Goal: Task Accomplishment & Management: Manage account settings

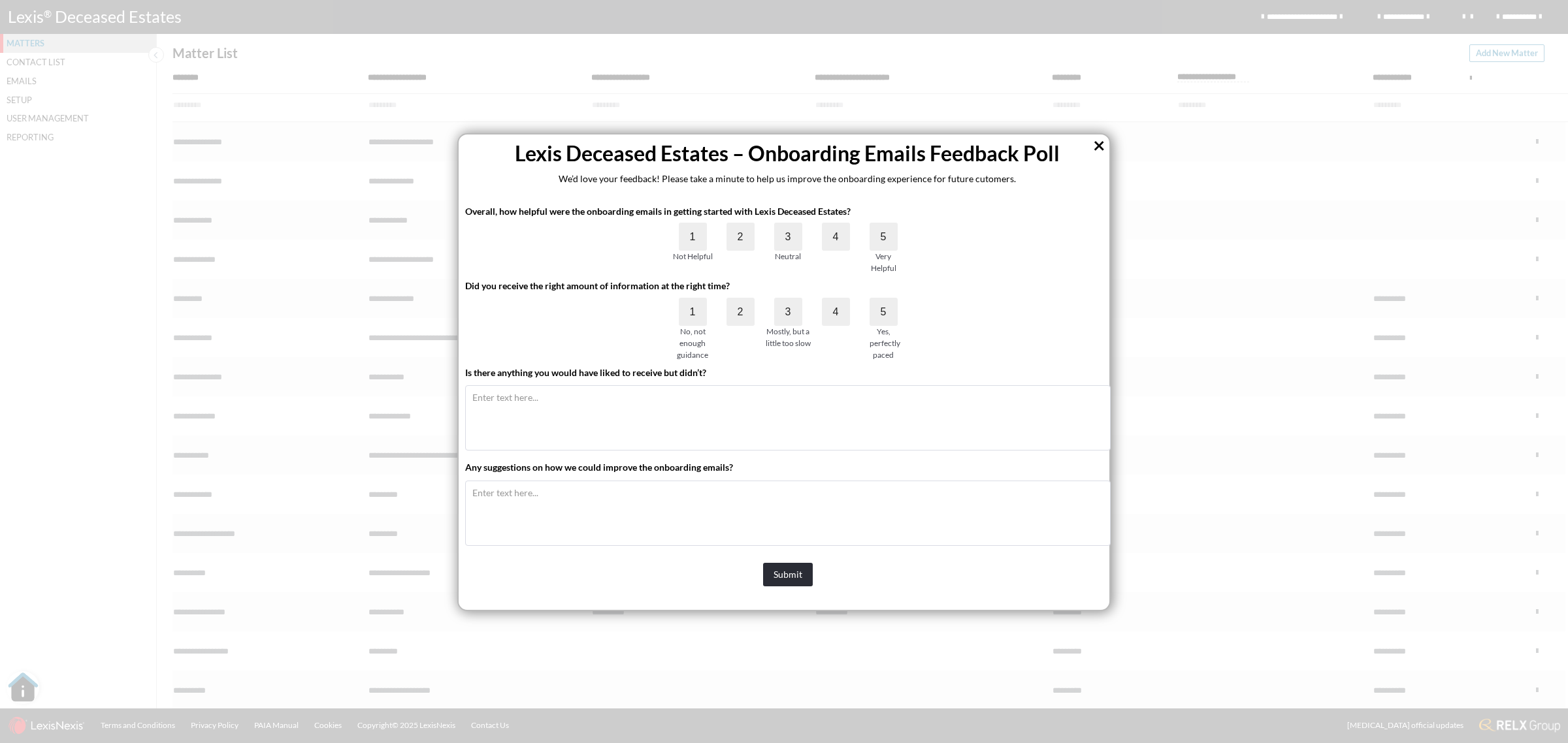
click at [1101, 149] on button "×" at bounding box center [1099, 145] width 12 height 21
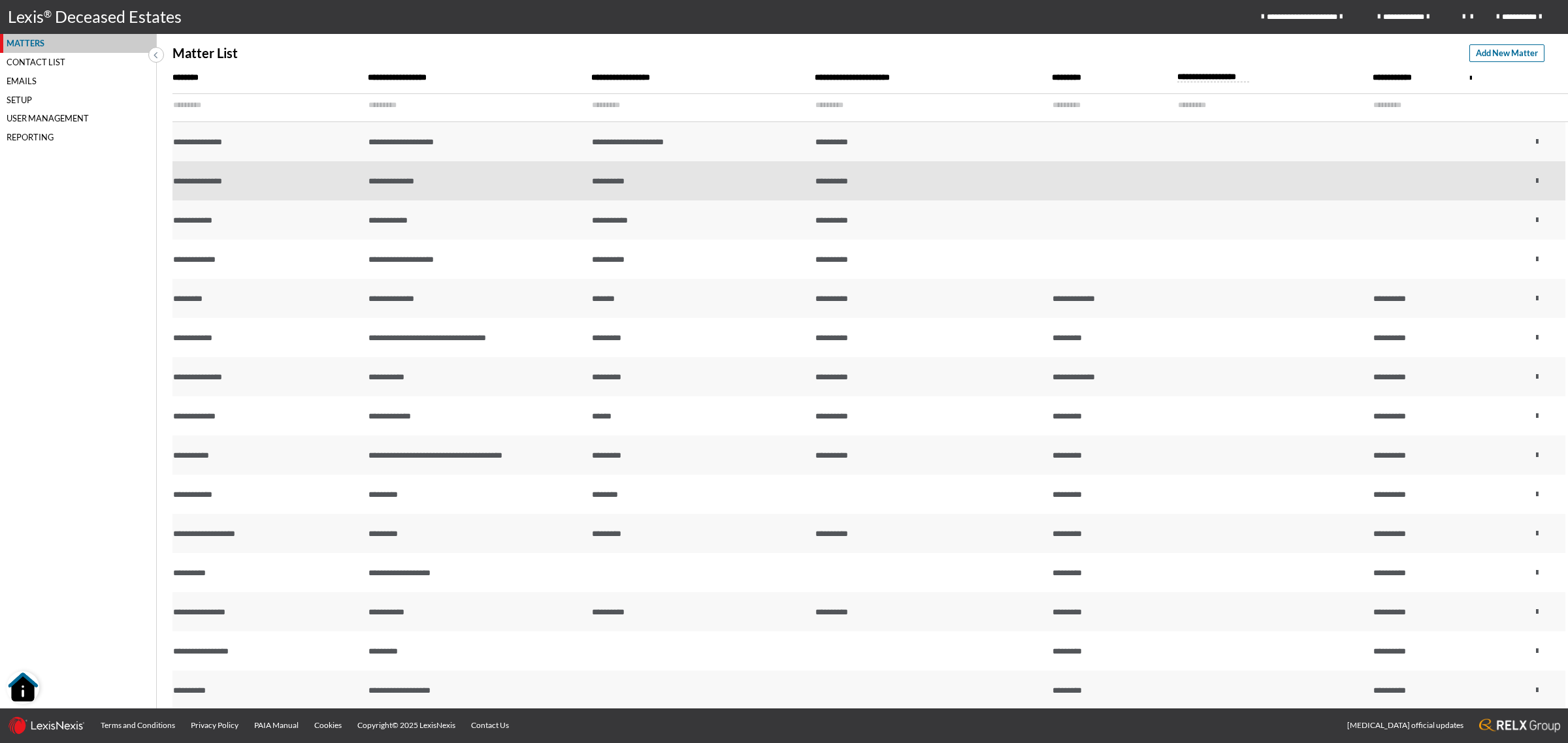
click at [282, 175] on div "**********" at bounding box center [267, 181] width 188 height 12
click at [257, 181] on div "**********" at bounding box center [267, 181] width 188 height 12
click at [260, 184] on div "**********" at bounding box center [267, 181] width 188 height 12
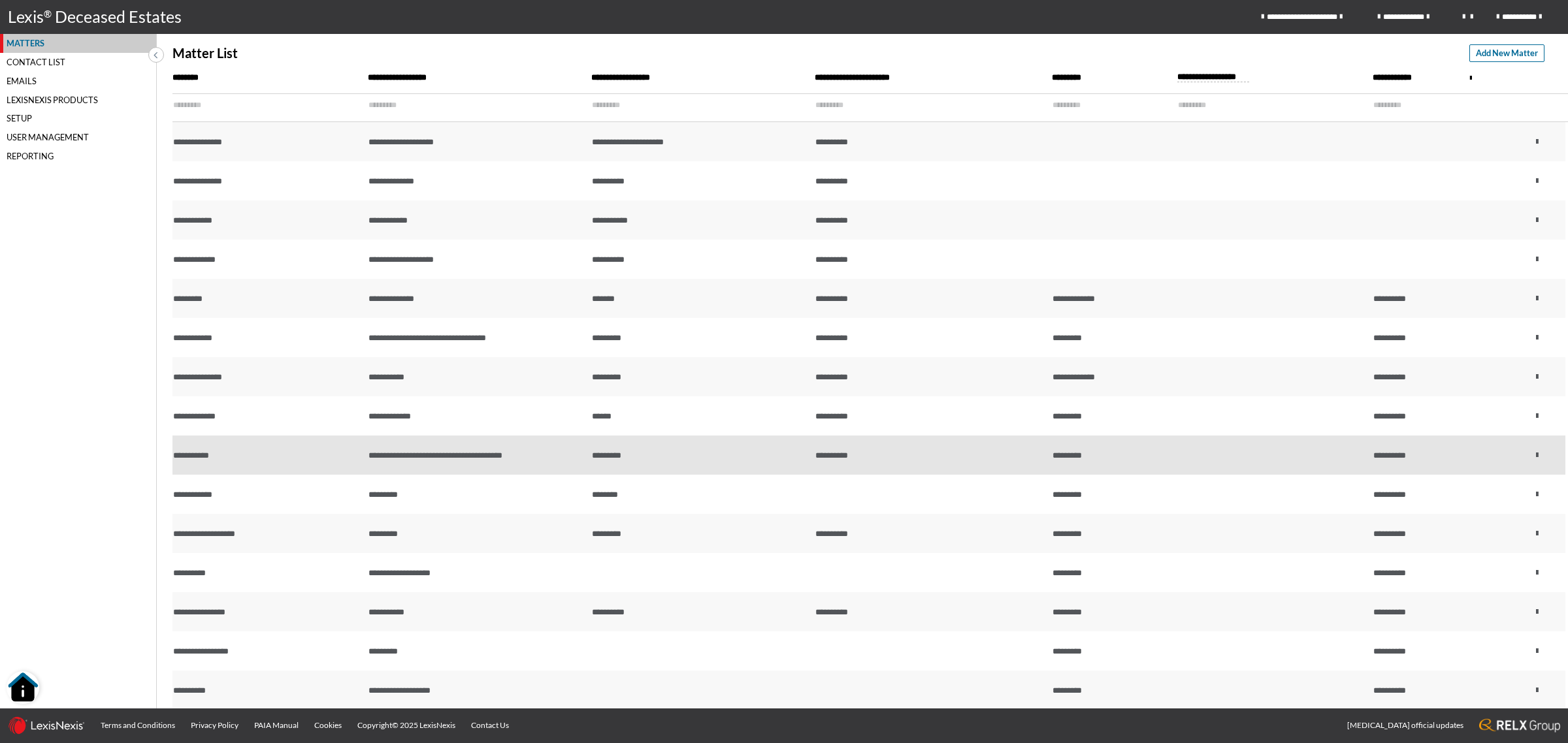
click at [412, 452] on span "**********" at bounding box center [435, 455] width 134 height 8
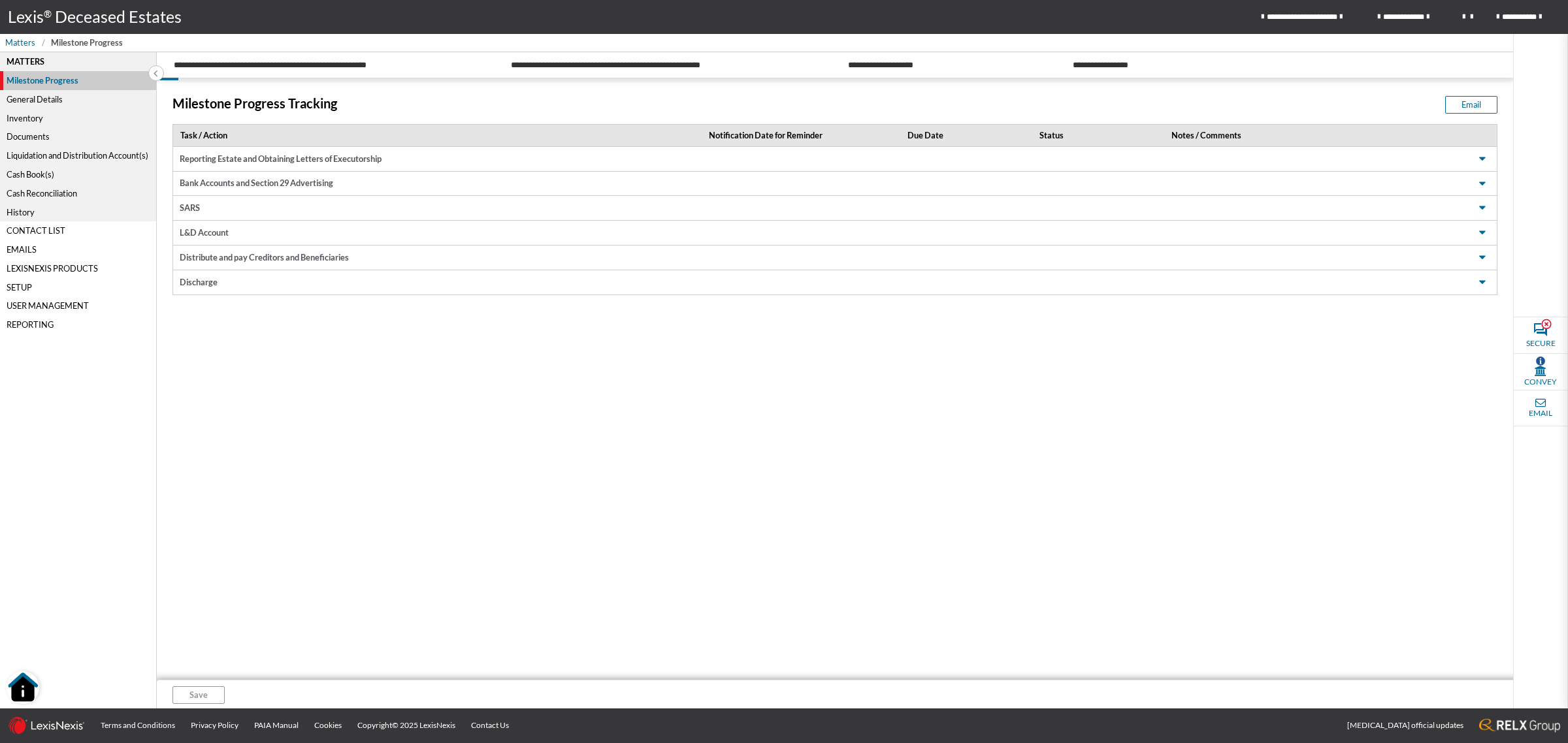
click at [36, 100] on div "General Details" at bounding box center [78, 100] width 156 height 19
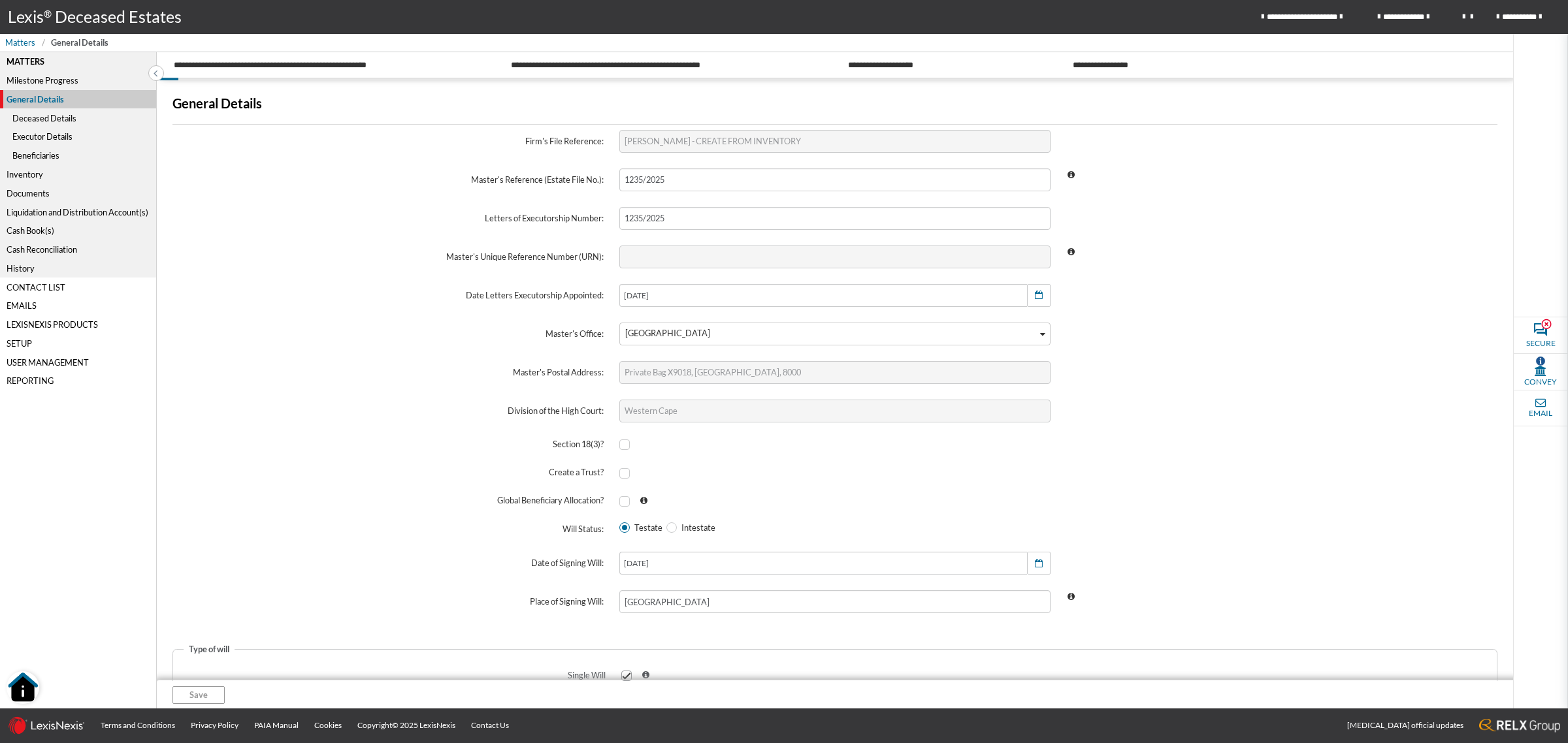
click at [45, 151] on div "Beneficiaries" at bounding box center [78, 156] width 156 height 19
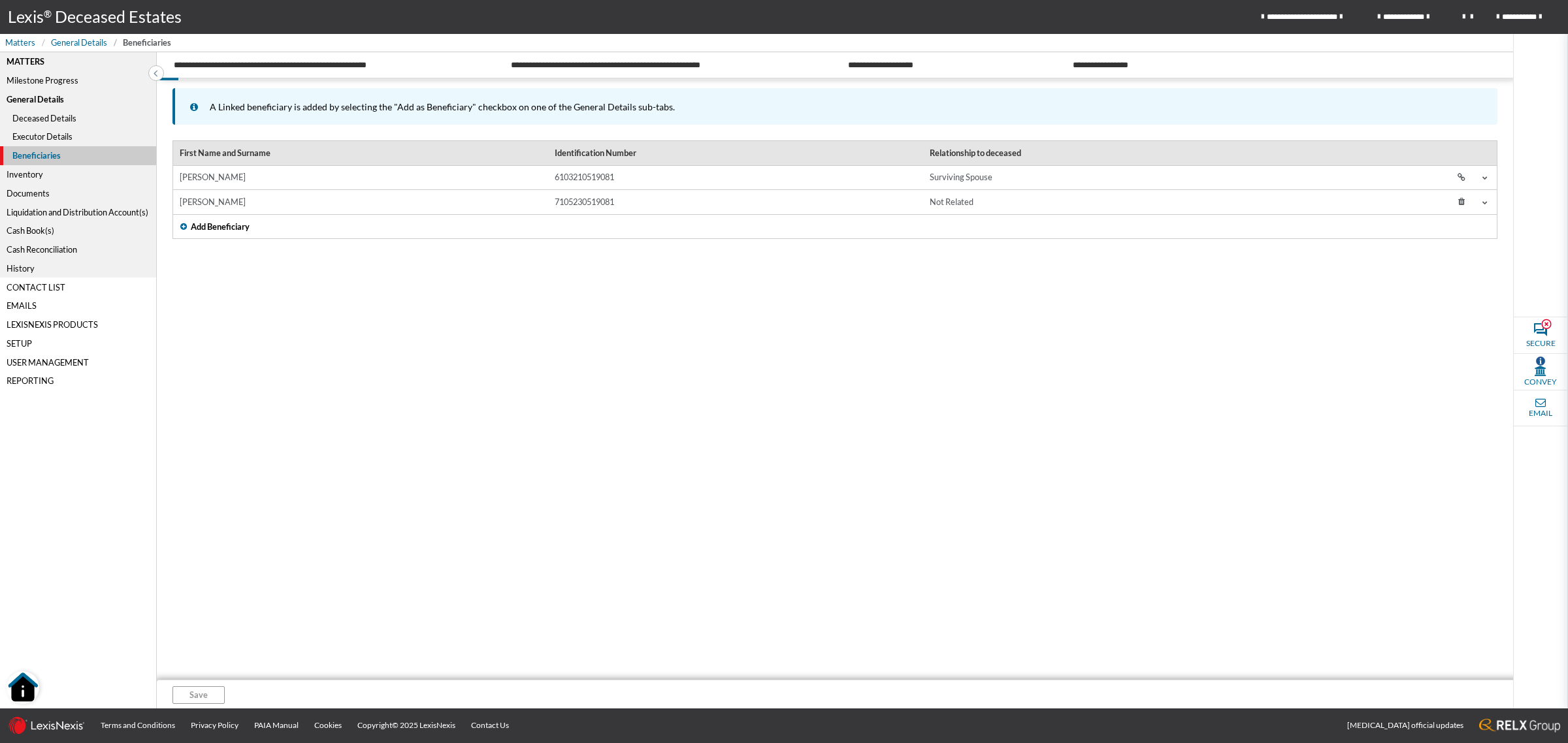
click at [366, 175] on td "MAVIS JONES" at bounding box center [361, 178] width 375 height 25
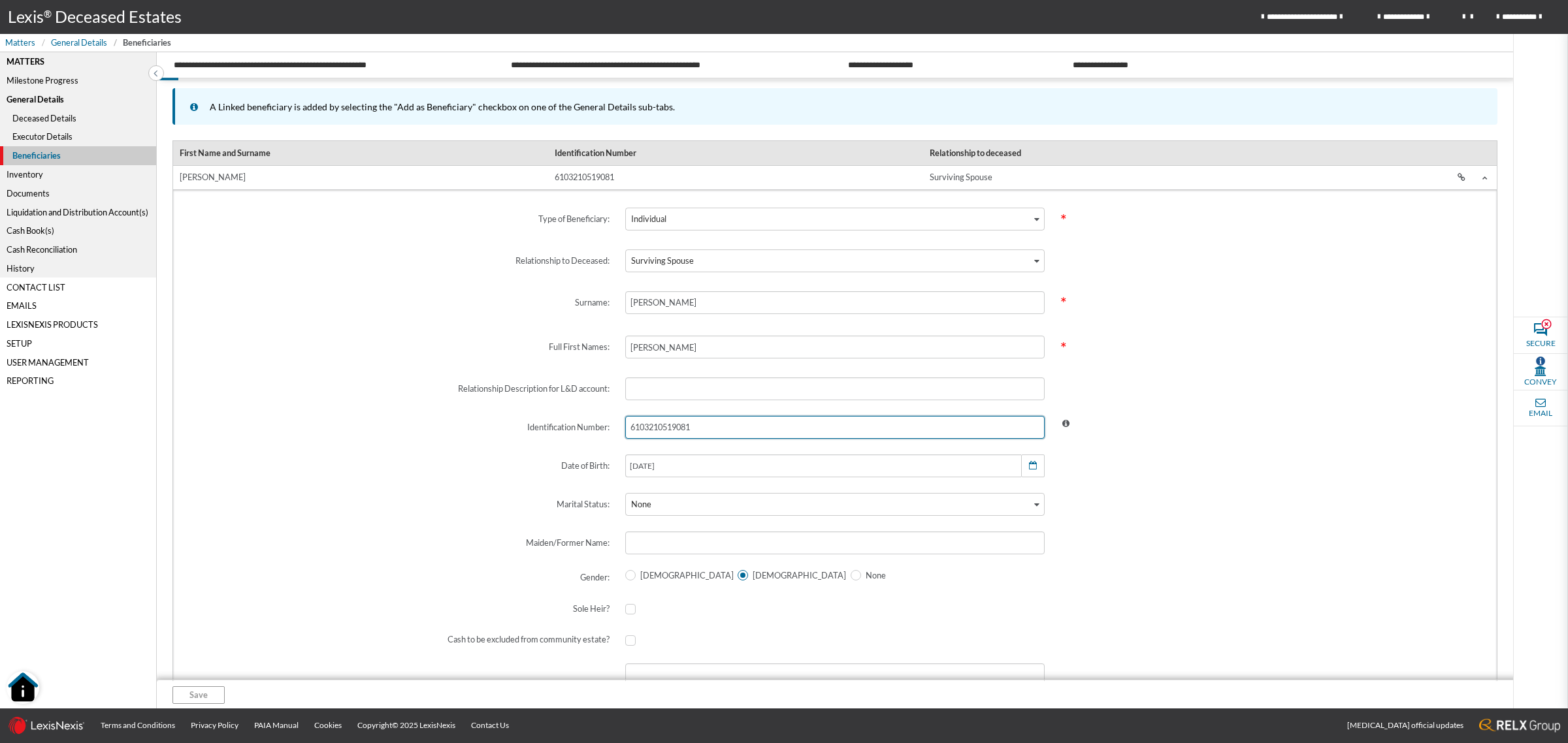
click at [745, 439] on input "6103210519081" at bounding box center [835, 427] width 419 height 23
drag, startPoint x: 746, startPoint y: 432, endPoint x: 590, endPoint y: 405, distance: 158.3
click at [590, 405] on div "Type of Beneficiary: Individual Loading... * Relationship to Deceased: Survivin…" at bounding box center [836, 593] width 1290 height 793
type input "6"
radio input "false"
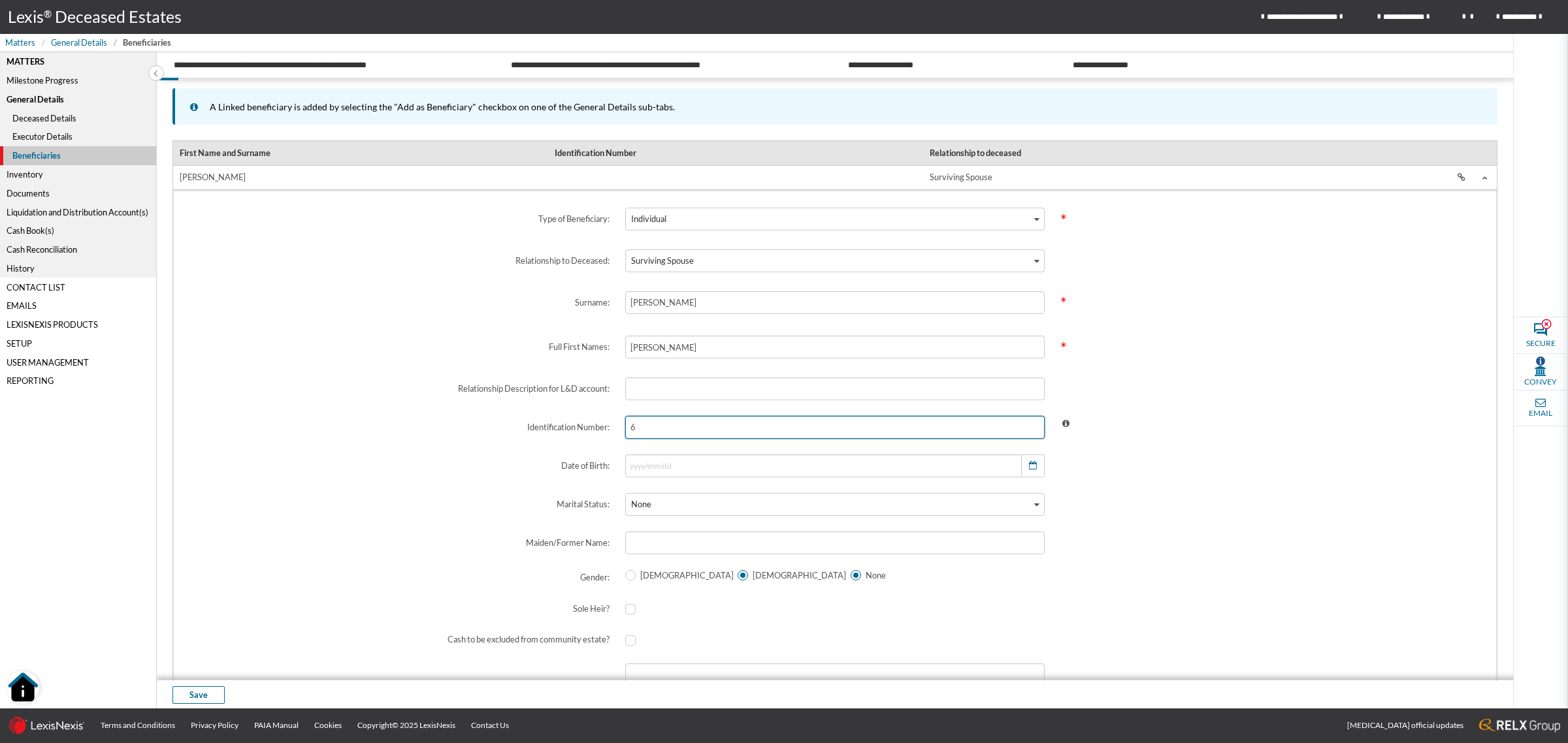
radio input "true"
type input "610325"
type input "1961/03/25"
type input "610325"
click at [204, 695] on span "Save" at bounding box center [199, 695] width 19 height 12
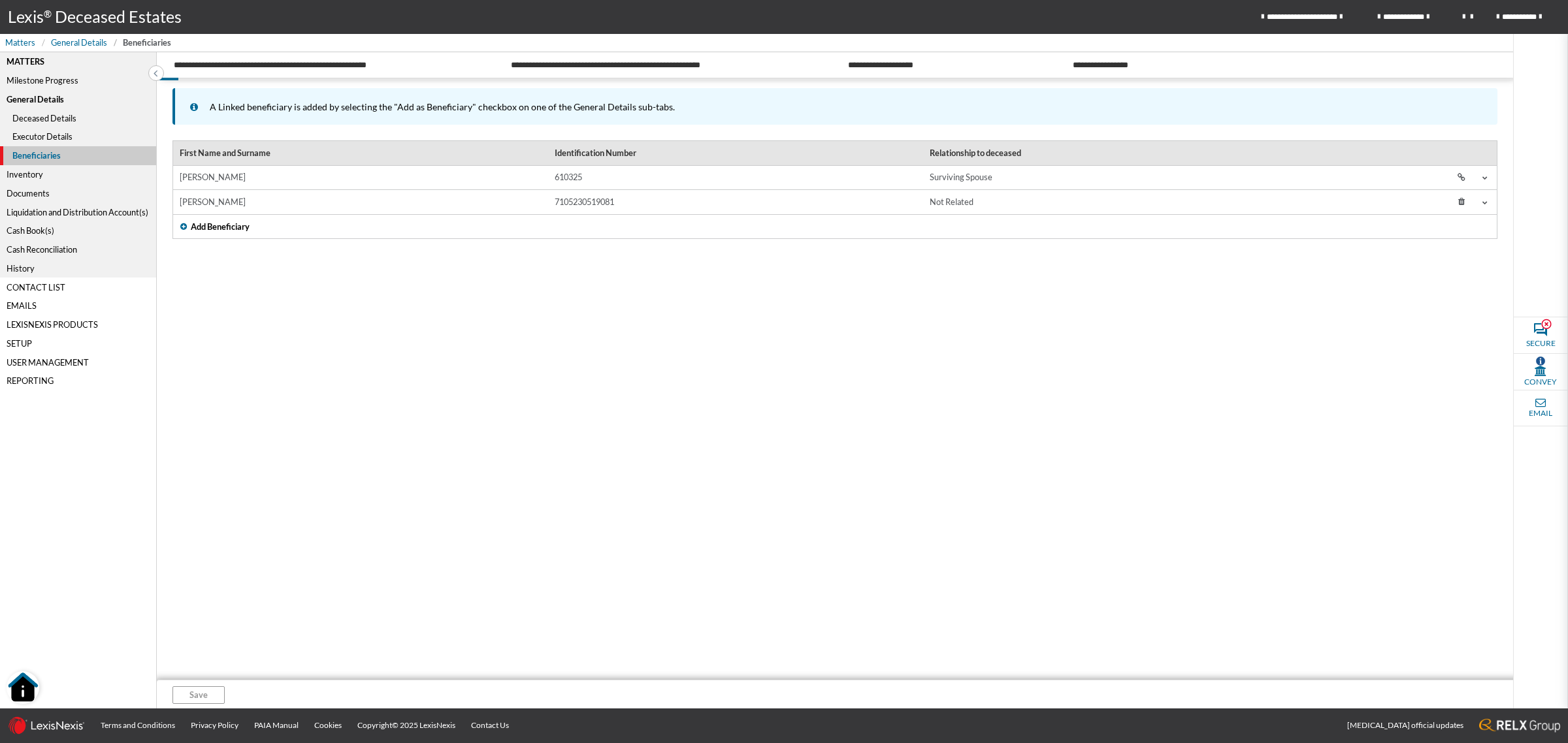
click at [33, 206] on div "Liquidation and Distribution Account(s)" at bounding box center [78, 212] width 156 height 19
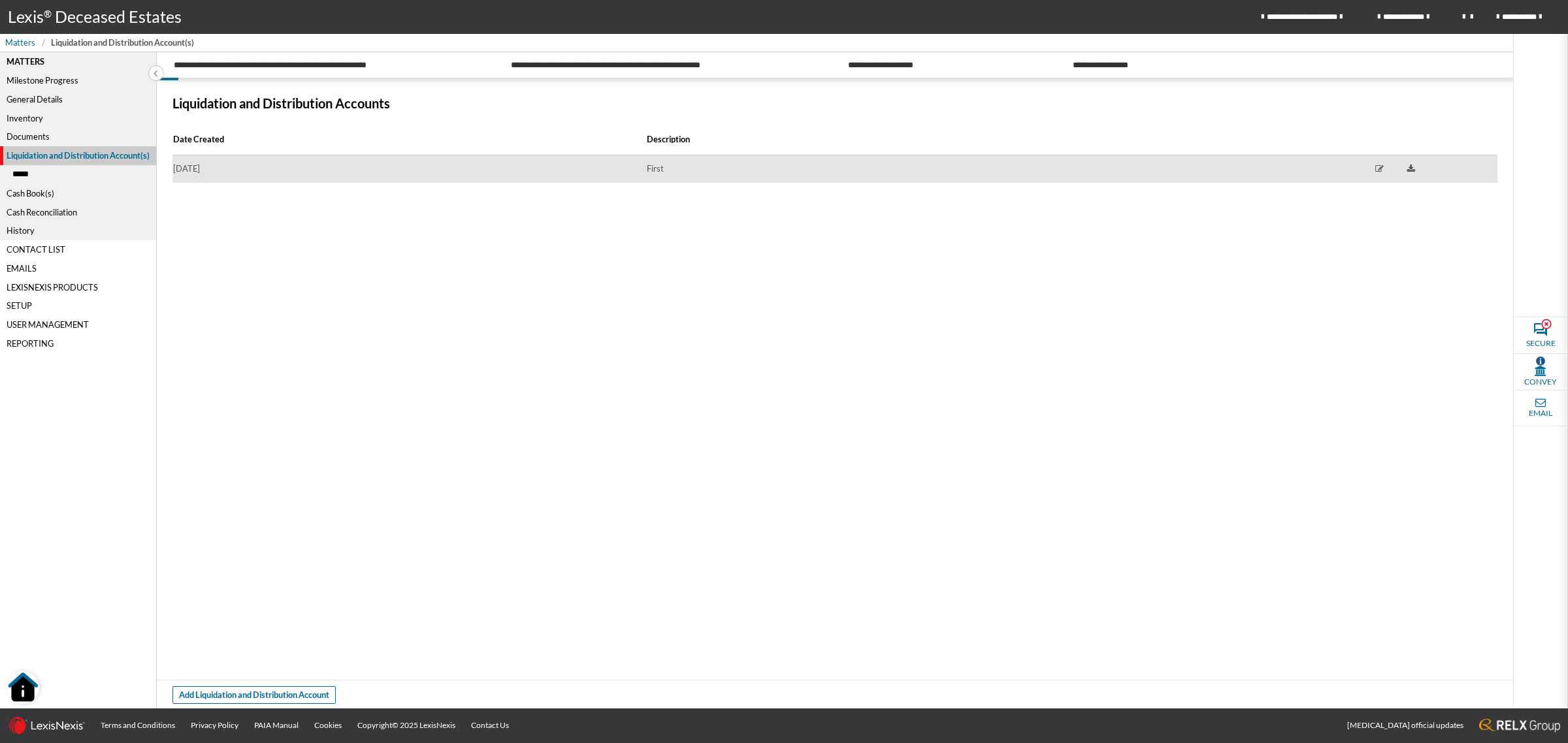
click at [370, 168] on td "2025/06/06" at bounding box center [409, 169] width 473 height 28
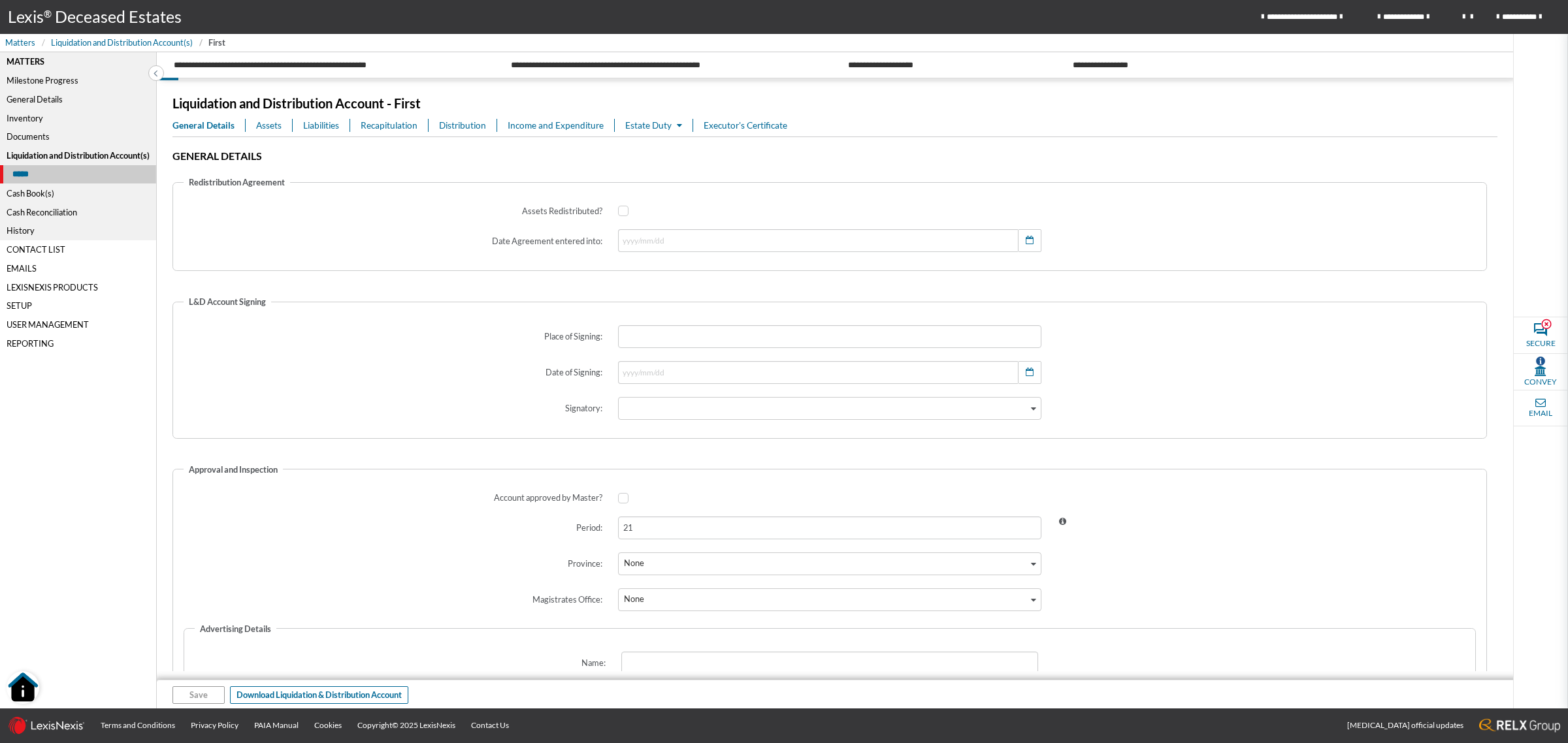
click at [274, 124] on span "Assets" at bounding box center [269, 125] width 25 height 13
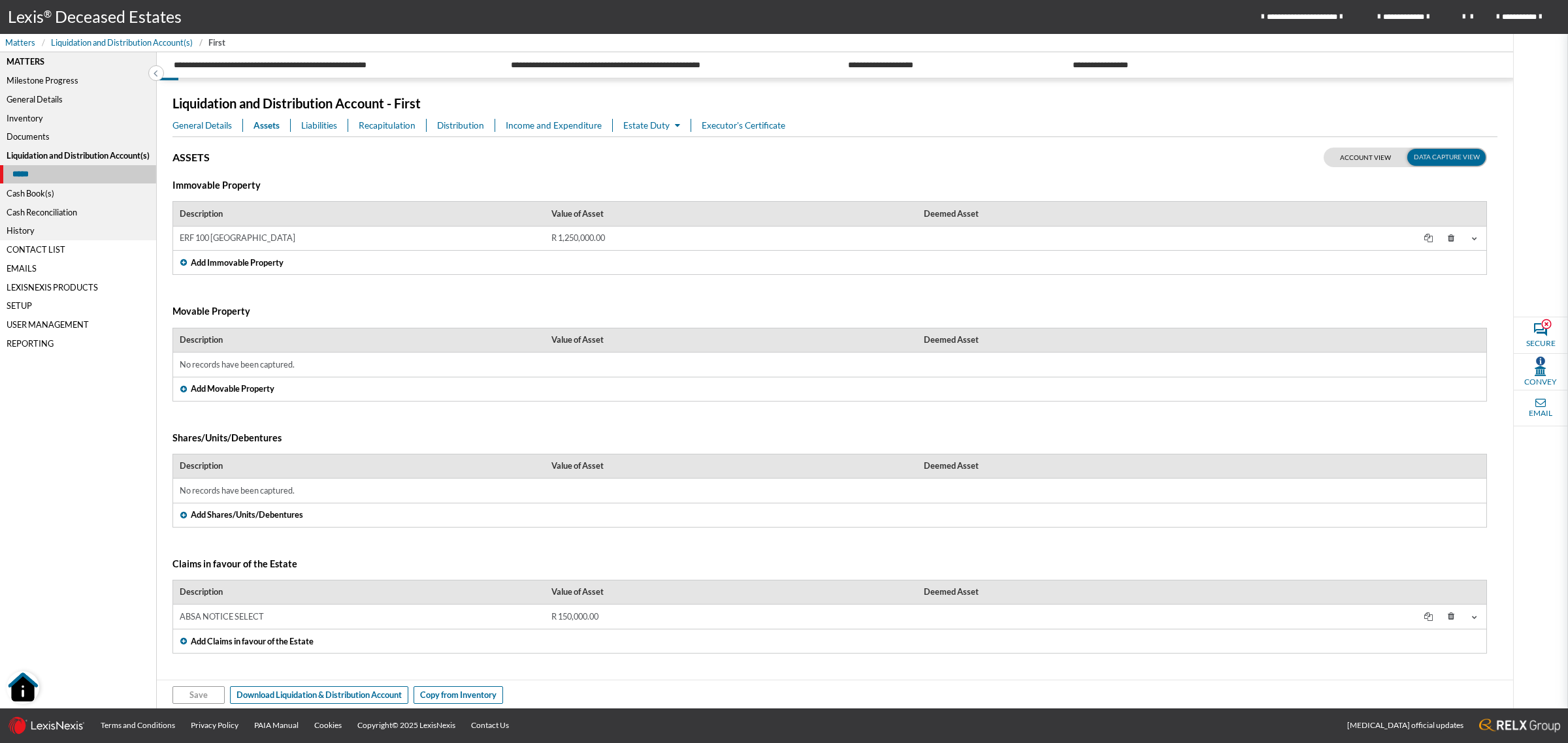
click at [373, 230] on td "ERF 100 CAPE TOWN" at bounding box center [359, 238] width 372 height 24
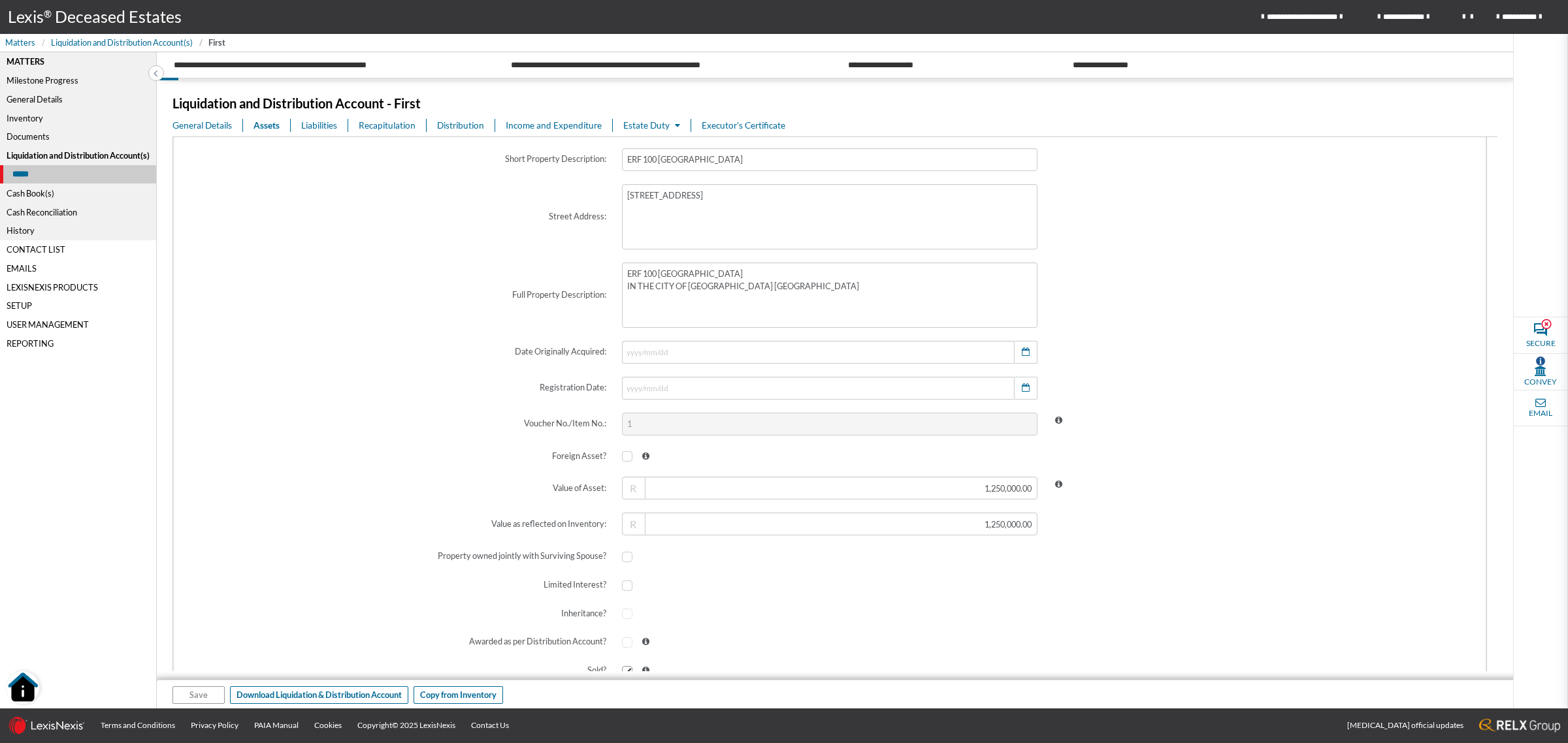
scroll to position [490, 0]
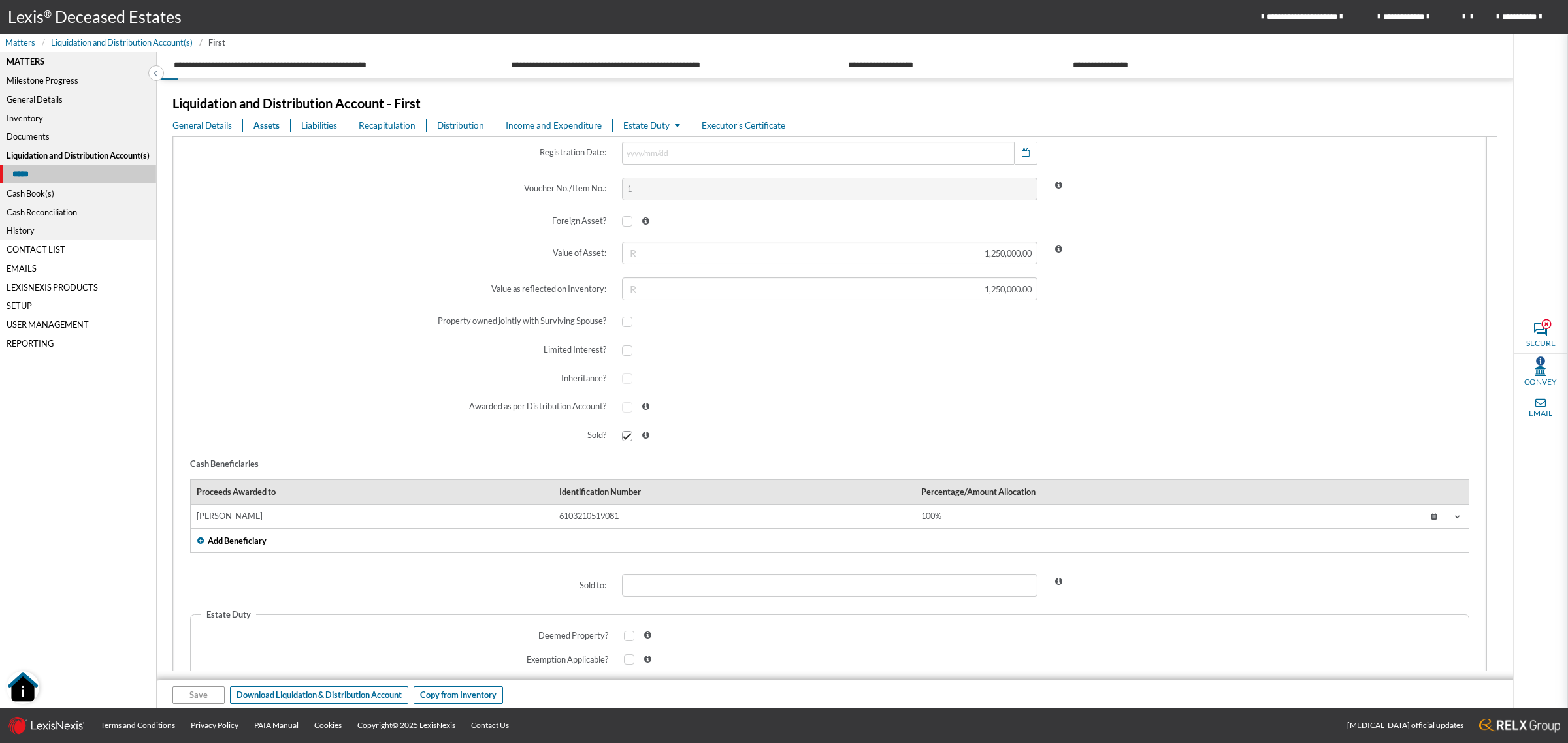
drag, startPoint x: 1418, startPoint y: 514, endPoint x: 1413, endPoint y: 520, distance: 7.8
click at [1422, 514] on icon at bounding box center [1434, 517] width 23 height 19
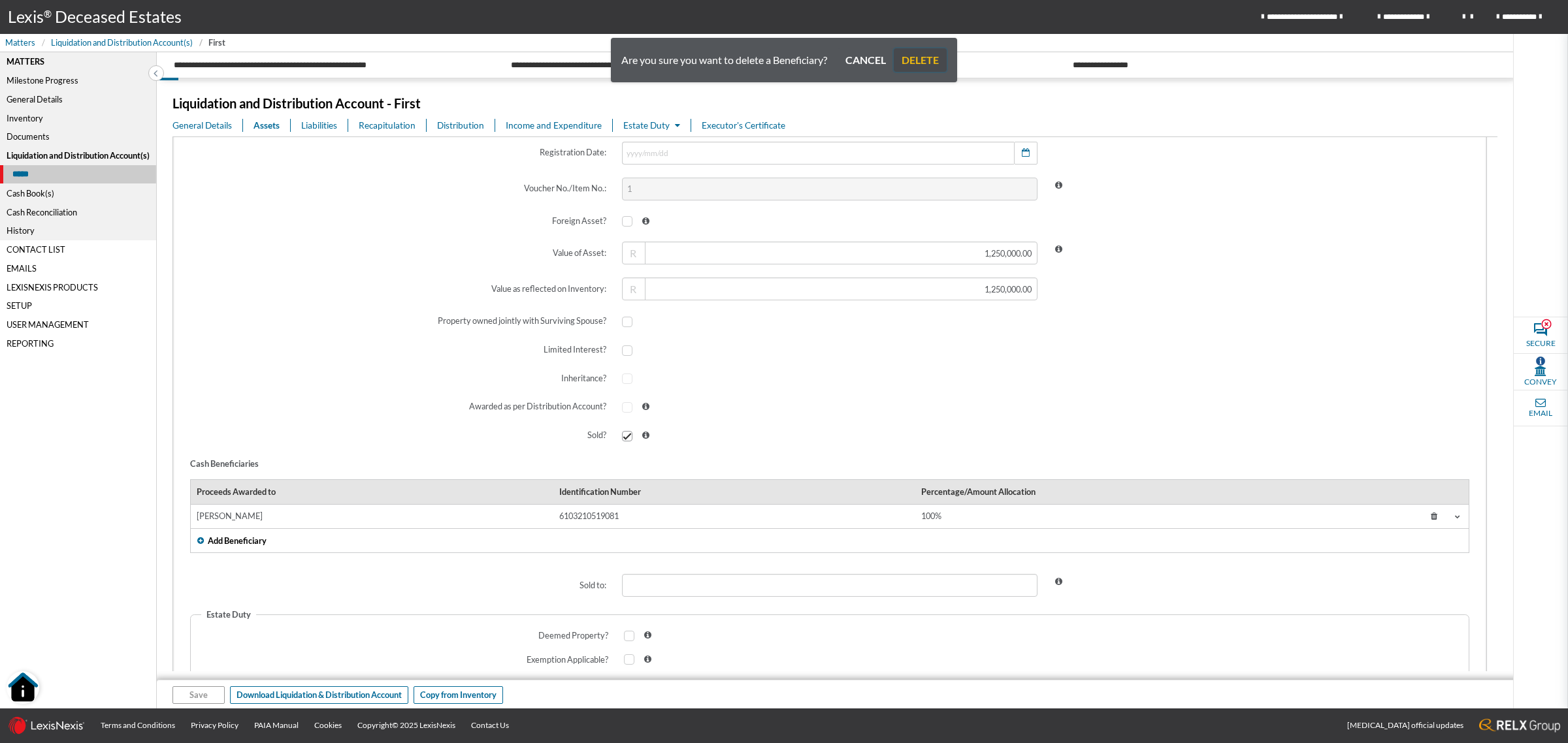
drag, startPoint x: 919, startPoint y: 54, endPoint x: 916, endPoint y: 64, distance: 10.4
click at [919, 56] on button "DELETE" at bounding box center [920, 60] width 53 height 23
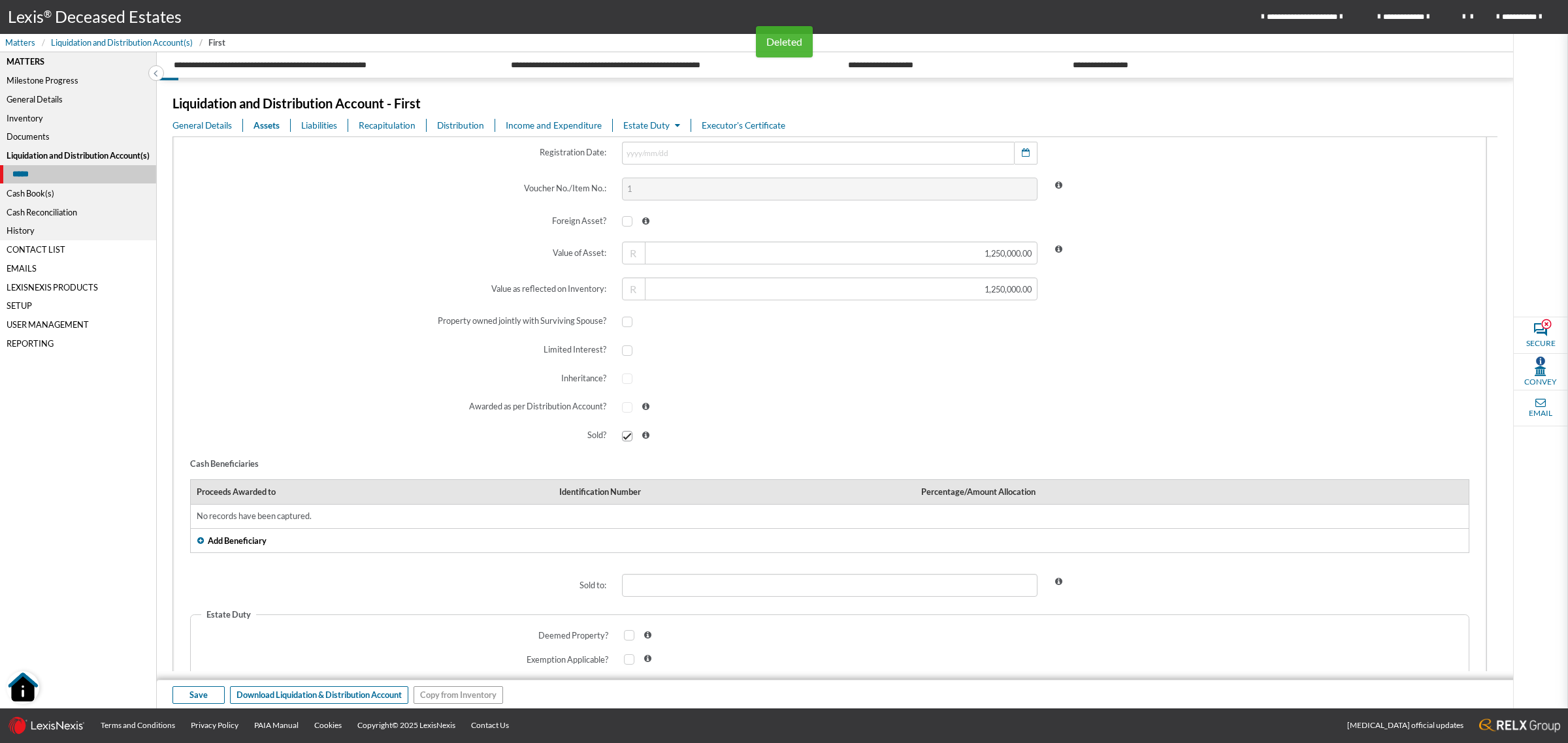
click at [244, 542] on span "Add Beneficiary" at bounding box center [237, 541] width 59 height 12
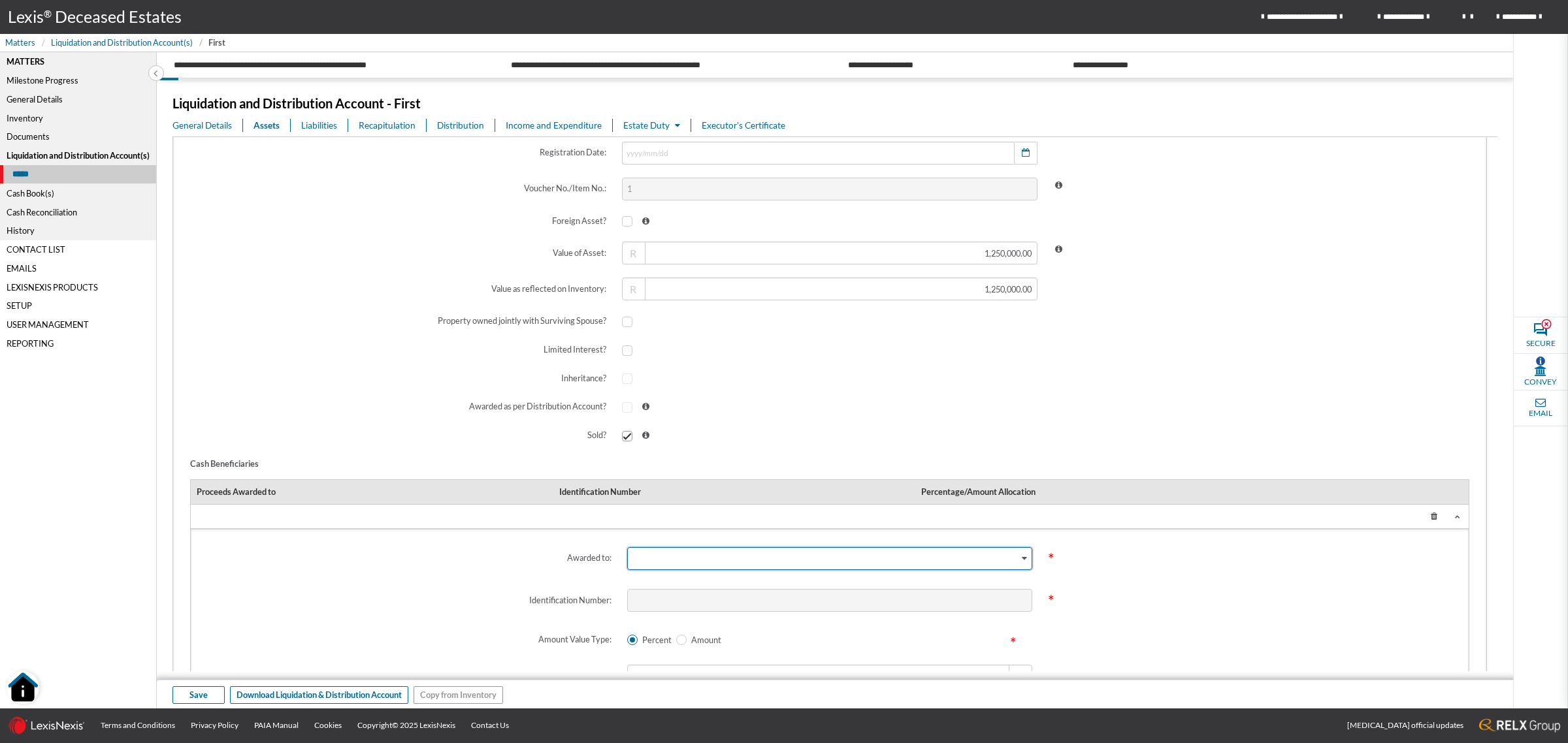
click at [733, 562] on div "Search for option" at bounding box center [823, 558] width 391 height 19
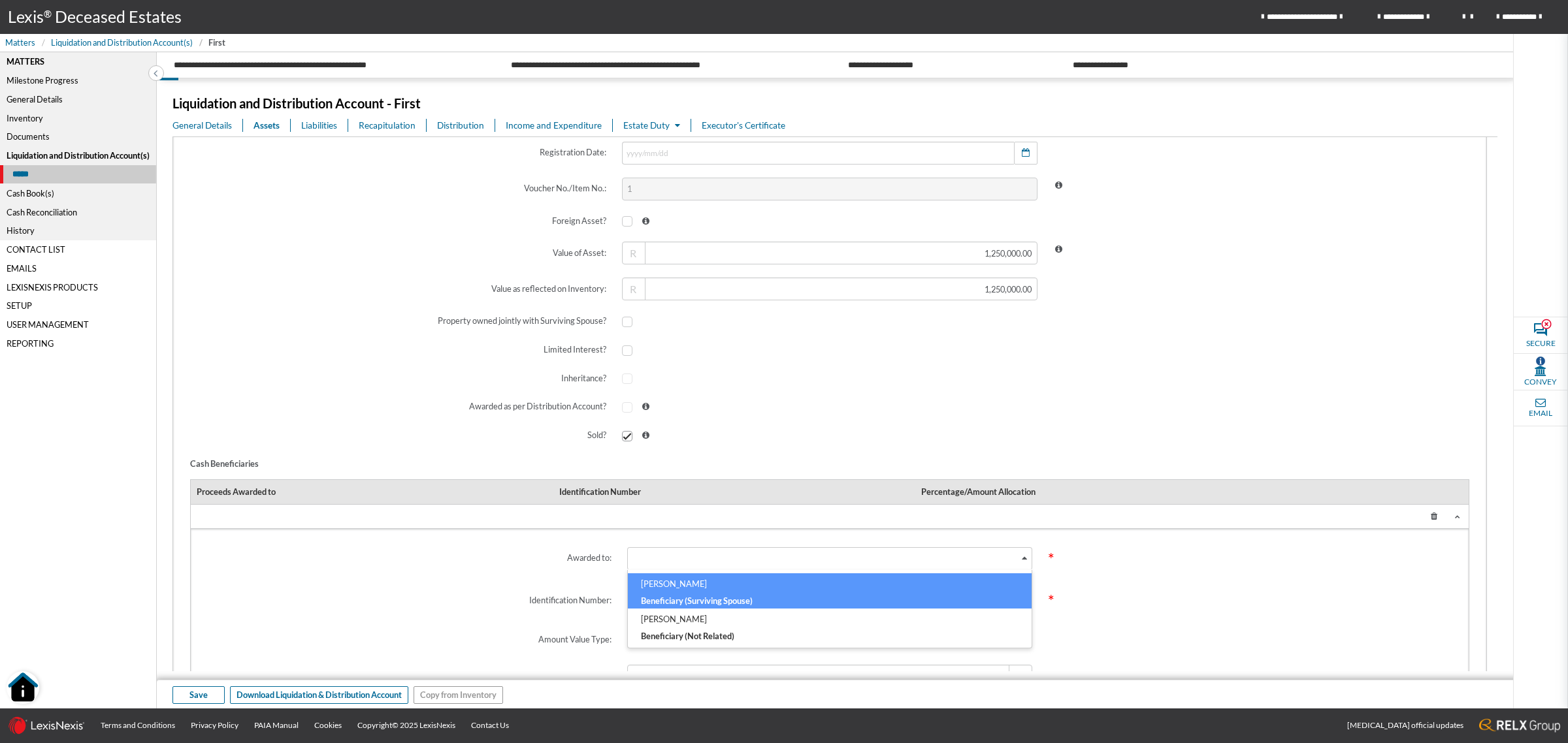
click at [721, 592] on h6 "MAVIS JONES" at bounding box center [829, 586] width 377 height 17
type input "610325"
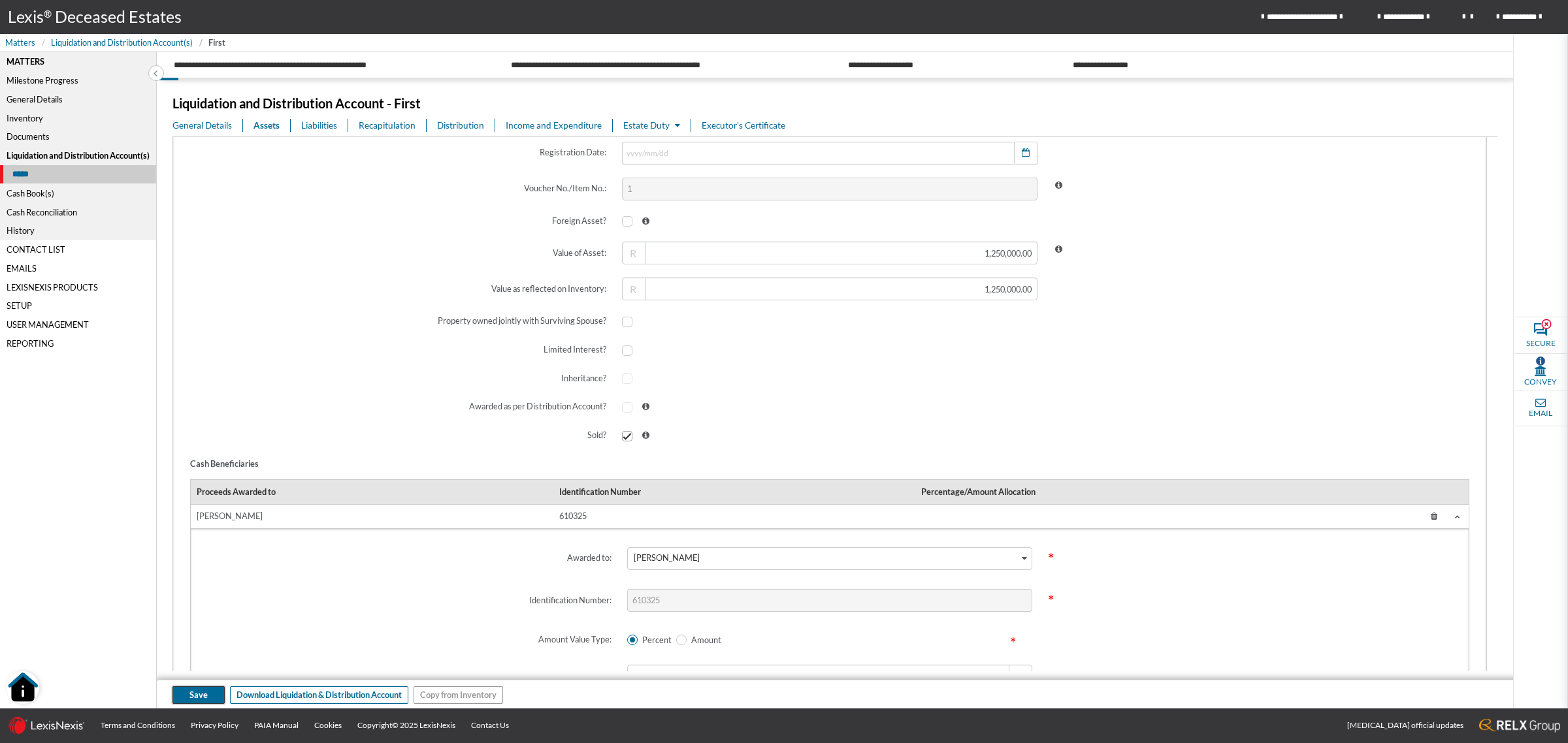
click at [197, 689] on span "Save" at bounding box center [199, 695] width 19 height 12
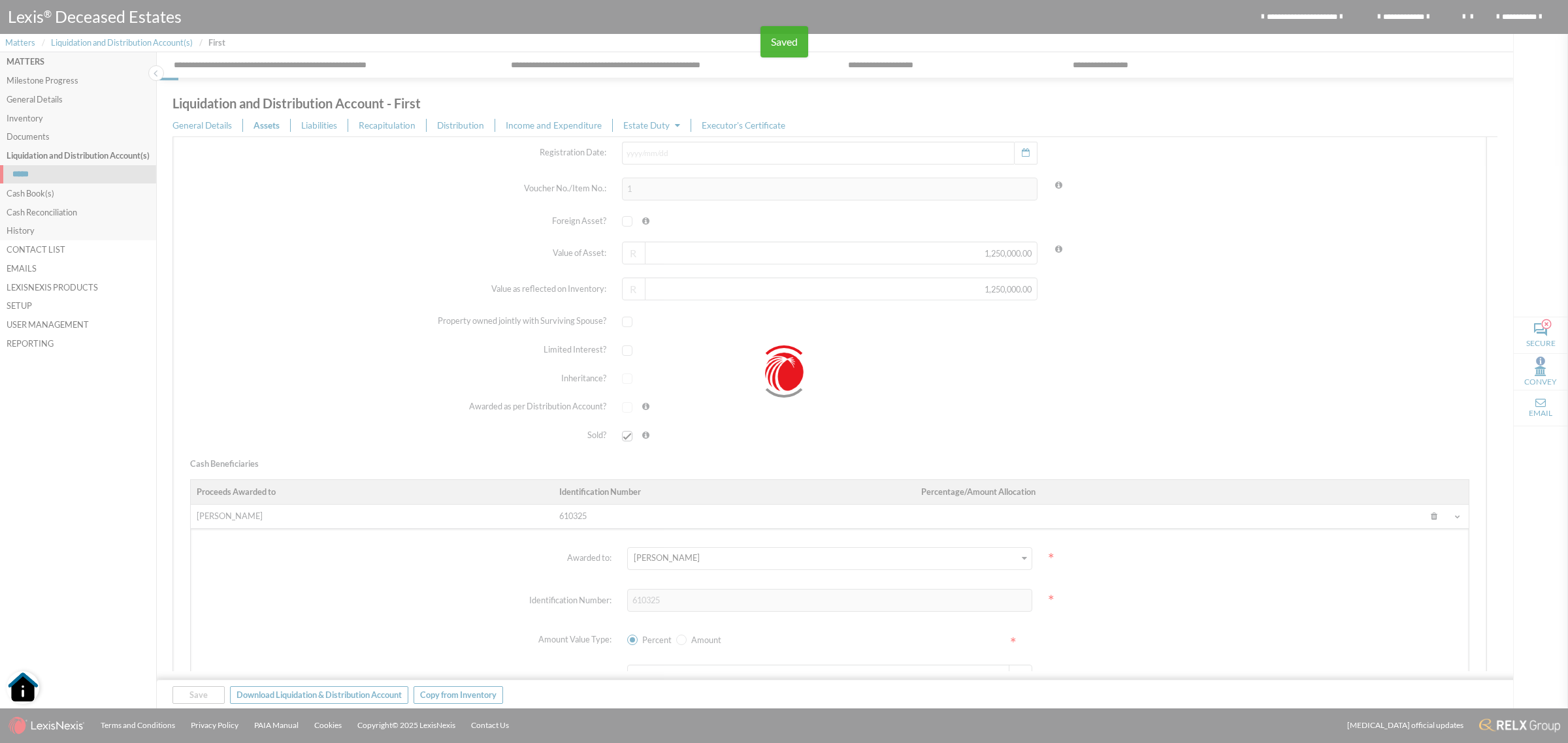
scroll to position [0, 0]
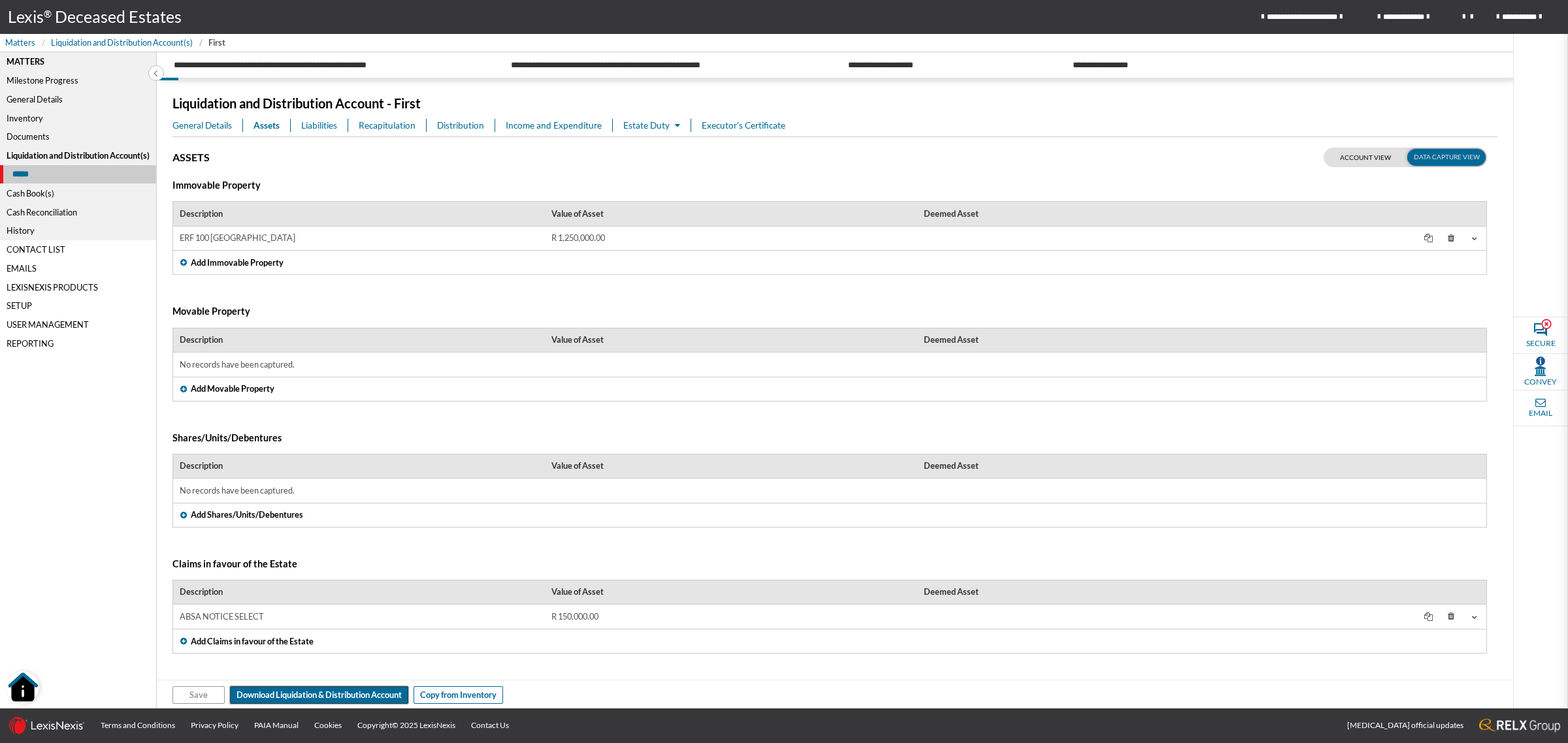
click at [309, 696] on span "Download Liquidation & Distribution Account" at bounding box center [319, 695] width 166 height 12
click at [37, 98] on div "General Details" at bounding box center [78, 100] width 156 height 19
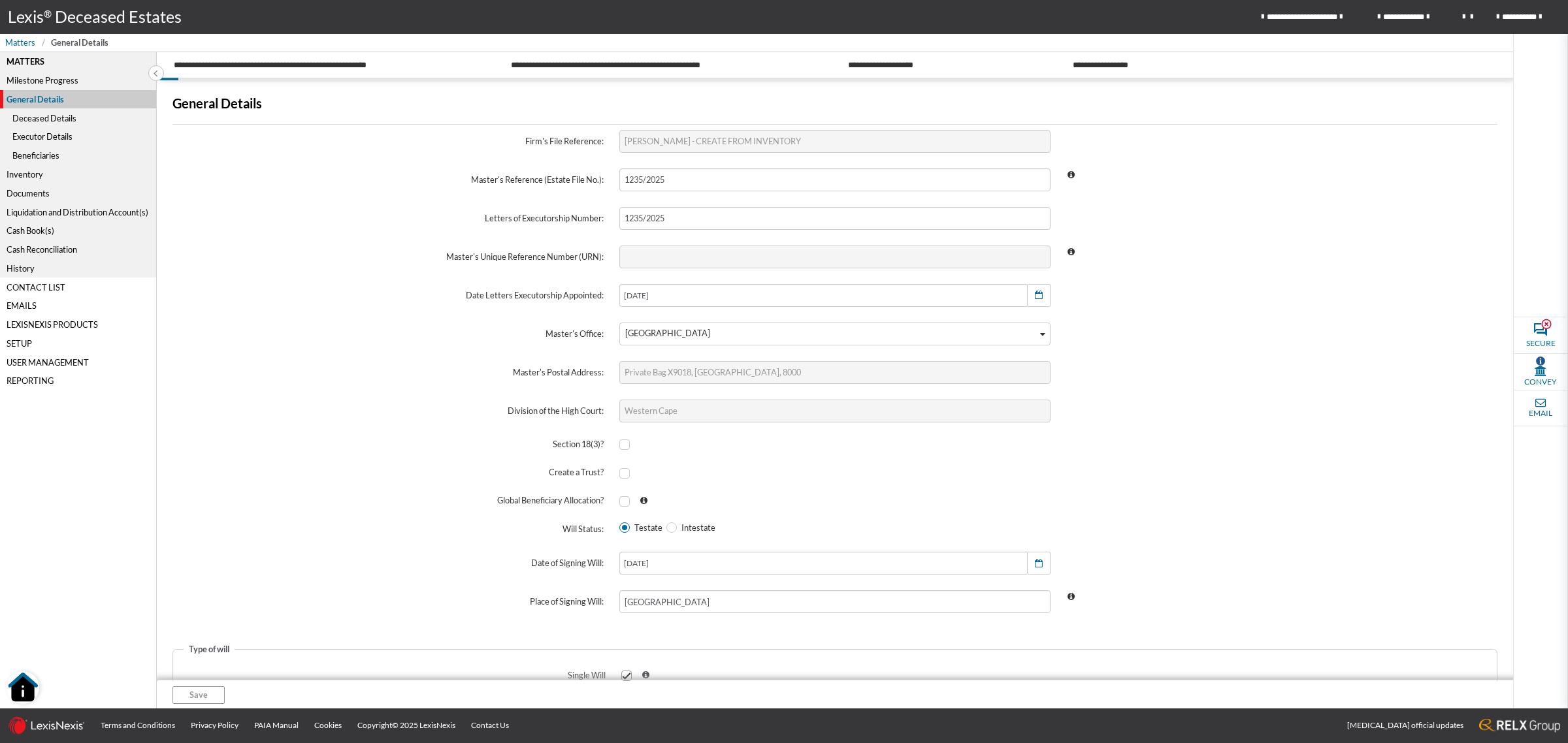
click at [52, 135] on div "Executor Details" at bounding box center [78, 137] width 156 height 19
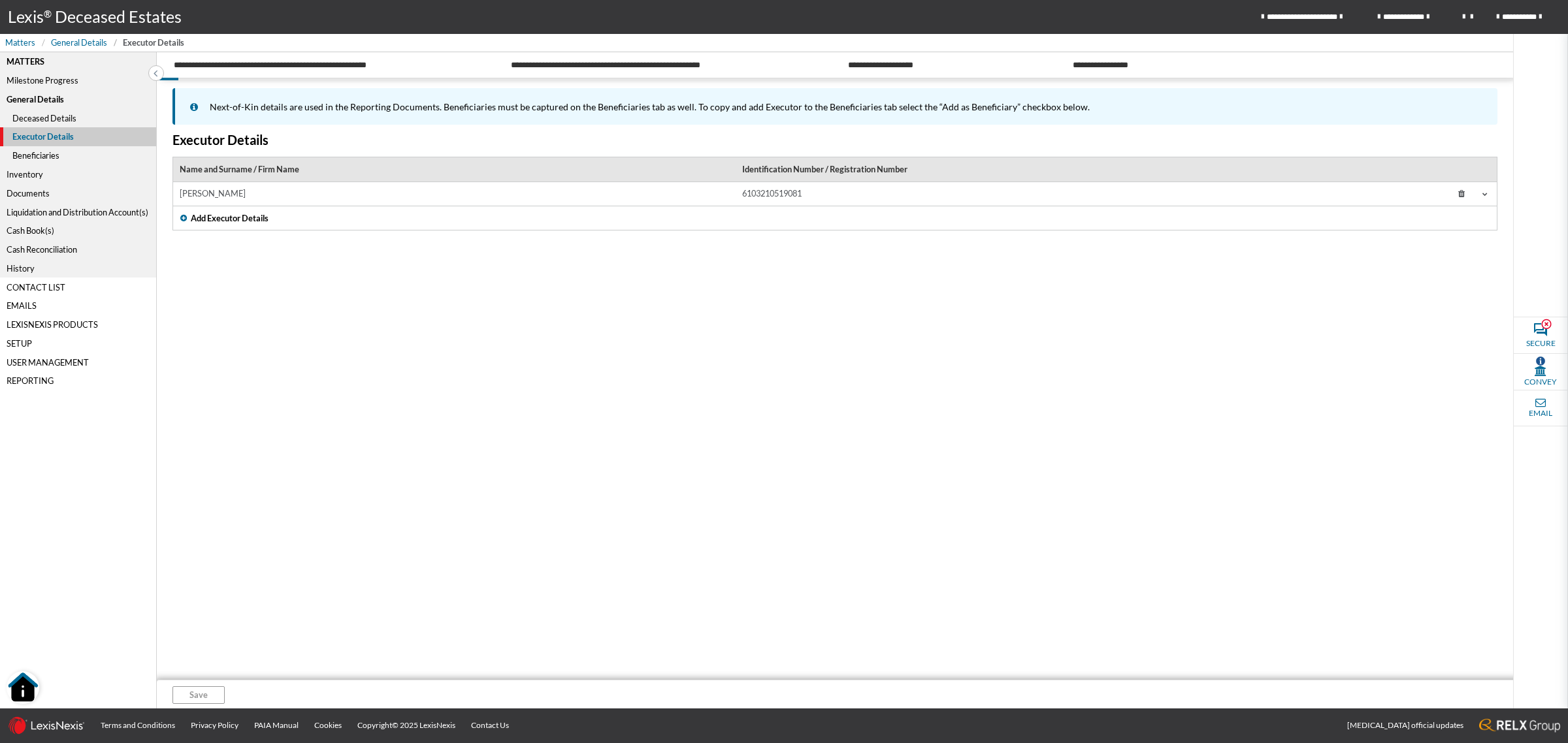
click at [492, 203] on td "MAVIS JONES" at bounding box center [454, 194] width 563 height 24
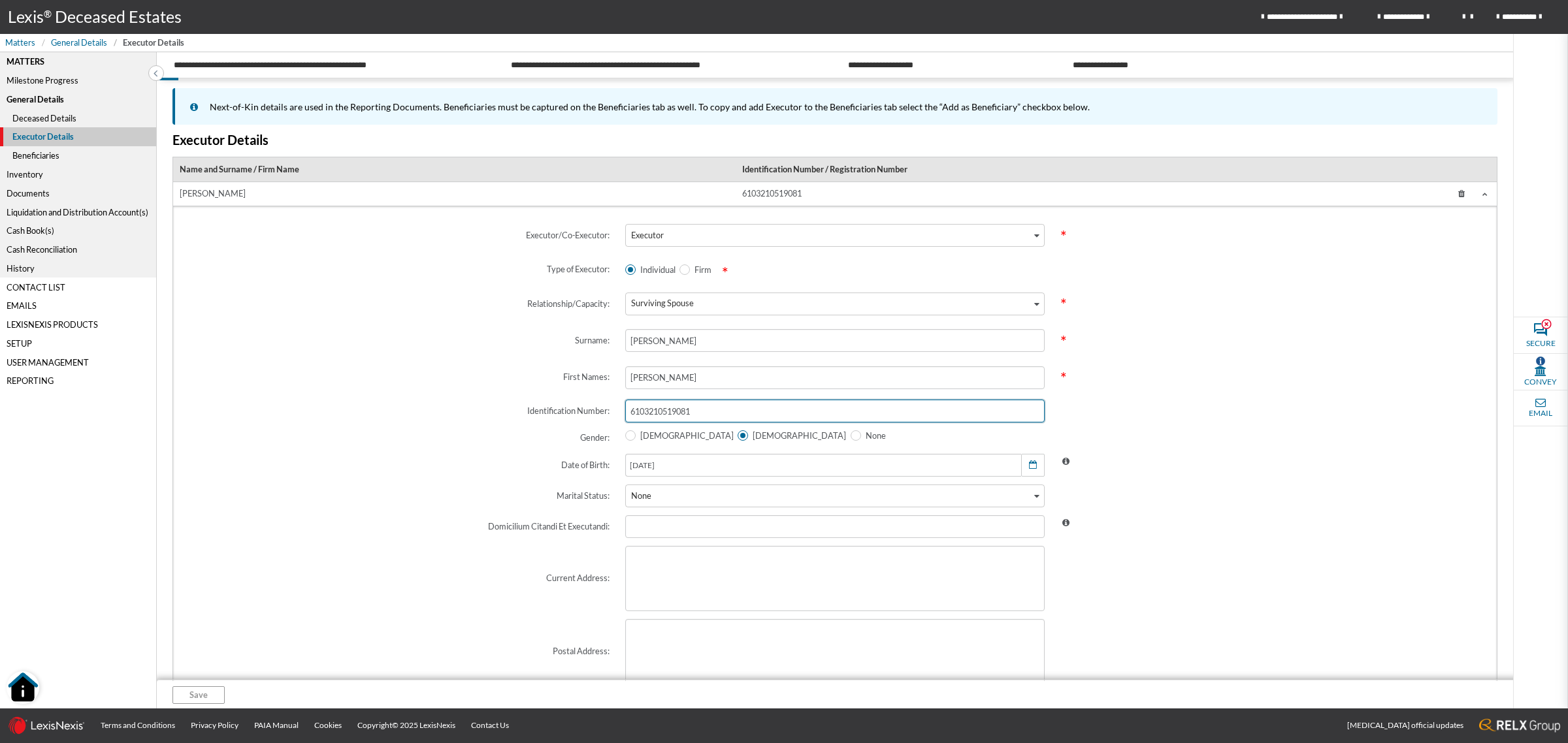
drag, startPoint x: 719, startPoint y: 411, endPoint x: 469, endPoint y: 411, distance: 250.0
click at [471, 411] on div "Identification Number: 6103210519081" at bounding box center [835, 411] width 1306 height 38
type input "ABC12364"
click at [197, 689] on span "Save" at bounding box center [199, 695] width 19 height 12
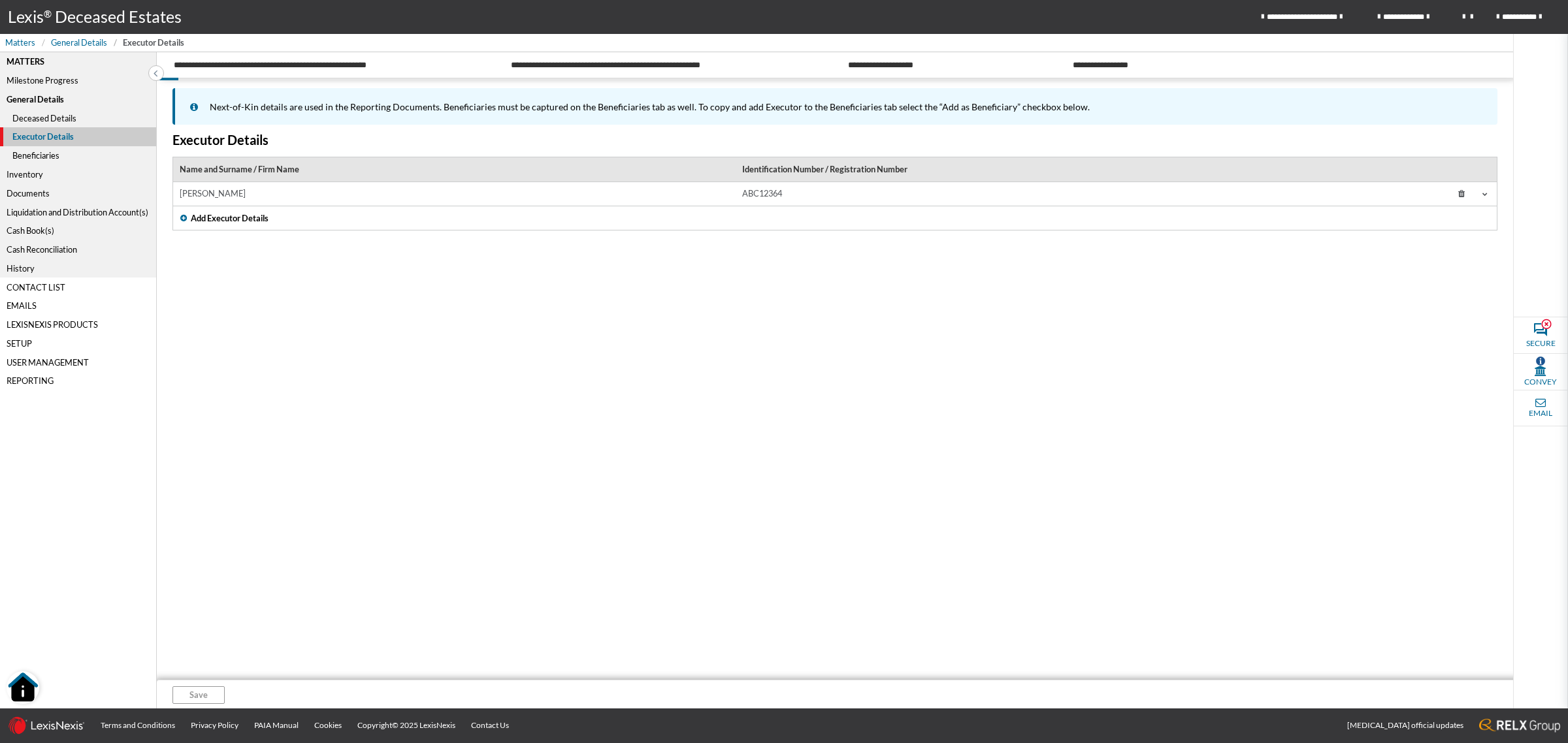
click at [96, 211] on div "Liquidation and Distribution Account(s)" at bounding box center [78, 212] width 156 height 19
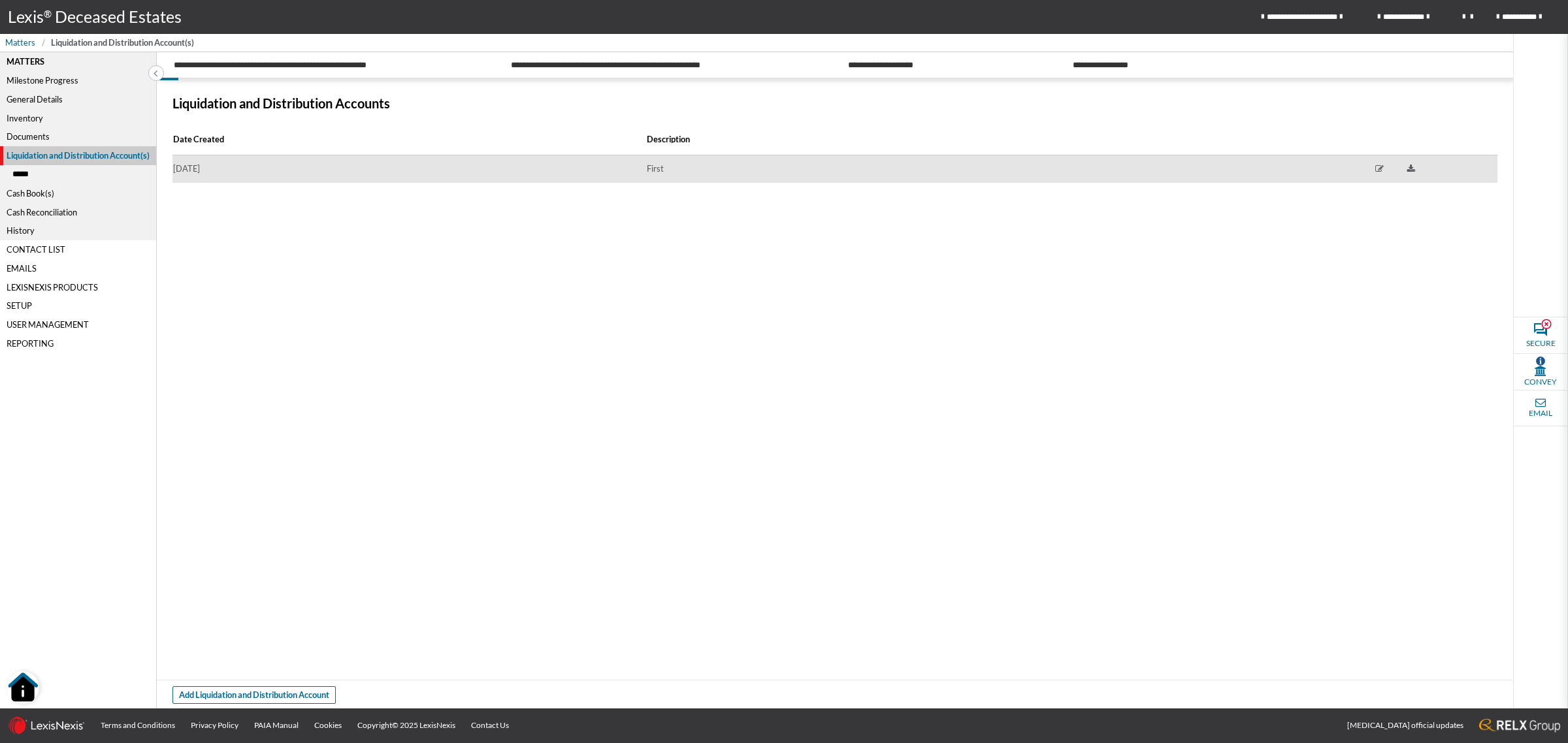
click at [384, 178] on td "2025/06/06" at bounding box center [409, 169] width 473 height 28
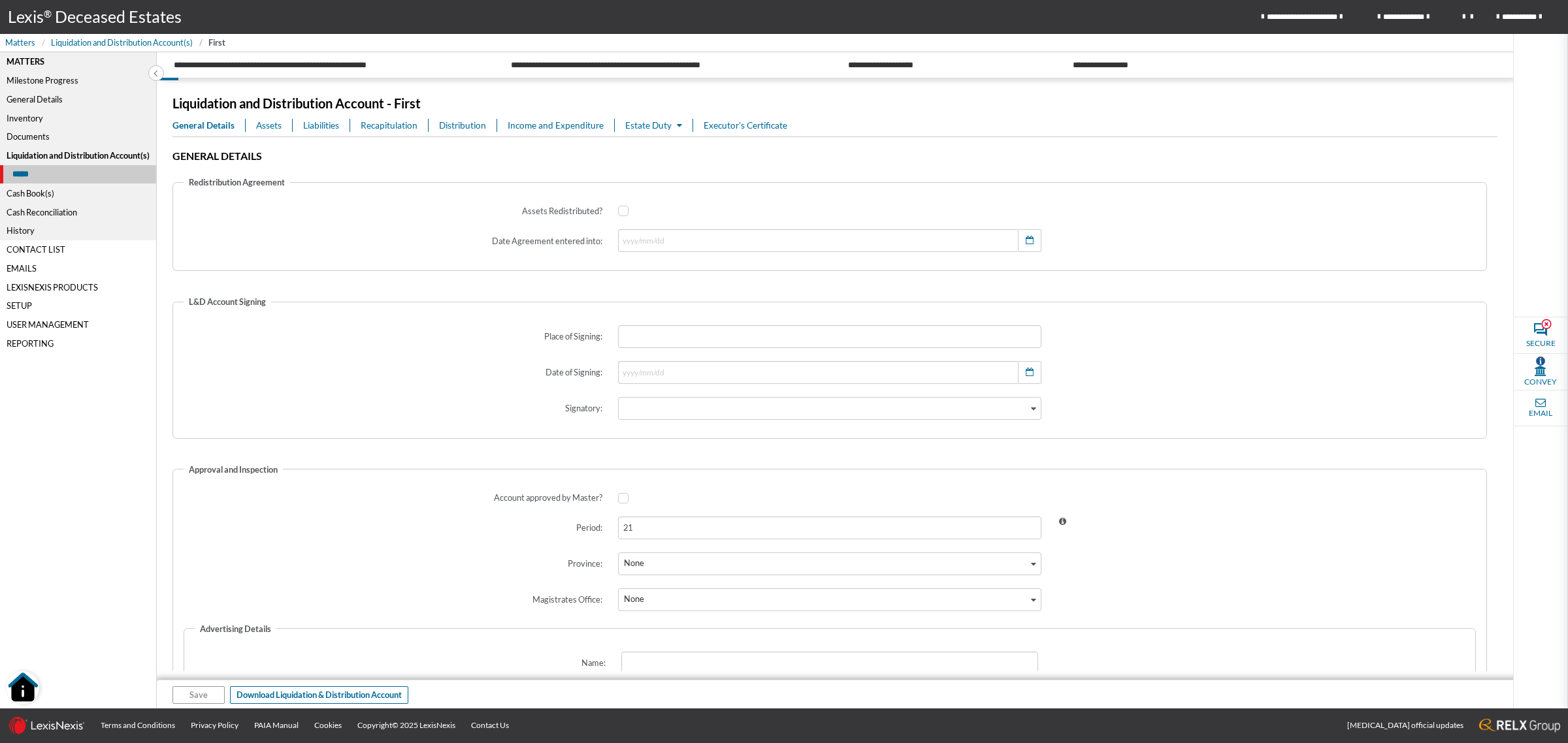
click at [270, 126] on span "Assets" at bounding box center [269, 125] width 25 height 13
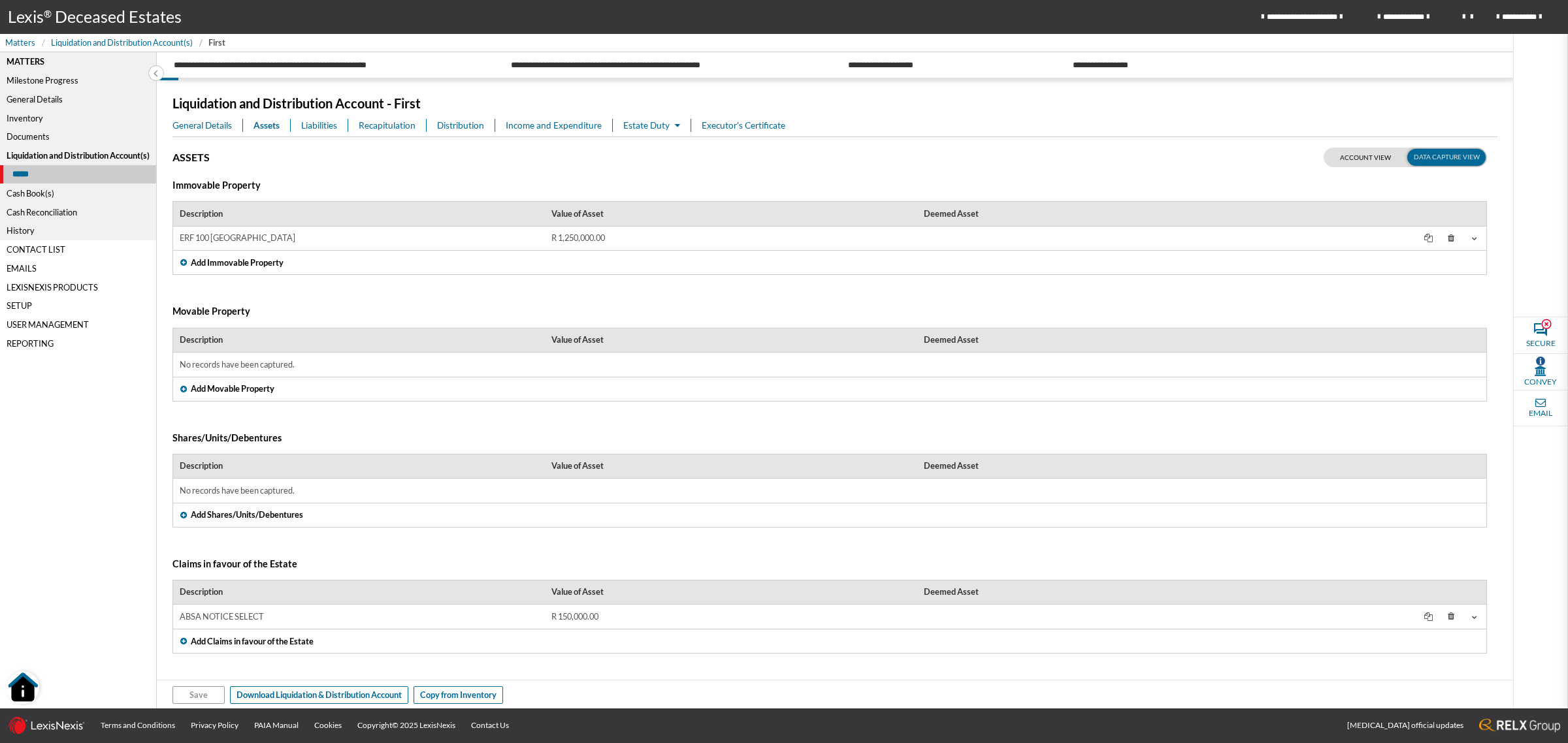
click at [438, 245] on td "ERF 100 CAPE TOWN" at bounding box center [359, 238] width 372 height 24
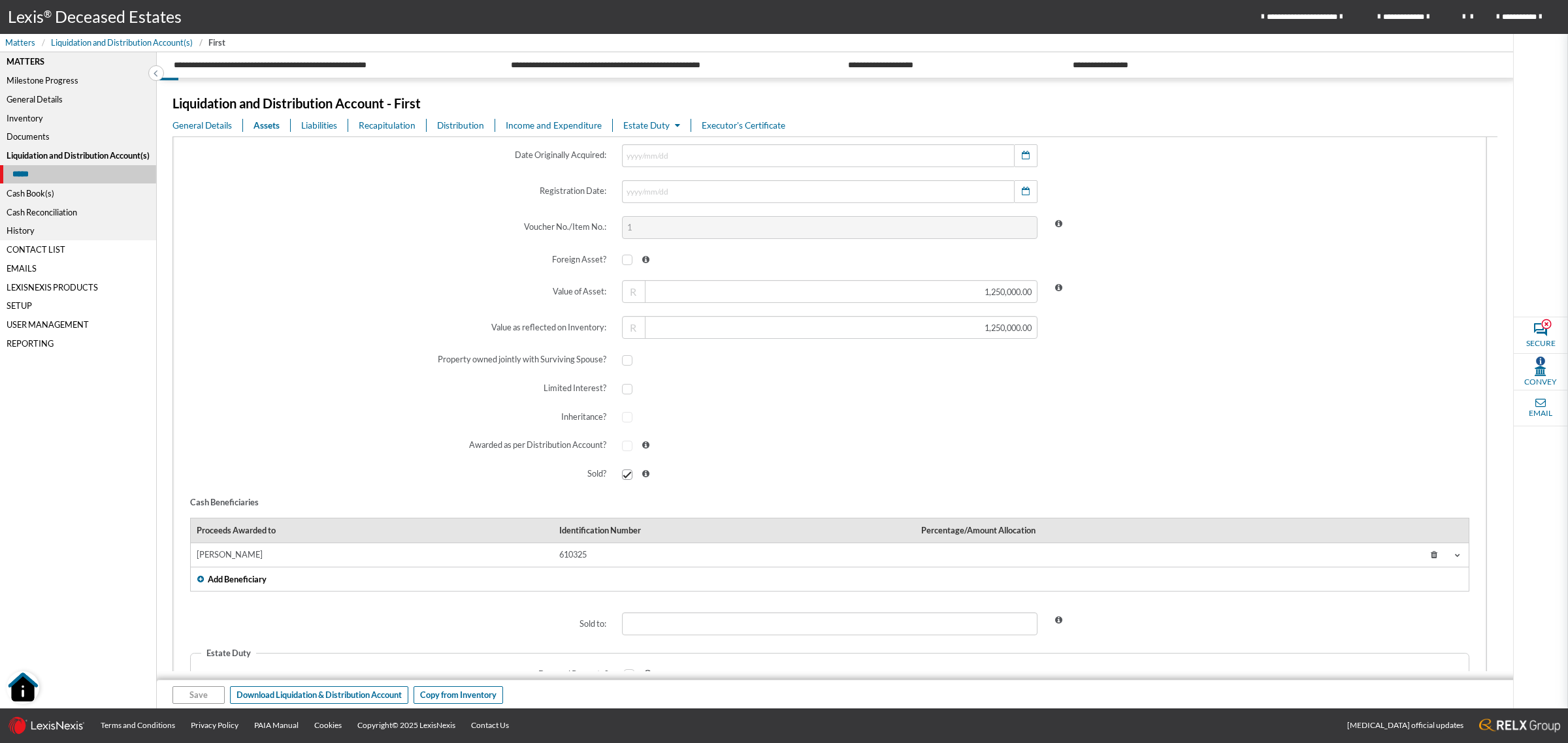
scroll to position [571, 0]
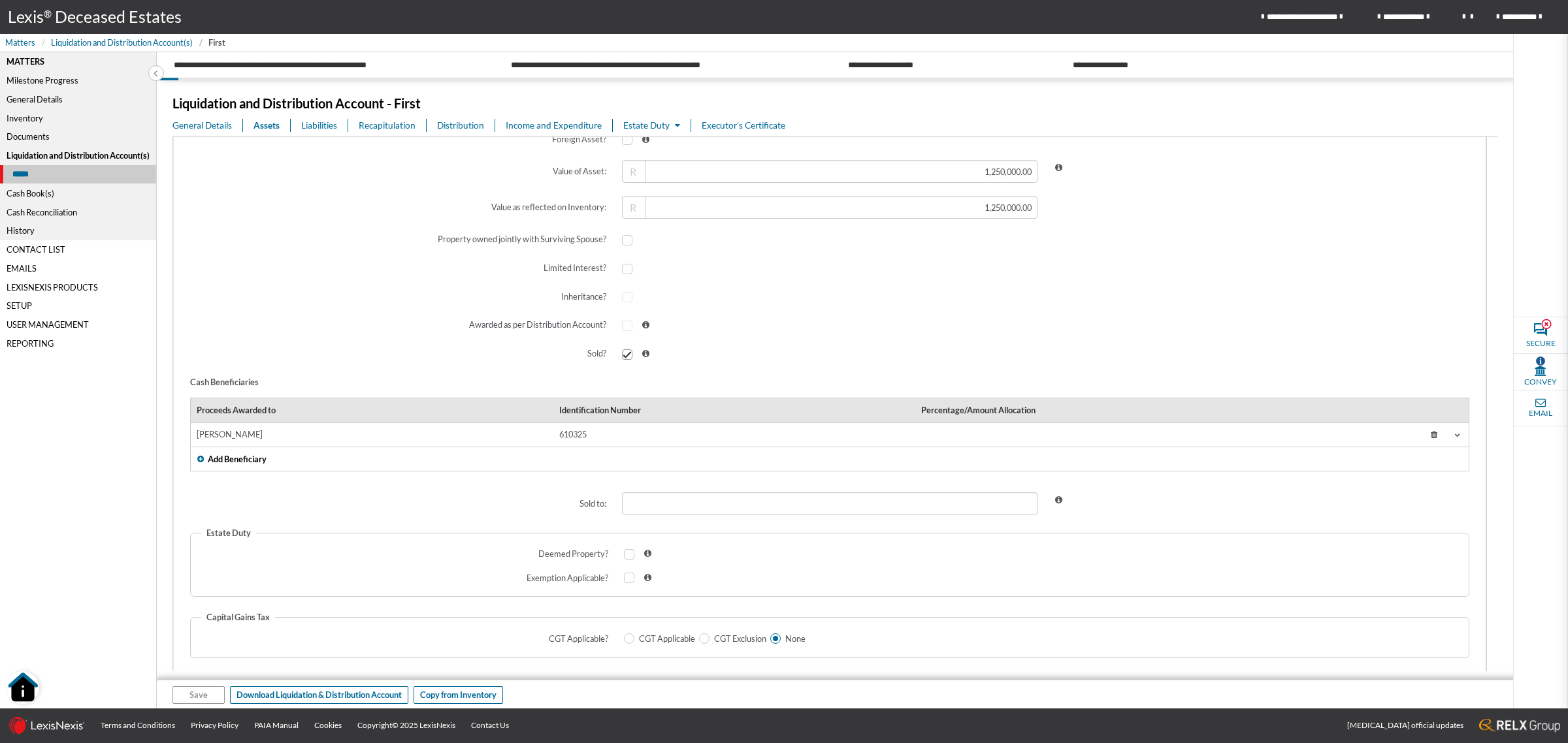
click at [1422, 436] on icon at bounding box center [1434, 435] width 23 height 19
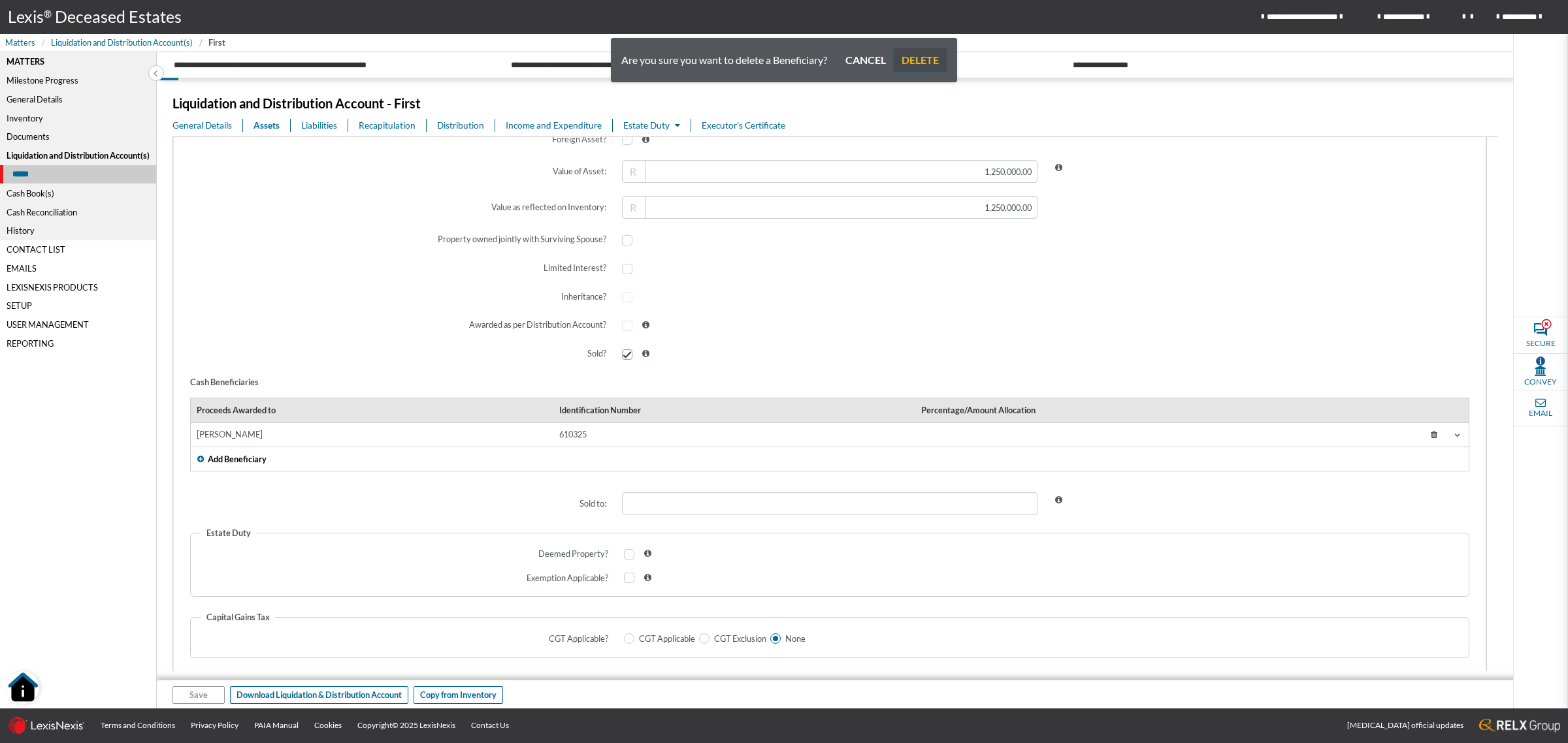
click at [921, 54] on button "DELETE" at bounding box center [920, 60] width 53 height 23
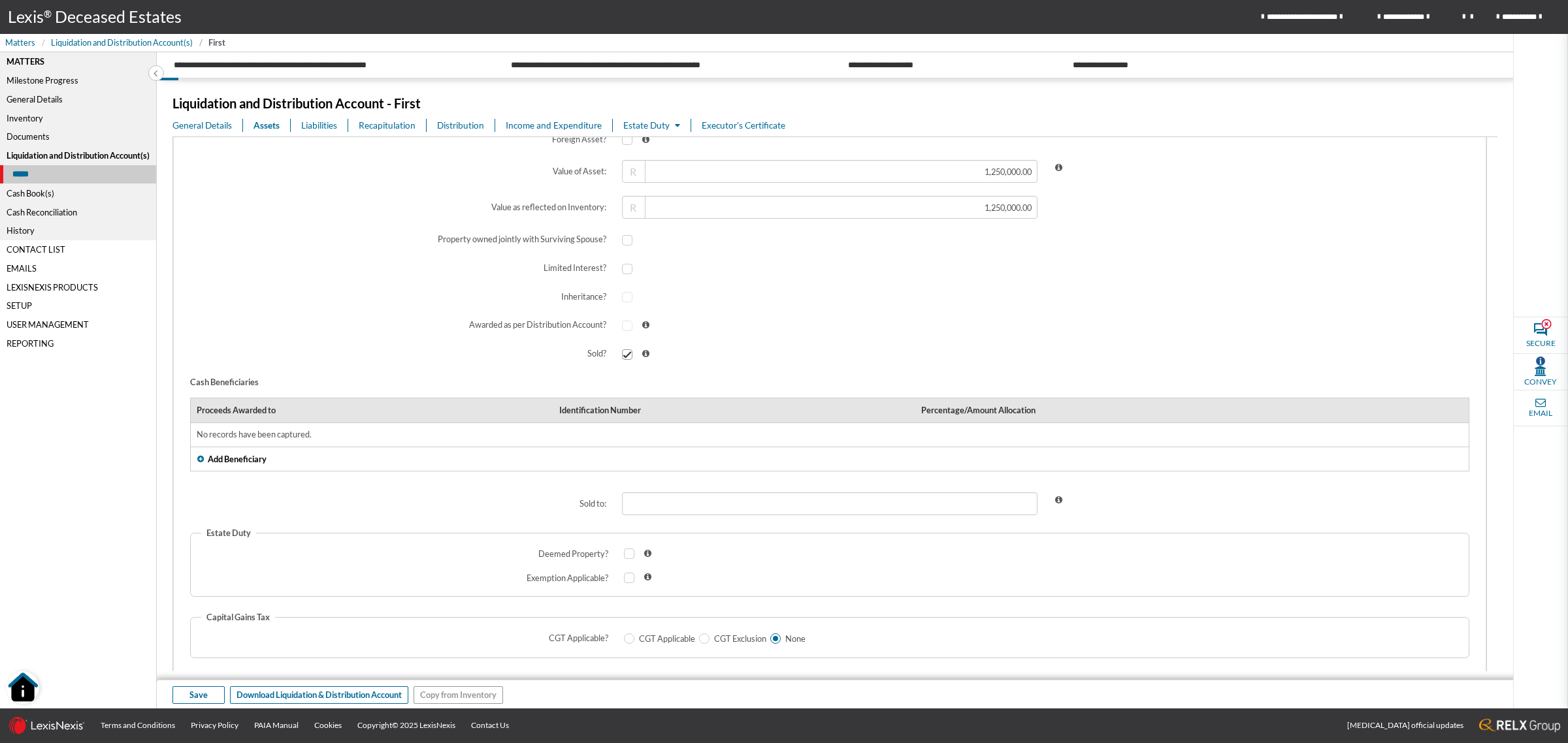
click at [255, 455] on span "Add Beneficiary" at bounding box center [237, 459] width 59 height 12
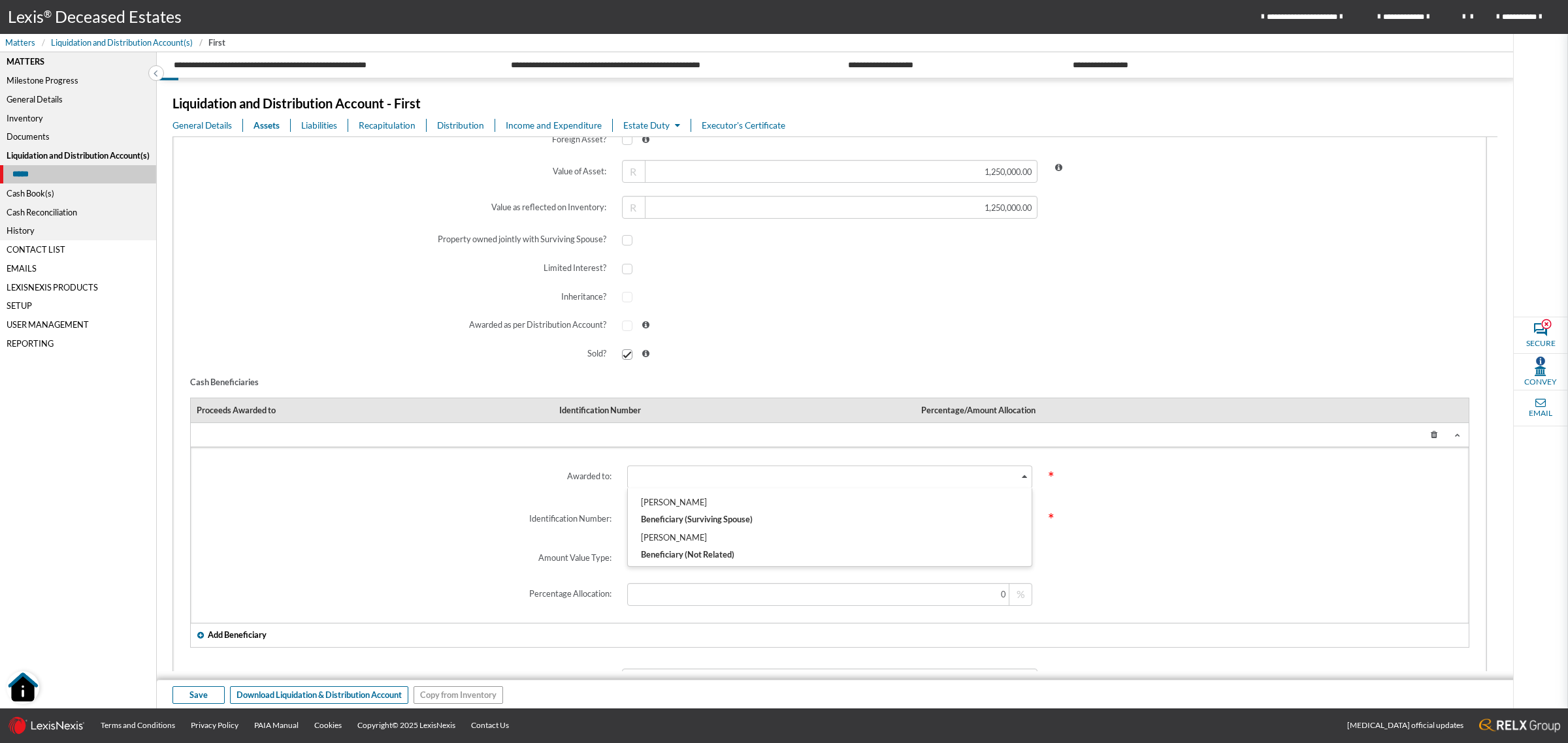
drag, startPoint x: 790, startPoint y: 477, endPoint x: 811, endPoint y: 488, distance: 23.7
click at [788, 478] on div "Search for option" at bounding box center [823, 476] width 391 height 19
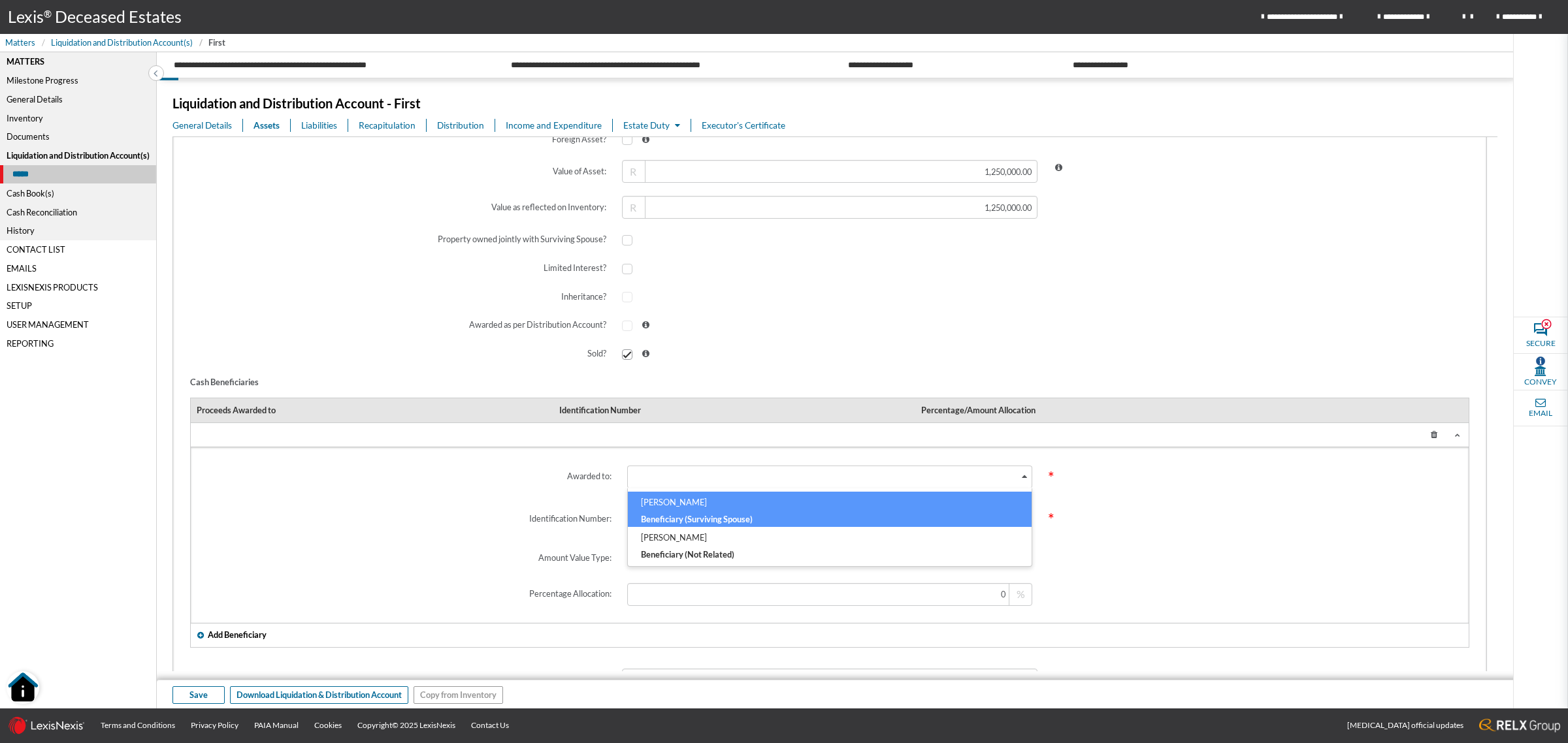
click at [814, 503] on h6 "MAVIS JONES" at bounding box center [829, 505] width 377 height 17
type input "ABC12364"
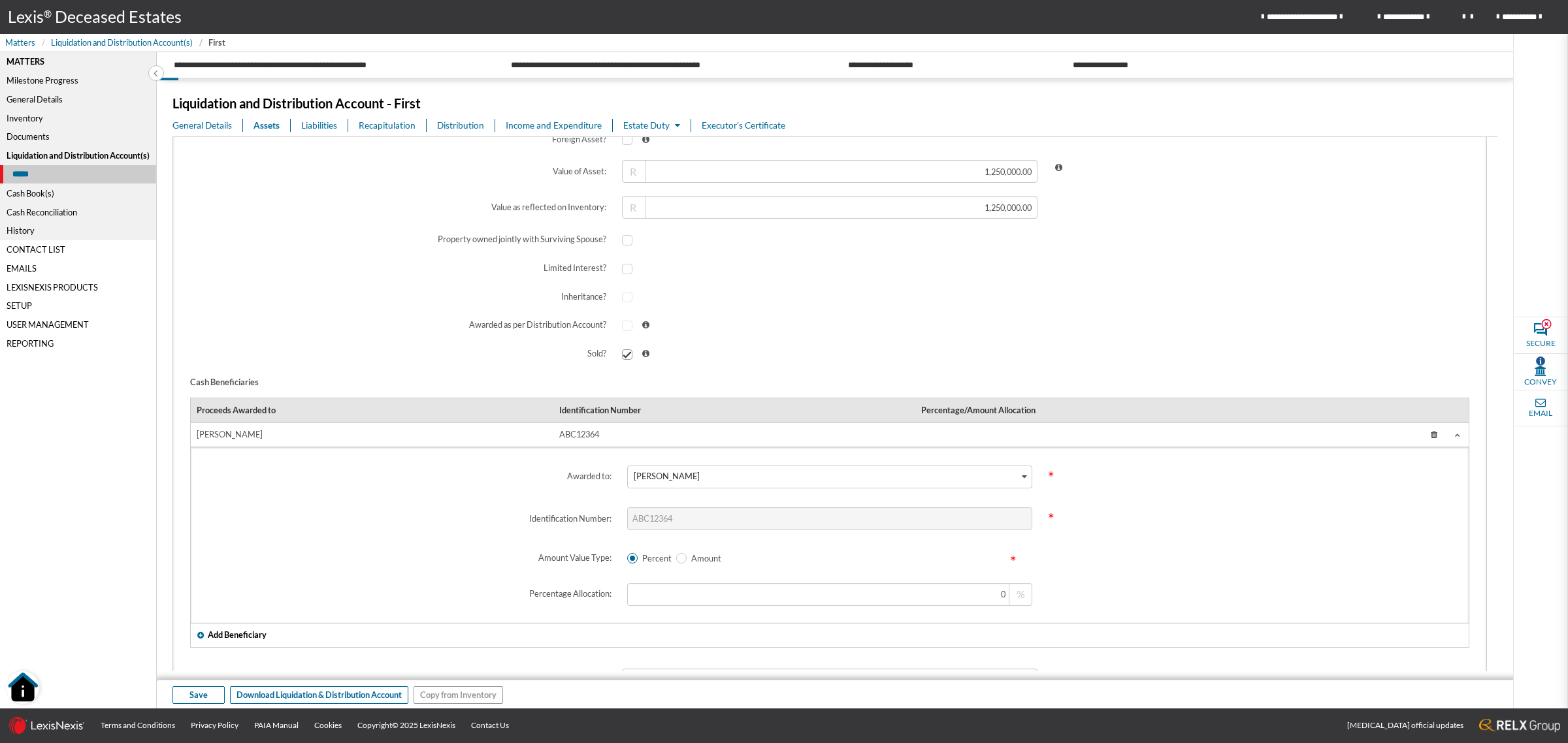
click at [1242, 531] on span "*" at bounding box center [1249, 518] width 420 height 45
click at [188, 692] on button "Save" at bounding box center [199, 695] width 52 height 18
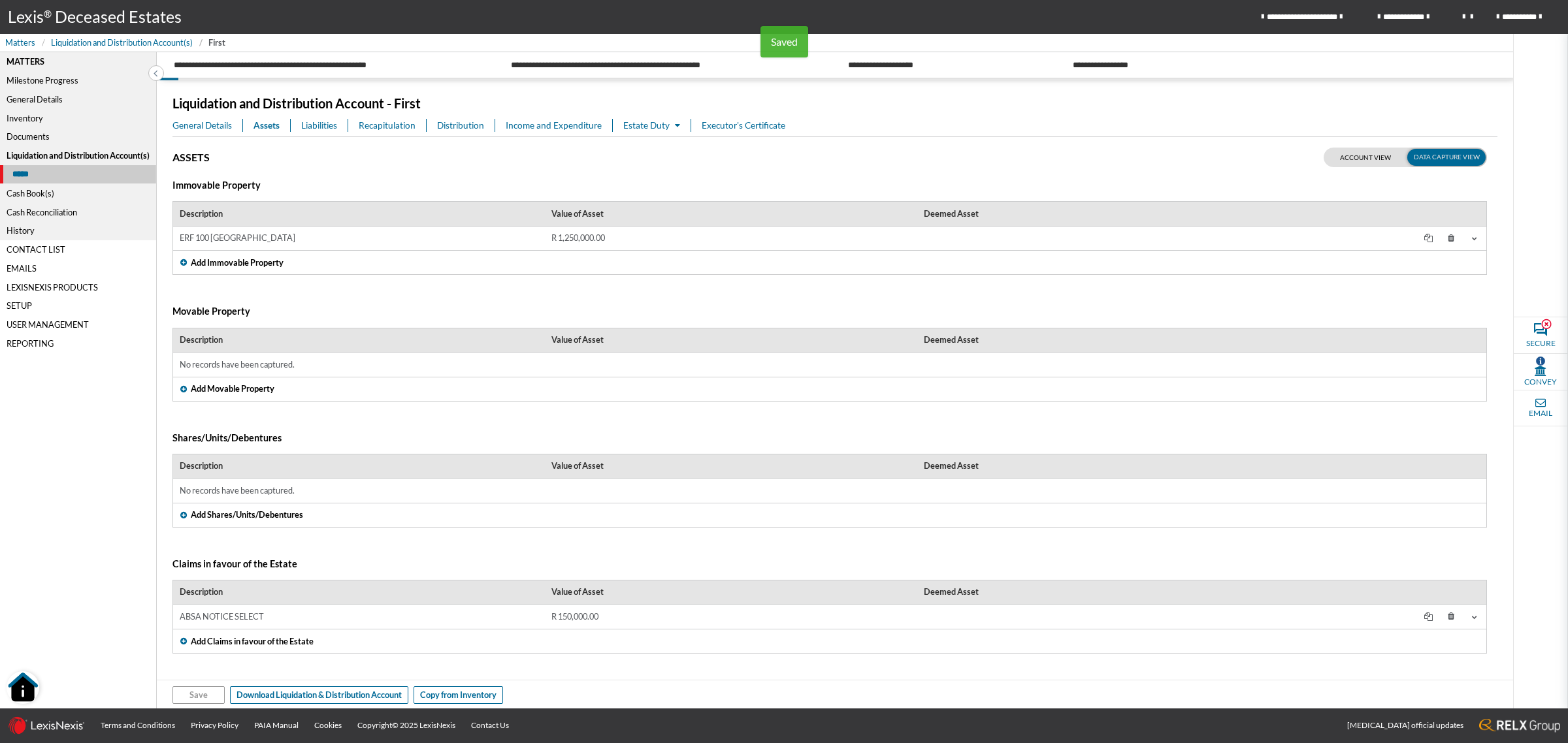
scroll to position [0, 0]
click at [36, 100] on div "General Details" at bounding box center [78, 100] width 156 height 19
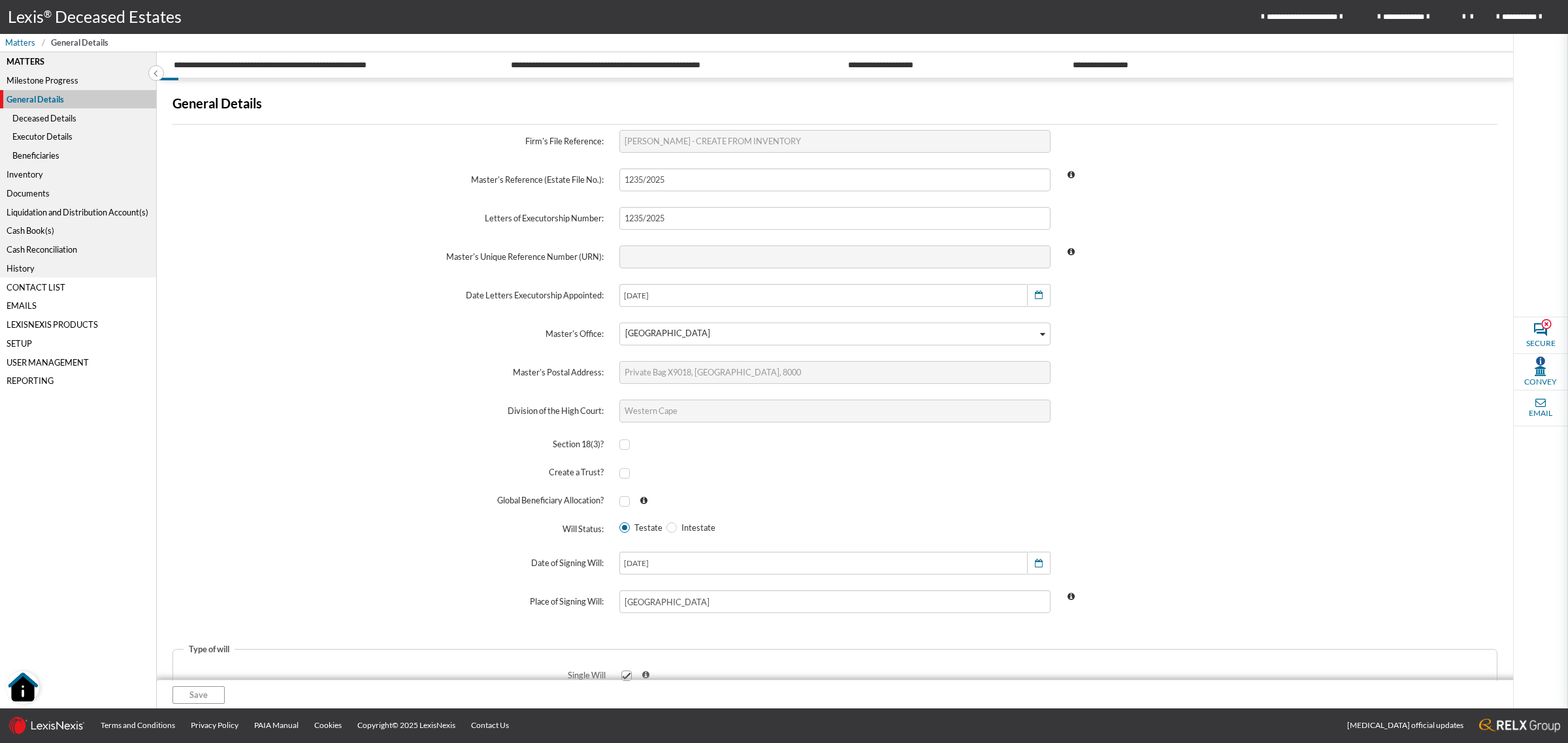
click at [46, 115] on div "Deceased Details" at bounding box center [78, 118] width 156 height 19
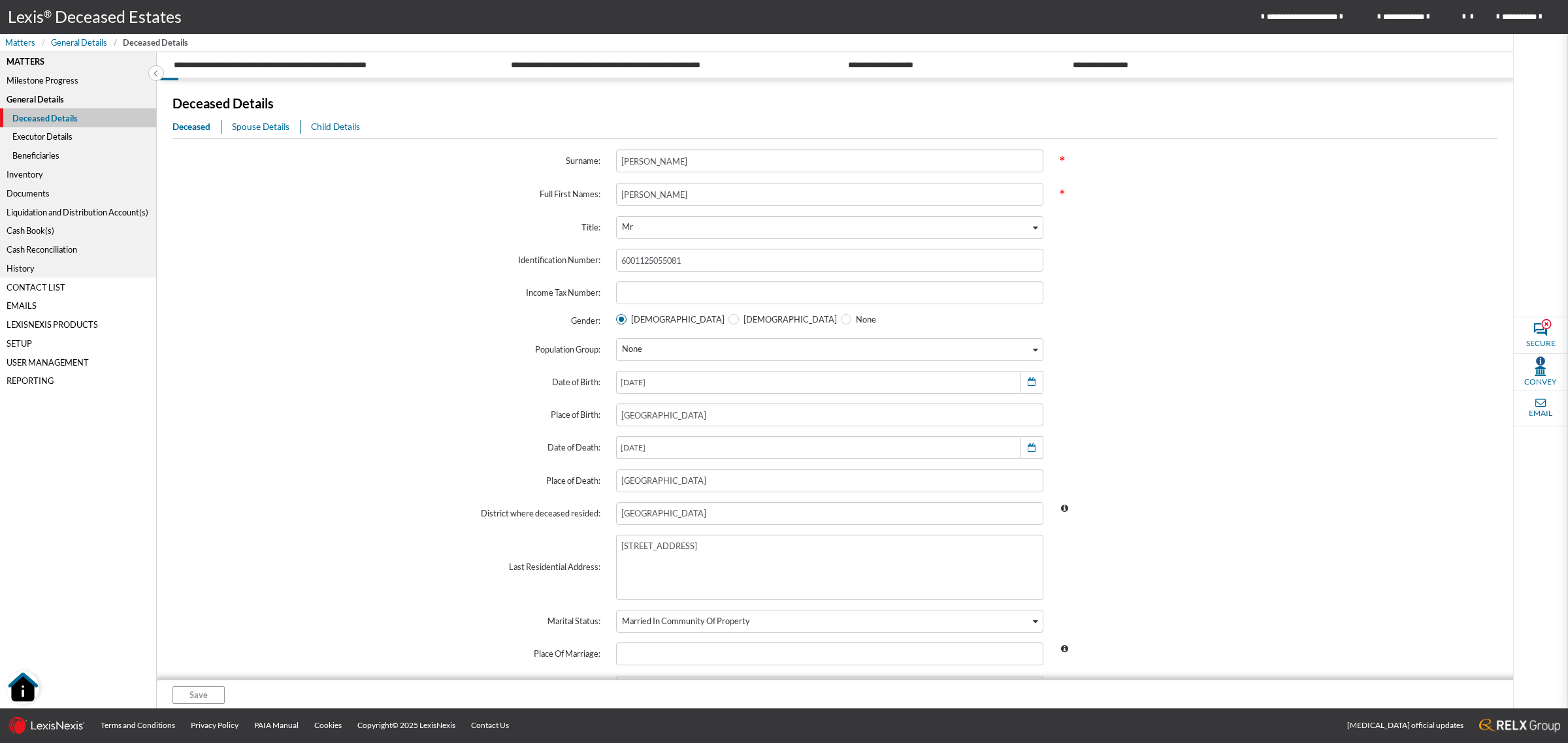
drag, startPoint x: 240, startPoint y: 124, endPoint x: 331, endPoint y: 183, distance: 108.5
click at [240, 124] on span "Spouse Details" at bounding box center [260, 126] width 58 height 10
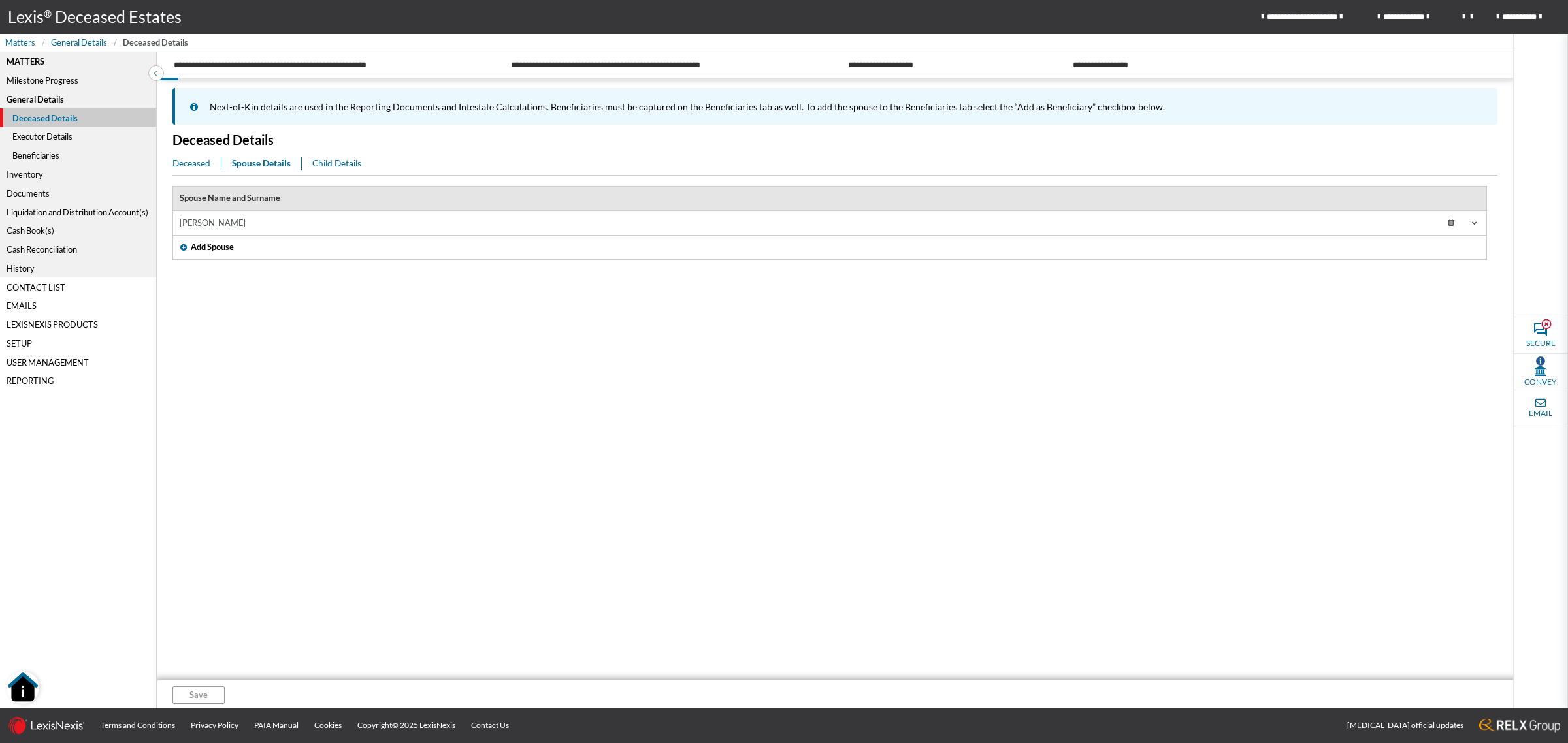
click at [430, 231] on td "MAVIS JONES" at bounding box center [731, 222] width 1117 height 24
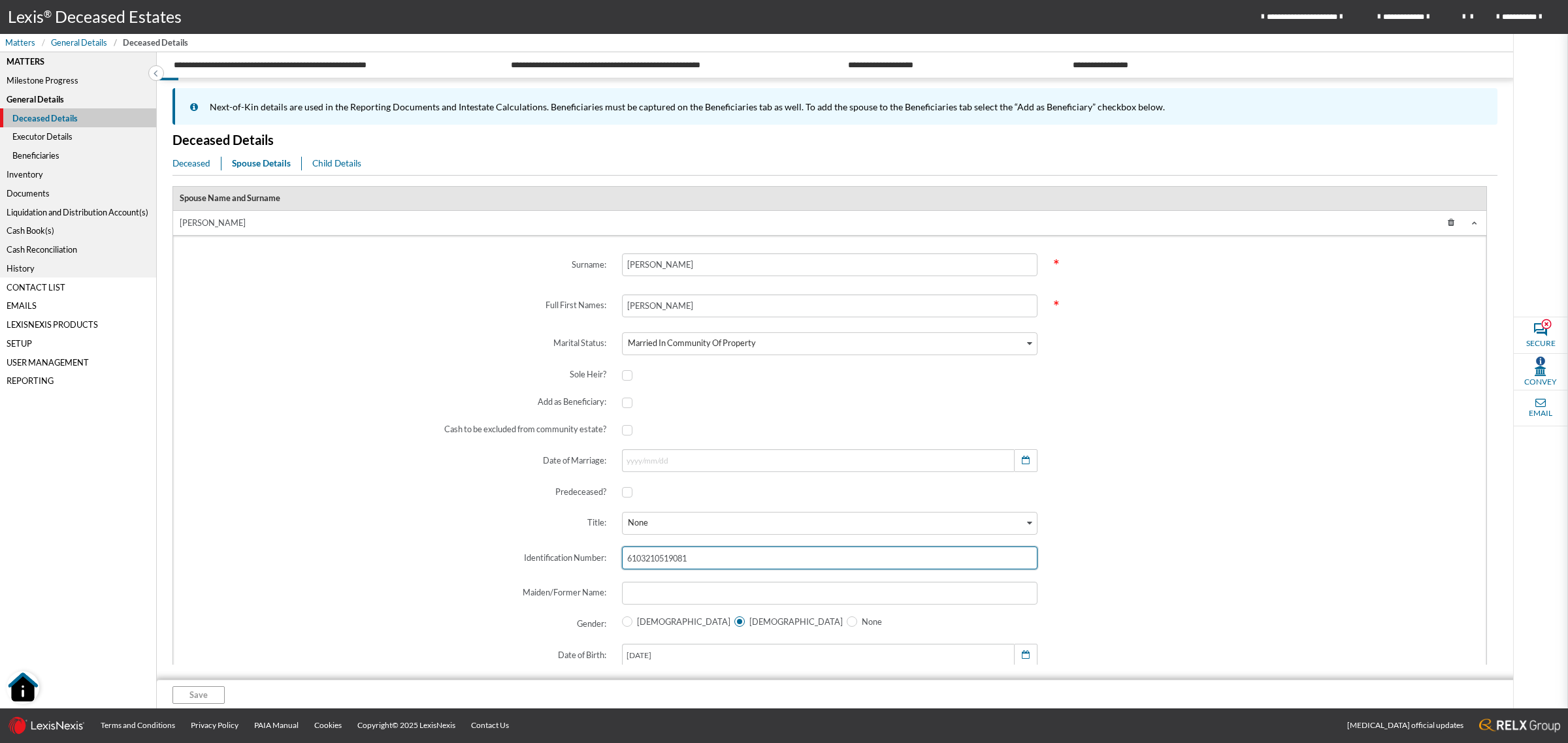
drag, startPoint x: 714, startPoint y: 556, endPoint x: 404, endPoint y: 569, distance: 310.3
click at [280, 556] on div "Identification Number: 6103210519081" at bounding box center [829, 558] width 1295 height 38
type input "6"
radio input "false"
radio input "true"
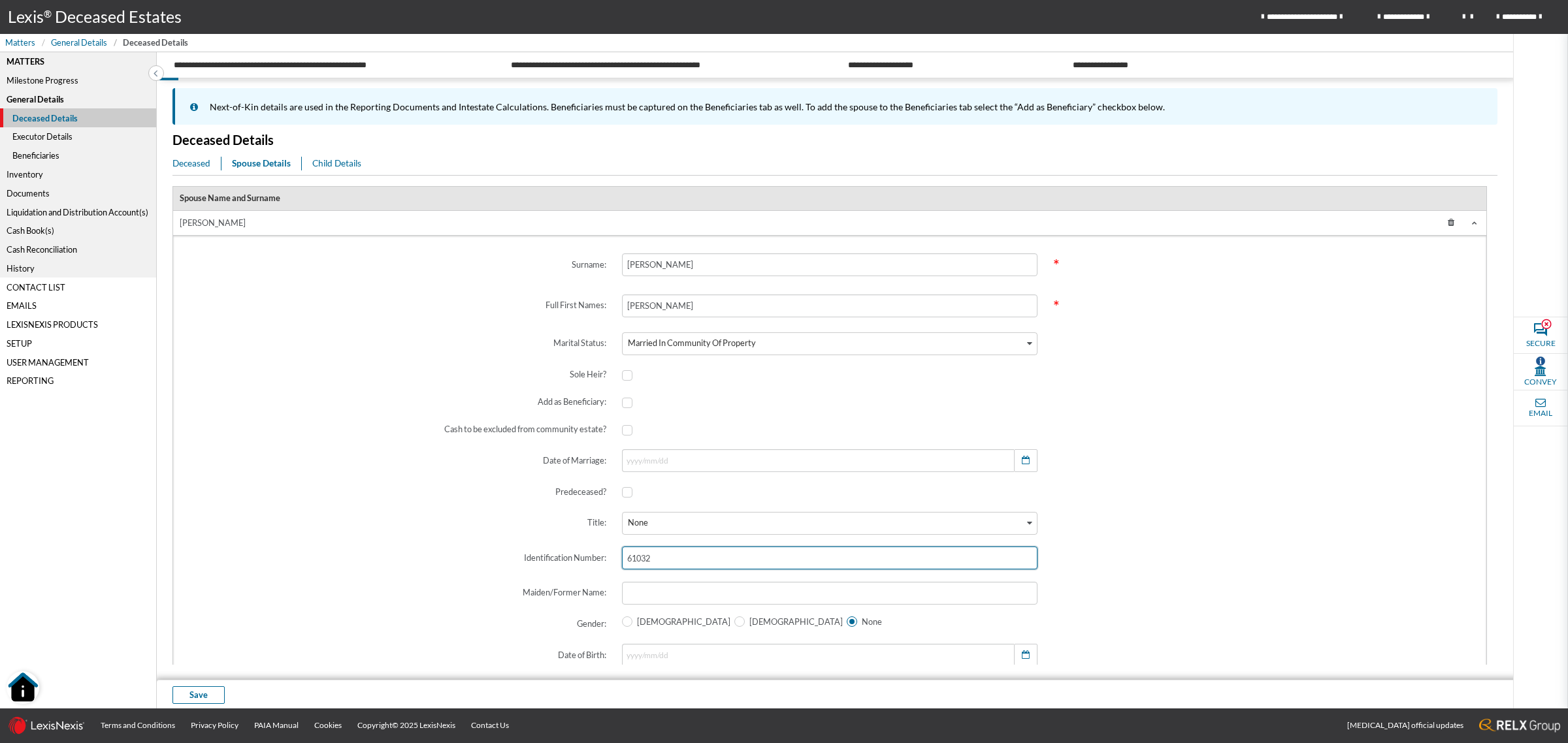
type input "610325"
type input "1961/03/25"
type input "610325"
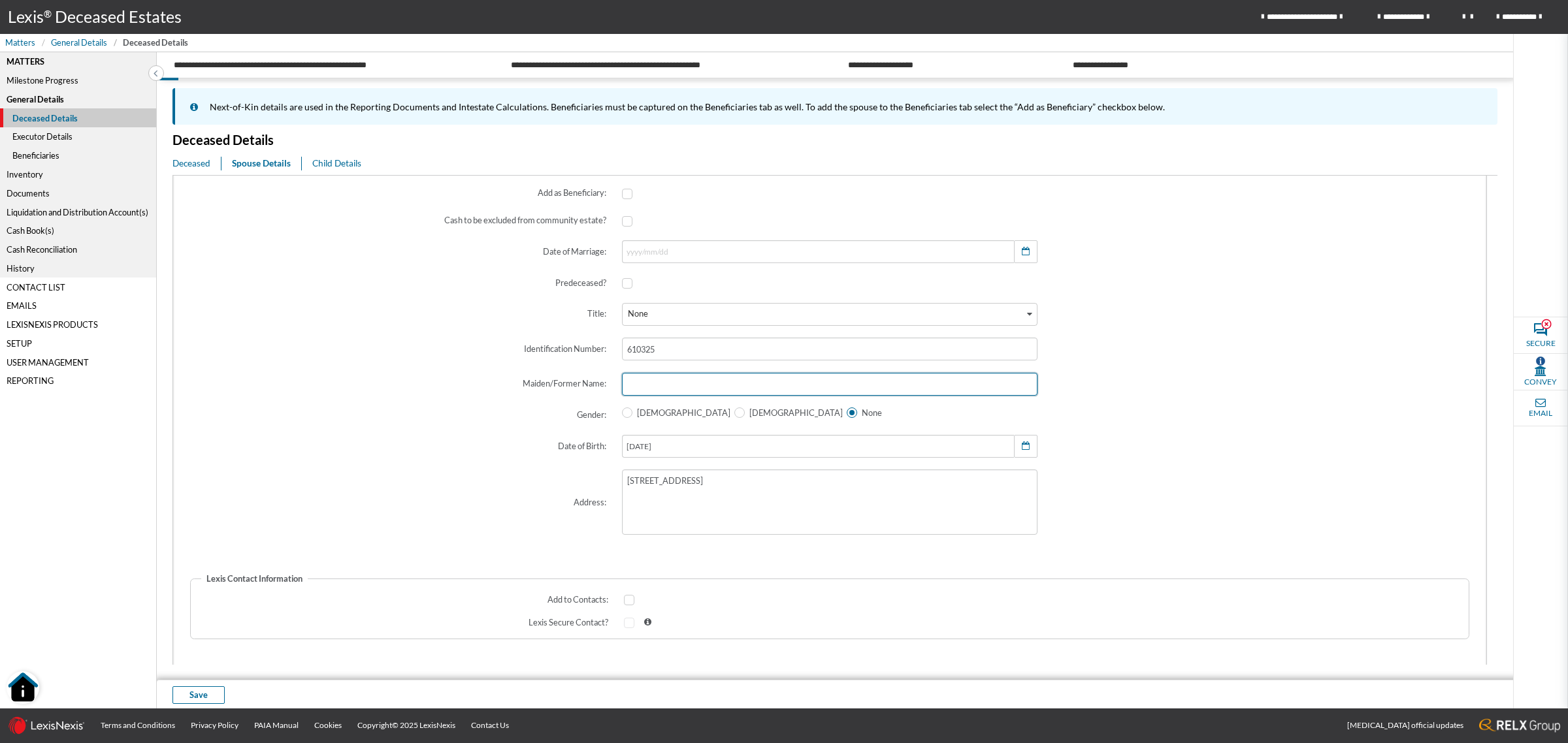
scroll to position [255, 0]
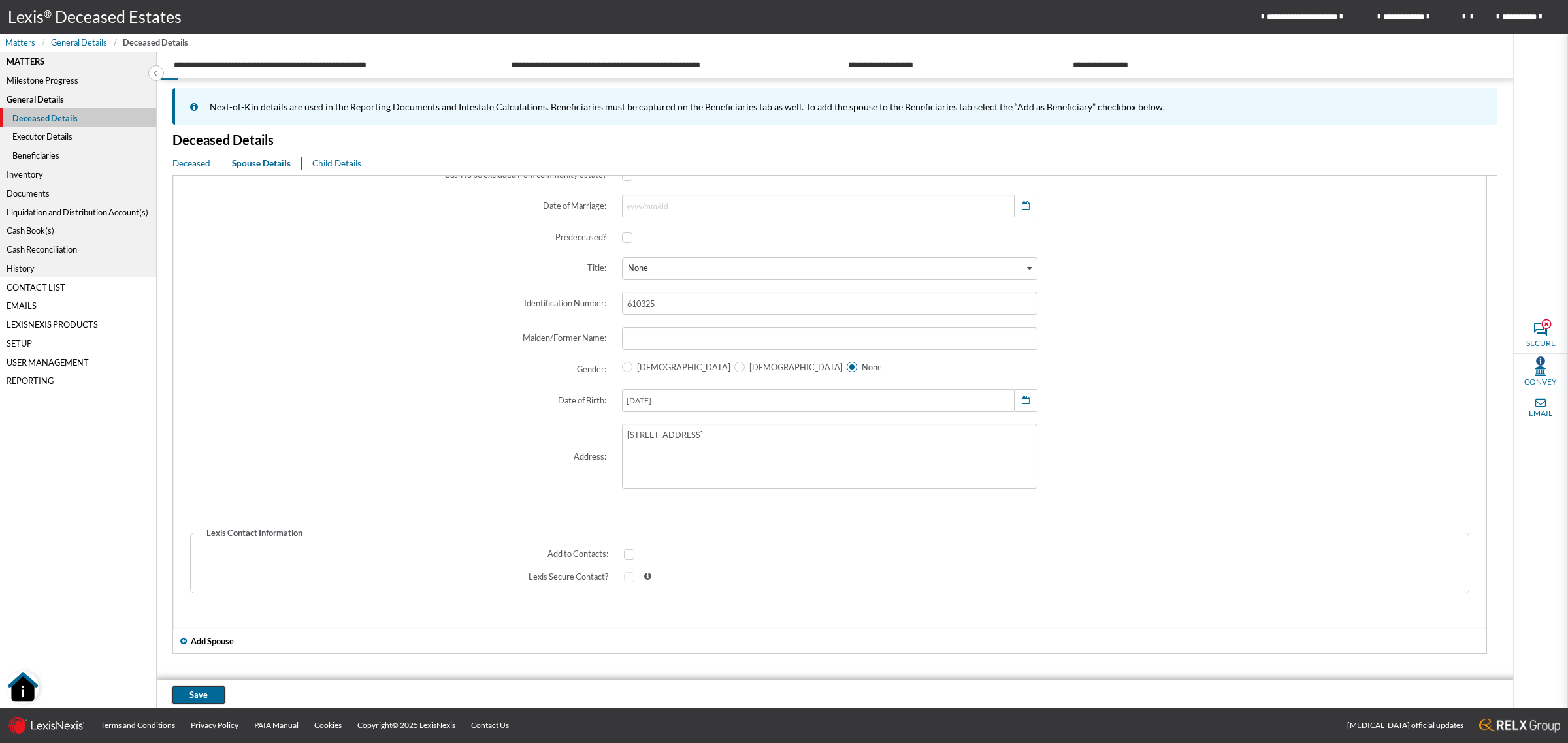
click at [185, 693] on button "Save" at bounding box center [199, 695] width 52 height 18
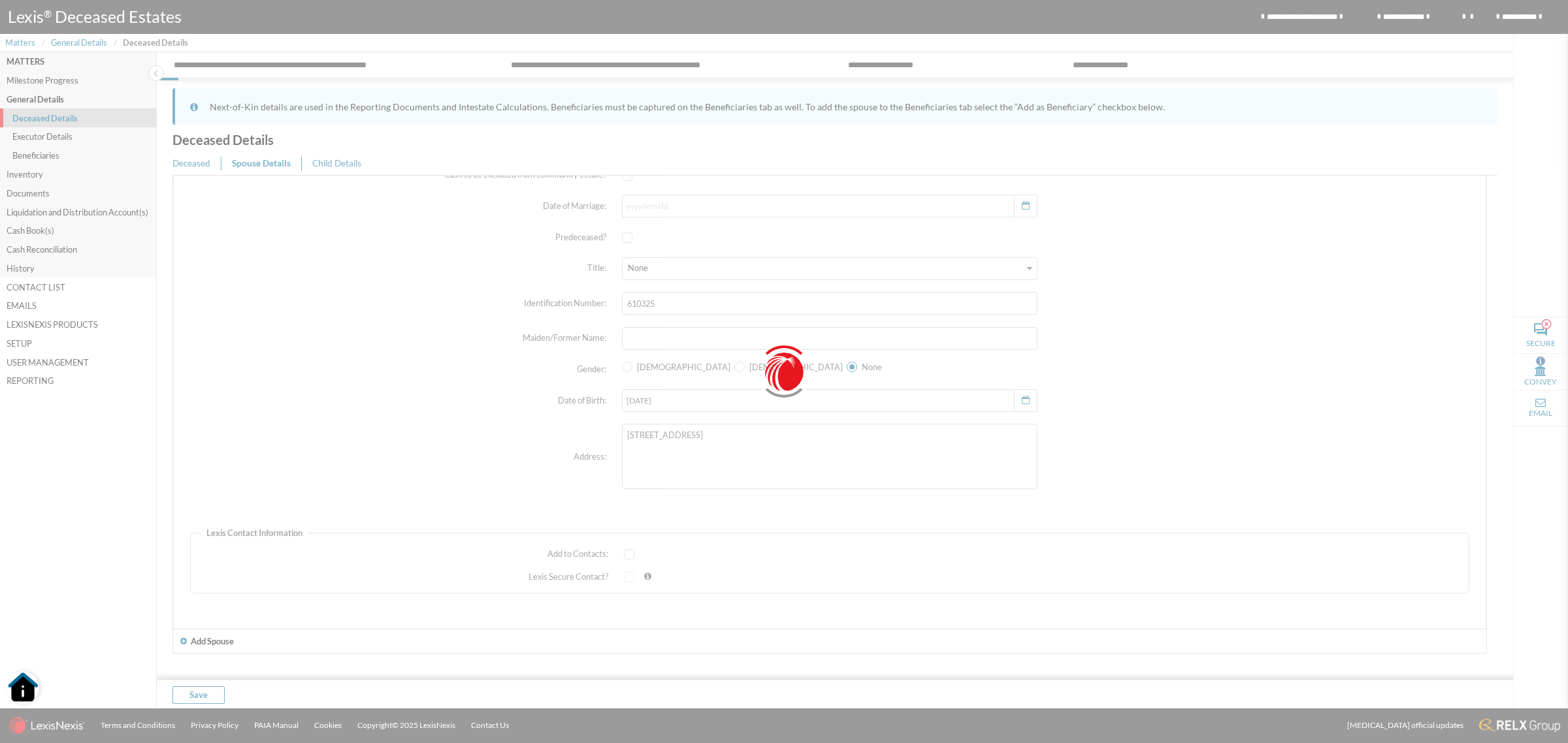
scroll to position [0, 0]
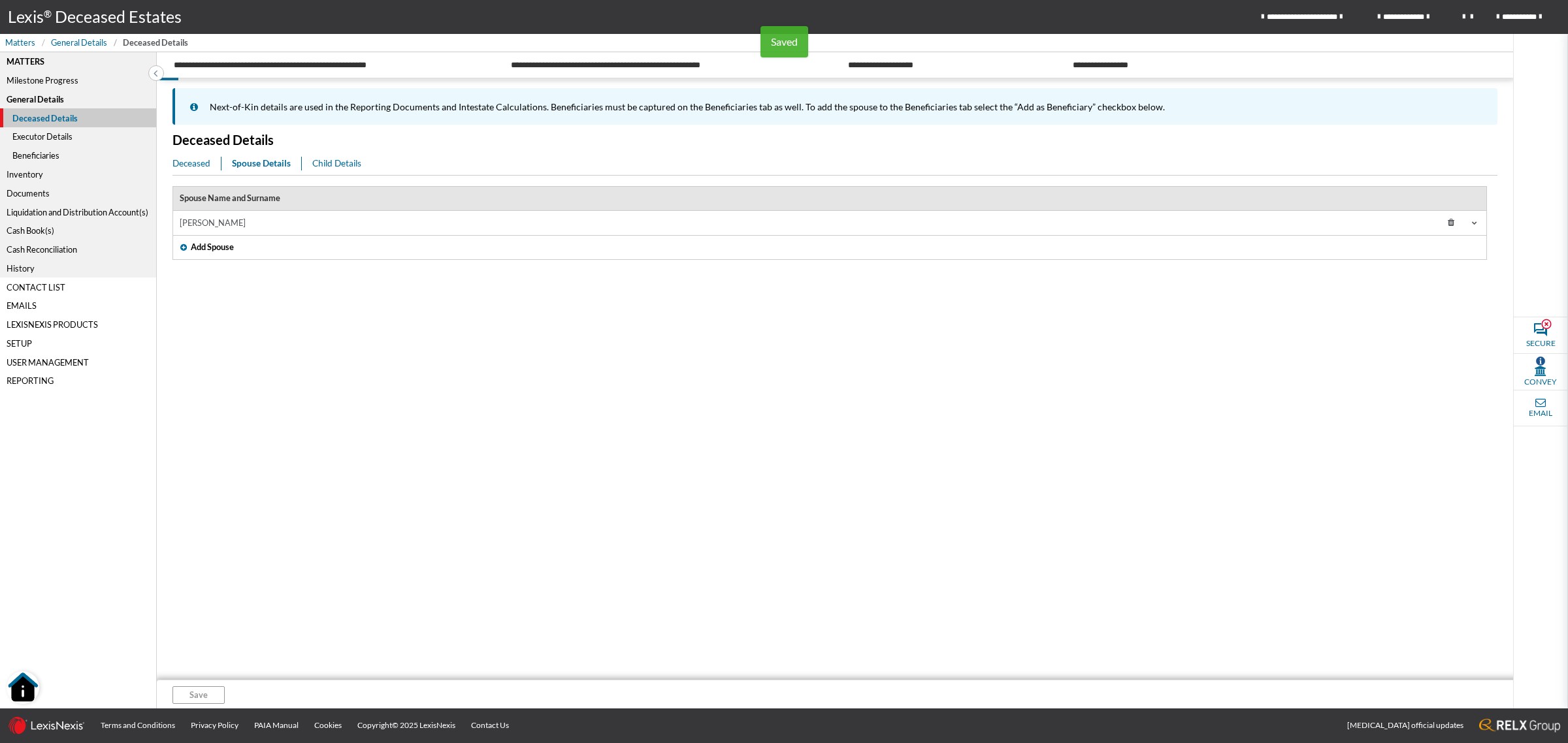
click at [311, 220] on td "MAVIS JONES" at bounding box center [731, 222] width 1117 height 24
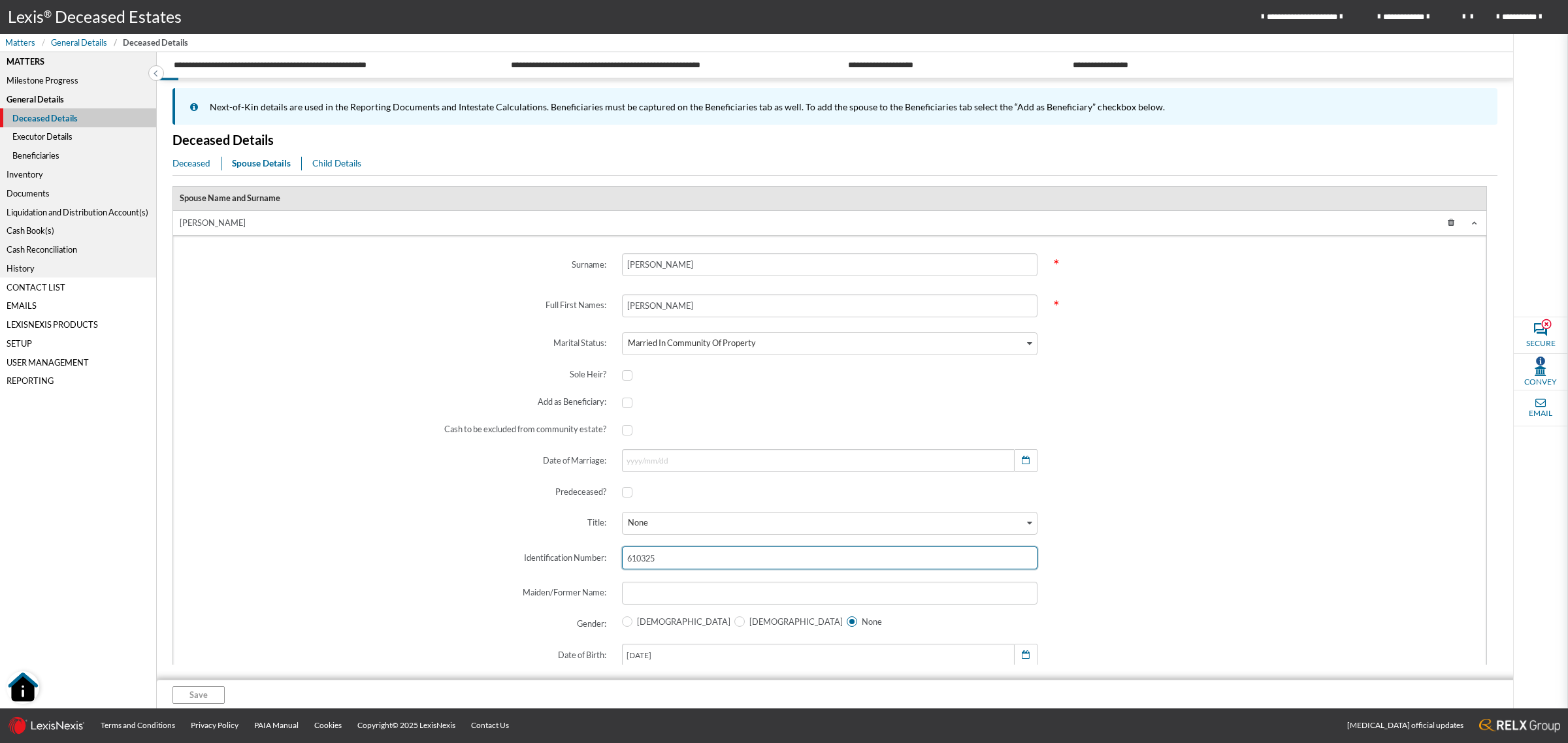
click at [635, 556] on input "610325" at bounding box center [830, 558] width 416 height 23
click at [635, 555] on input "610325" at bounding box center [830, 558] width 416 height 23
click at [34, 130] on div "Executor Details" at bounding box center [78, 137] width 156 height 19
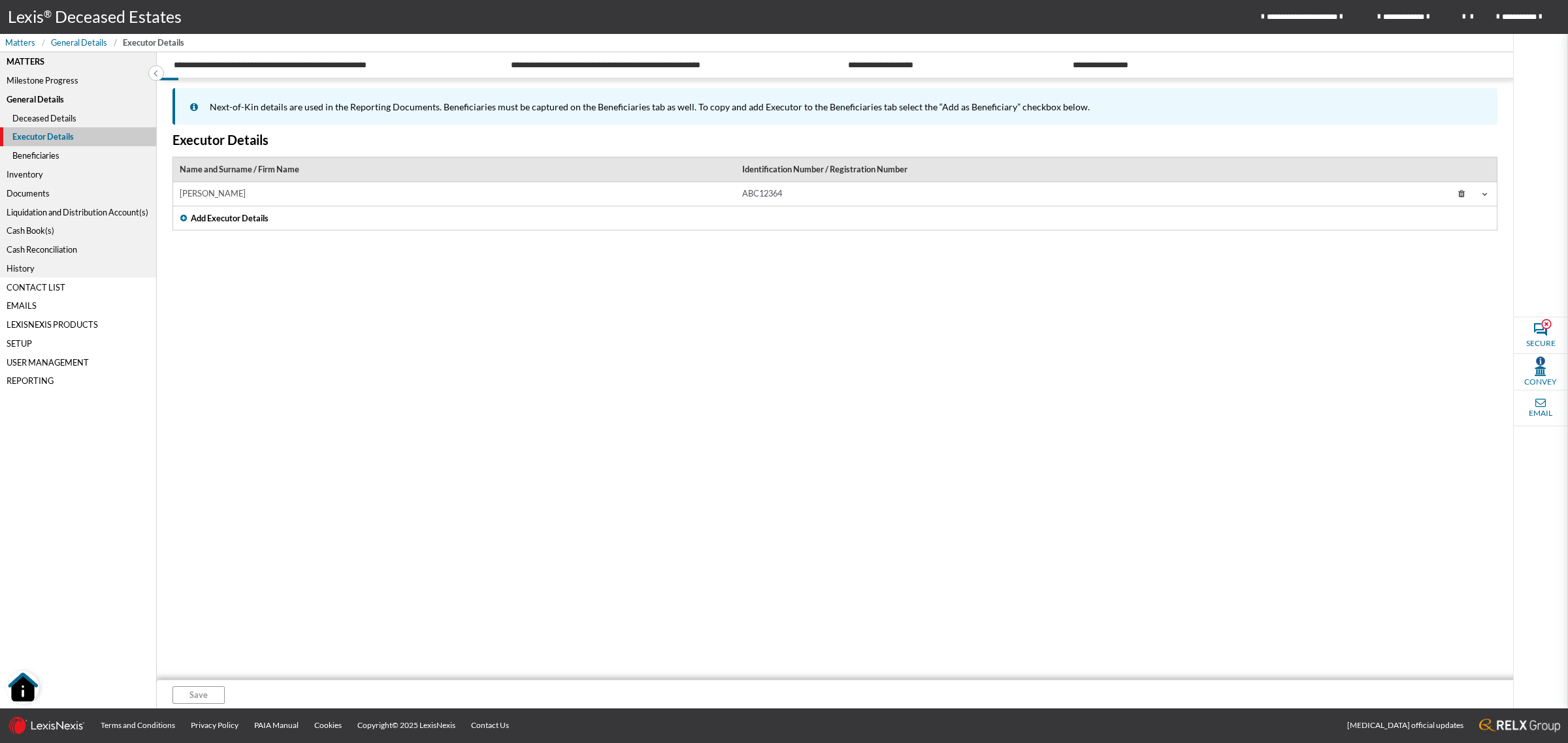
click at [410, 194] on td "MAVIS JONES" at bounding box center [454, 194] width 563 height 24
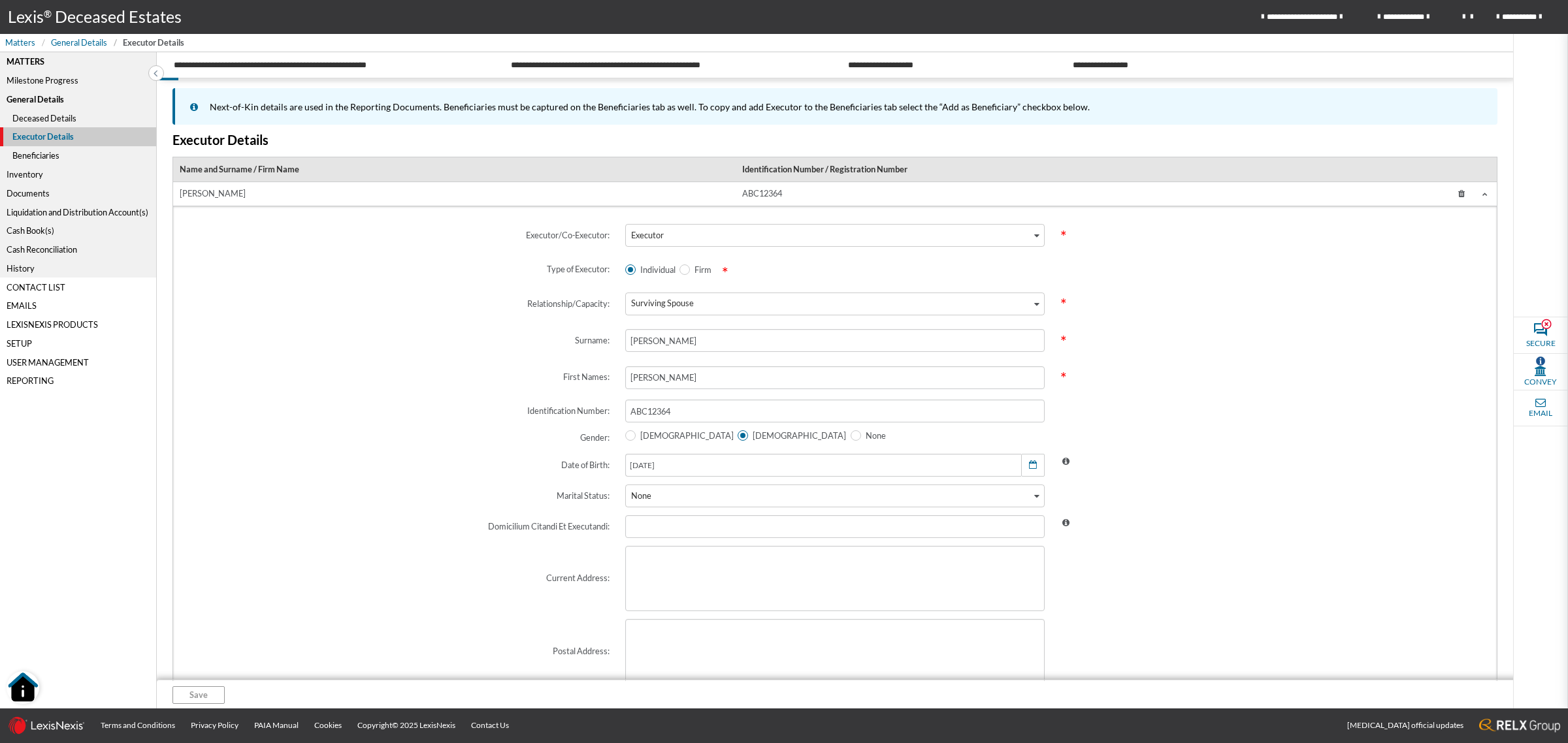
click at [410, 194] on td "MAVIS JONES" at bounding box center [454, 194] width 563 height 25
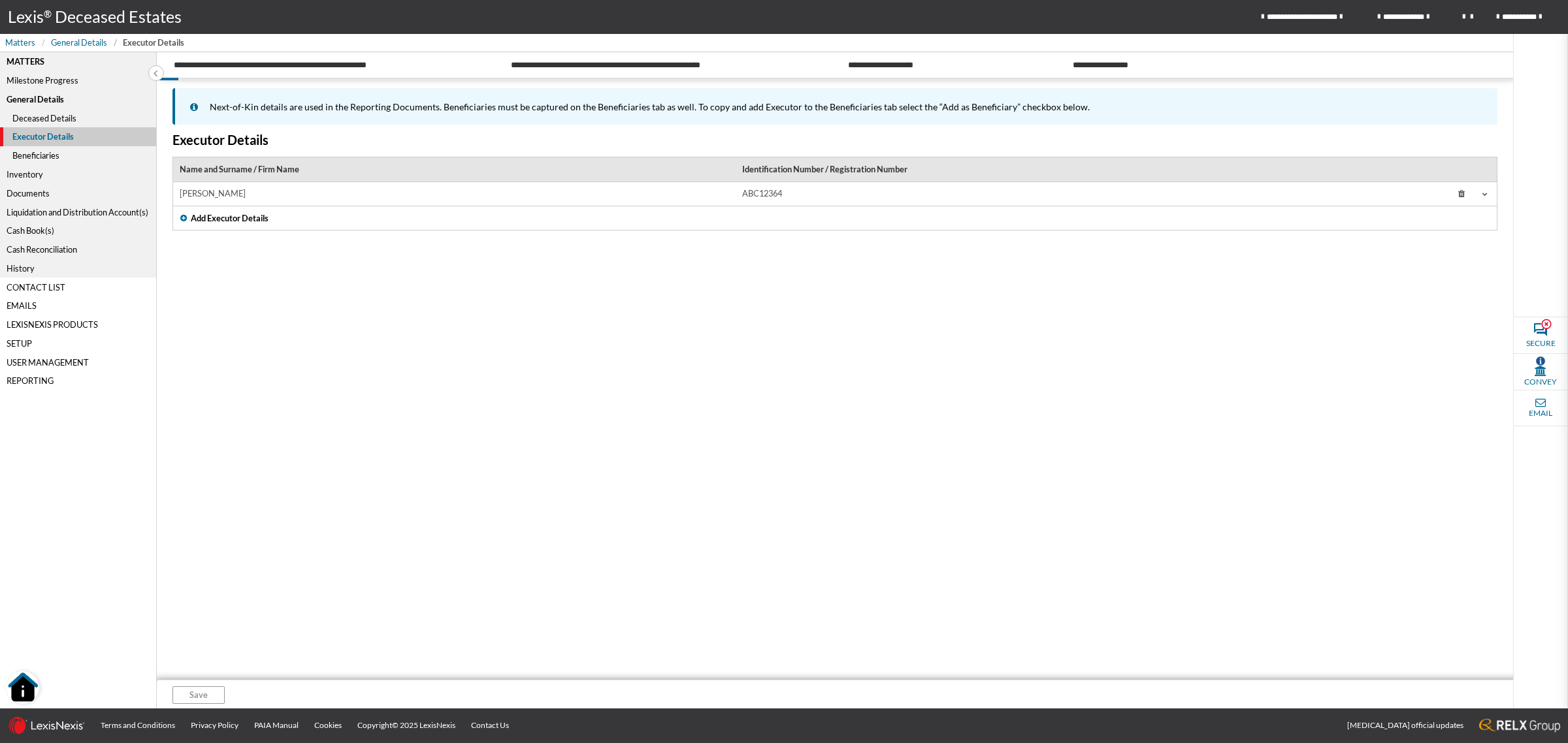
click at [669, 187] on td "MAVIS JONES" at bounding box center [454, 194] width 563 height 24
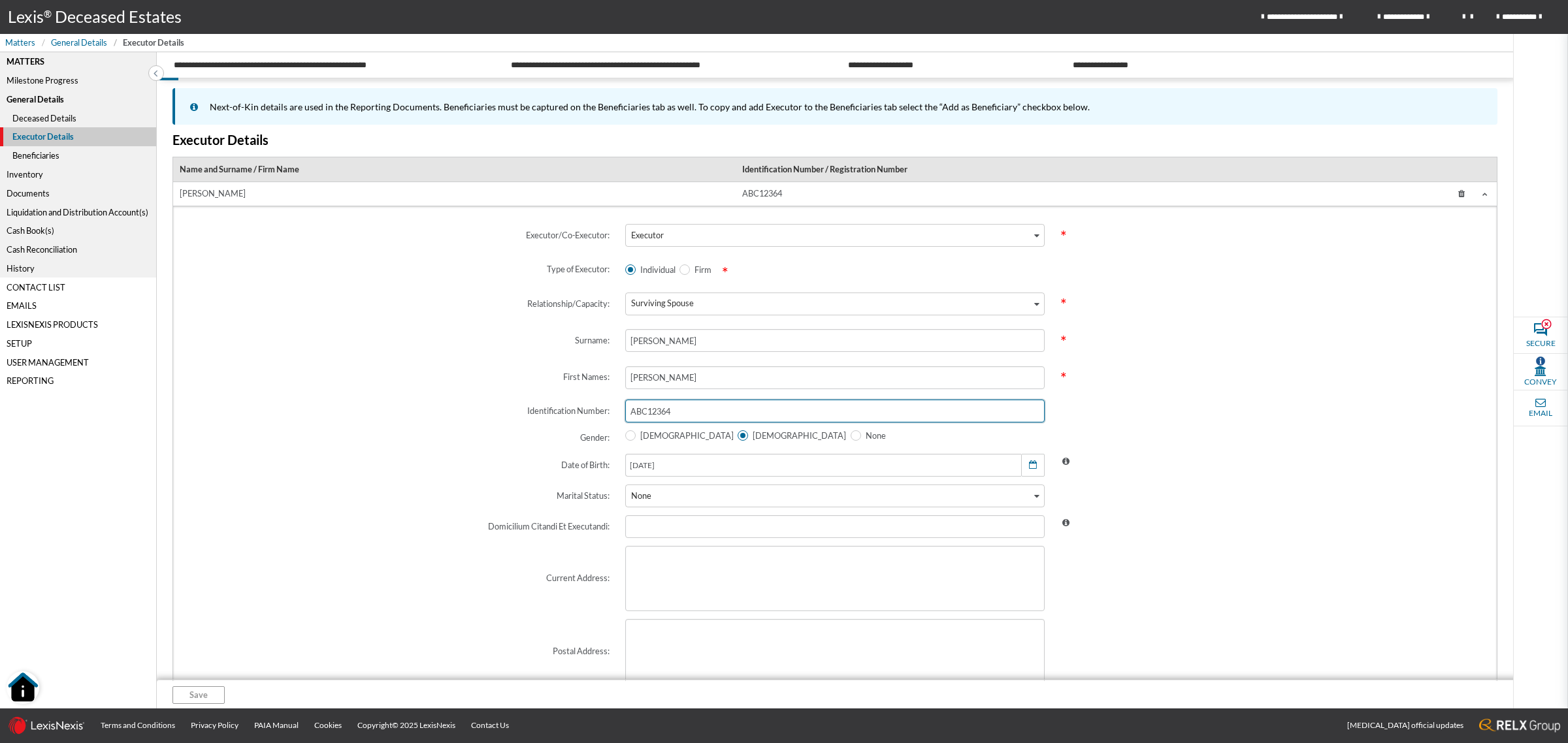
drag, startPoint x: 696, startPoint y: 416, endPoint x: 540, endPoint y: 413, distance: 156.0
click at [557, 419] on div "Identification Number: ABC12364" at bounding box center [835, 411] width 1306 height 38
paste input "610325"
type input "610325"
click at [190, 689] on span "Save" at bounding box center [199, 695] width 19 height 12
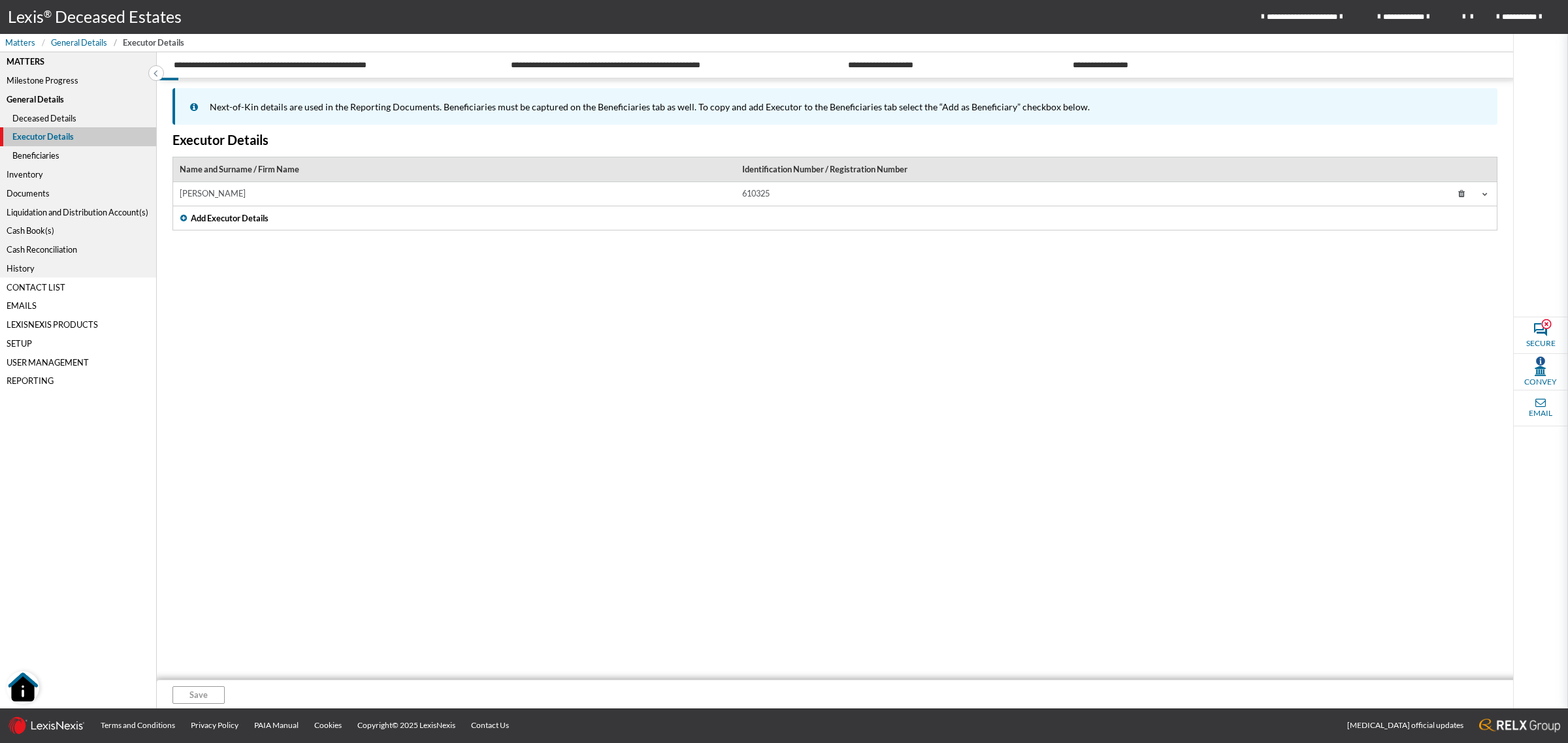
click at [33, 154] on div "Beneficiaries" at bounding box center [78, 156] width 156 height 19
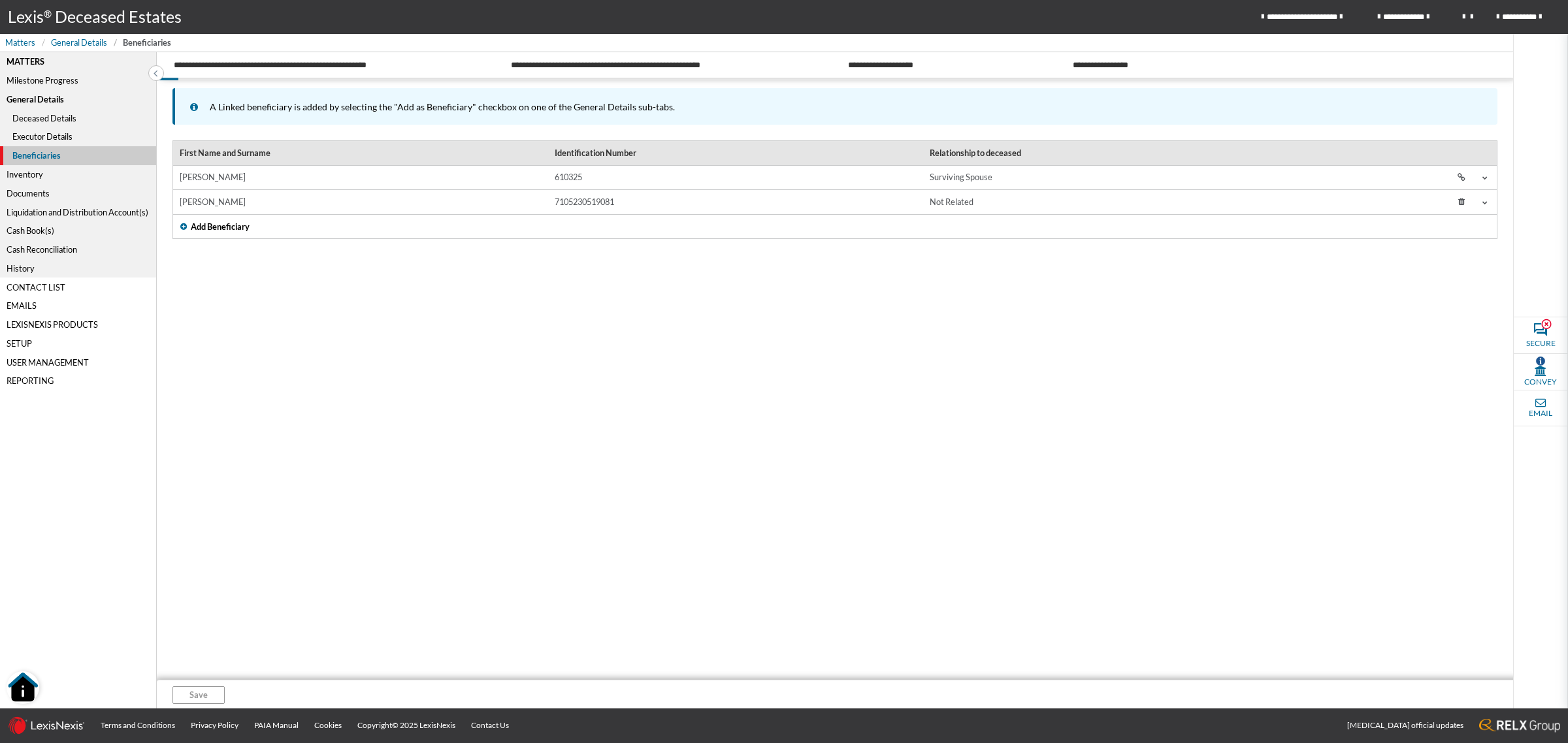
drag, startPoint x: 449, startPoint y: 167, endPoint x: 458, endPoint y: 177, distance: 13.5
click at [448, 167] on td "MAVIS JONES" at bounding box center [361, 178] width 375 height 25
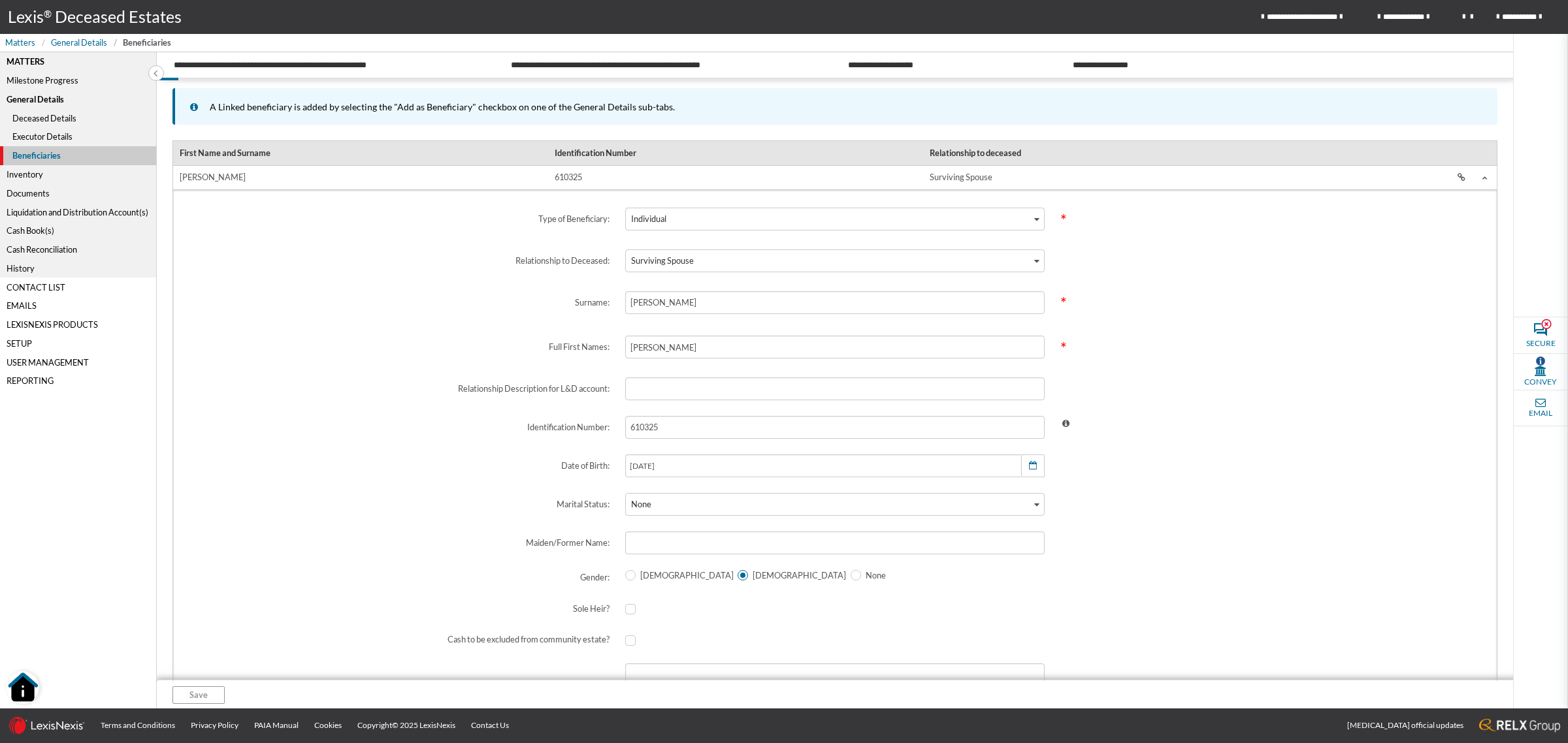
drag, startPoint x: 695, startPoint y: 415, endPoint x: 495, endPoint y: 412, distance: 200.0
click at [513, 412] on div "Identification Number: 610325" at bounding box center [835, 427] width 1306 height 38
drag, startPoint x: 680, startPoint y: 423, endPoint x: 554, endPoint y: 424, distance: 126.0
click at [526, 424] on div "Identification Number: 610325" at bounding box center [835, 427] width 1306 height 38
click at [312, 556] on label "Maiden/Former Name:" at bounding box center [399, 542] width 435 height 38
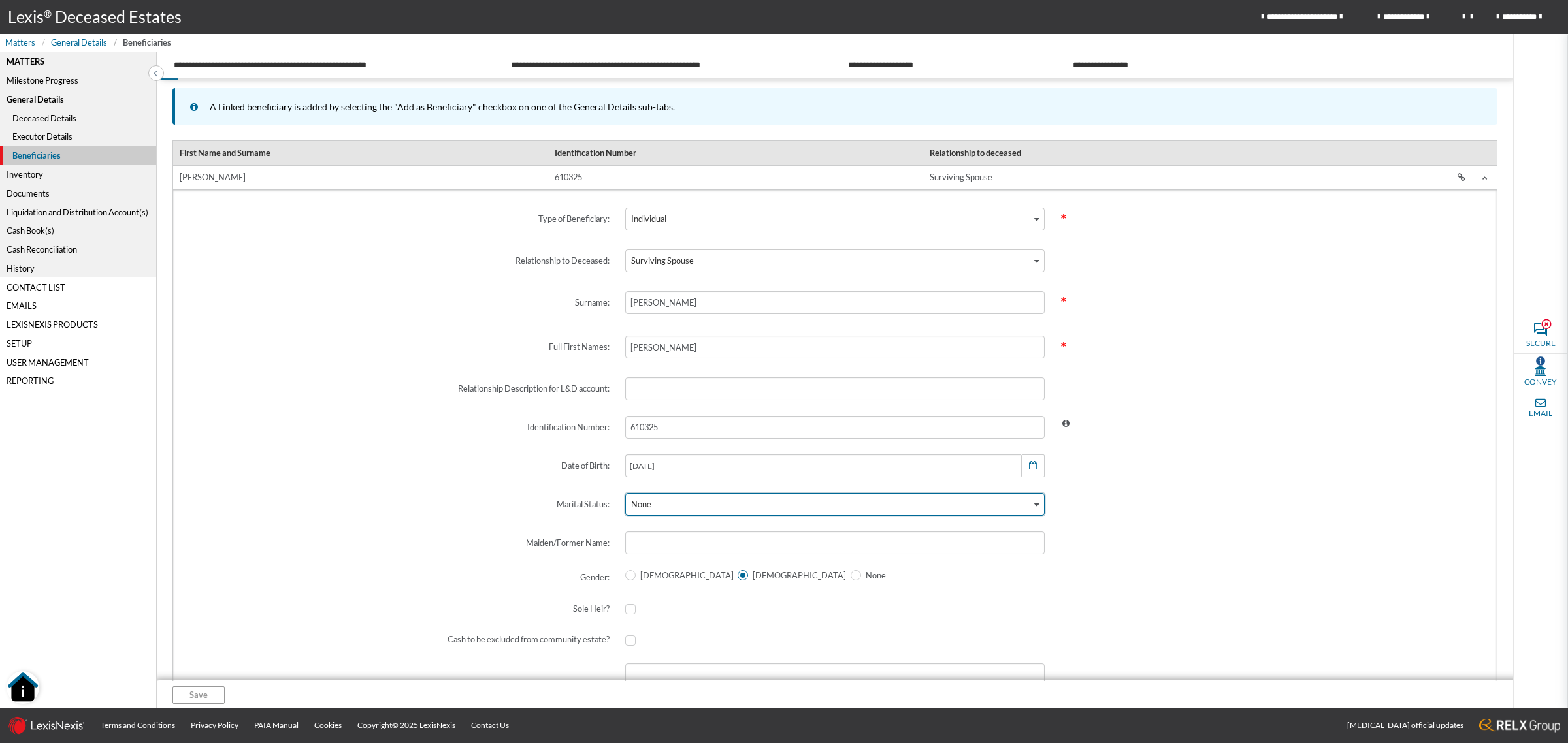
drag, startPoint x: 777, startPoint y: 501, endPoint x: 766, endPoint y: 512, distance: 15.6
click at [774, 501] on div "None" at bounding box center [829, 503] width 405 height 19
drag, startPoint x: 1343, startPoint y: 534, endPoint x: 984, endPoint y: 568, distance: 360.6
click at [1341, 534] on span at bounding box center [1270, 542] width 435 height 38
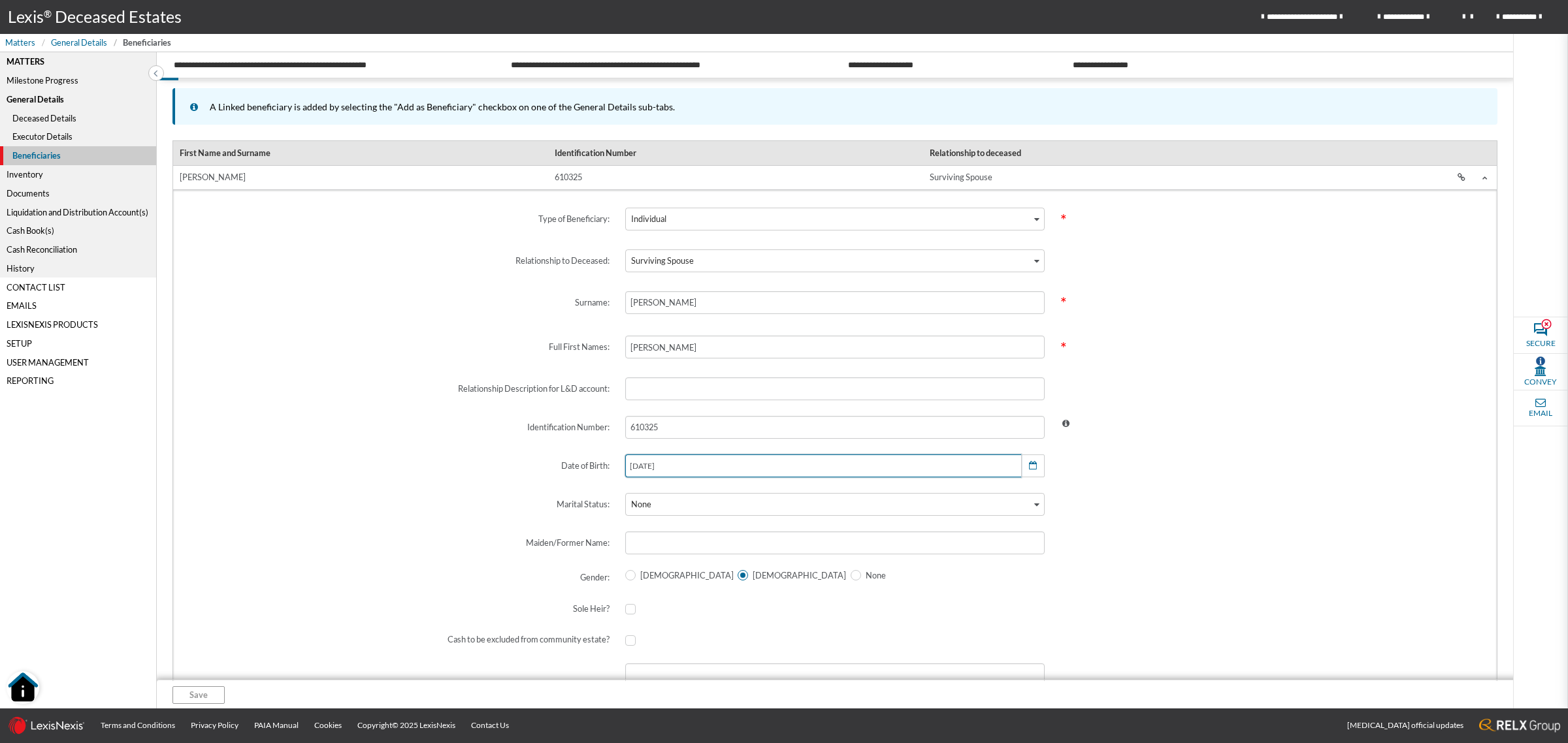
drag, startPoint x: 682, startPoint y: 473, endPoint x: 519, endPoint y: 472, distance: 163.0
click at [507, 473] on div "Date of Birth: 1961/03/21 January February March April May June July August Sep…" at bounding box center [835, 466] width 1306 height 38
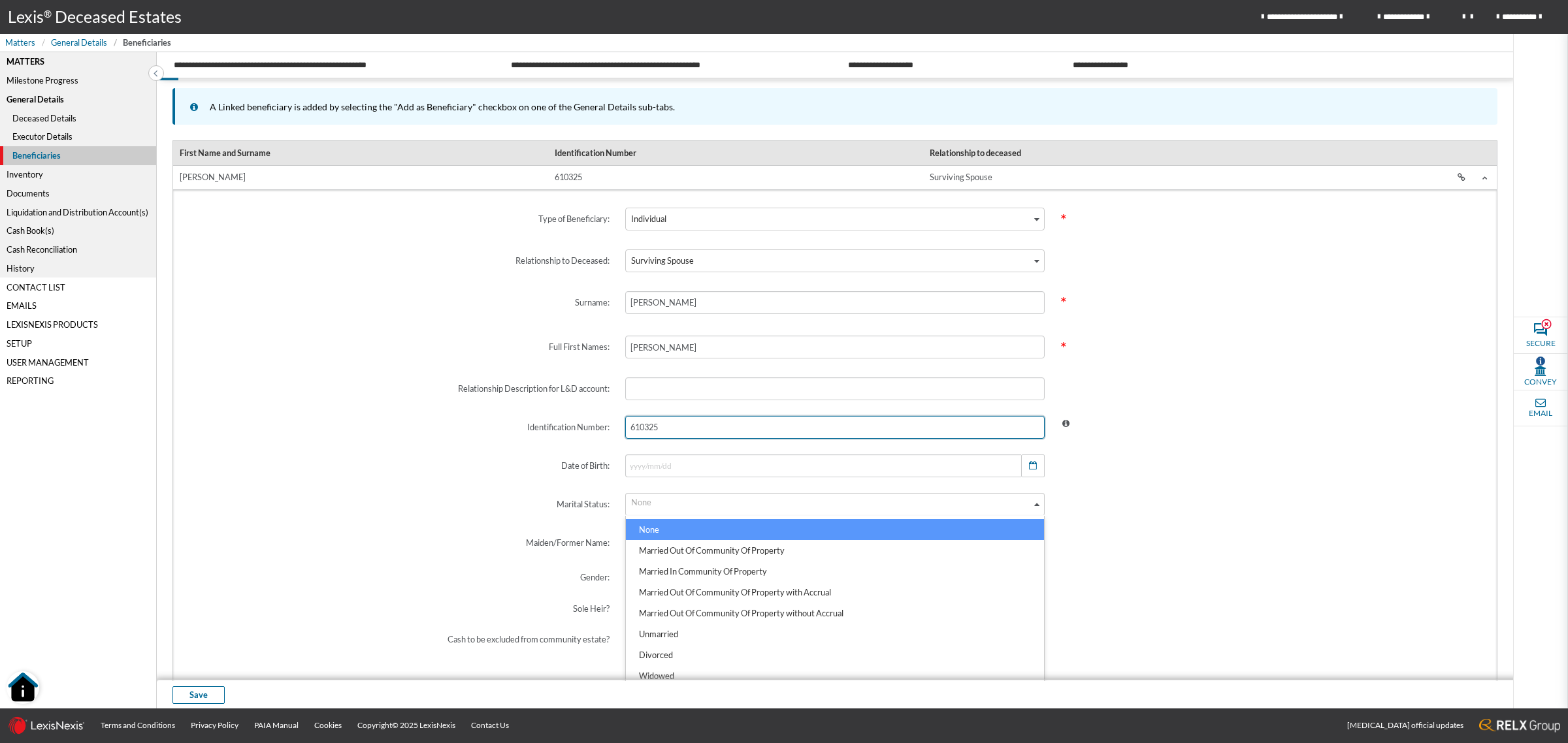
click at [683, 429] on input "610325" at bounding box center [835, 427] width 419 height 23
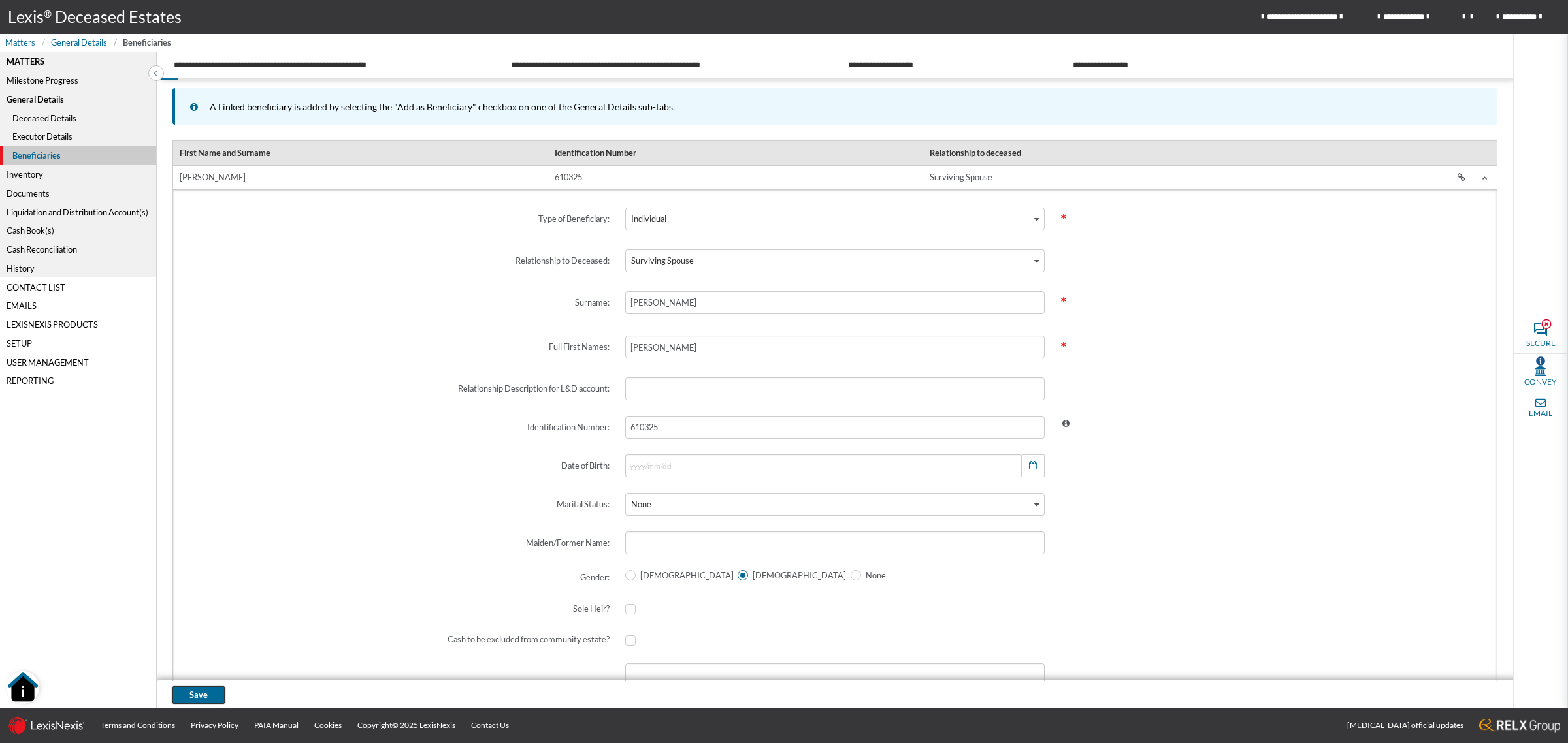
click at [214, 700] on button "Save" at bounding box center [199, 695] width 52 height 18
click at [201, 689] on span "Save" at bounding box center [199, 695] width 19 height 12
drag, startPoint x: 416, startPoint y: 492, endPoint x: 491, endPoint y: 472, distance: 77.6
click at [414, 492] on label "Marital Status:" at bounding box center [399, 504] width 435 height 38
click at [719, 377] on input "text" at bounding box center [835, 388] width 419 height 23
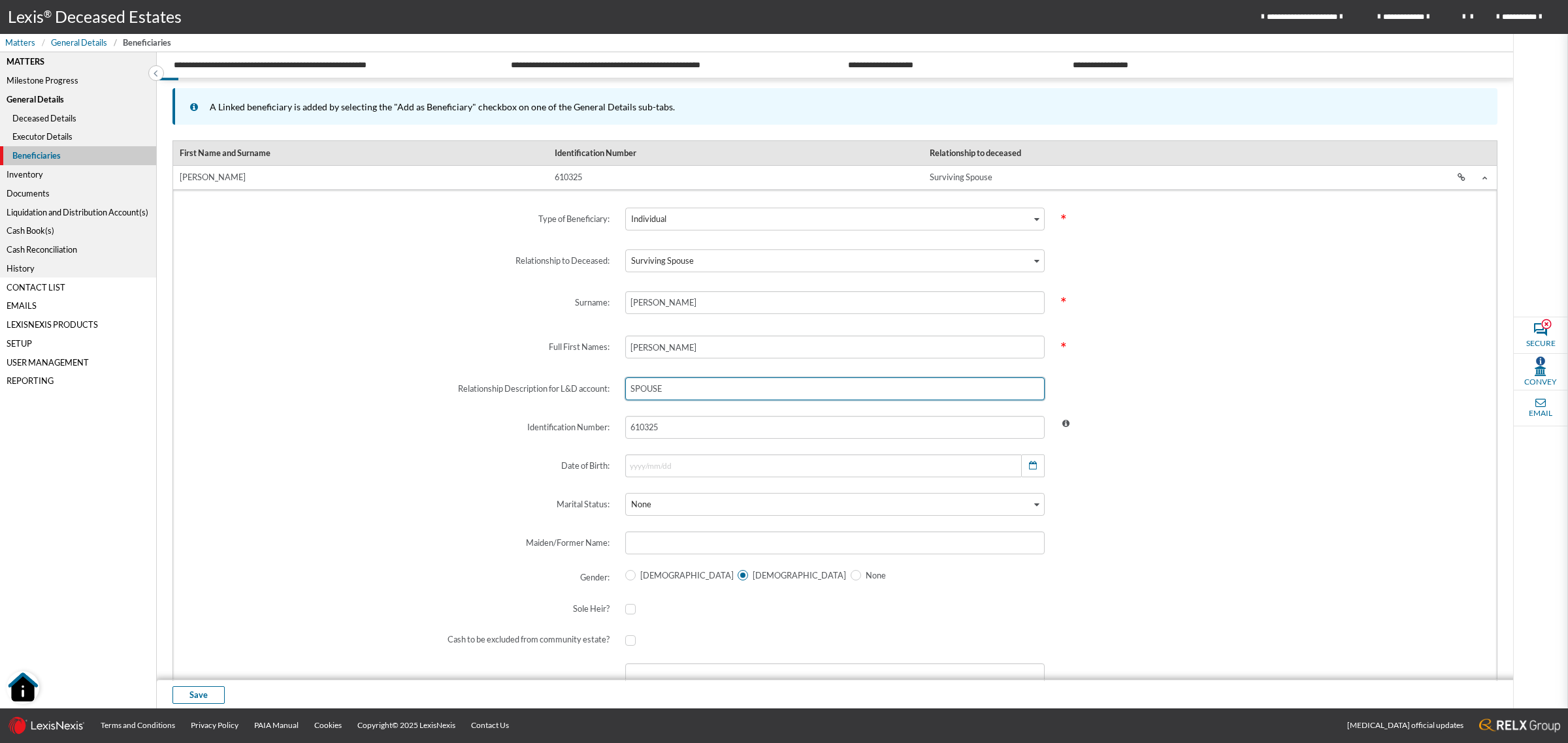
type input "SPOUSE"
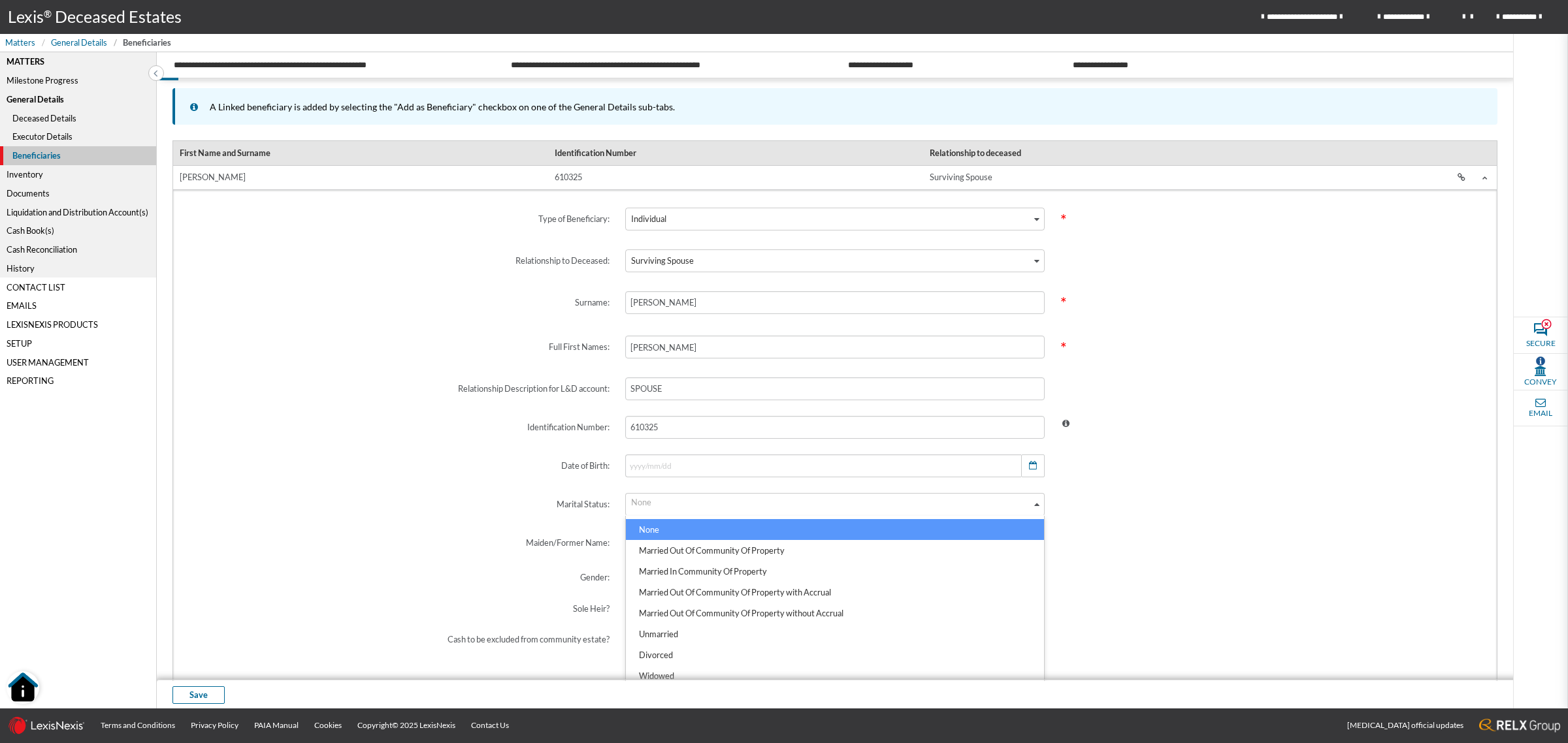
drag, startPoint x: 1168, startPoint y: 503, endPoint x: 1158, endPoint y: 501, distance: 10.2
click at [1166, 503] on span at bounding box center [1270, 504] width 435 height 38
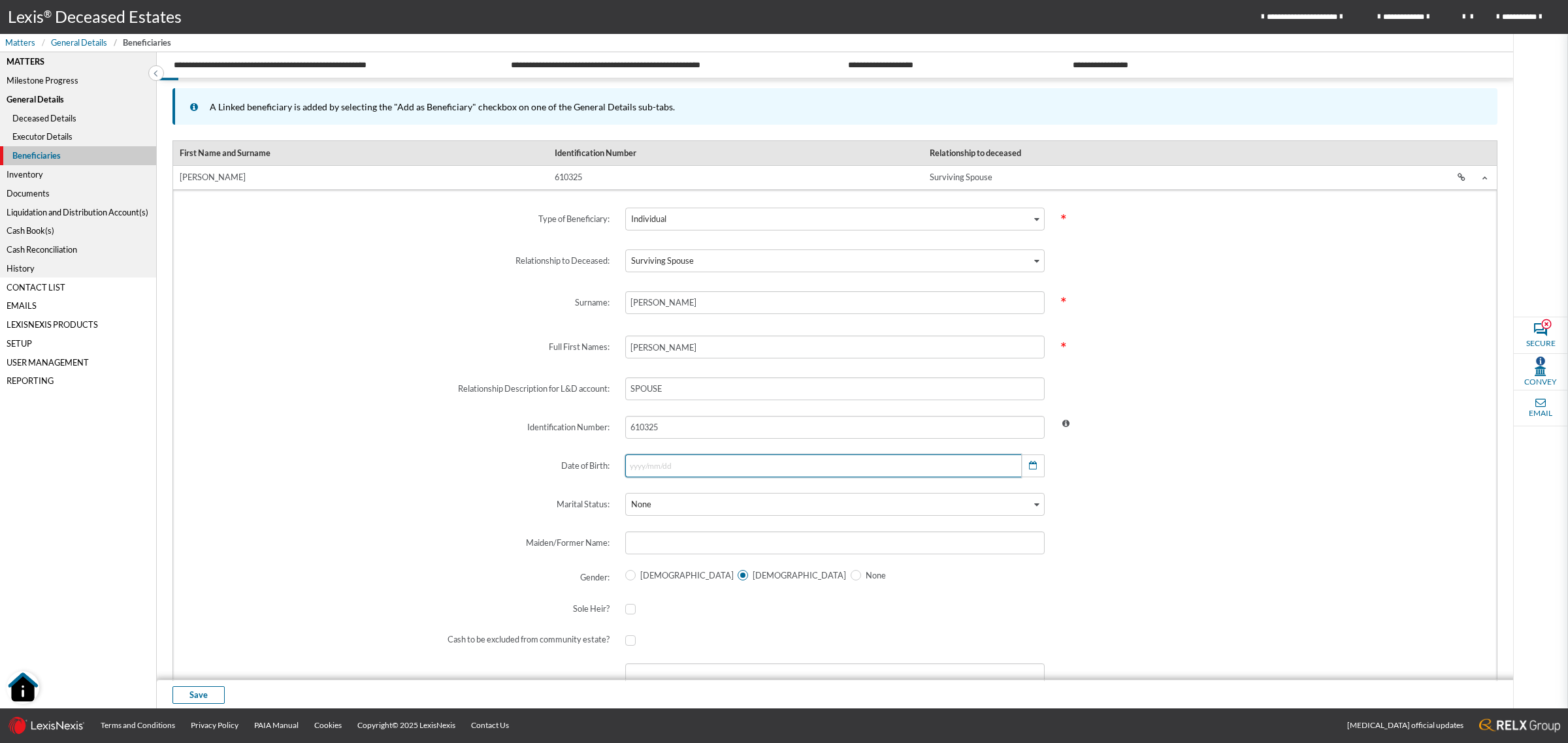
click at [735, 461] on input "text" at bounding box center [823, 466] width 396 height 23
type input "1961/03/25"
select select "2"
select select "1961"
drag, startPoint x: 934, startPoint y: 584, endPoint x: 516, endPoint y: 601, distance: 418.3
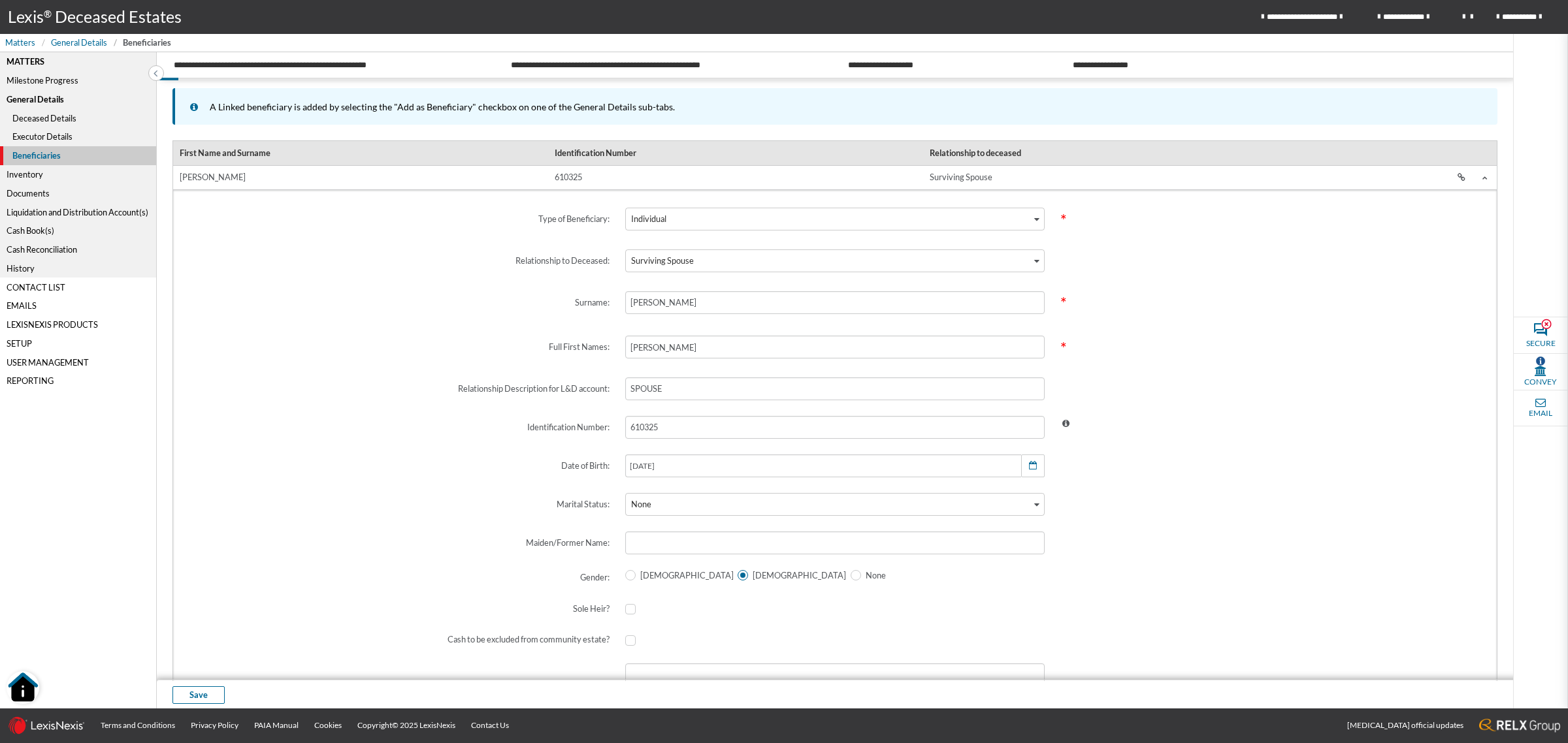
click at [932, 584] on div "Male Female None" at bounding box center [834, 578] width 435 height 32
click at [194, 692] on span "Save" at bounding box center [199, 695] width 19 height 12
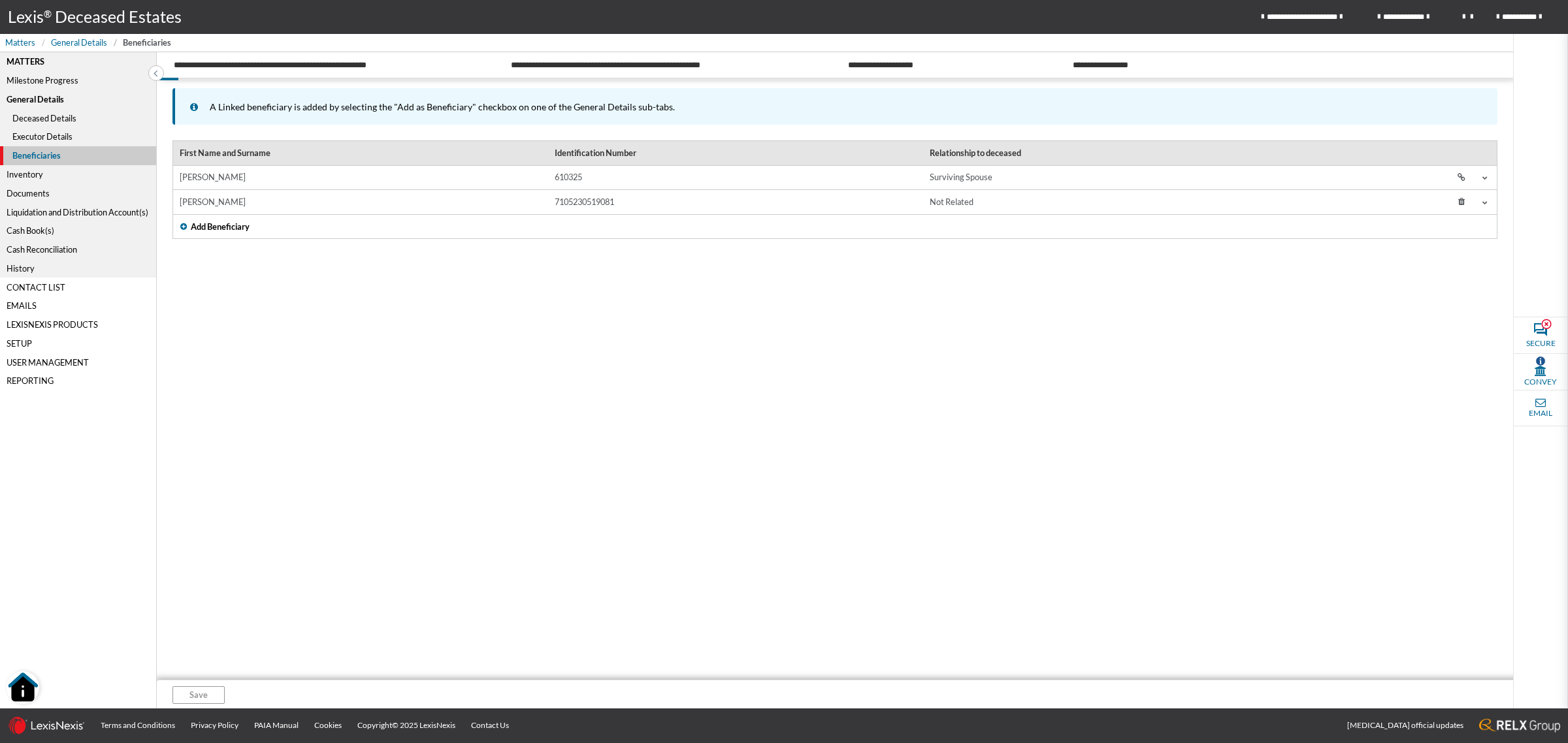
click at [557, 171] on td "610325" at bounding box center [736, 178] width 375 height 25
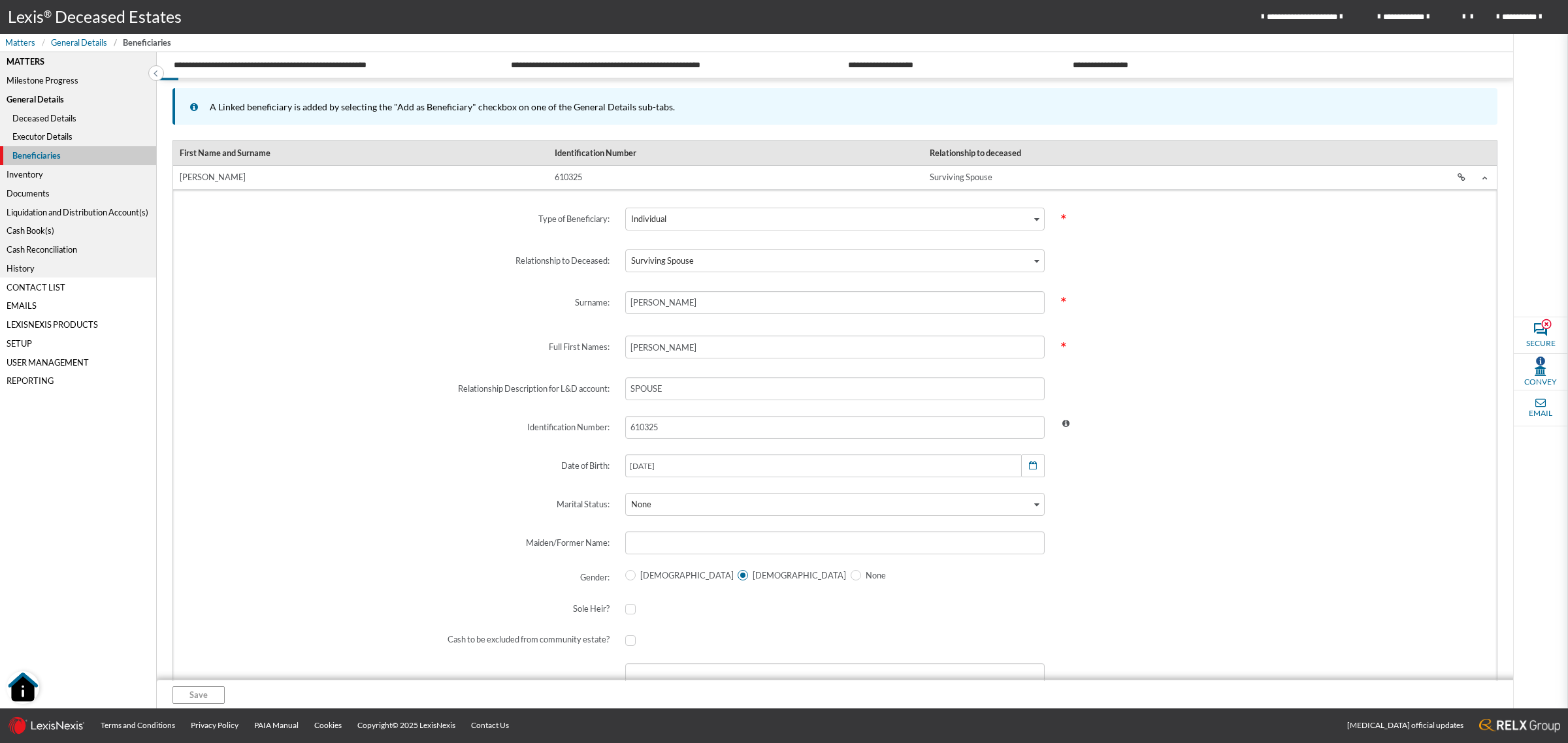
click at [103, 205] on div "Liquidation and Distribution Account(s)" at bounding box center [78, 212] width 156 height 19
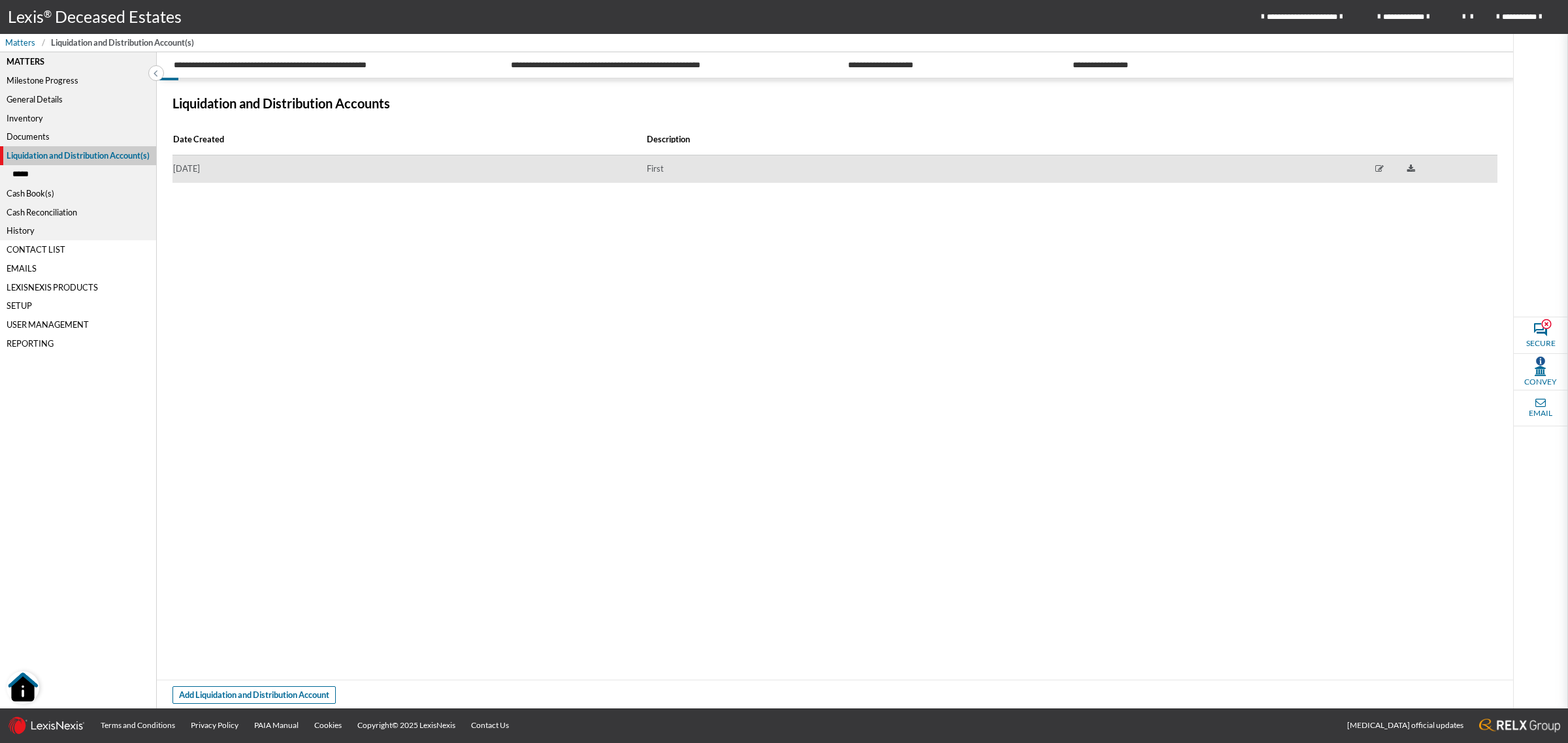
click at [374, 161] on td "2025/06/06" at bounding box center [409, 169] width 473 height 28
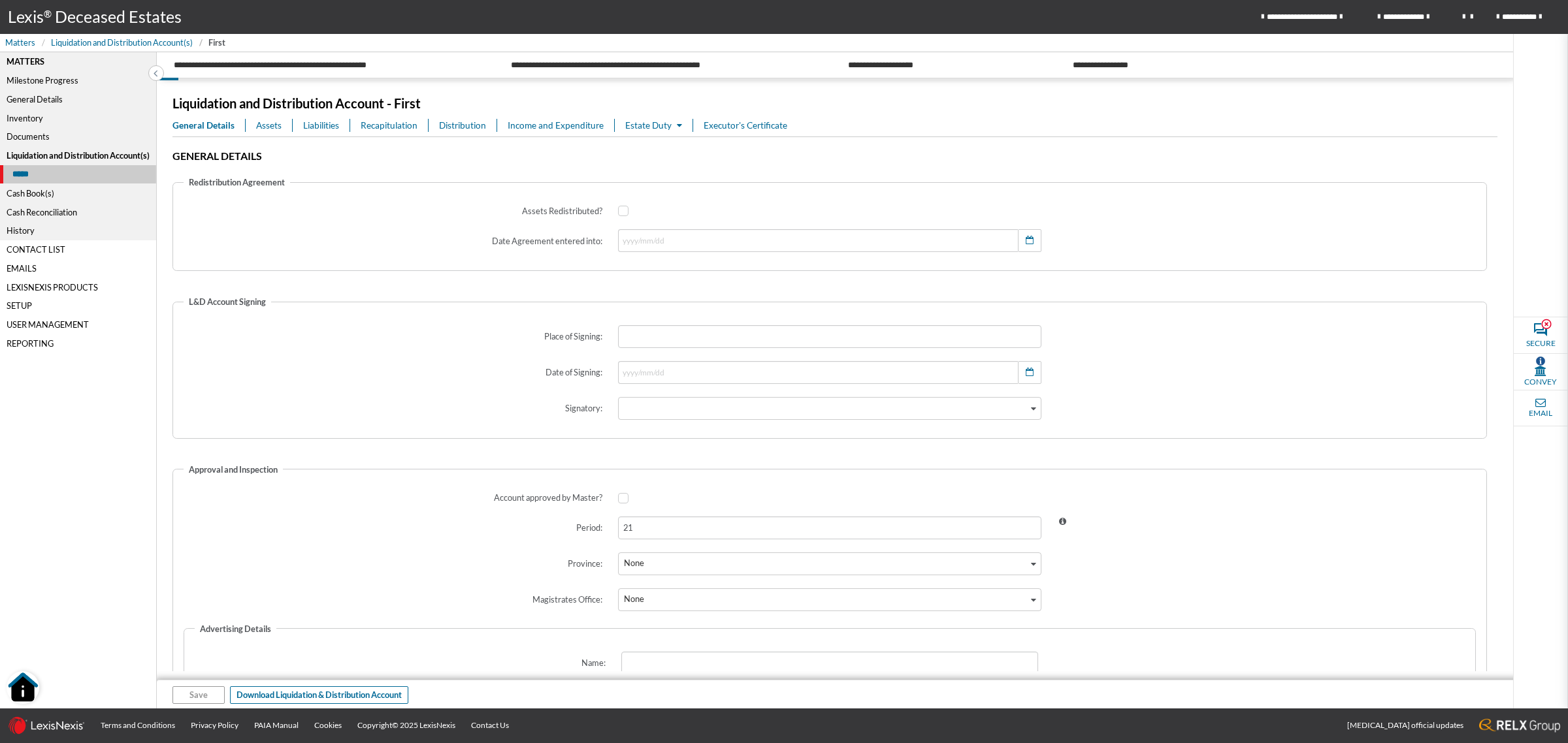
click at [259, 123] on span "Assets" at bounding box center [269, 125] width 25 height 13
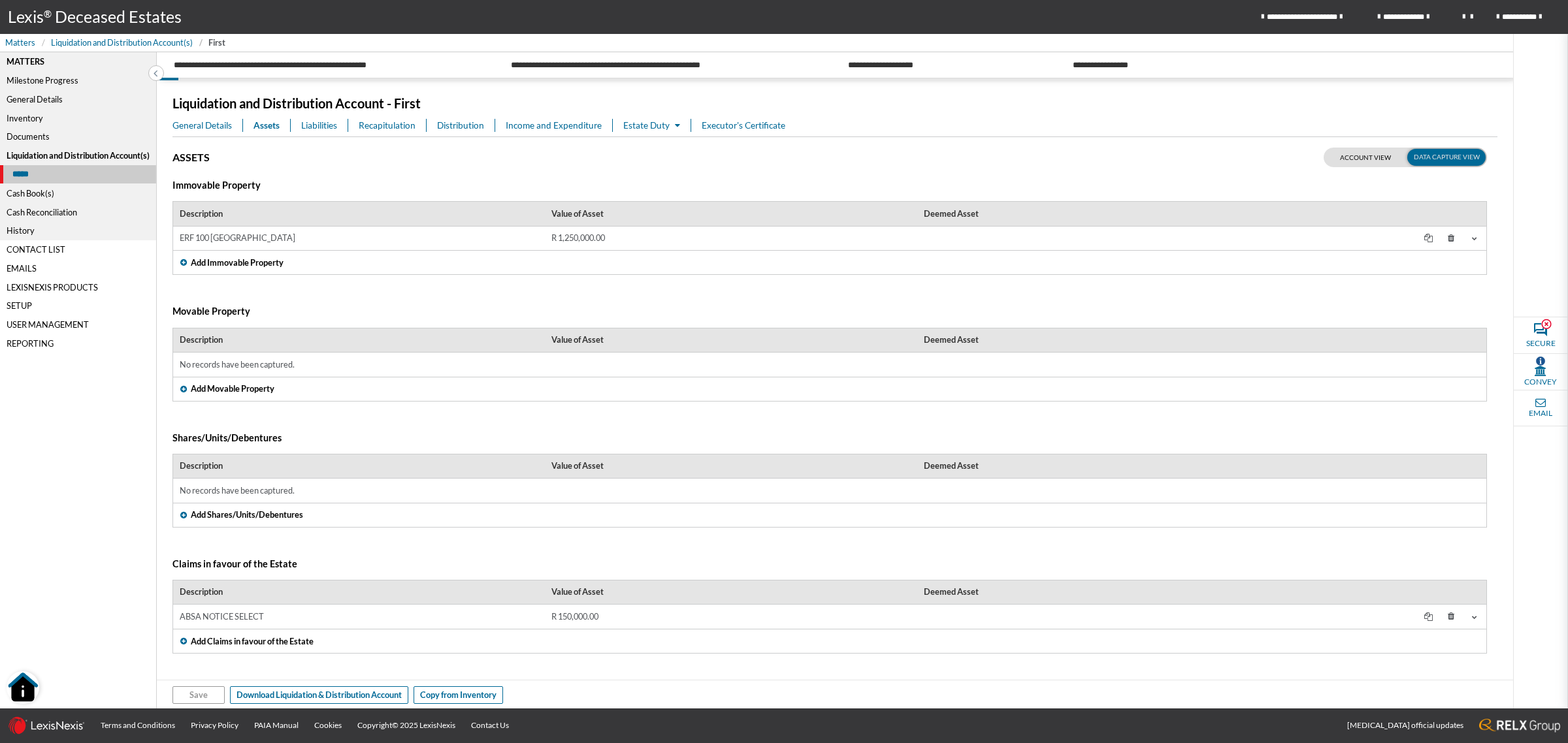
click at [524, 240] on td "ERF 100 CAPE TOWN" at bounding box center [359, 238] width 372 height 24
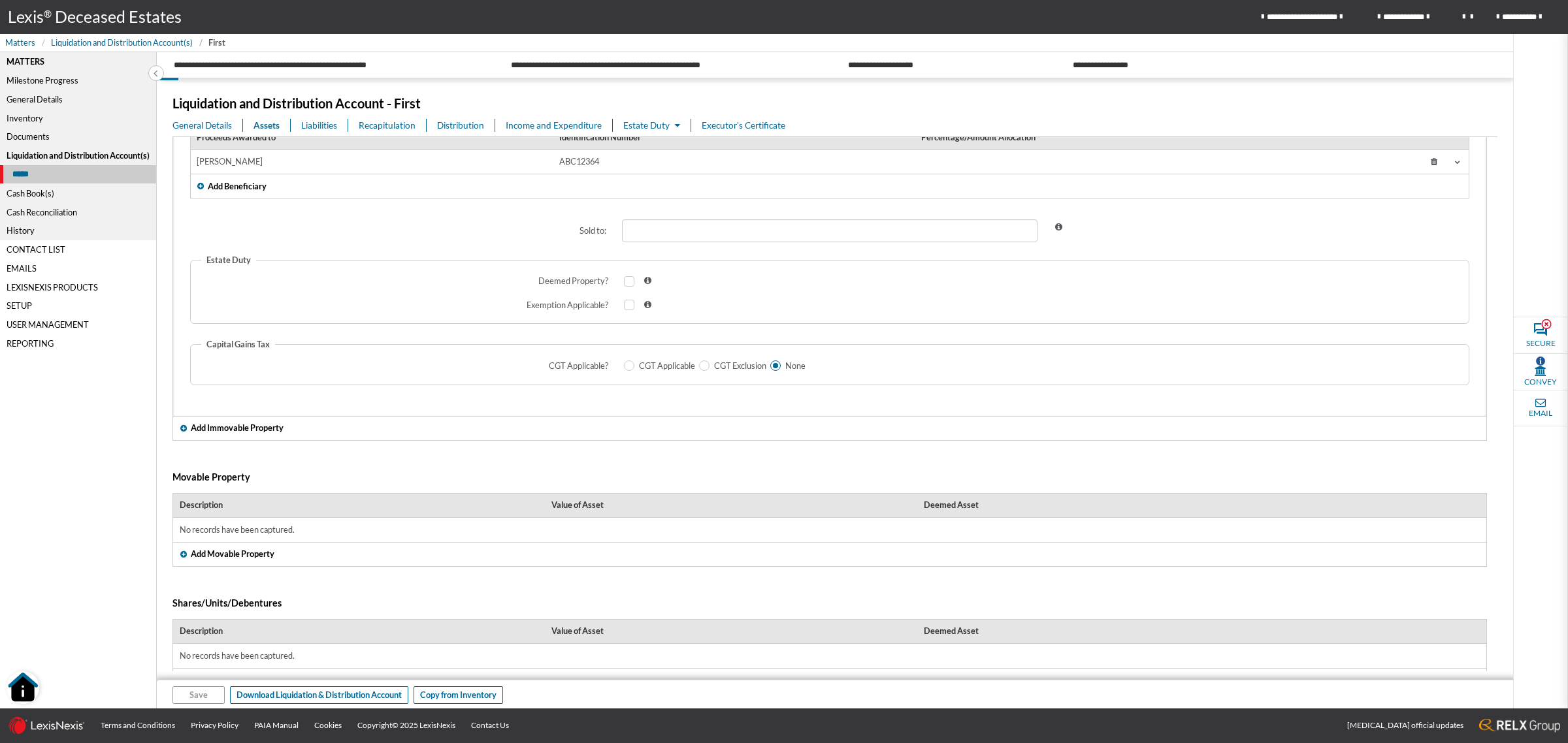
scroll to position [653, 0]
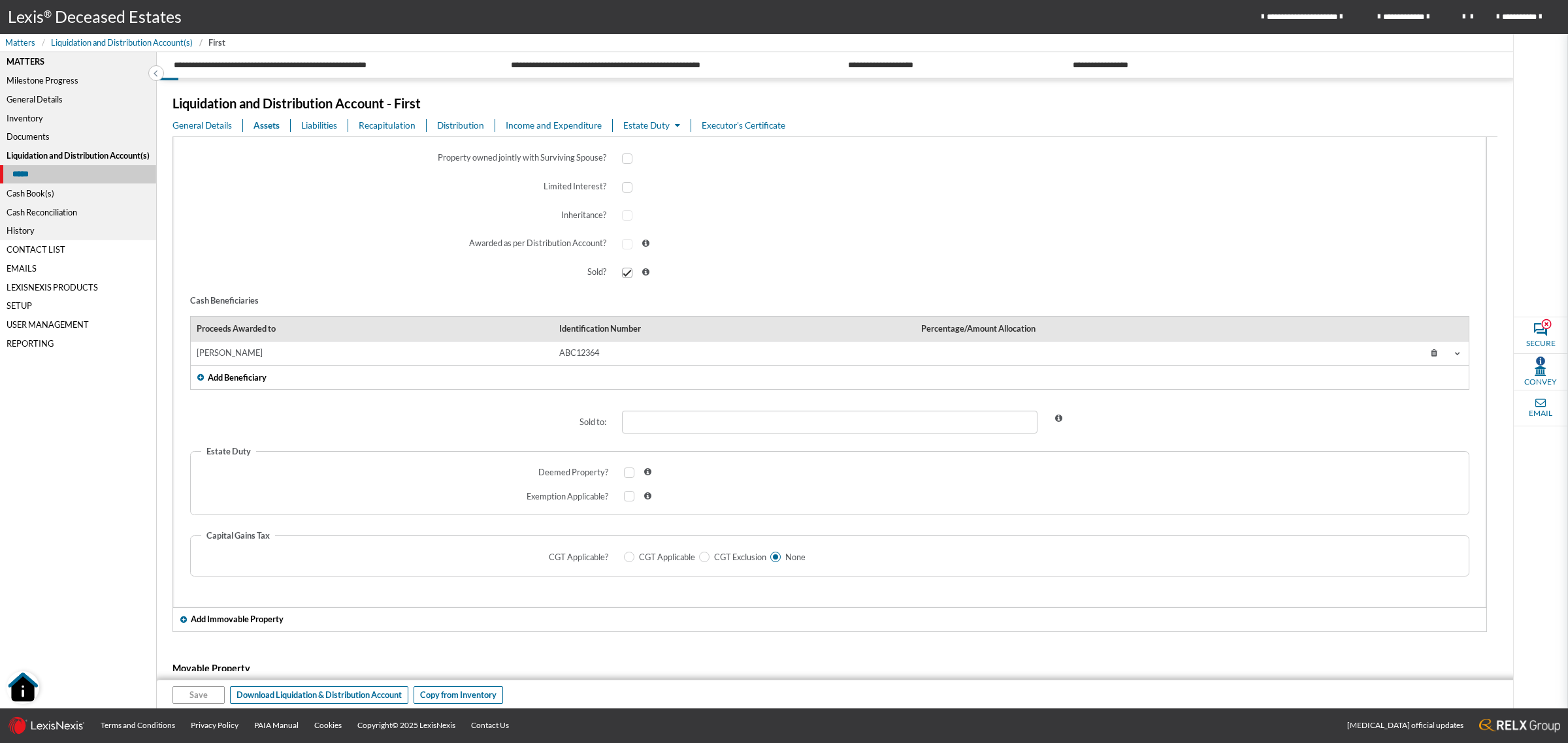
click at [1422, 353] on icon at bounding box center [1434, 354] width 23 height 19
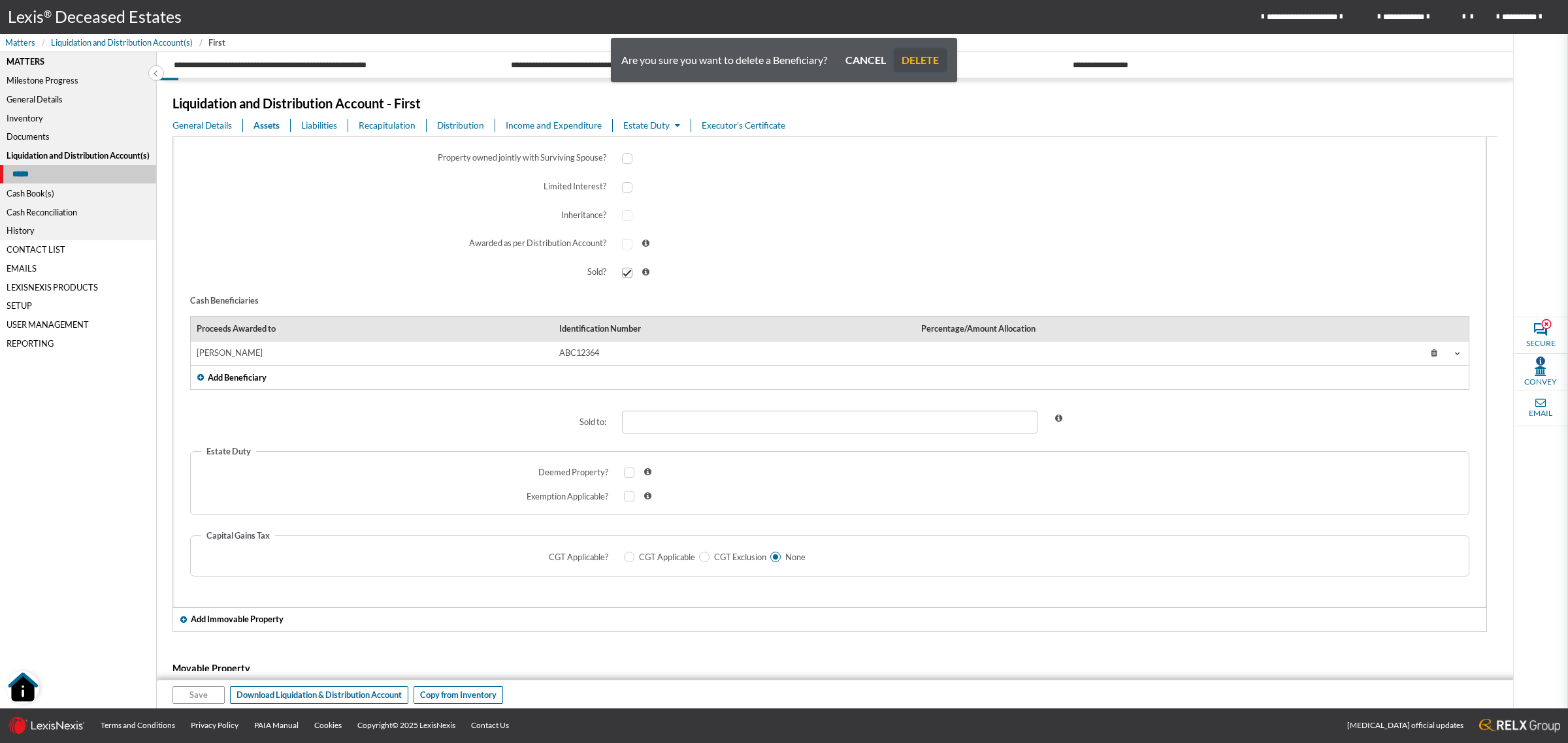
click at [912, 49] on button "DELETE" at bounding box center [920, 60] width 53 height 23
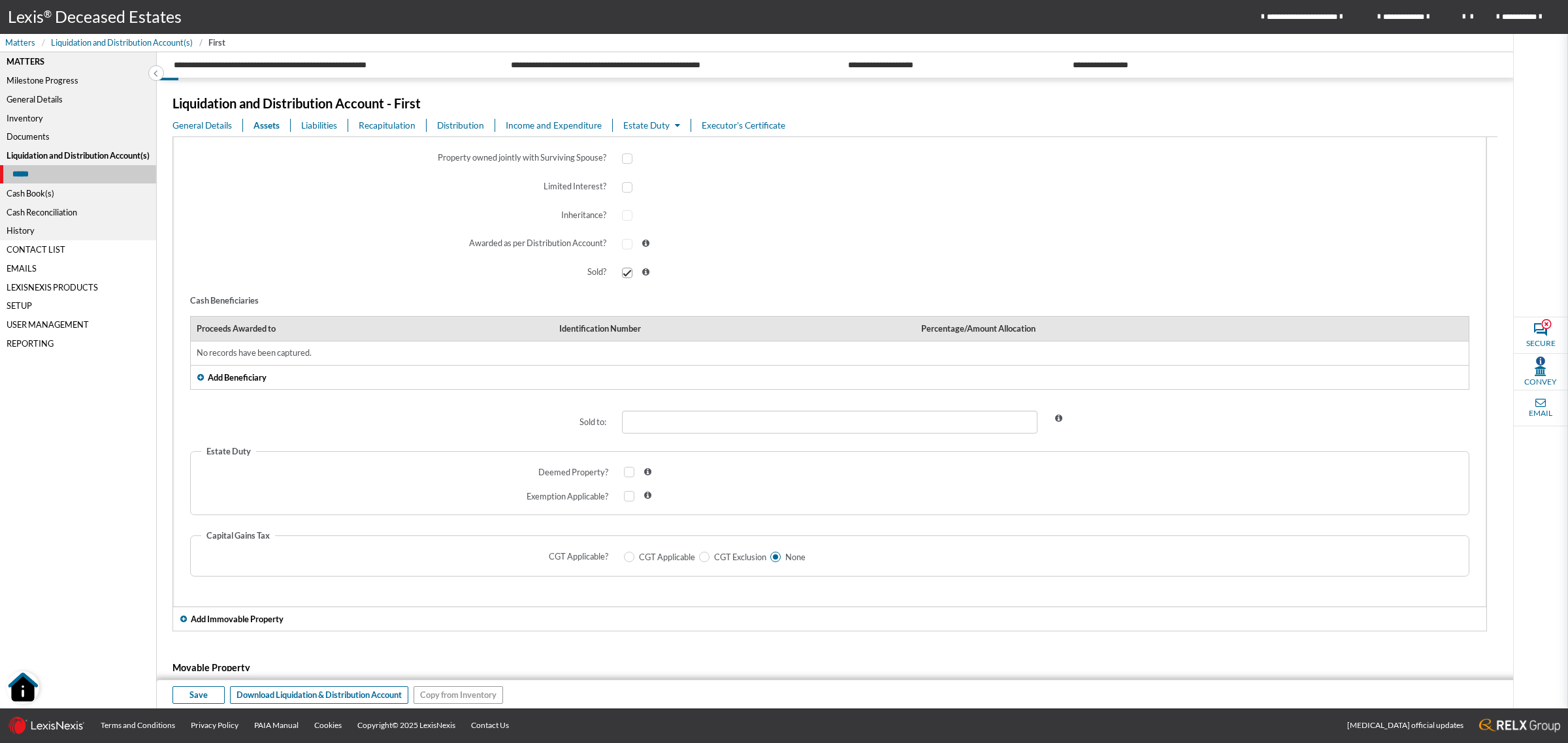
click at [256, 372] on span "Add Beneficiary" at bounding box center [237, 378] width 59 height 12
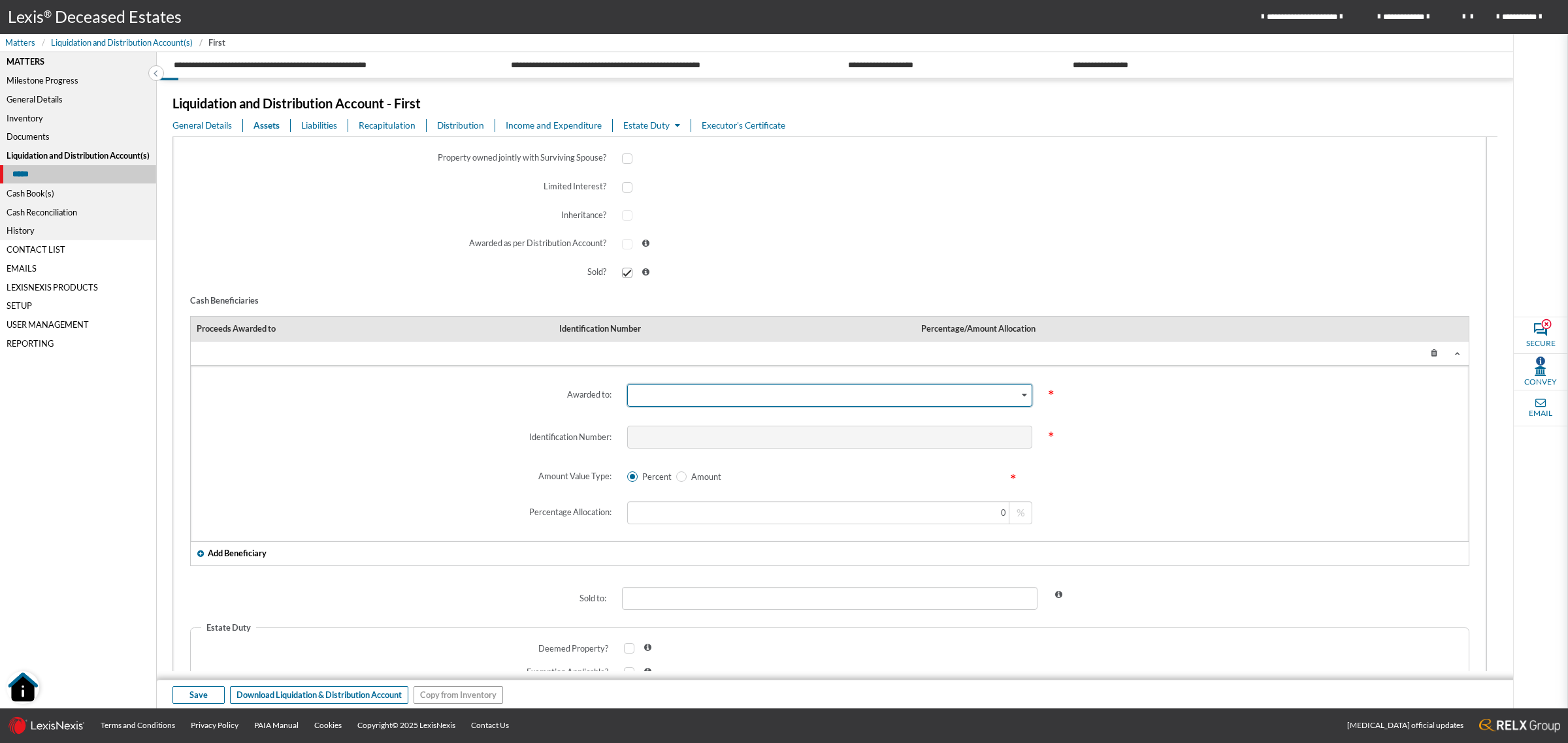
click at [683, 402] on div "Search for option" at bounding box center [823, 394] width 391 height 19
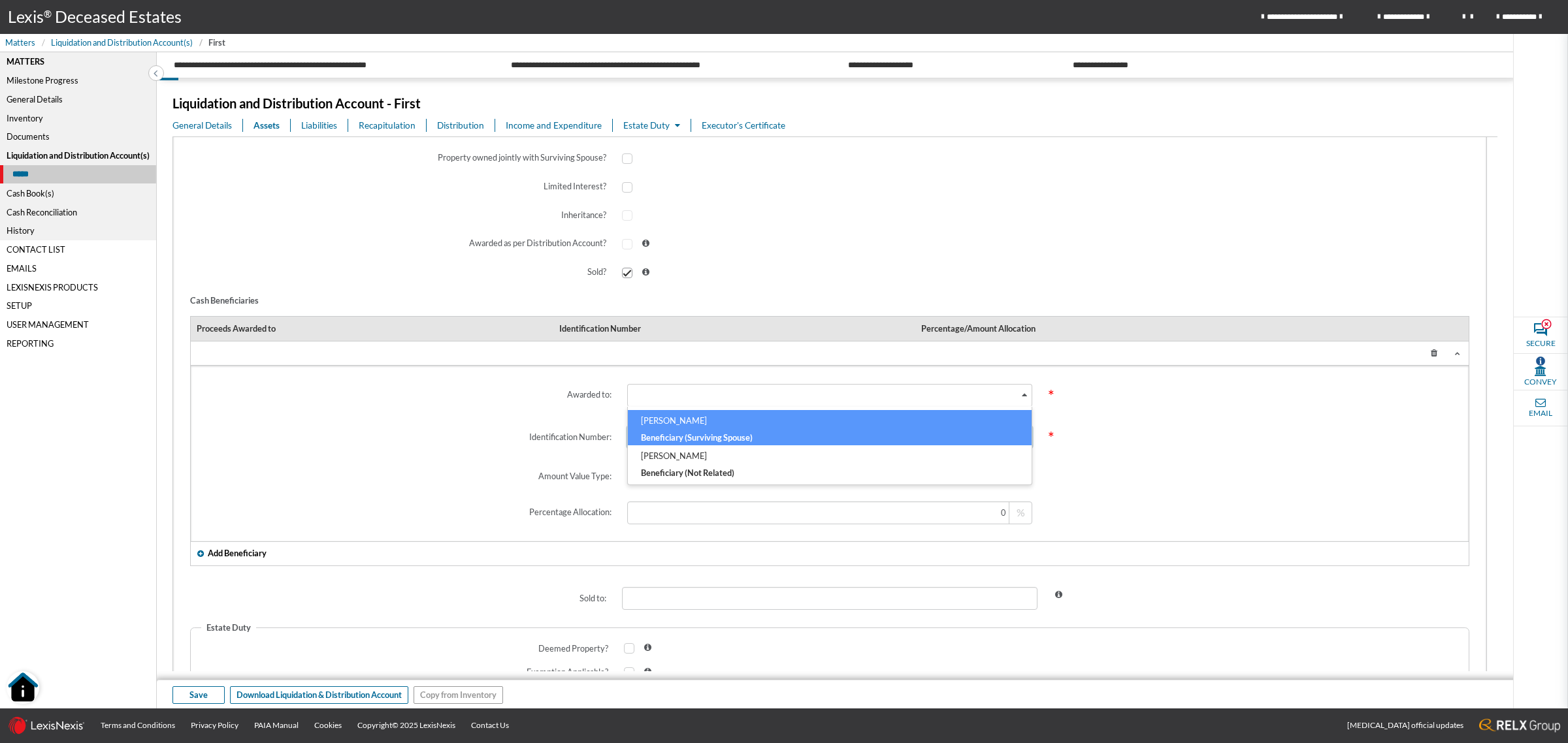
click at [699, 428] on h6 "MAVIS JONES" at bounding box center [829, 423] width 377 height 17
type input "610325"
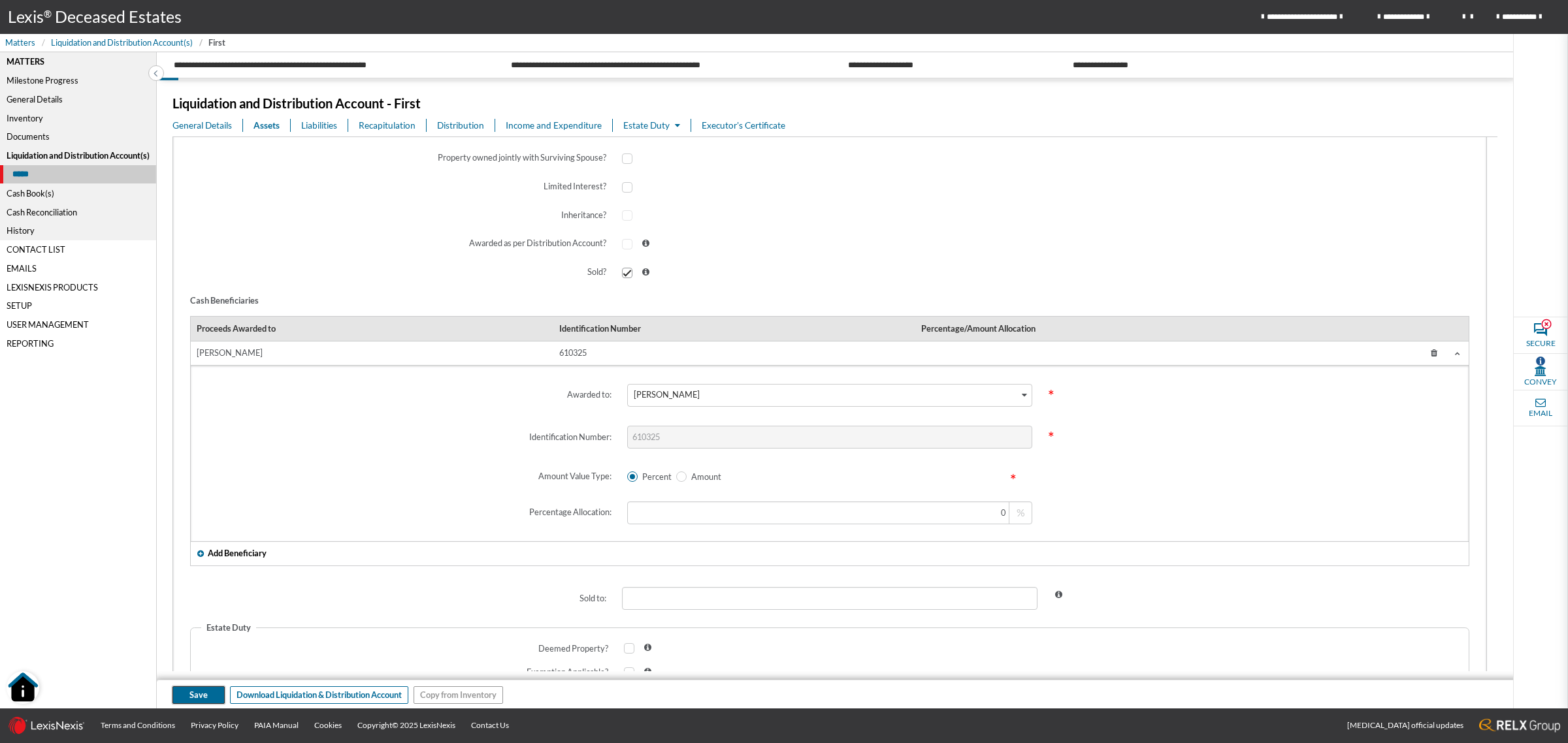
click at [192, 700] on span "Save" at bounding box center [199, 695] width 19 height 12
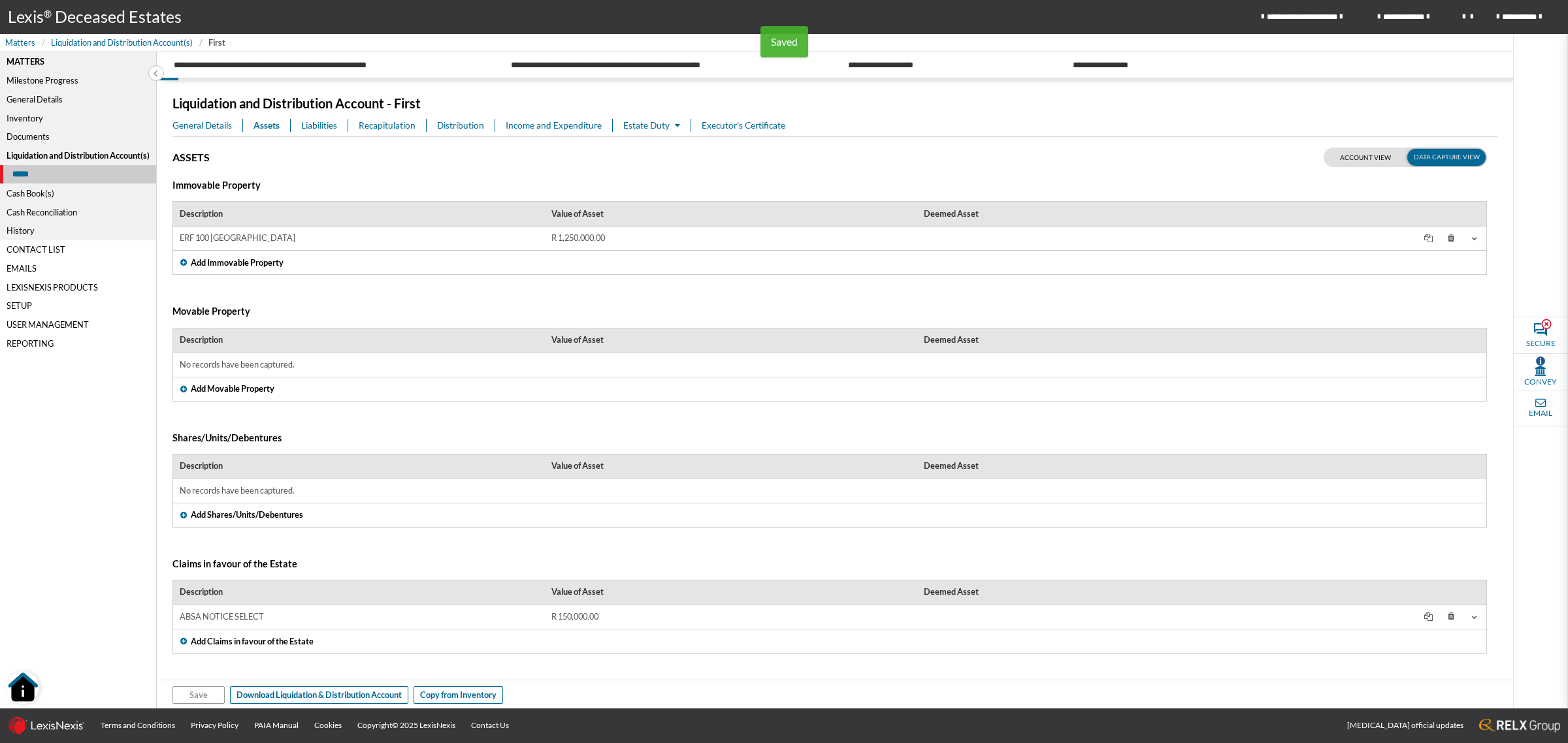
scroll to position [0, 0]
click at [506, 239] on td "ERF 100 CAPE TOWN" at bounding box center [359, 238] width 372 height 24
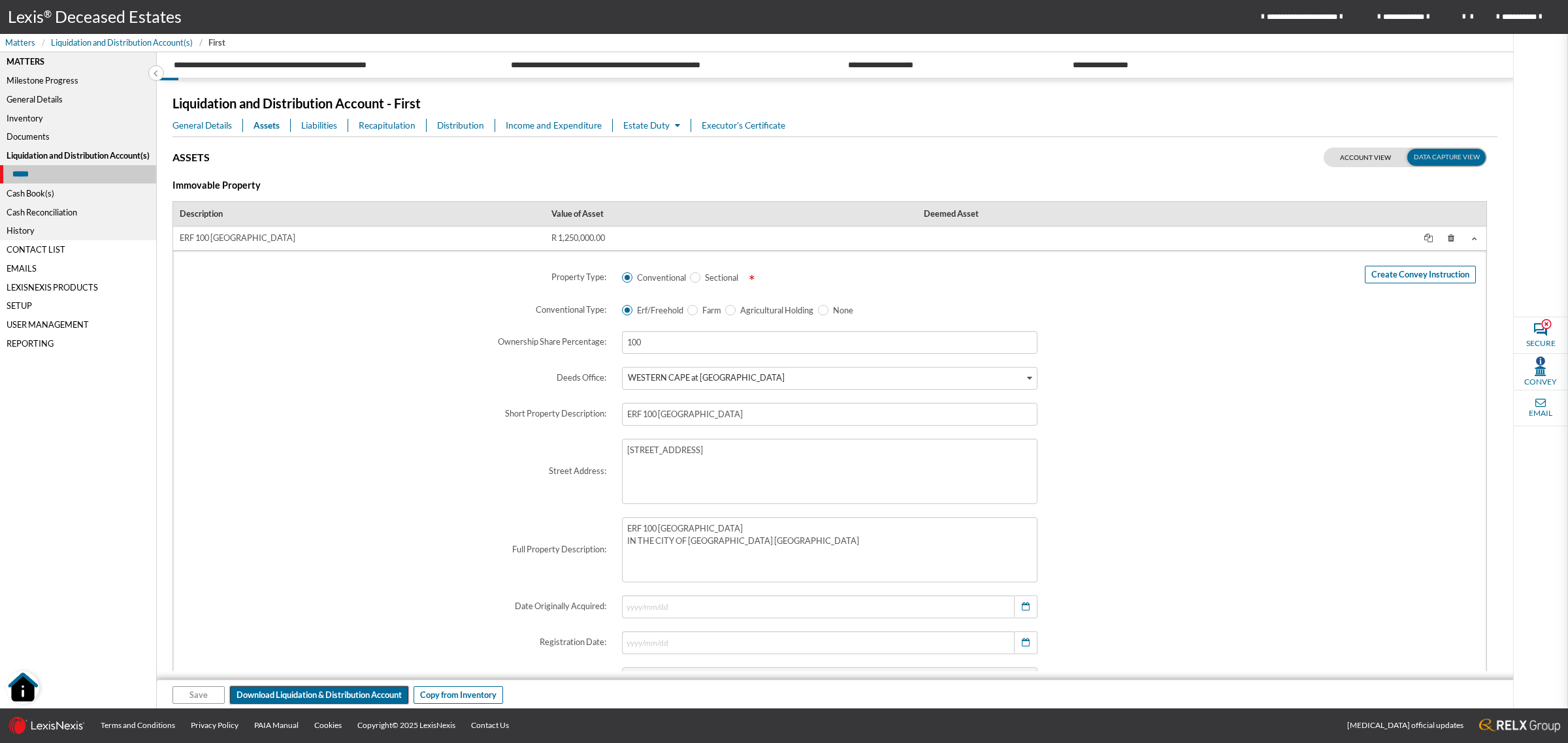
click at [333, 691] on span "Download Liquidation & Distribution Account" at bounding box center [319, 695] width 166 height 12
click at [1340, 158] on input "checkbox" at bounding box center [1340, 156] width 33 height 16
checkbox input "false"
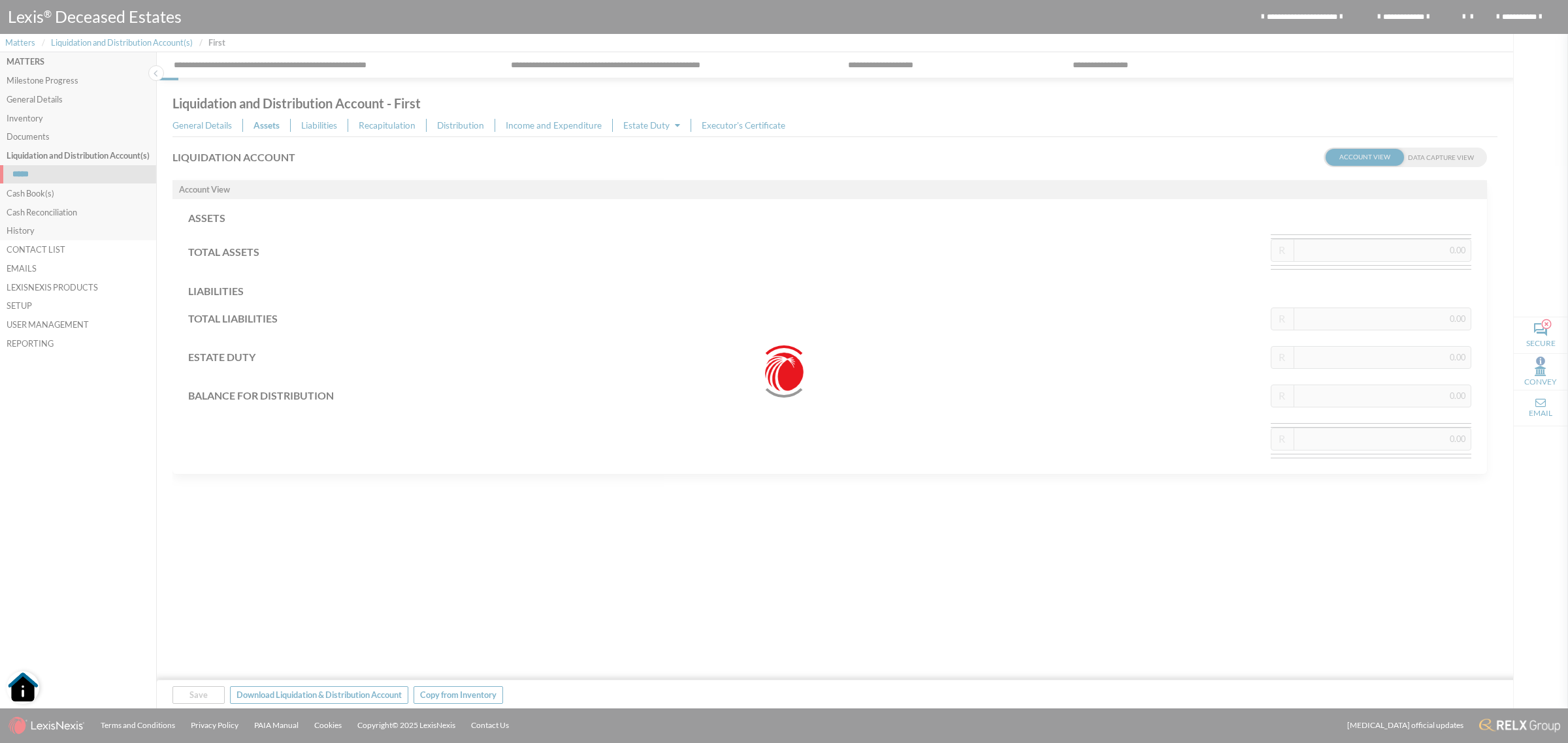
type input "1,400,000.00"
type input "10,250.00"
type input "1,389,750.00"
type input "1,400,000.00"
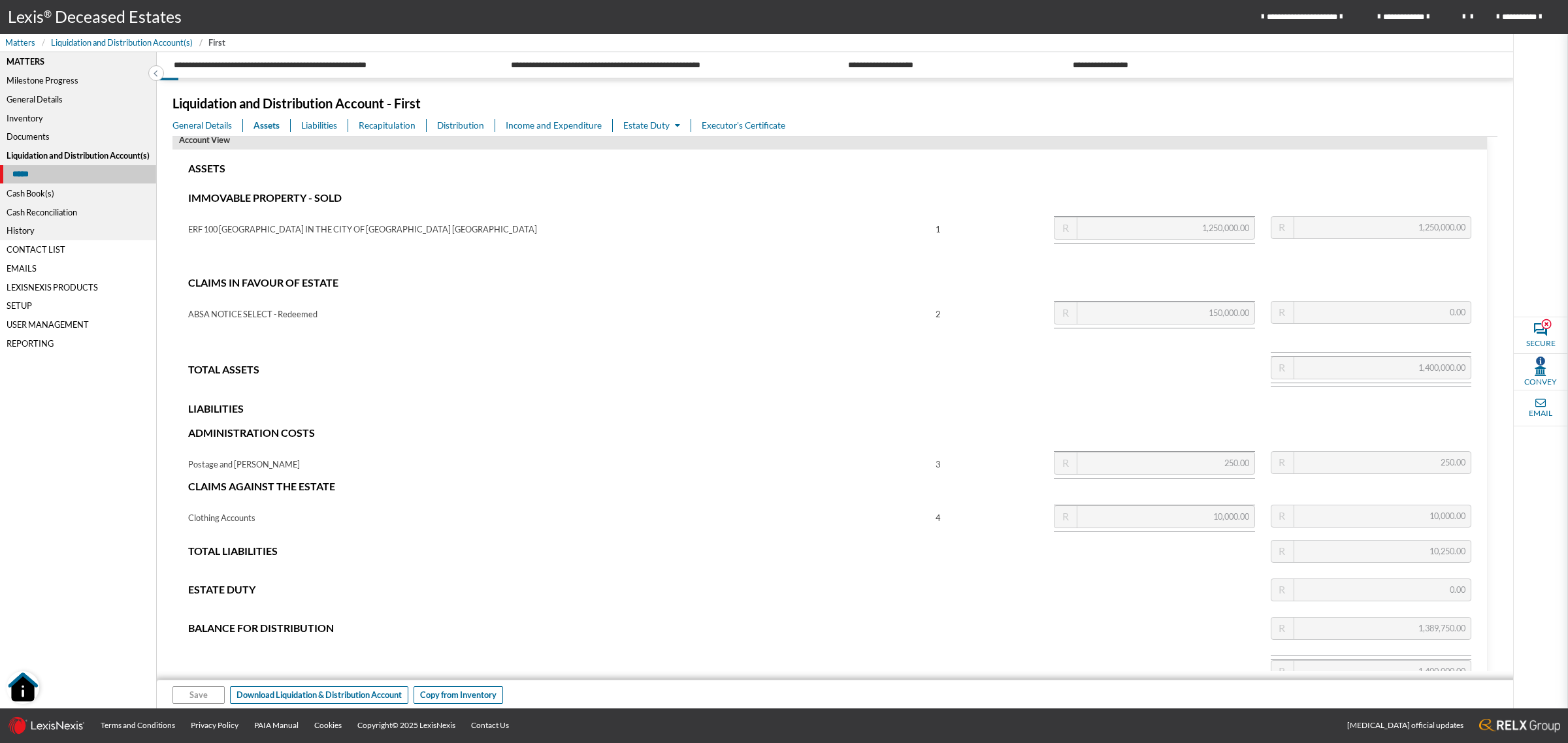
scroll to position [97, 0]
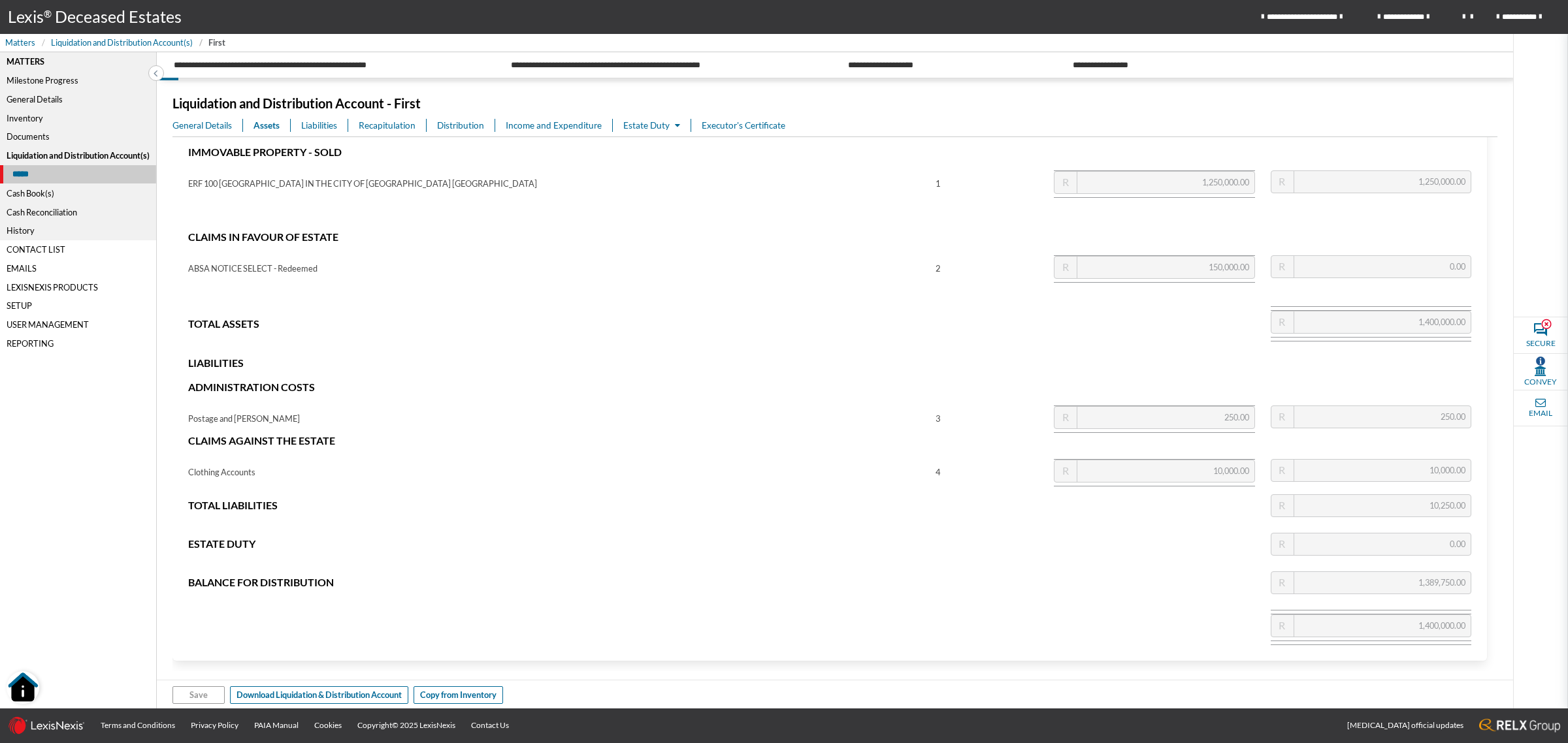
click at [36, 97] on div "General Details" at bounding box center [78, 100] width 156 height 19
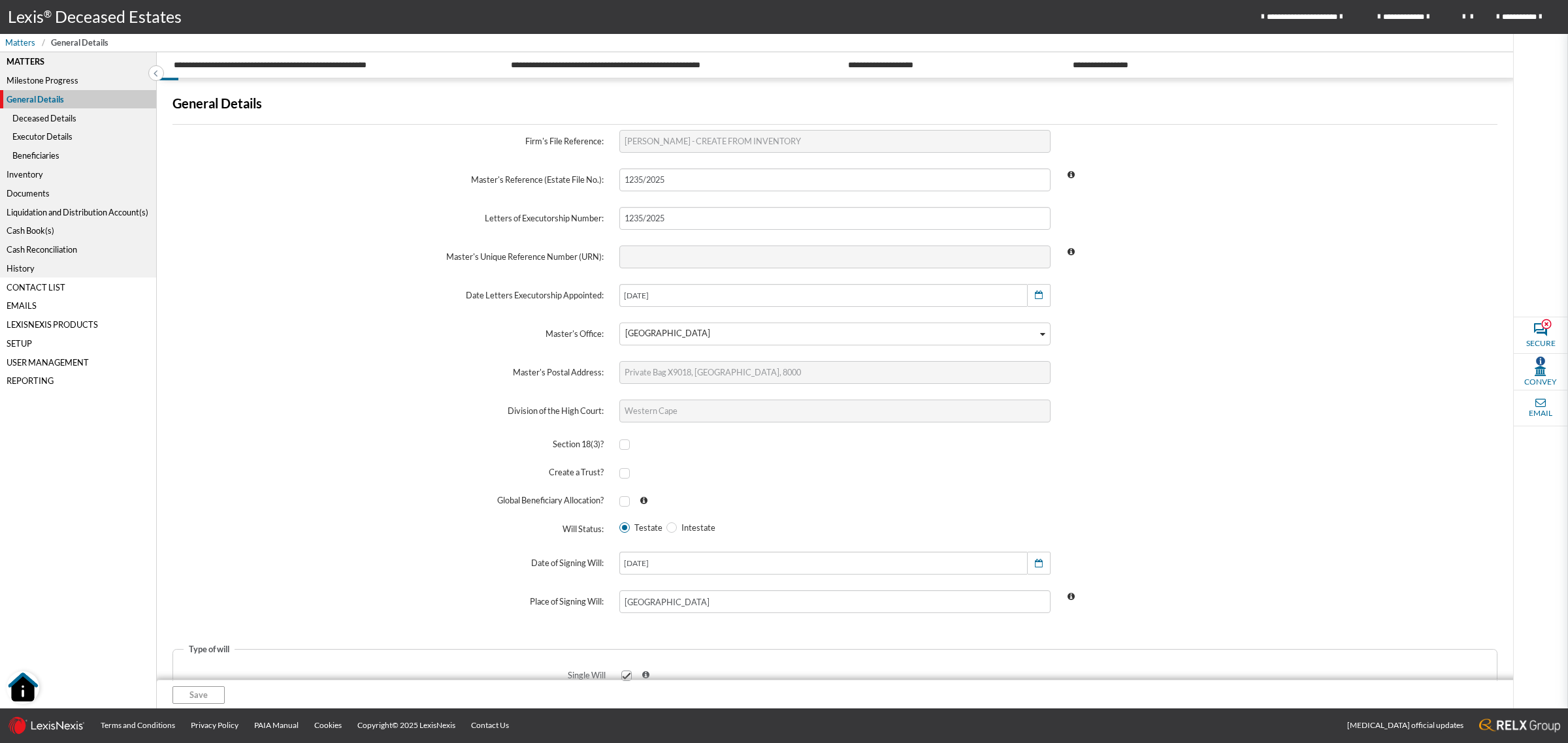
click at [30, 150] on div "Beneficiaries" at bounding box center [78, 156] width 156 height 19
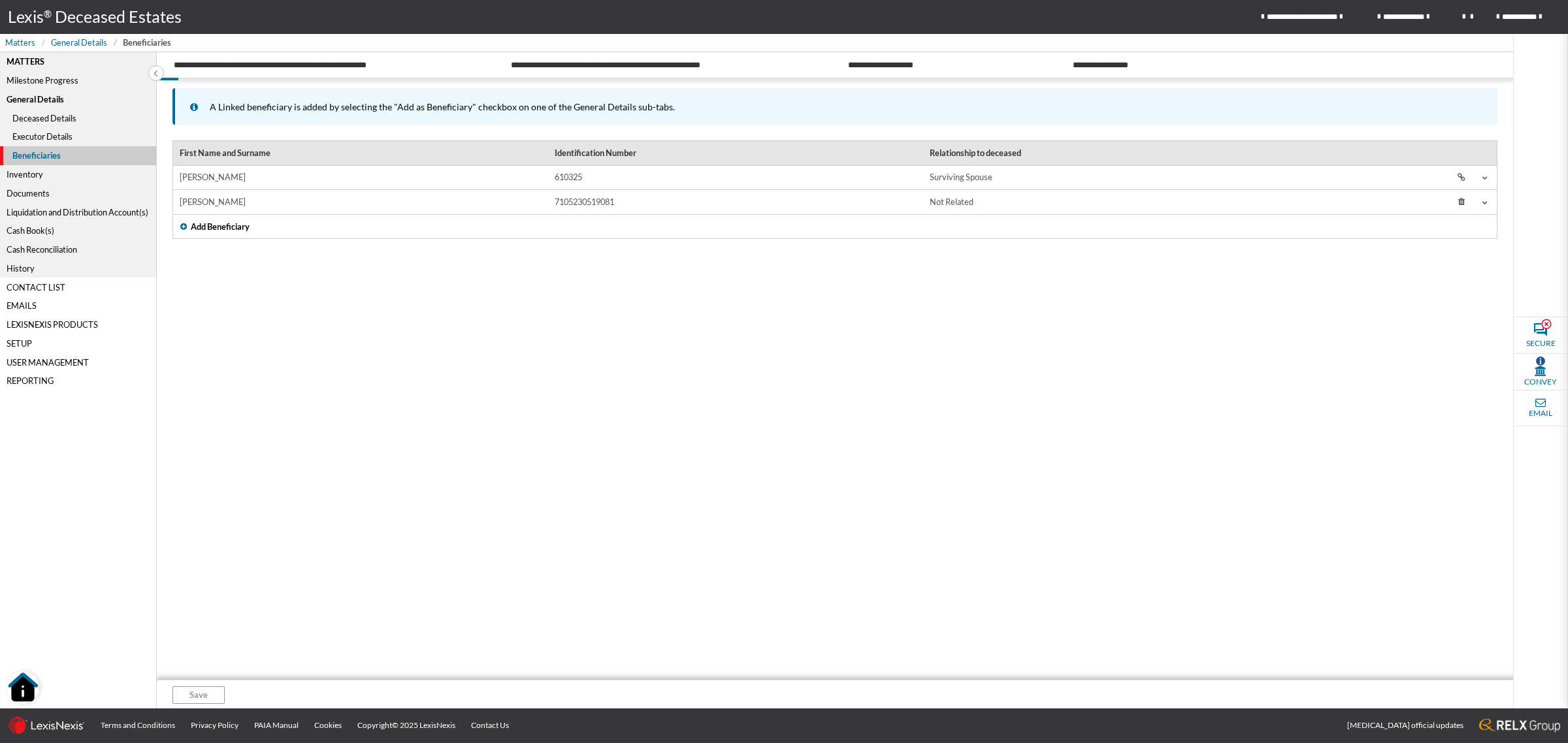
click at [401, 179] on td "MAVIS JONES" at bounding box center [361, 178] width 375 height 25
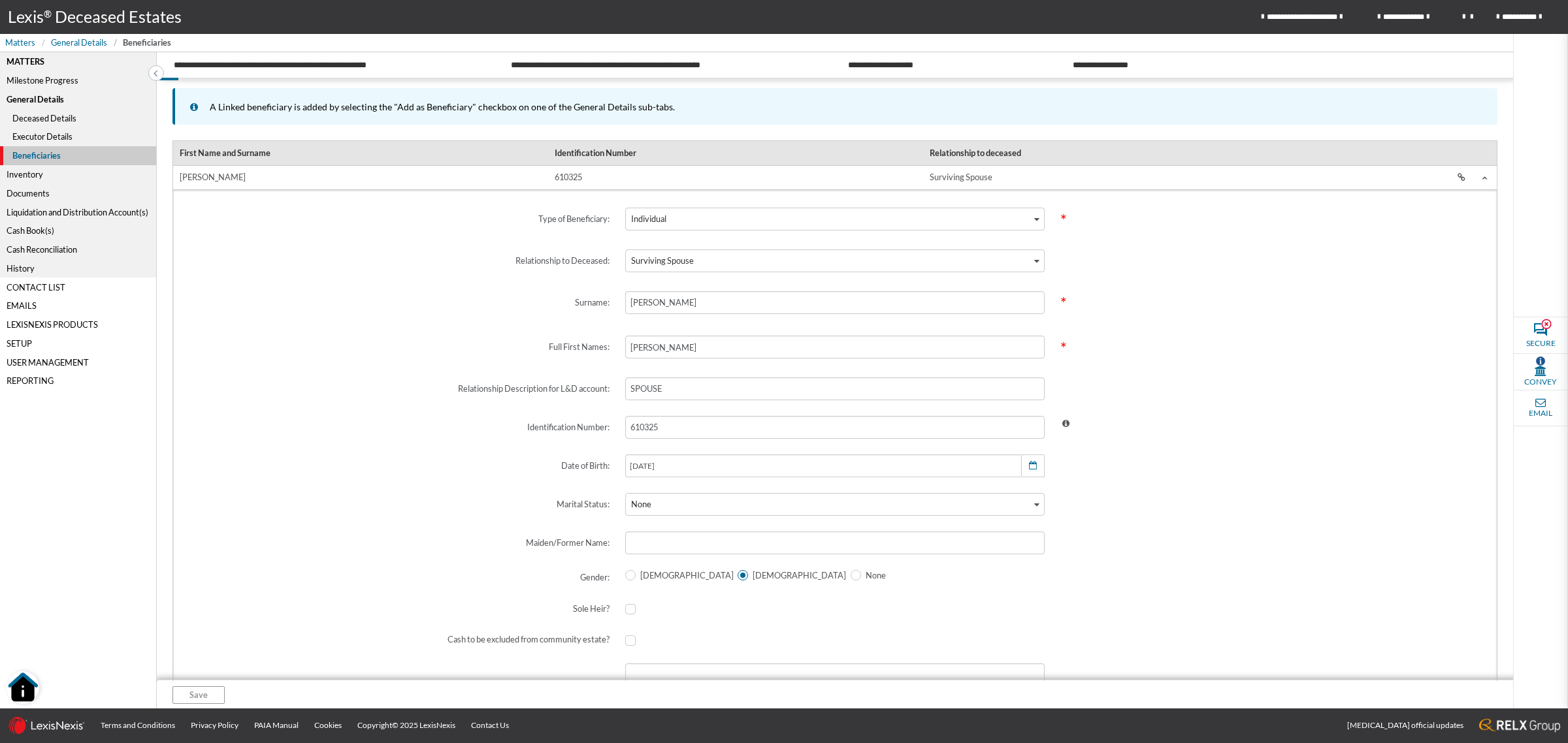
click at [401, 179] on td "MAVIS JONES" at bounding box center [361, 178] width 375 height 25
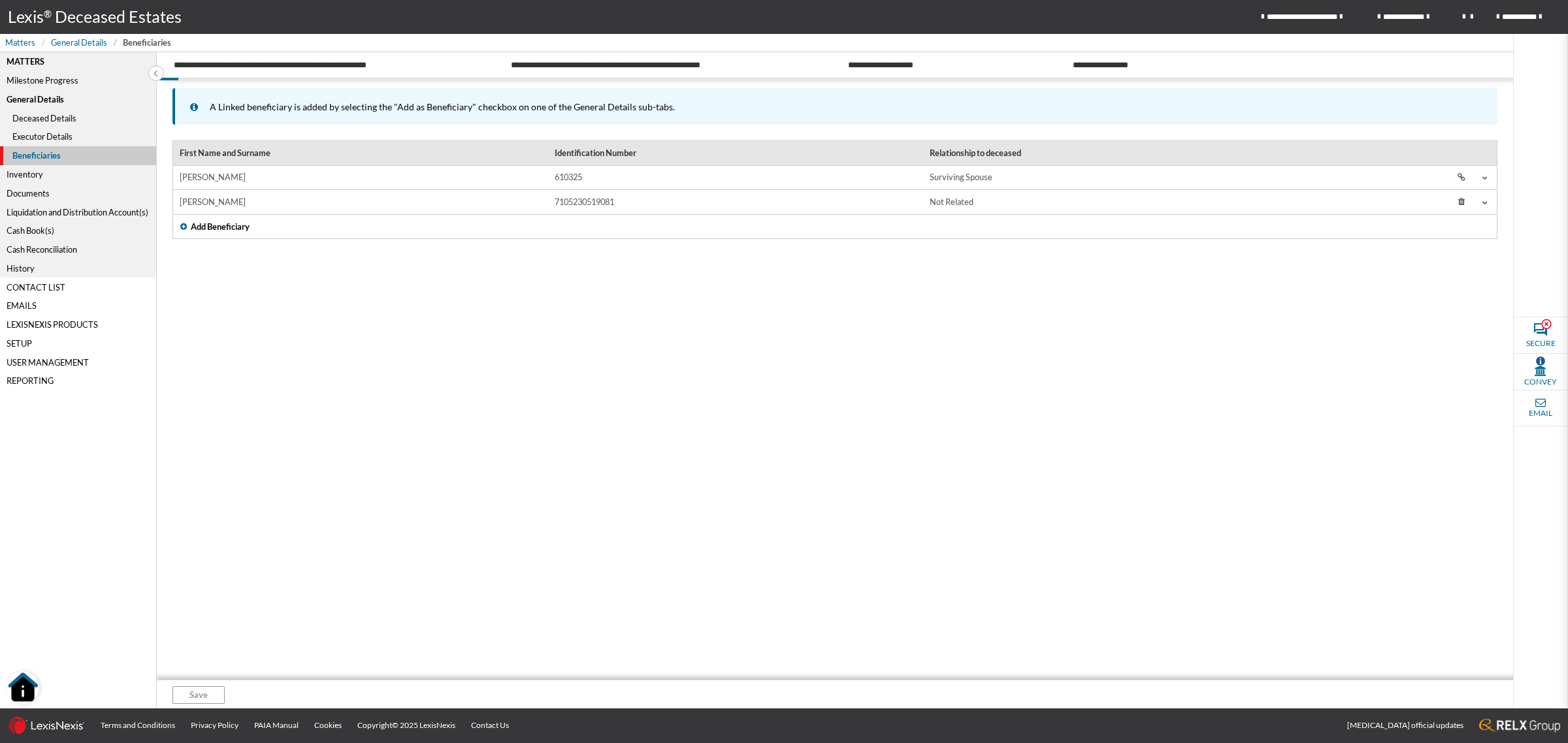
click at [401, 179] on td "MAVIS JONES" at bounding box center [361, 178] width 375 height 25
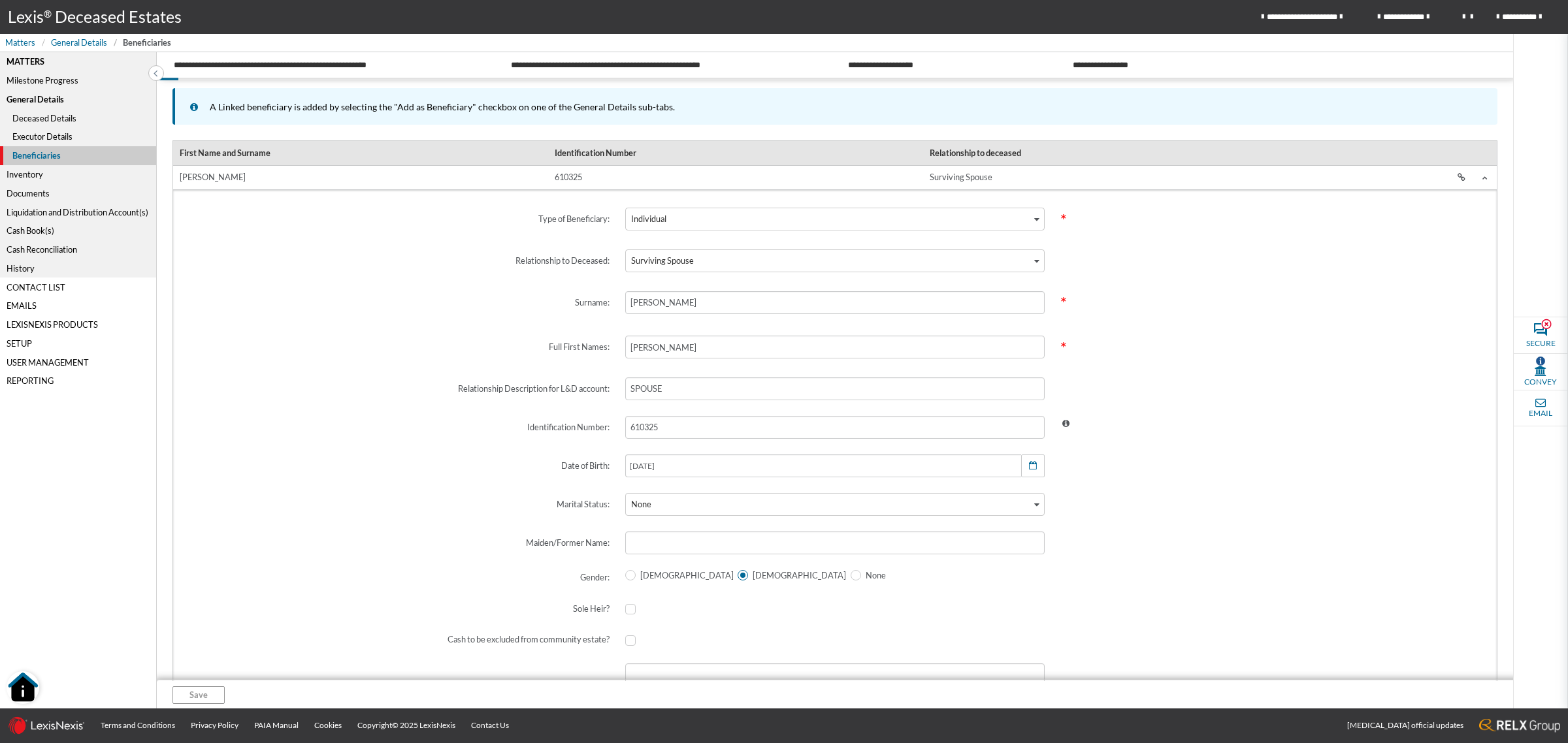
click at [18, 687] on img "Open Resource Center" at bounding box center [23, 687] width 33 height 33
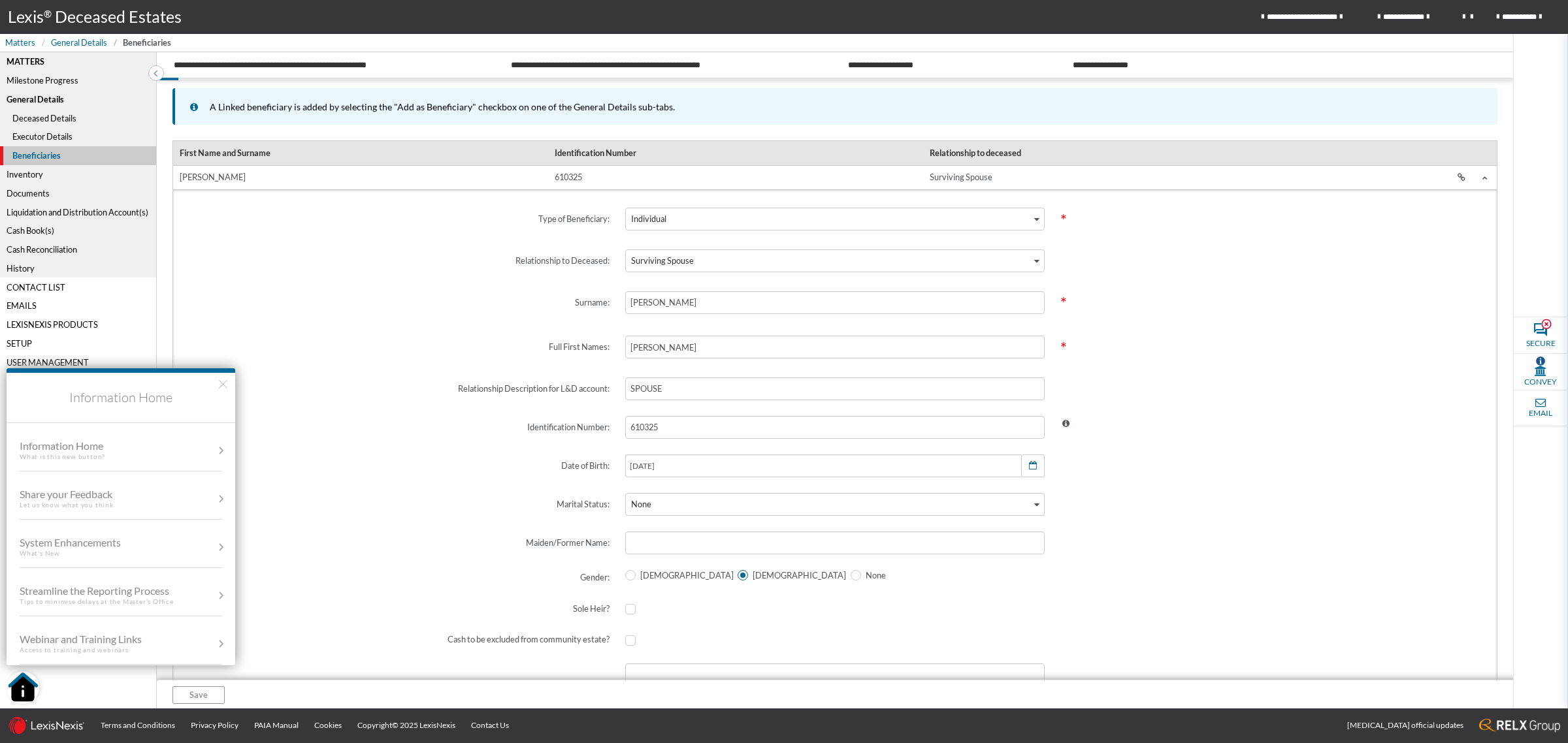
click at [88, 444] on div "Information Home" at bounding box center [76, 446] width 112 height 12
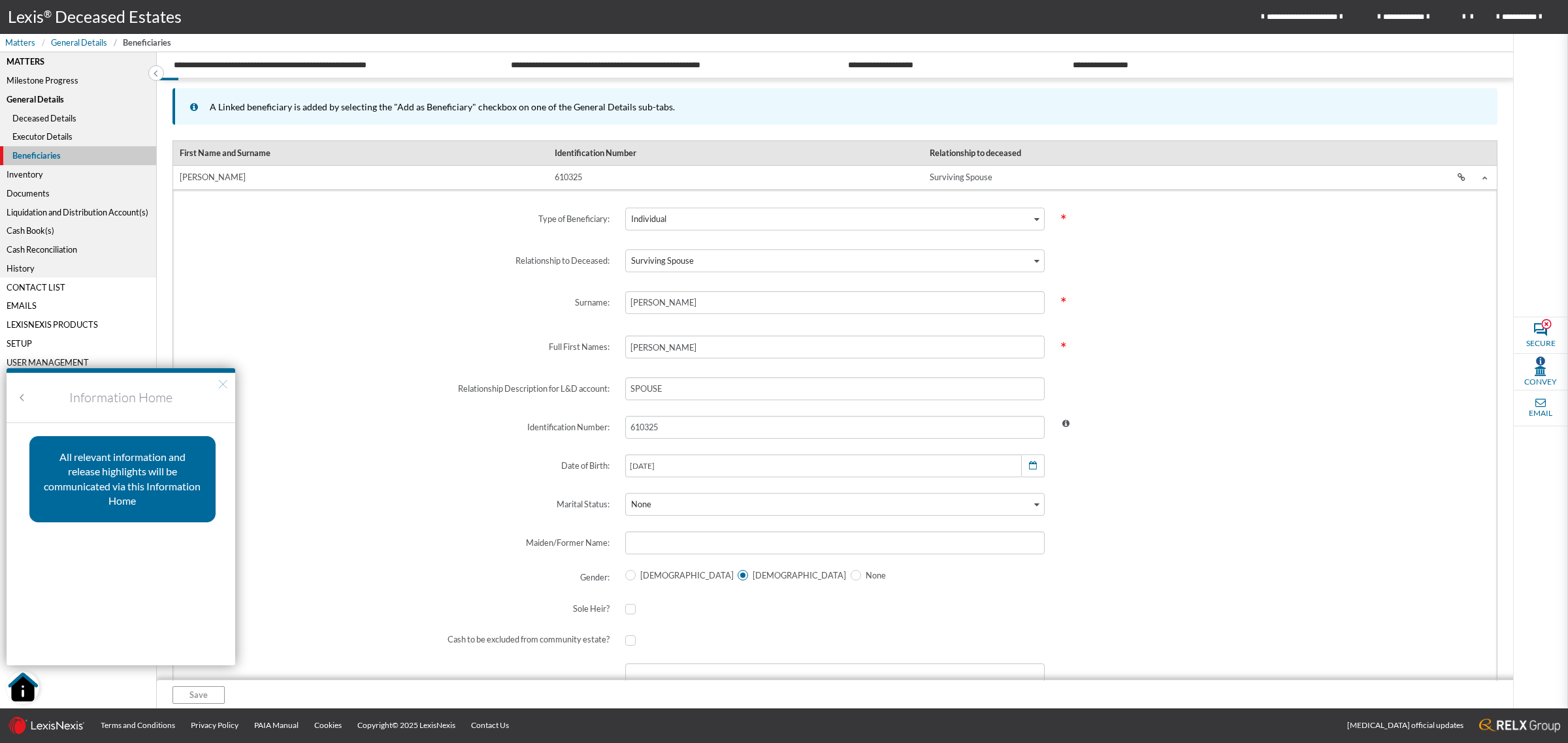
click at [223, 382] on button "×" at bounding box center [223, 383] width 12 height 21
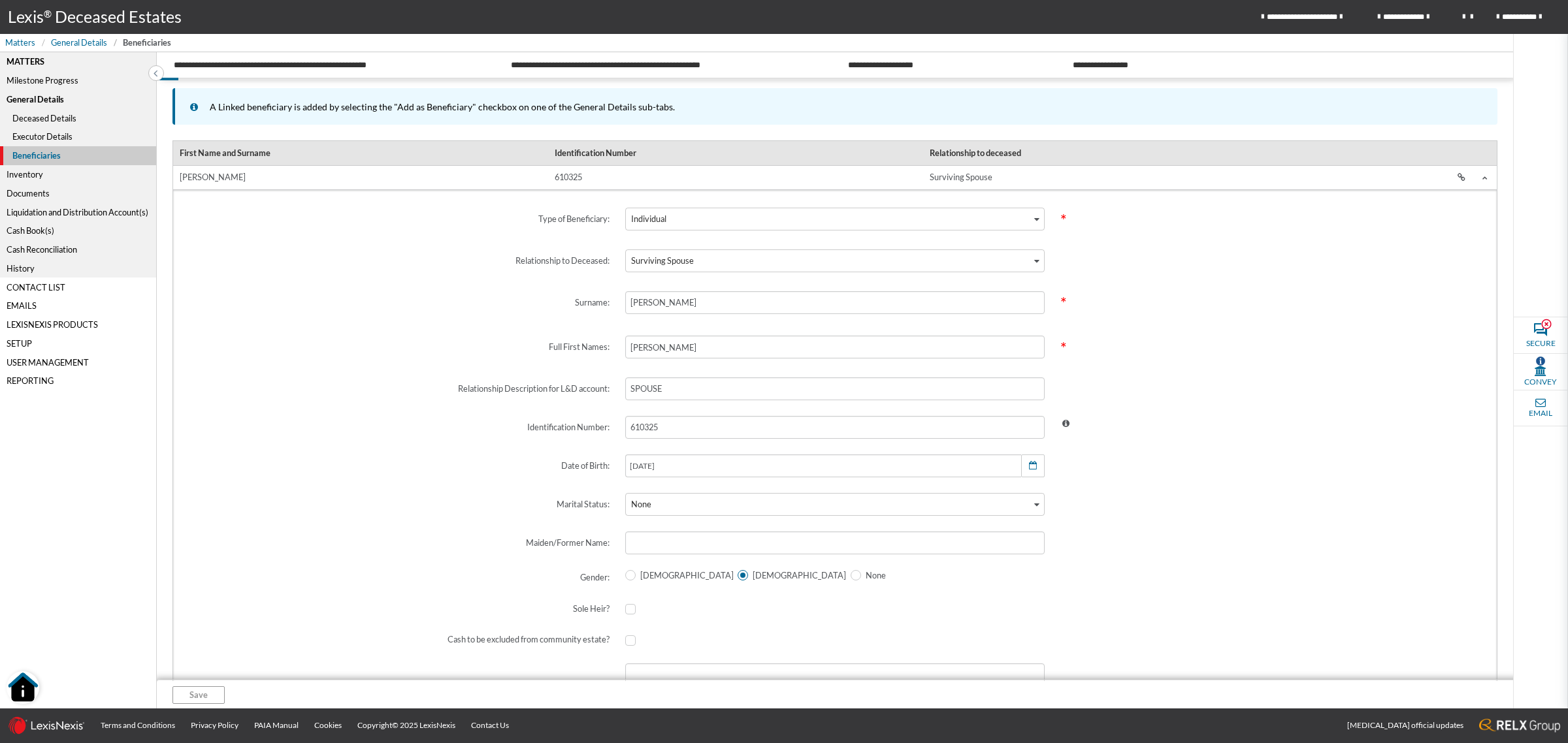
click at [23, 693] on img "Open Resource Center" at bounding box center [23, 687] width 33 height 33
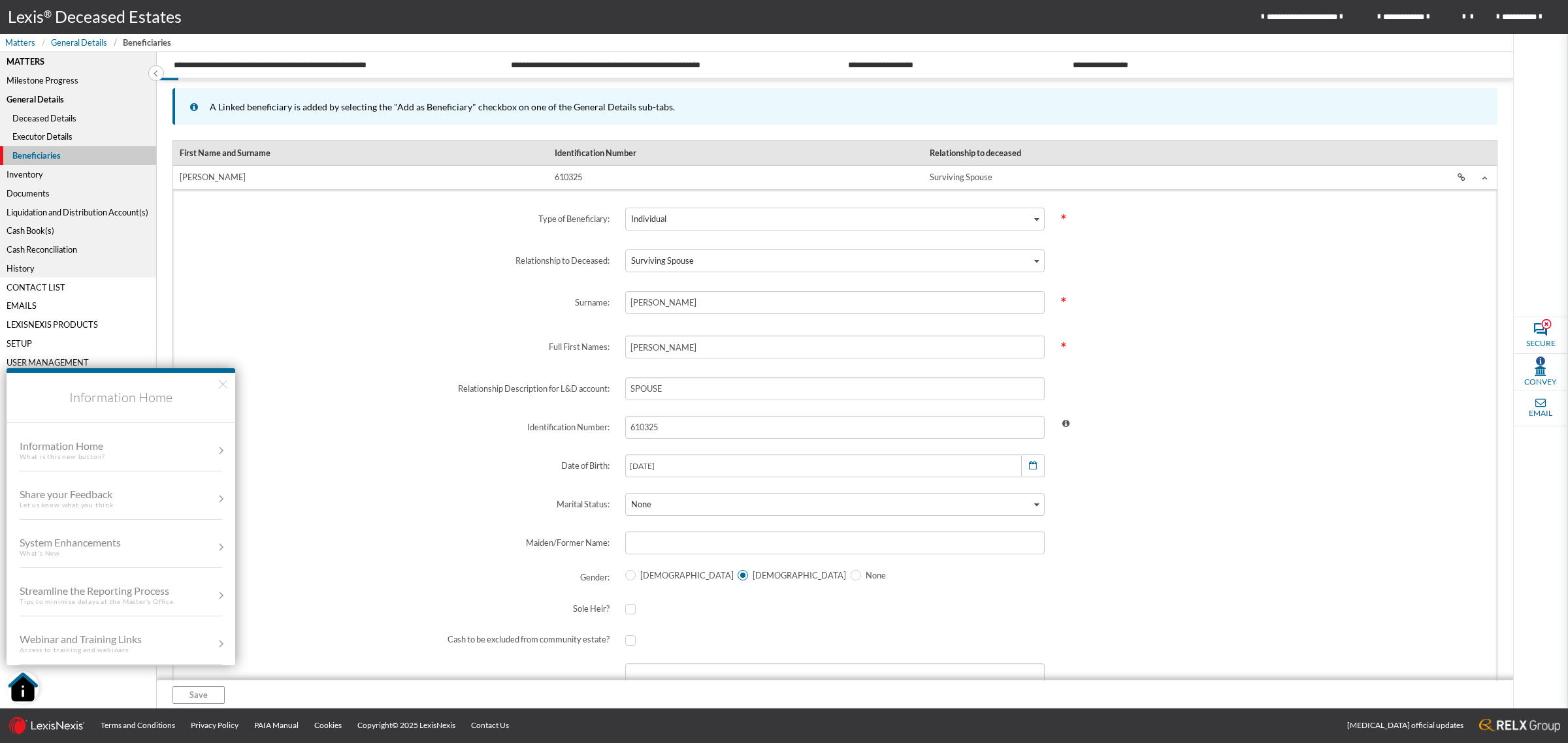
click at [108, 498] on div "Share your Feedback" at bounding box center [67, 494] width 94 height 12
click at [78, 441] on div "Share your feedback" at bounding box center [131, 439] width 175 height 12
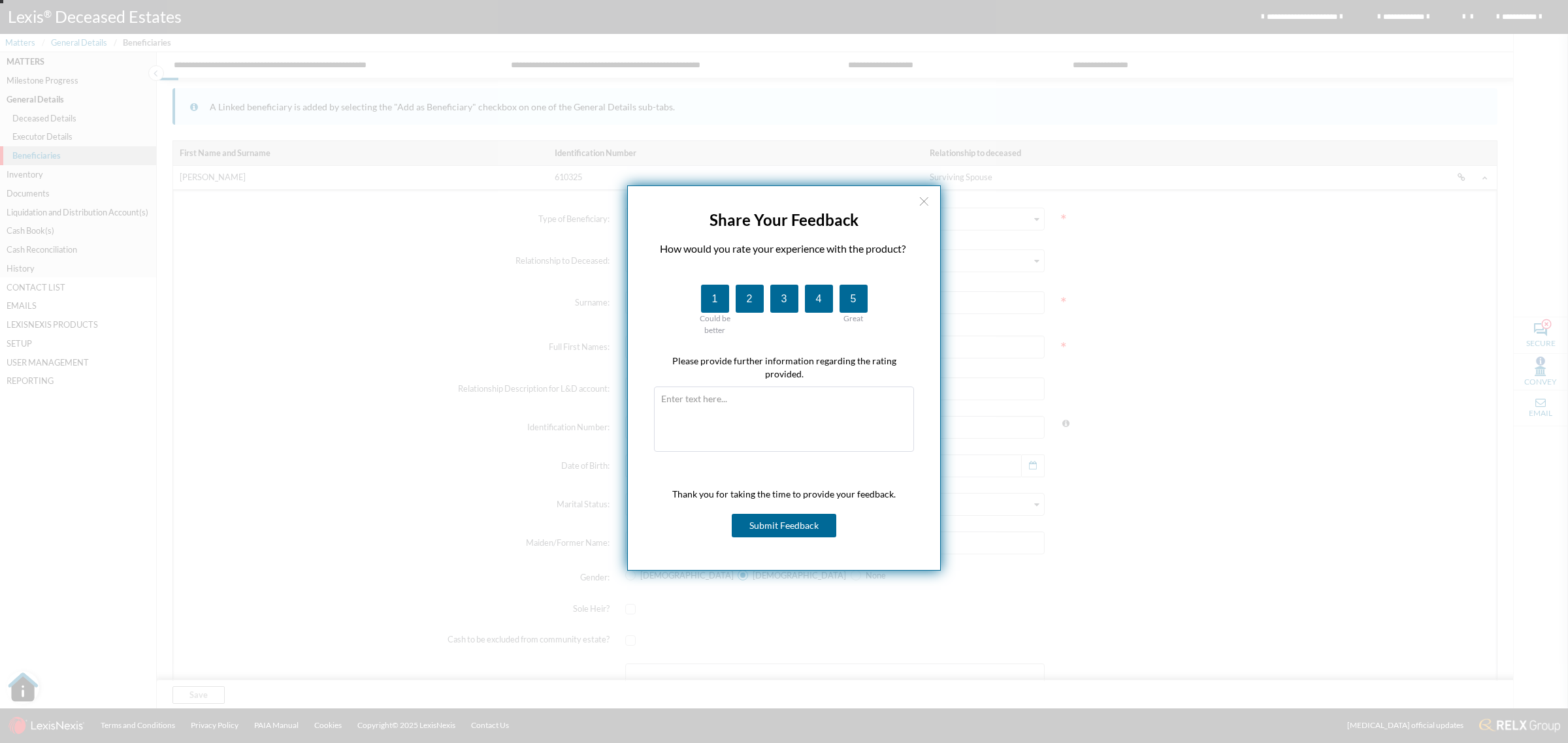
click at [926, 199] on button "×" at bounding box center [924, 201] width 12 height 21
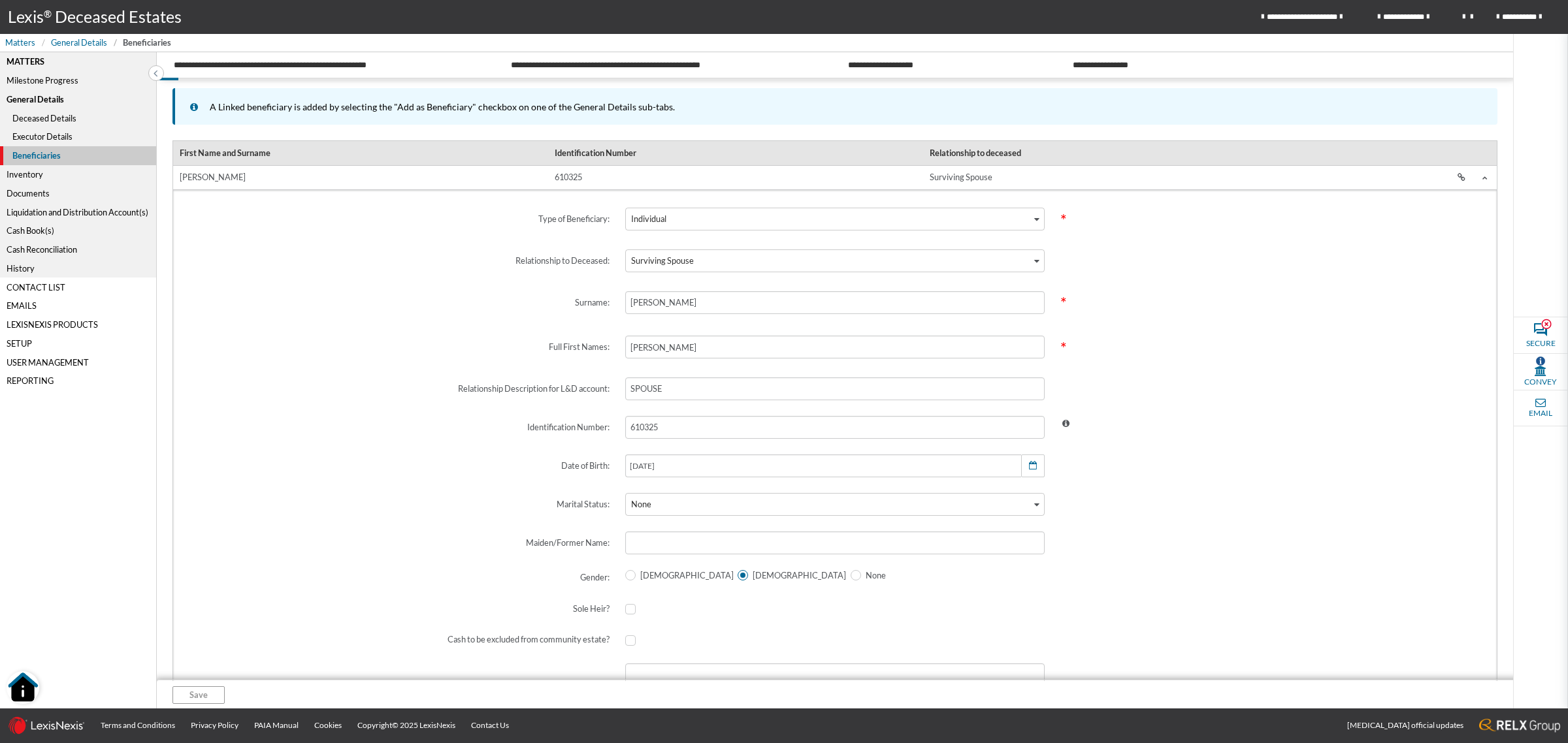
click at [27, 690] on img "Open Resource Center" at bounding box center [23, 687] width 33 height 33
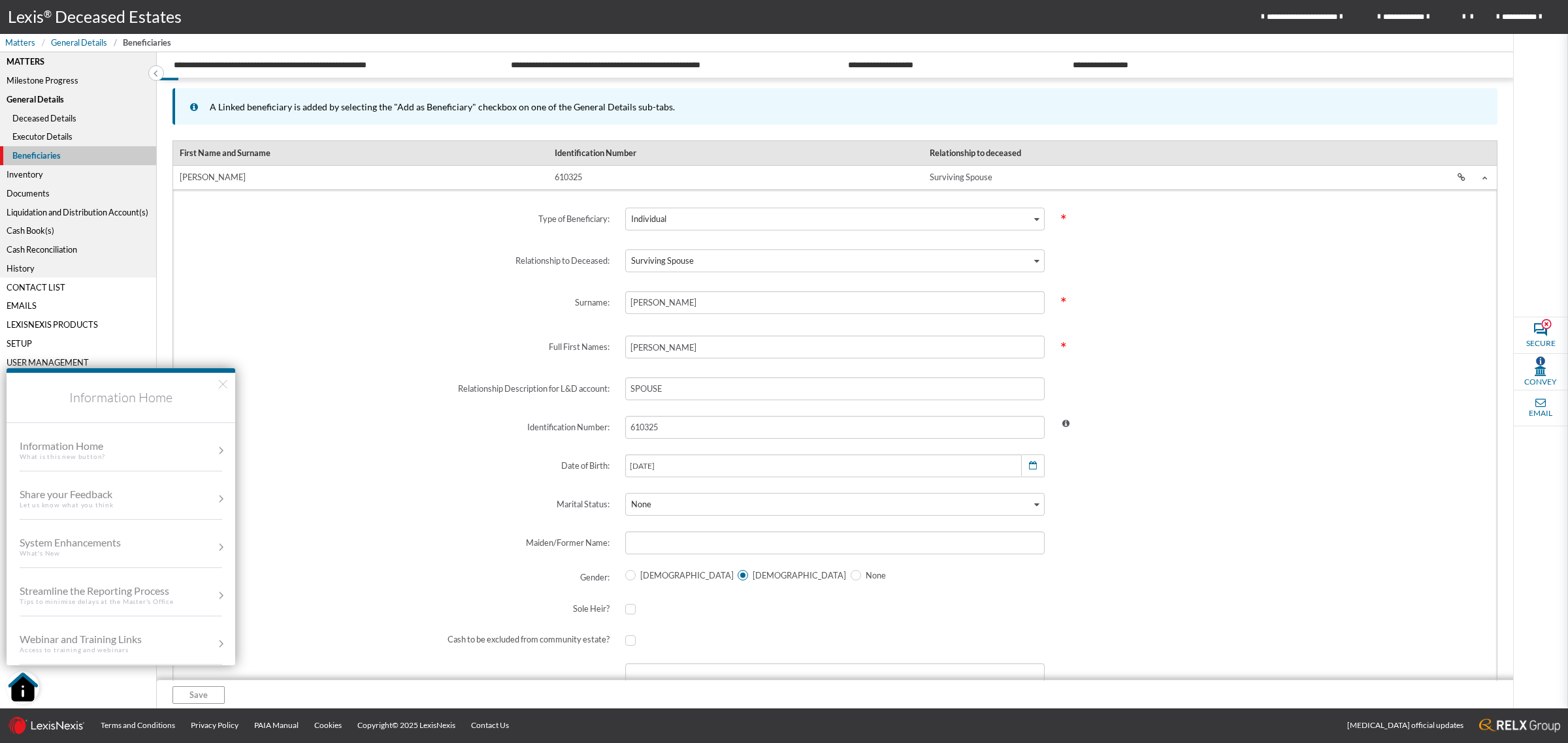
click at [109, 544] on div "System Enhancements" at bounding box center [83, 542] width 127 height 12
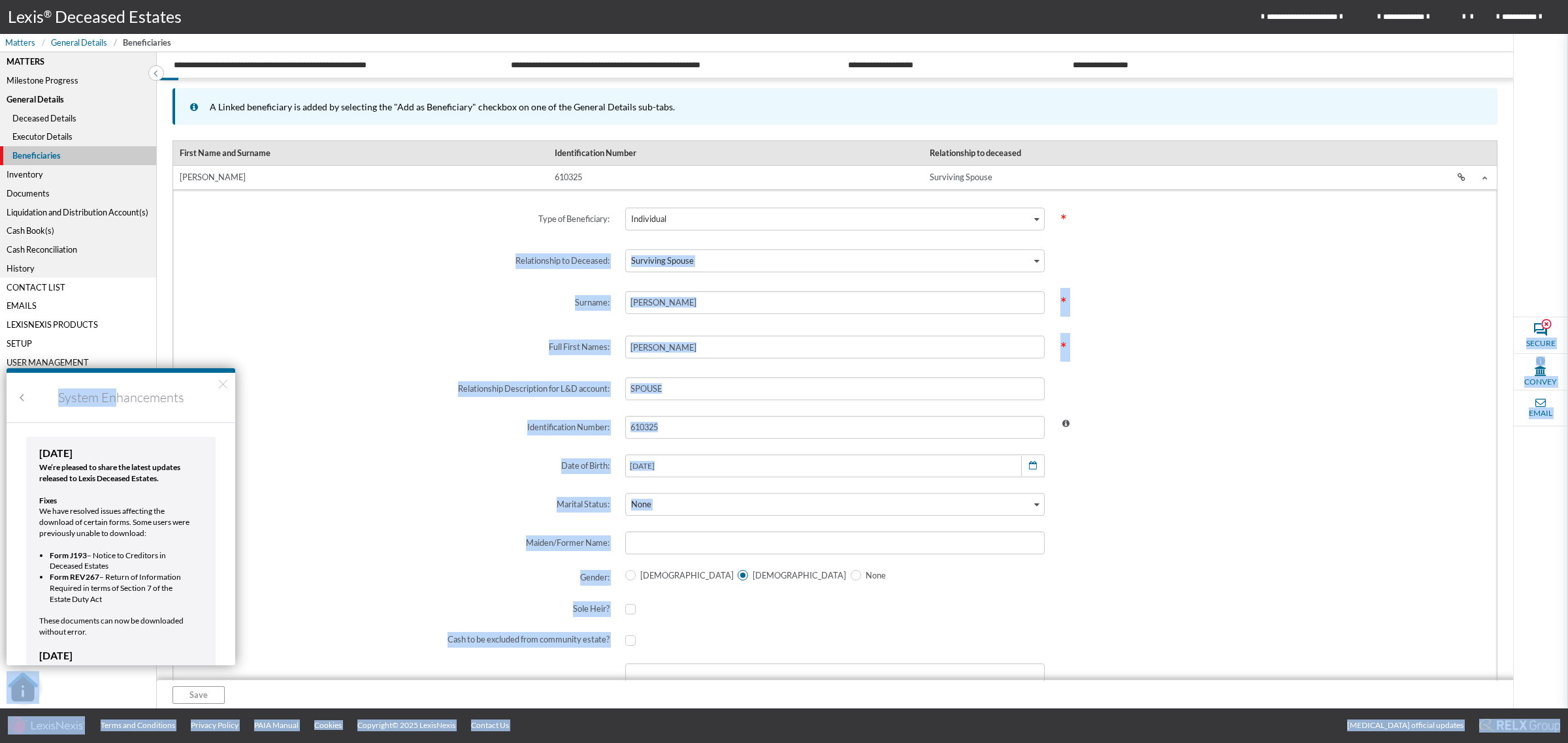
drag, startPoint x: 115, startPoint y: 389, endPoint x: 454, endPoint y: 272, distance: 358.6
click at [454, 0] on body "**********" at bounding box center [784, 0] width 1568 height 0
click at [245, 387] on label "Relationship Description for L&D account:" at bounding box center [399, 389] width 435 height 38
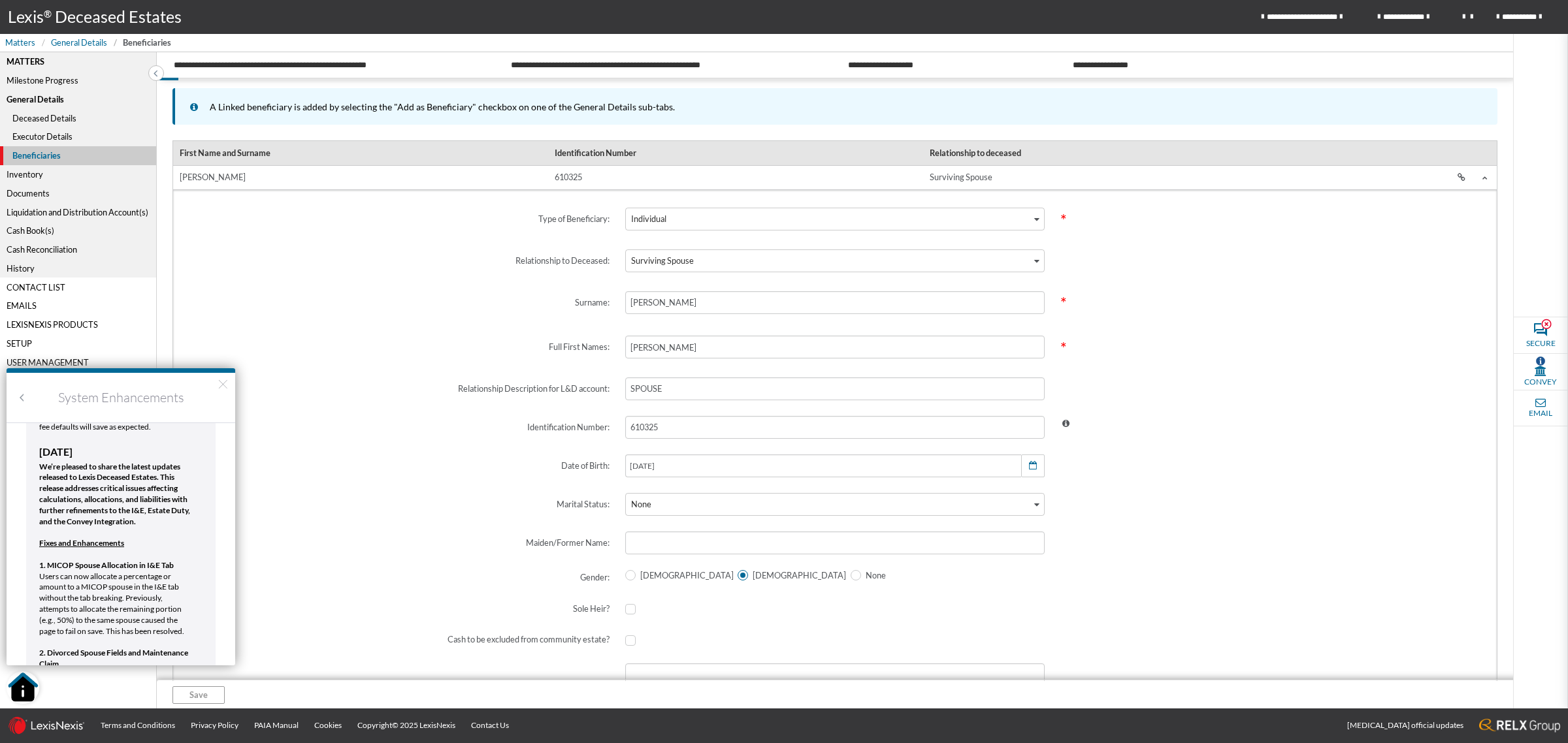
scroll to position [571, 0]
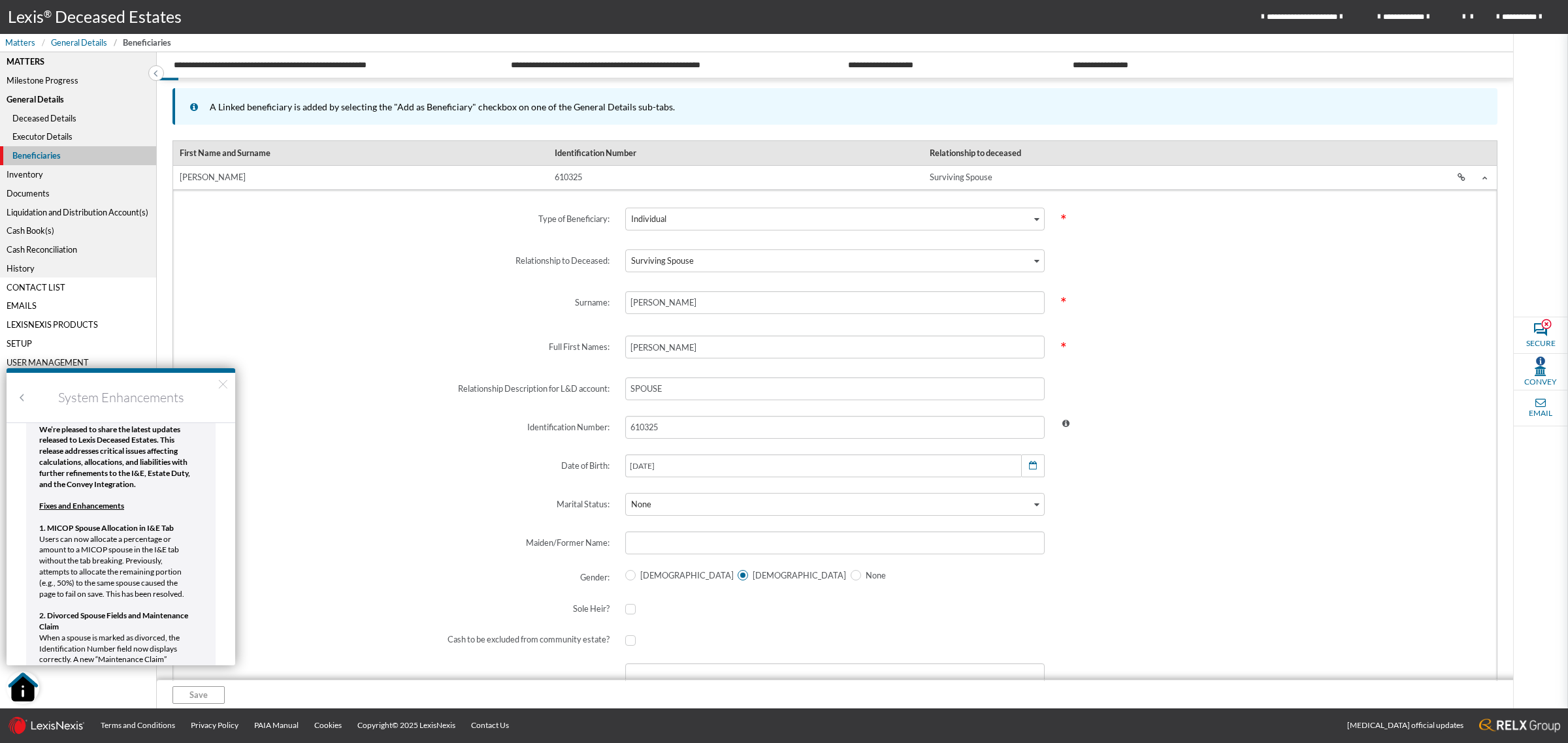
drag, startPoint x: 225, startPoint y: 383, endPoint x: 184, endPoint y: 417, distance: 53.3
click at [224, 384] on button "×" at bounding box center [223, 383] width 12 height 21
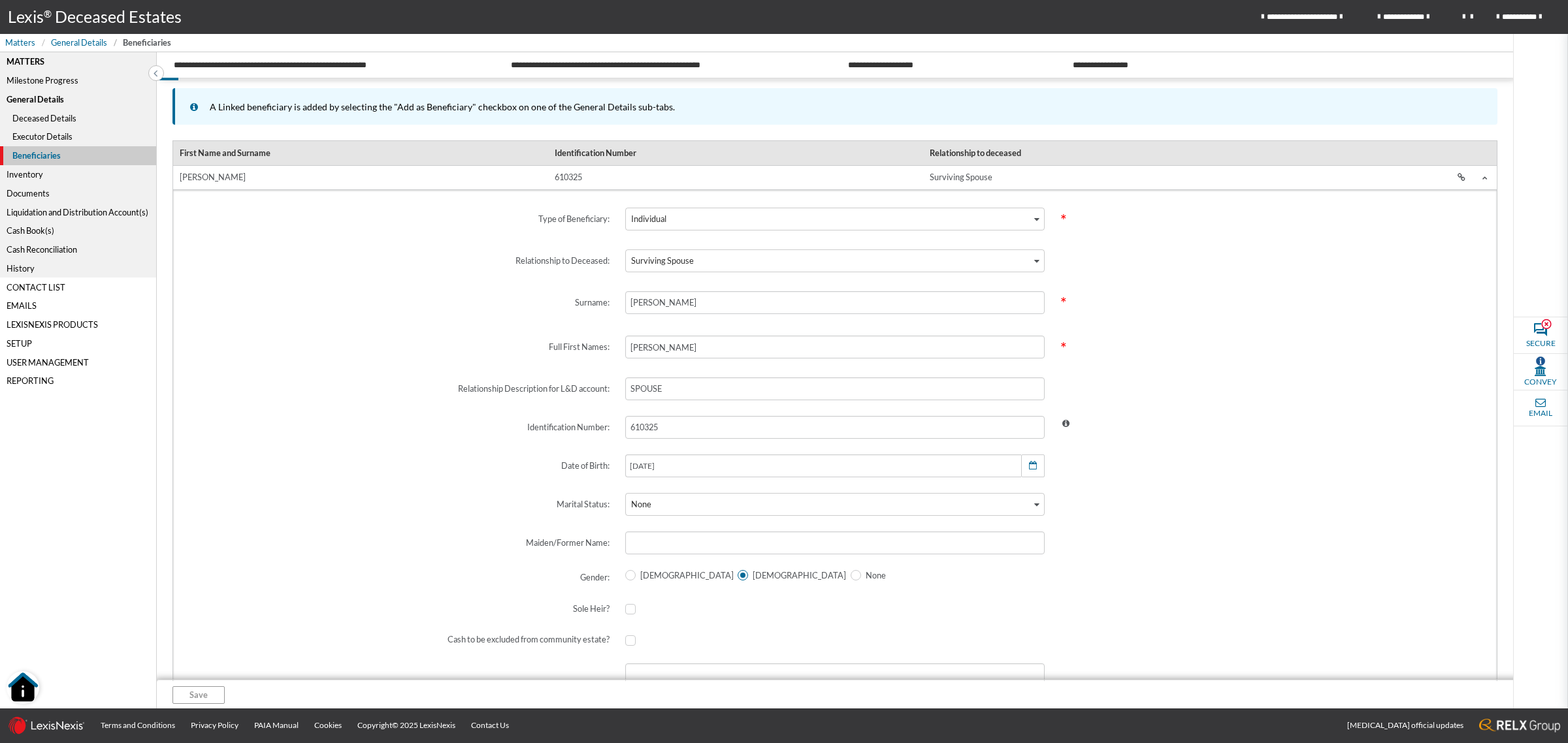
click at [27, 686] on img "Open Resource Center" at bounding box center [23, 687] width 33 height 33
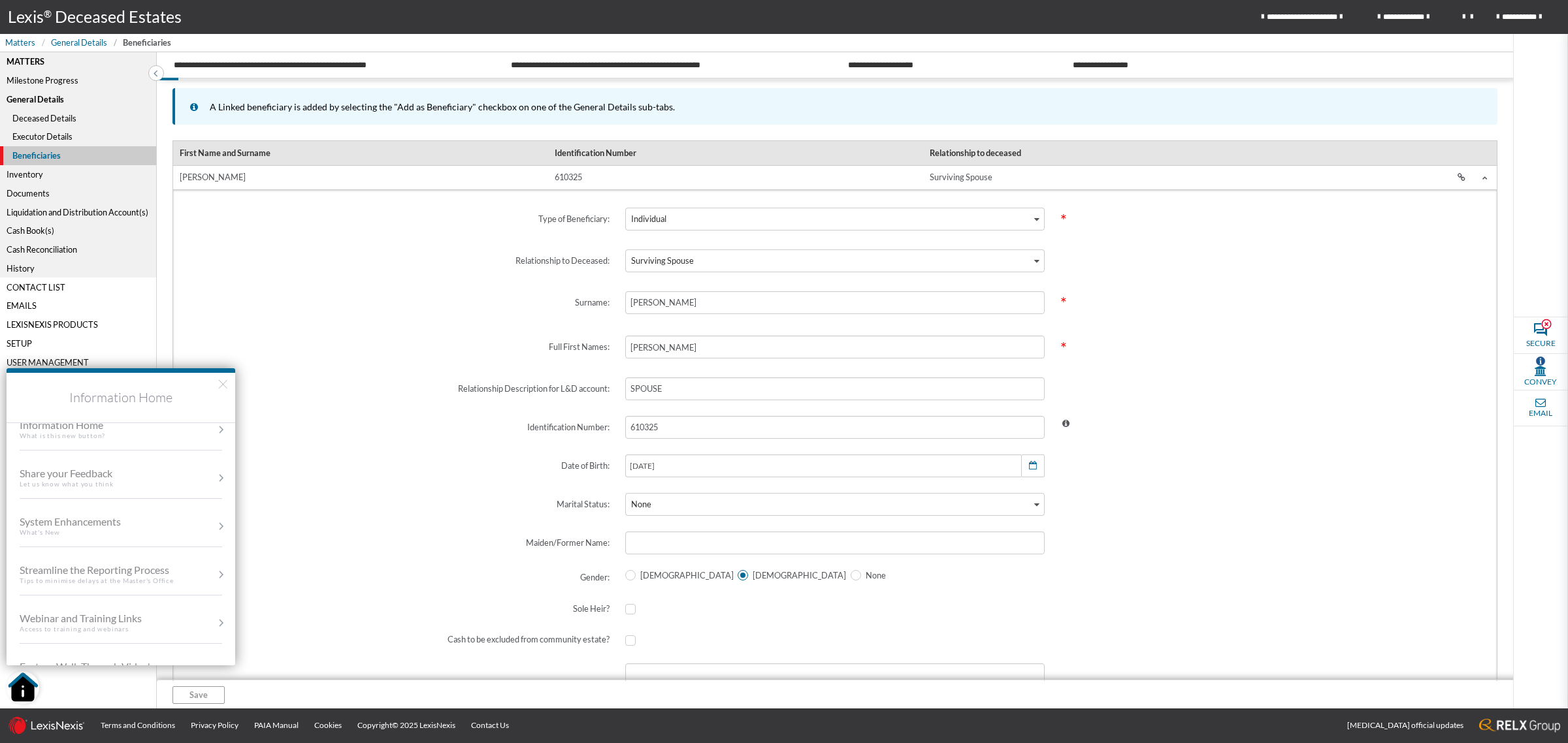
scroll to position [82, 0]
click at [138, 523] on div "Tips to minimise delays at the Master's Office" at bounding box center [110, 519] width 180 height 9
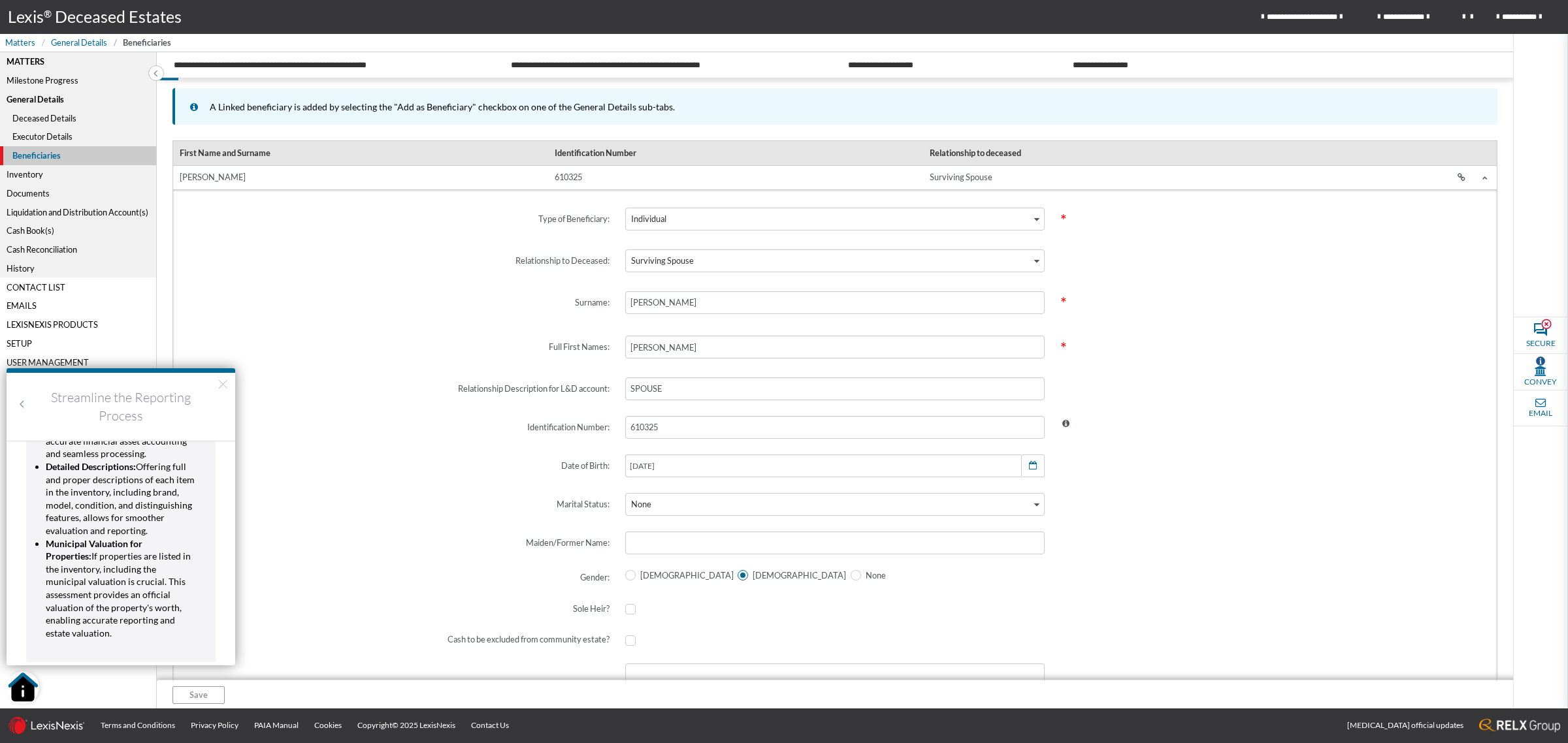
scroll to position [777, 0]
click at [220, 385] on button "×" at bounding box center [223, 383] width 12 height 21
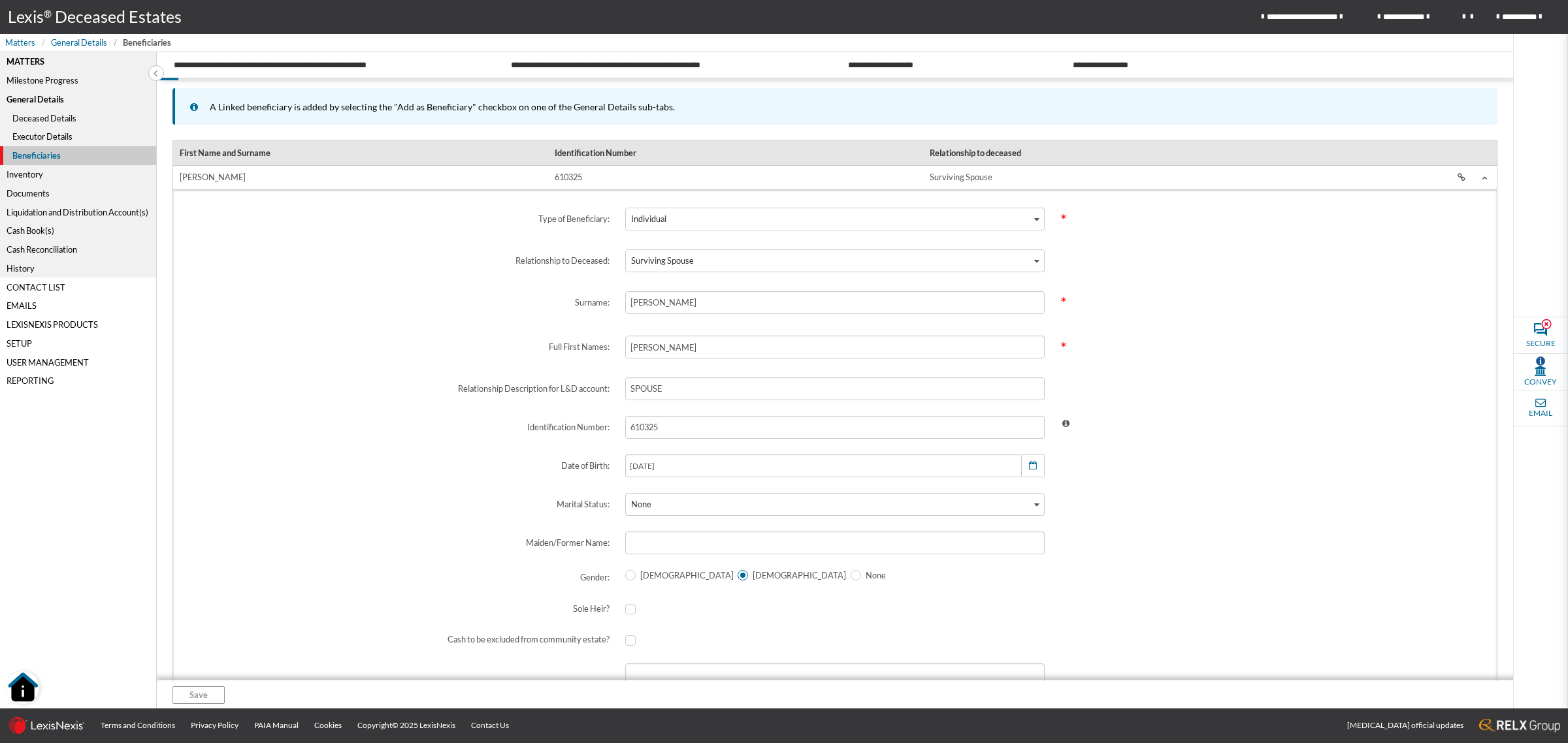
click at [20, 683] on img "Open Resource Center" at bounding box center [23, 687] width 33 height 33
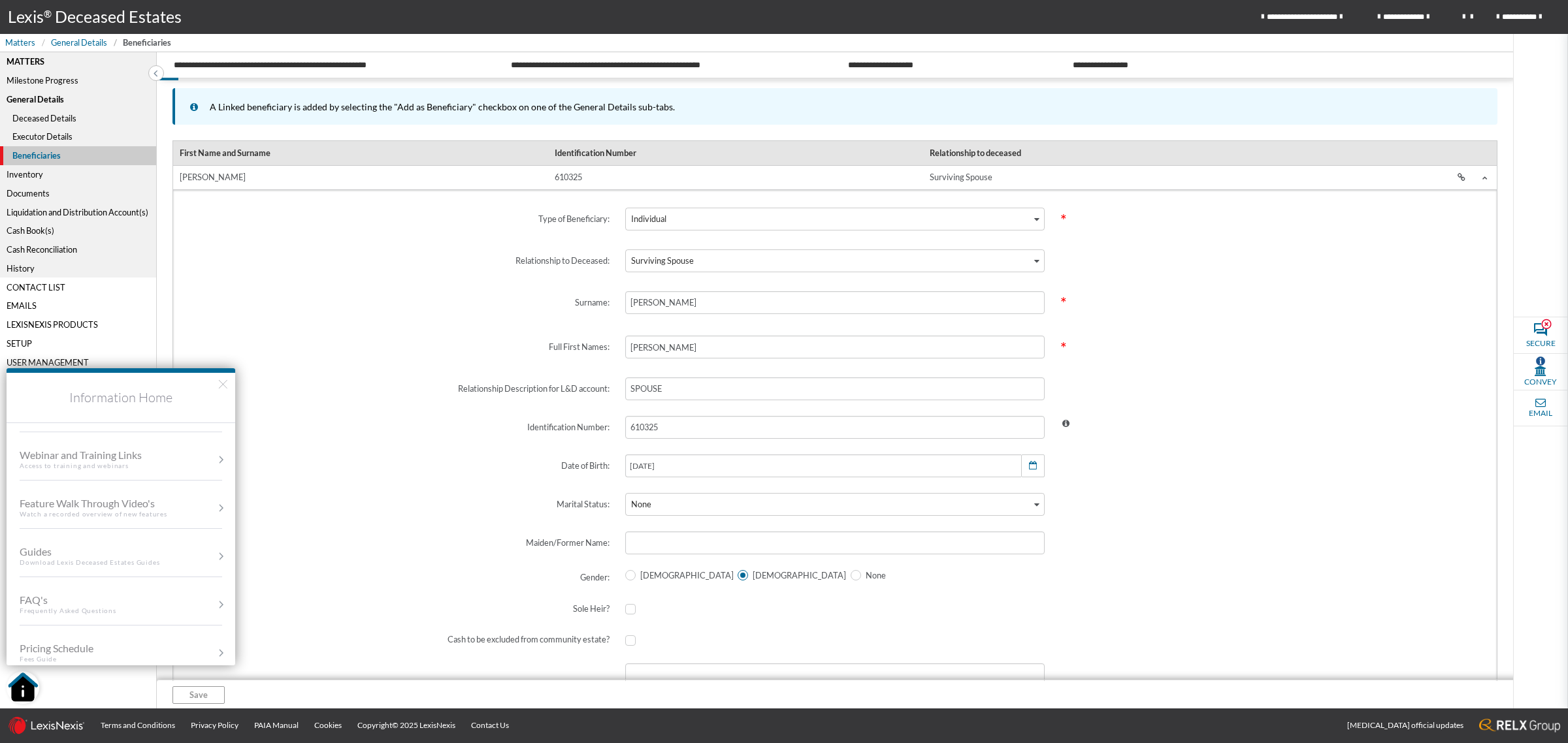
scroll to position [205, 0]
click at [83, 634] on div "Pricing Schedule" at bounding box center [69, 640] width 100 height 12
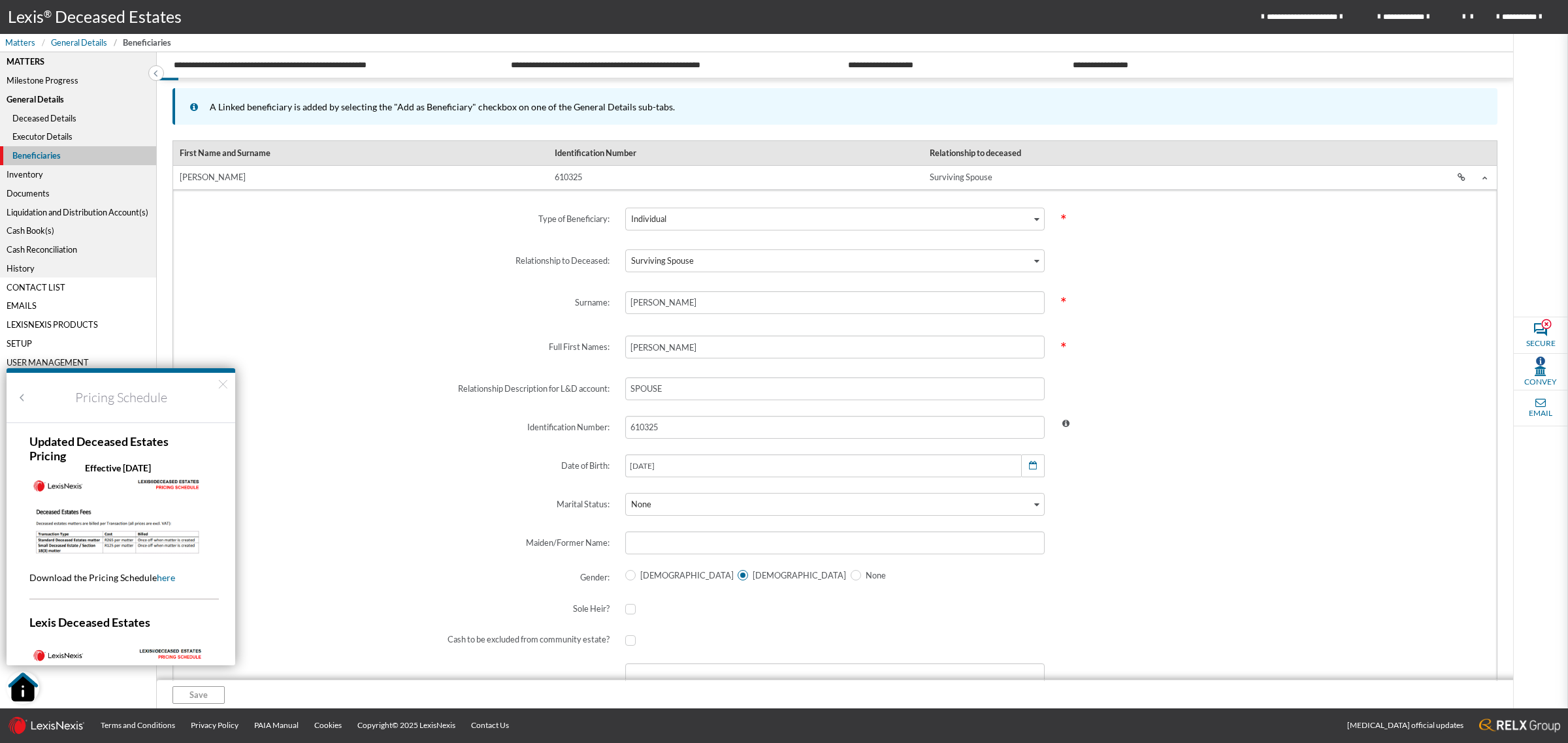
scroll to position [0, 0]
click at [331, 284] on label "Surname:" at bounding box center [399, 302] width 435 height 45
click at [217, 389] on button "×" at bounding box center [223, 383] width 12 height 21
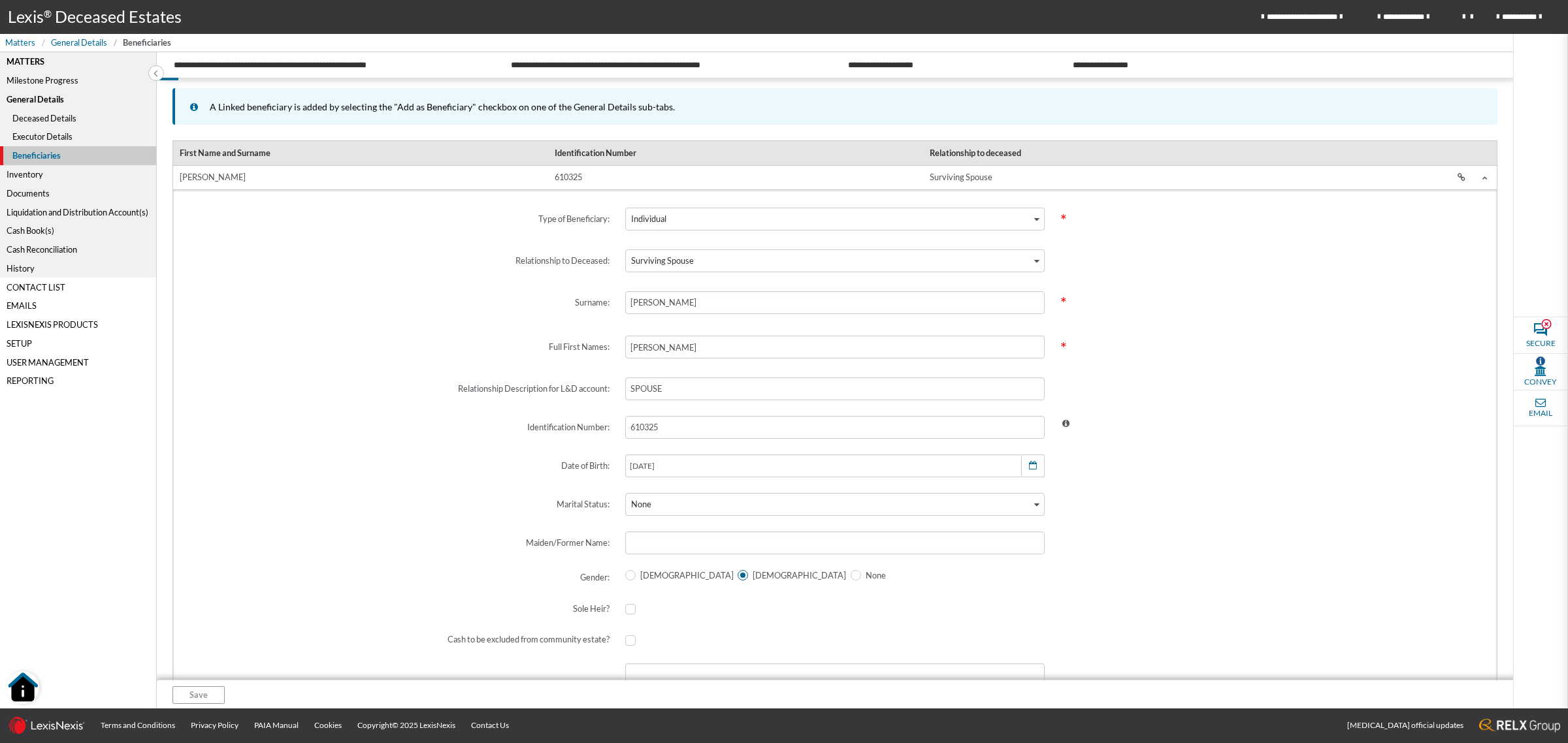
click at [27, 299] on div "Emails" at bounding box center [78, 306] width 156 height 19
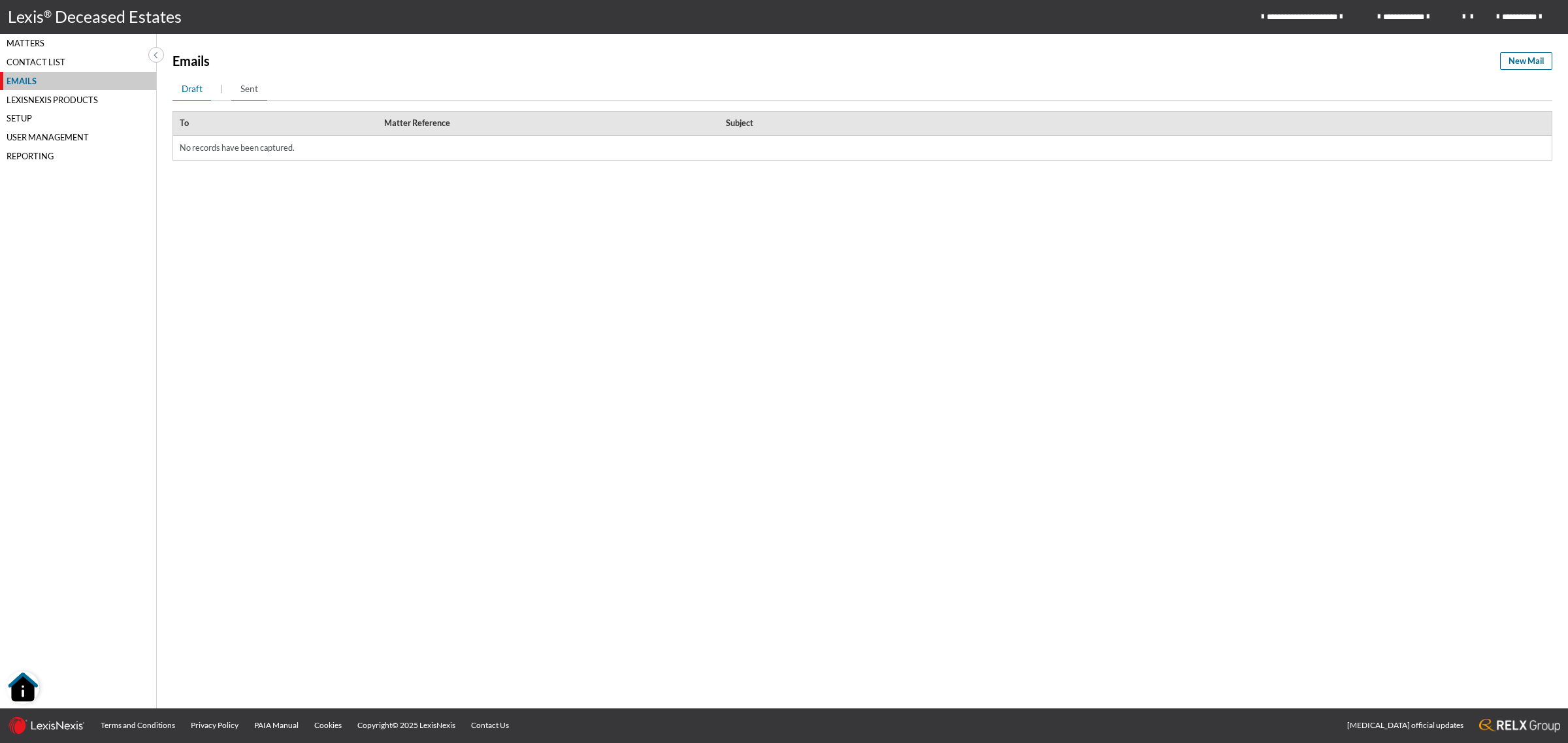
click at [243, 84] on span "Sent" at bounding box center [249, 89] width 18 height 13
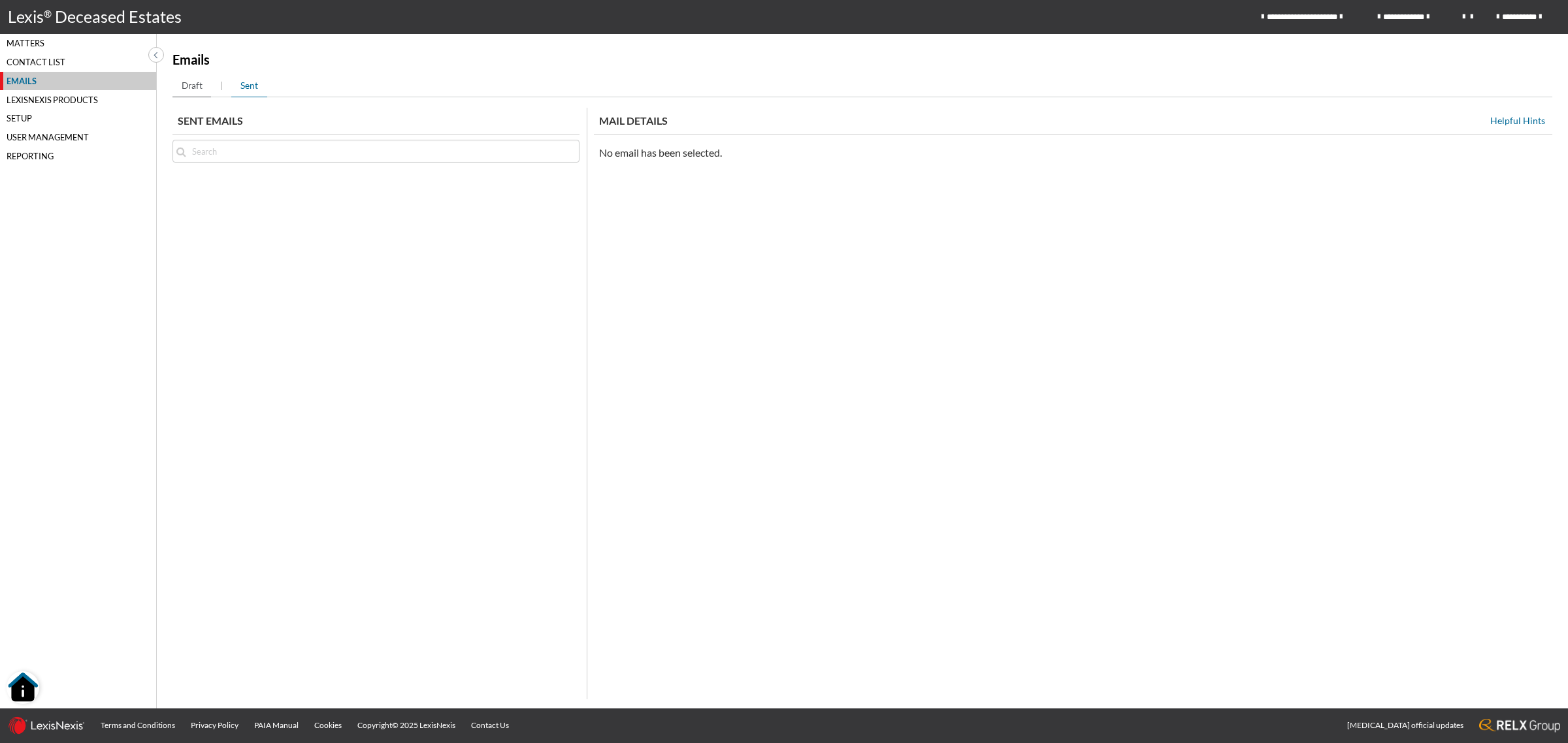
click at [193, 87] on span "Draft" at bounding box center [192, 85] width 21 height 13
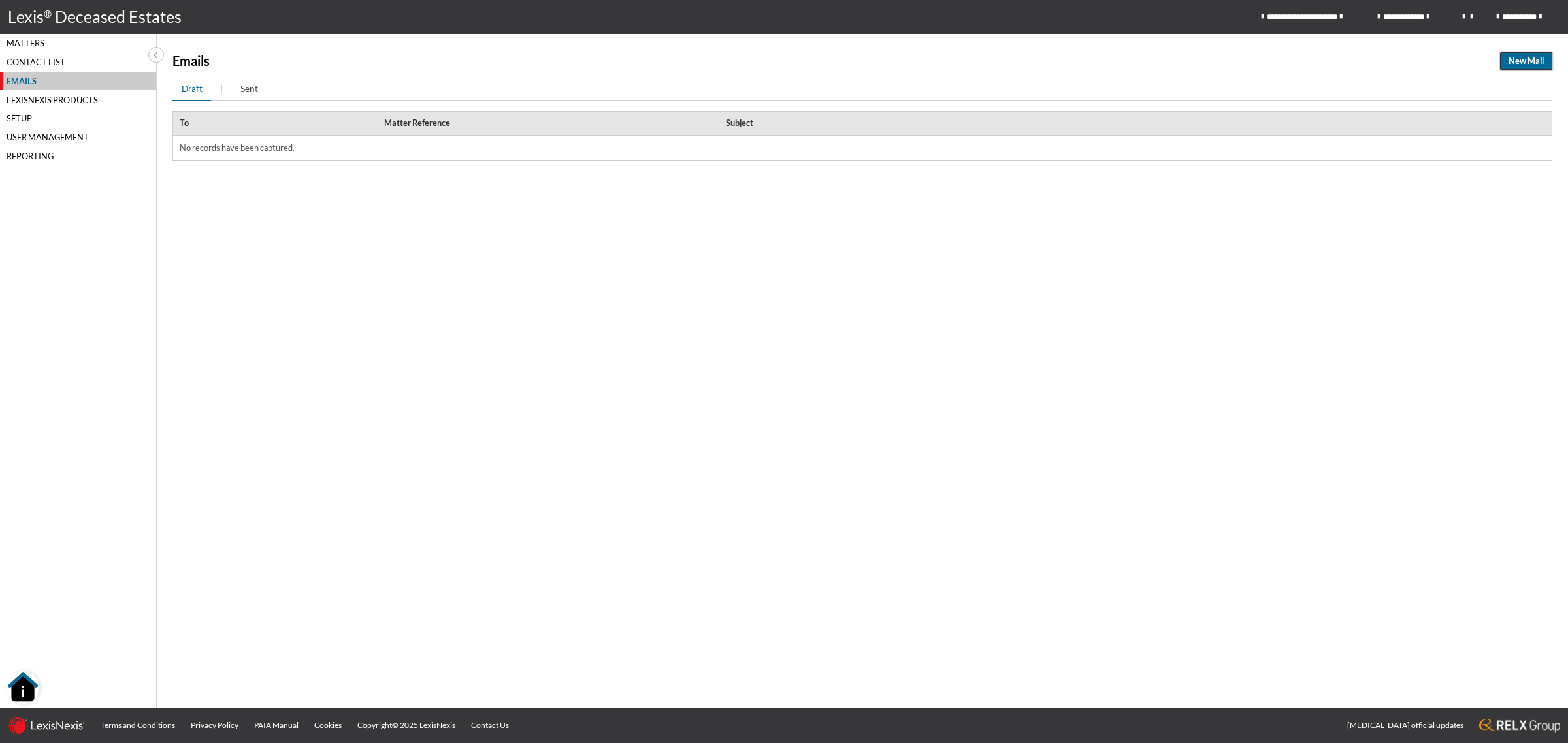
click at [1525, 59] on span "New Mail" at bounding box center [1525, 61] width 35 height 12
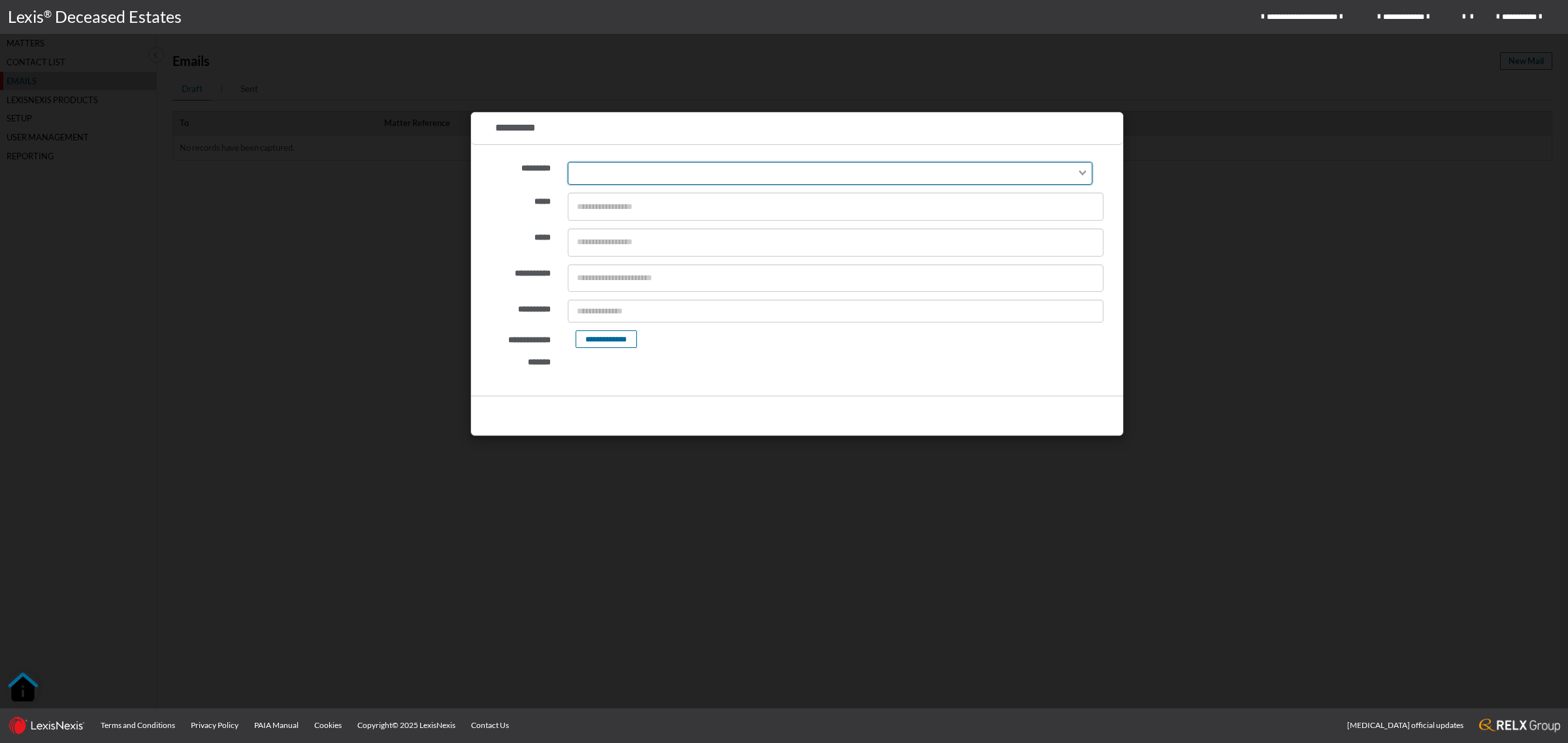
click at [720, 170] on div "Search for option" at bounding box center [822, 172] width 508 height 19
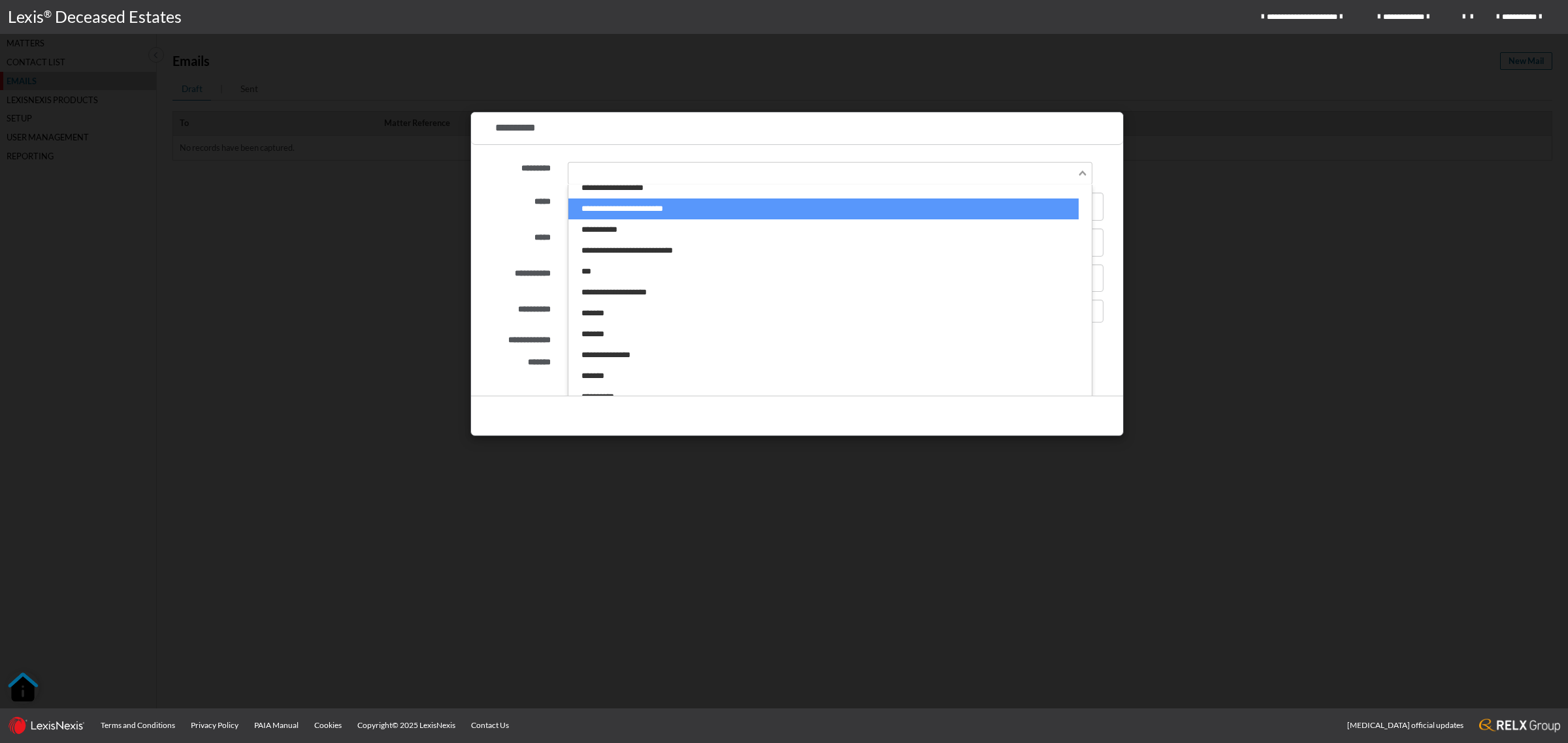
scroll to position [1143, 0]
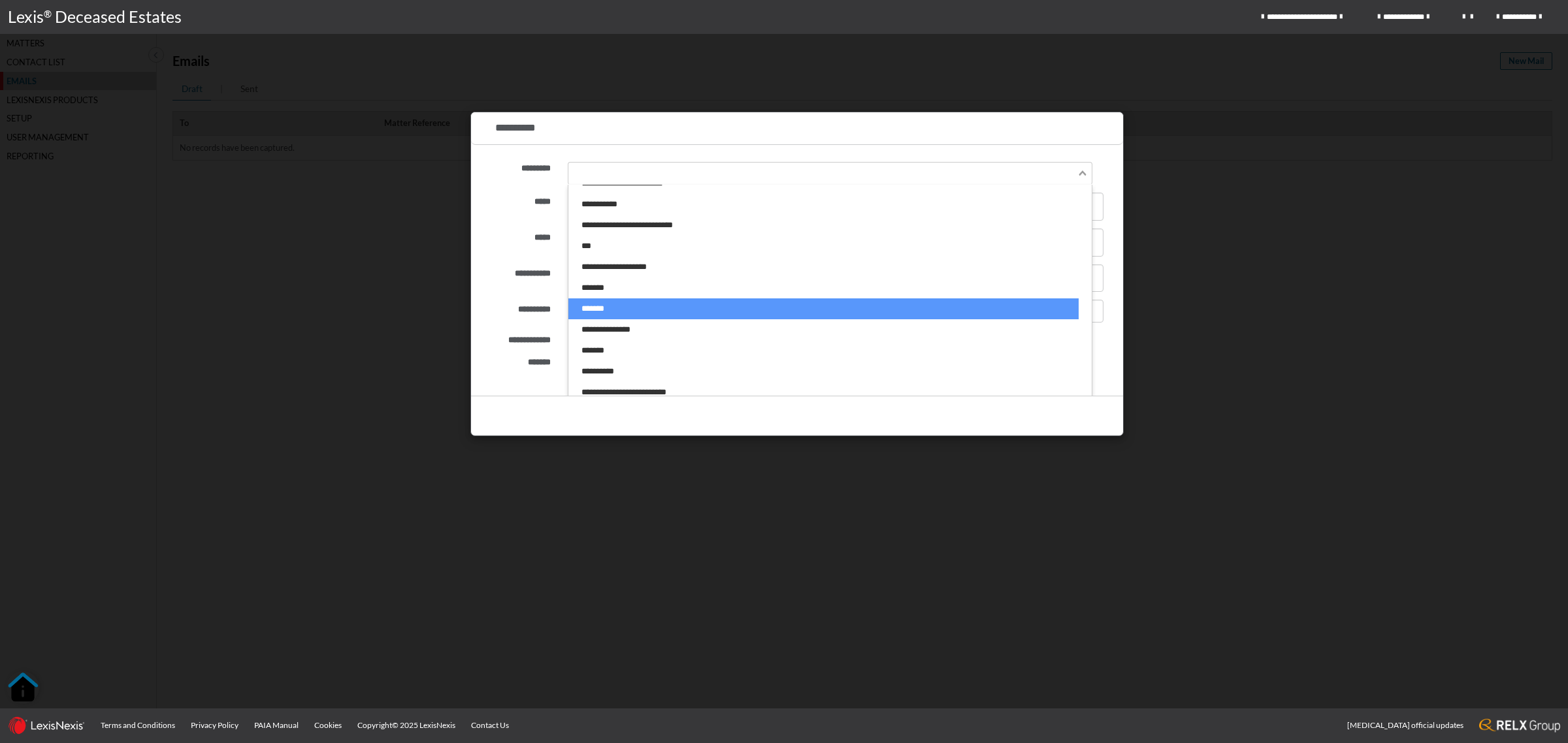
click at [618, 300] on li "*******" at bounding box center [823, 308] width 511 height 21
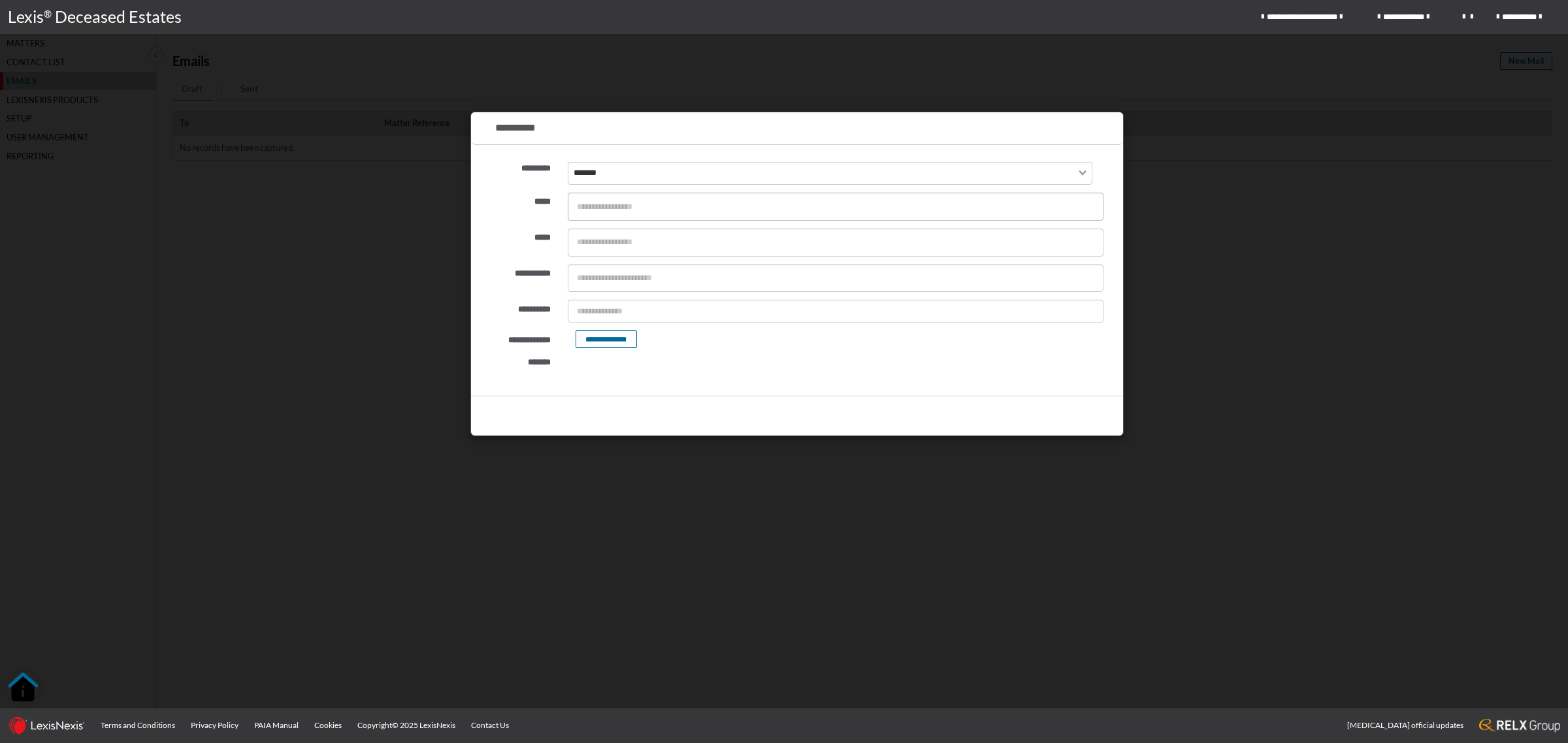
click at [587, 203] on input "text" at bounding box center [836, 206] width 535 height 23
type input "**********"
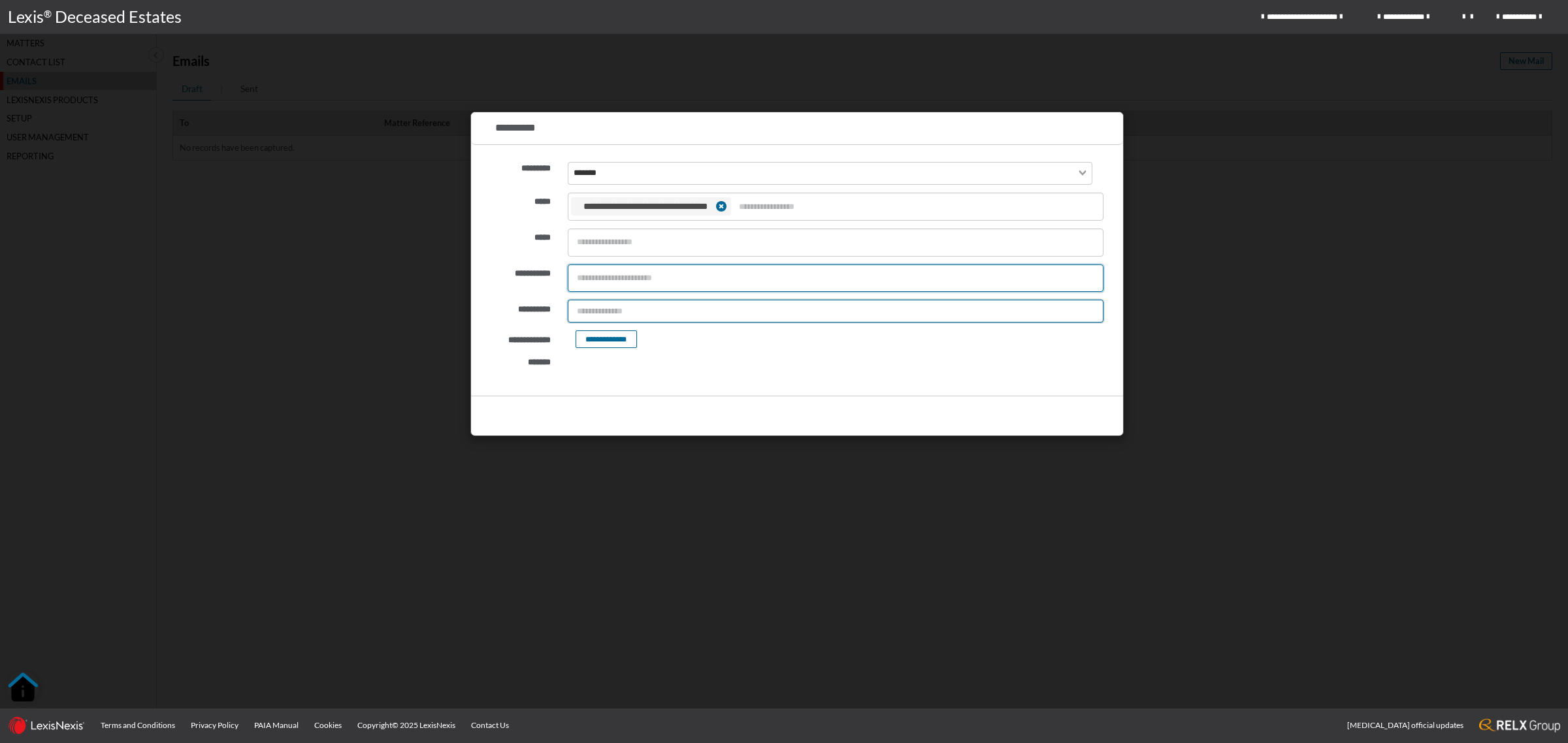
click at [608, 312] on input "text" at bounding box center [836, 310] width 536 height 23
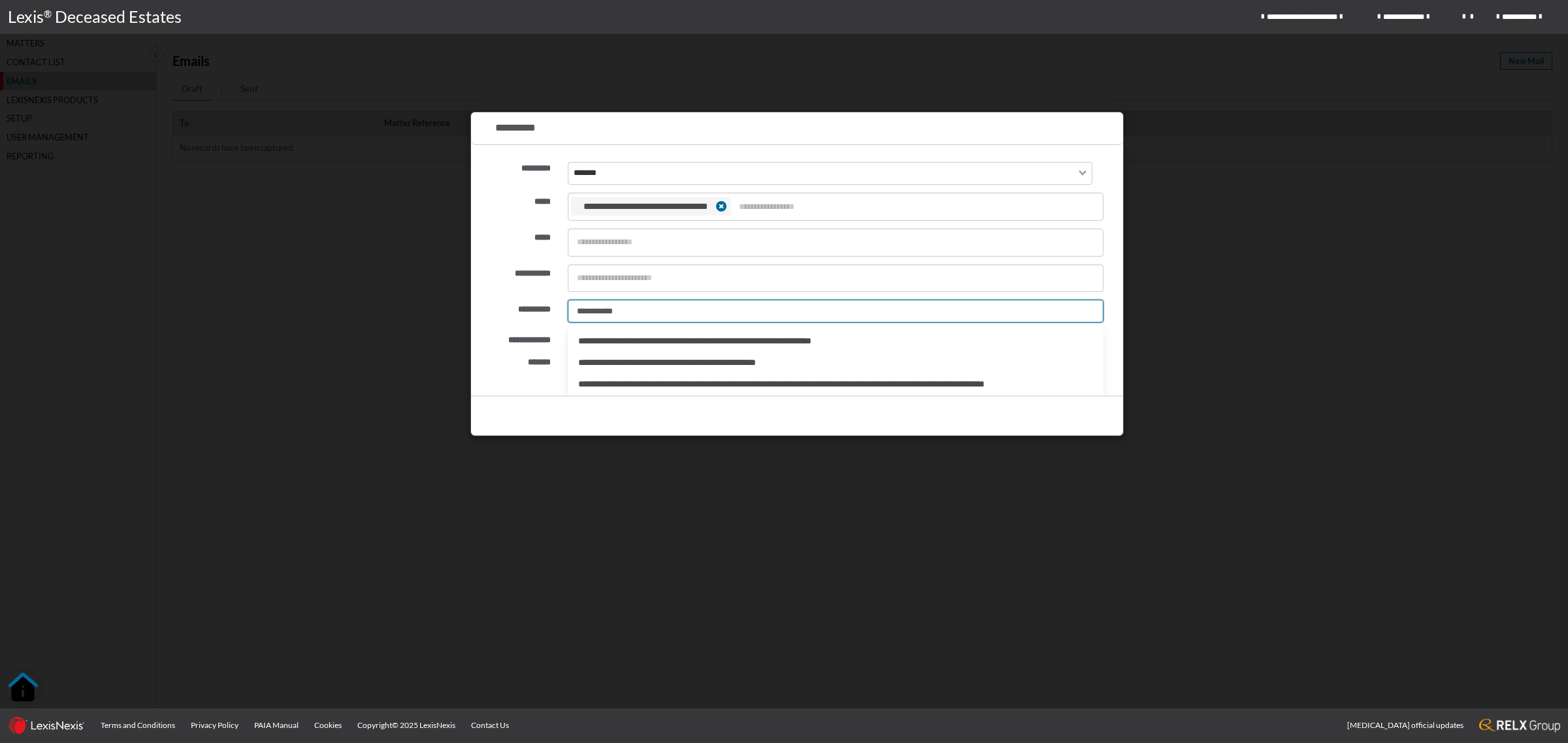
type input "**********"
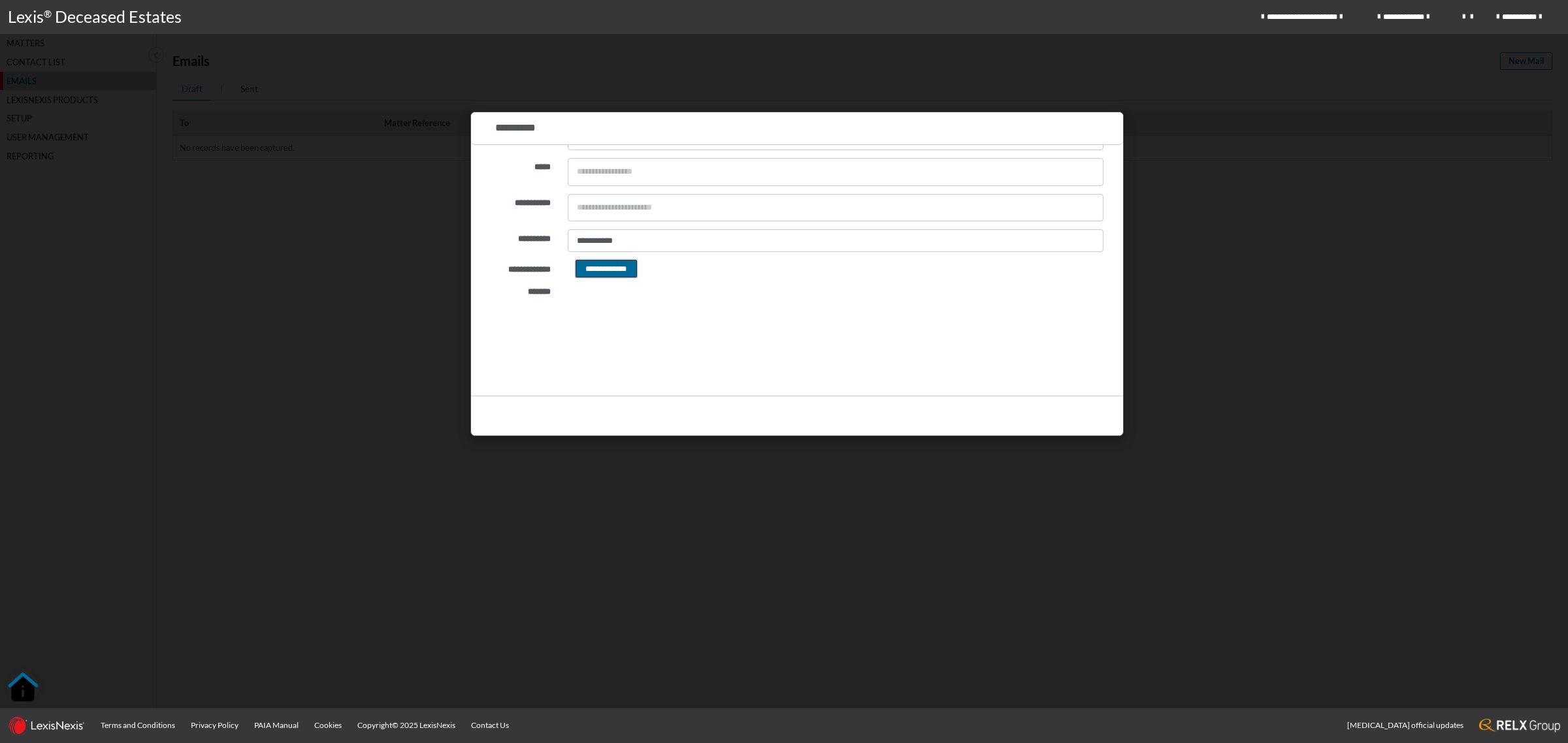
scroll to position [163, 0]
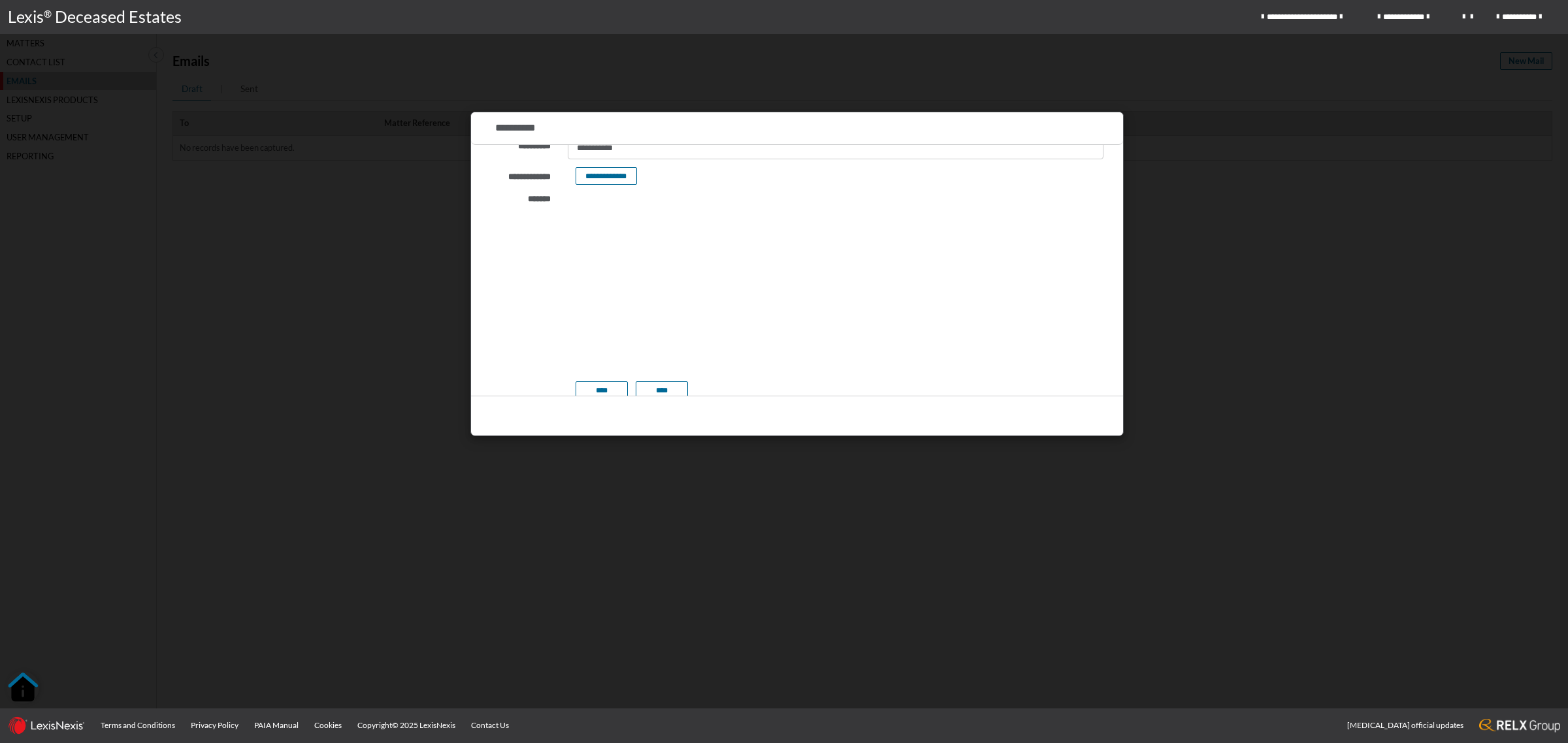
click at [637, 275] on html at bounding box center [835, 260] width 536 height 33
click at [606, 380] on button "****" at bounding box center [602, 382] width 52 height 18
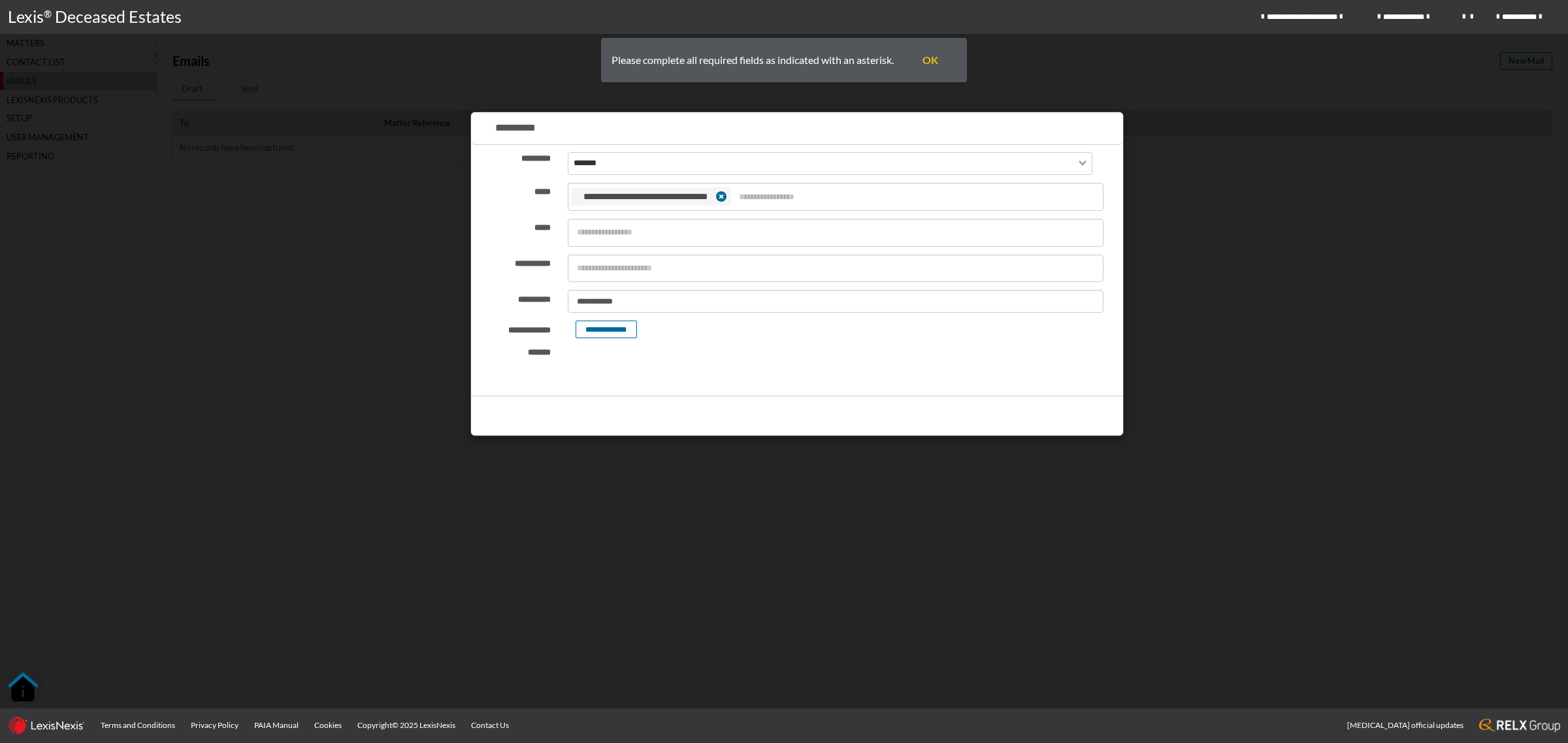
scroll to position [0, 0]
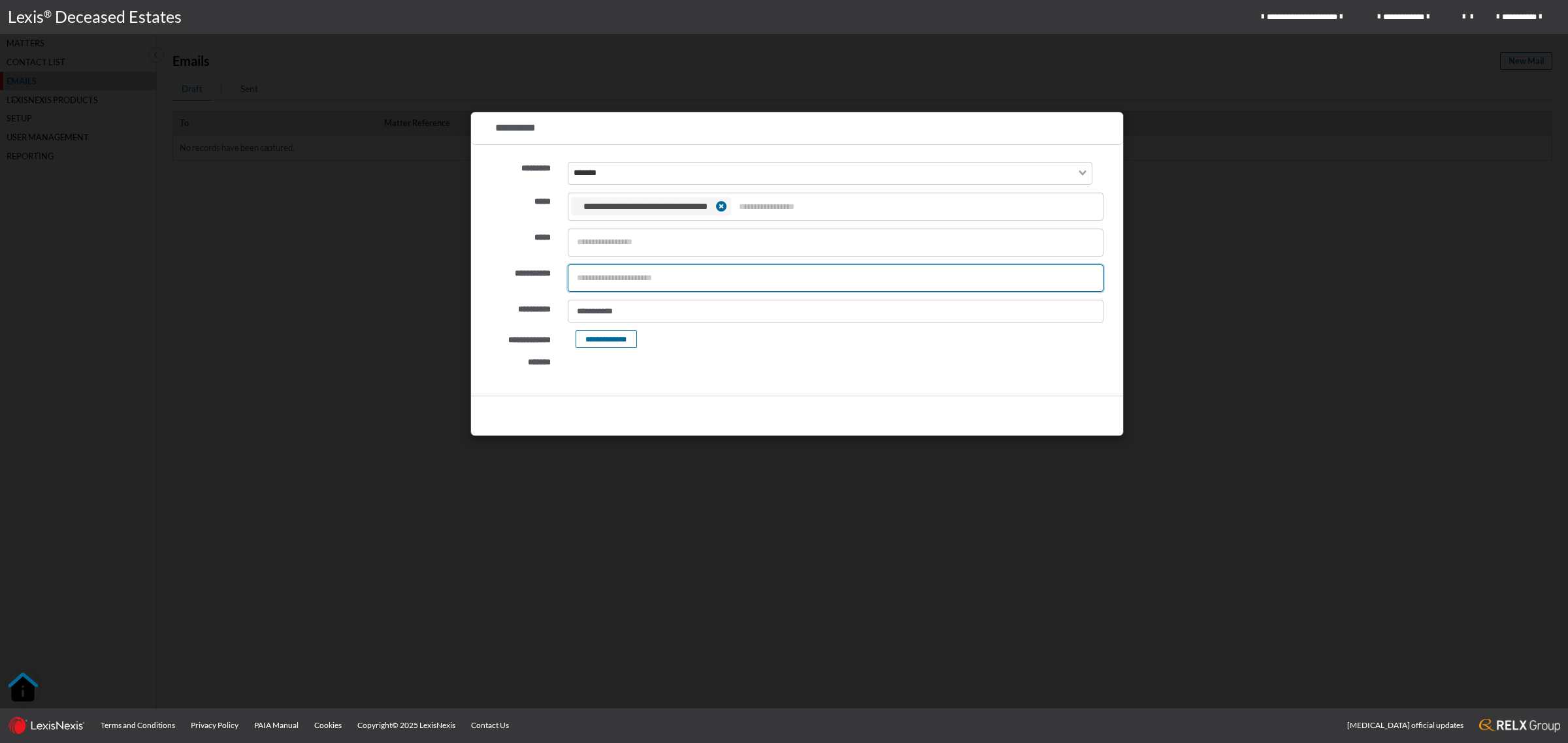
click at [614, 281] on input "text" at bounding box center [836, 278] width 535 height 23
type input "**********"
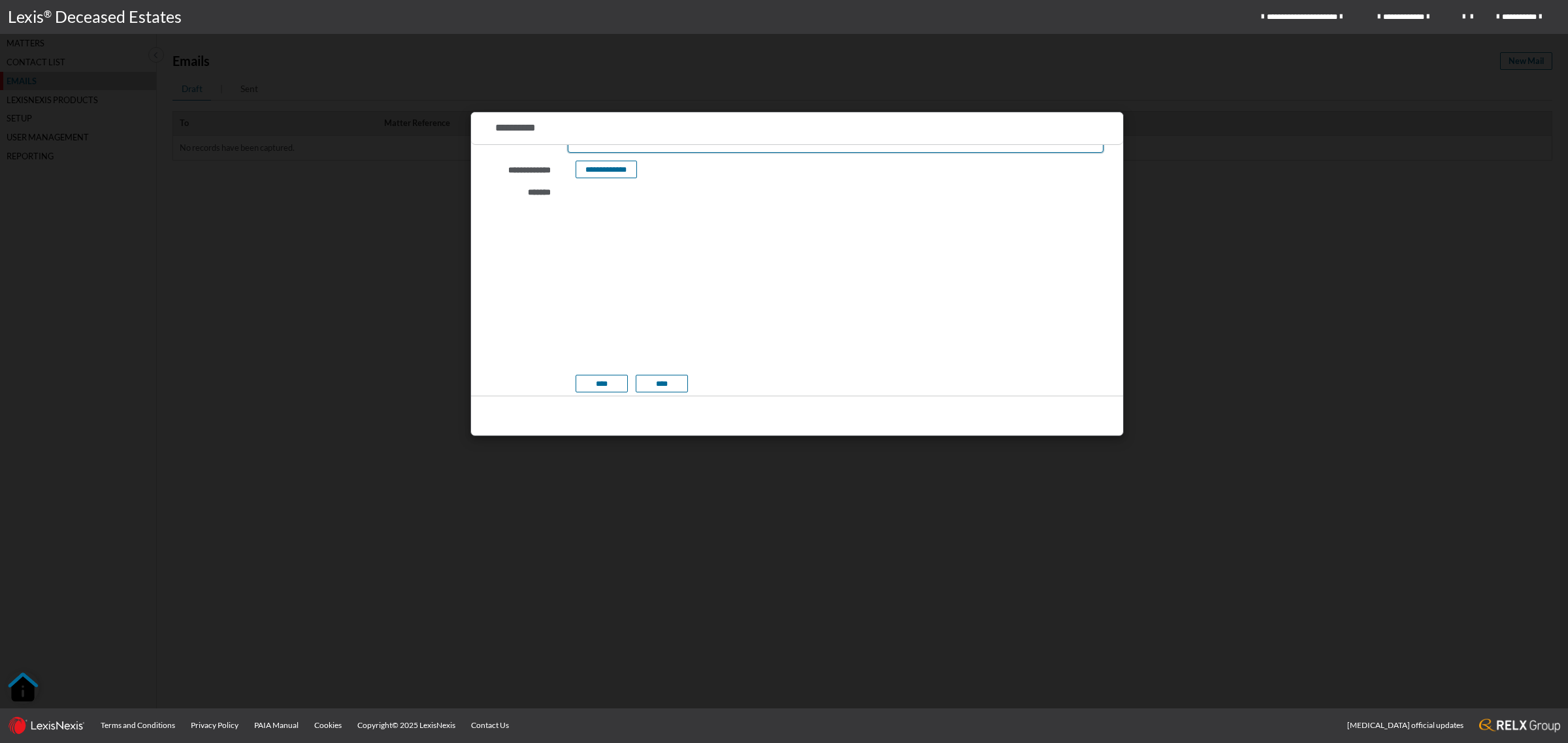
scroll to position [171, 0]
click at [665, 382] on button "****" at bounding box center [662, 382] width 52 height 18
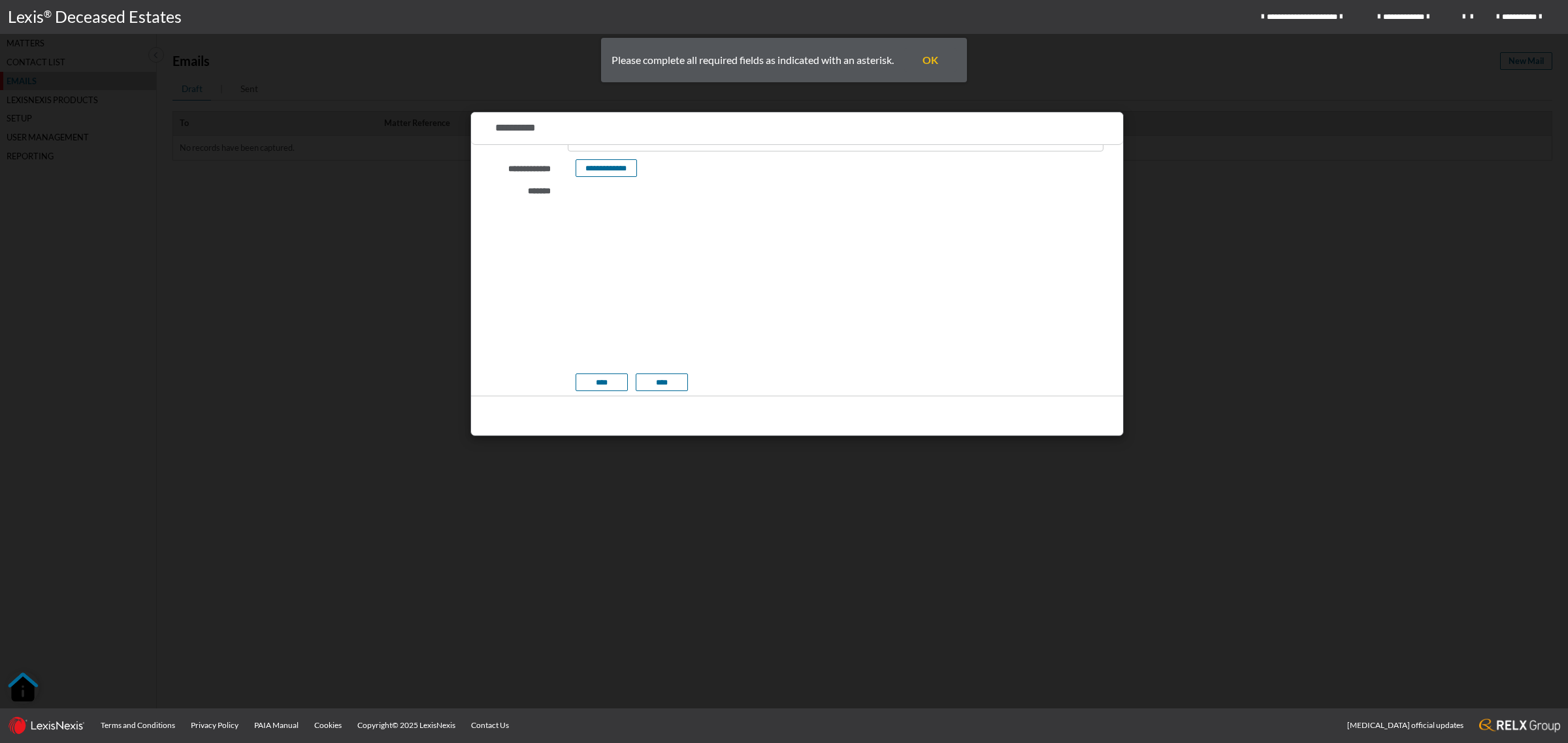
click at [751, 268] on html "The body of the email" at bounding box center [835, 251] width 536 height 33
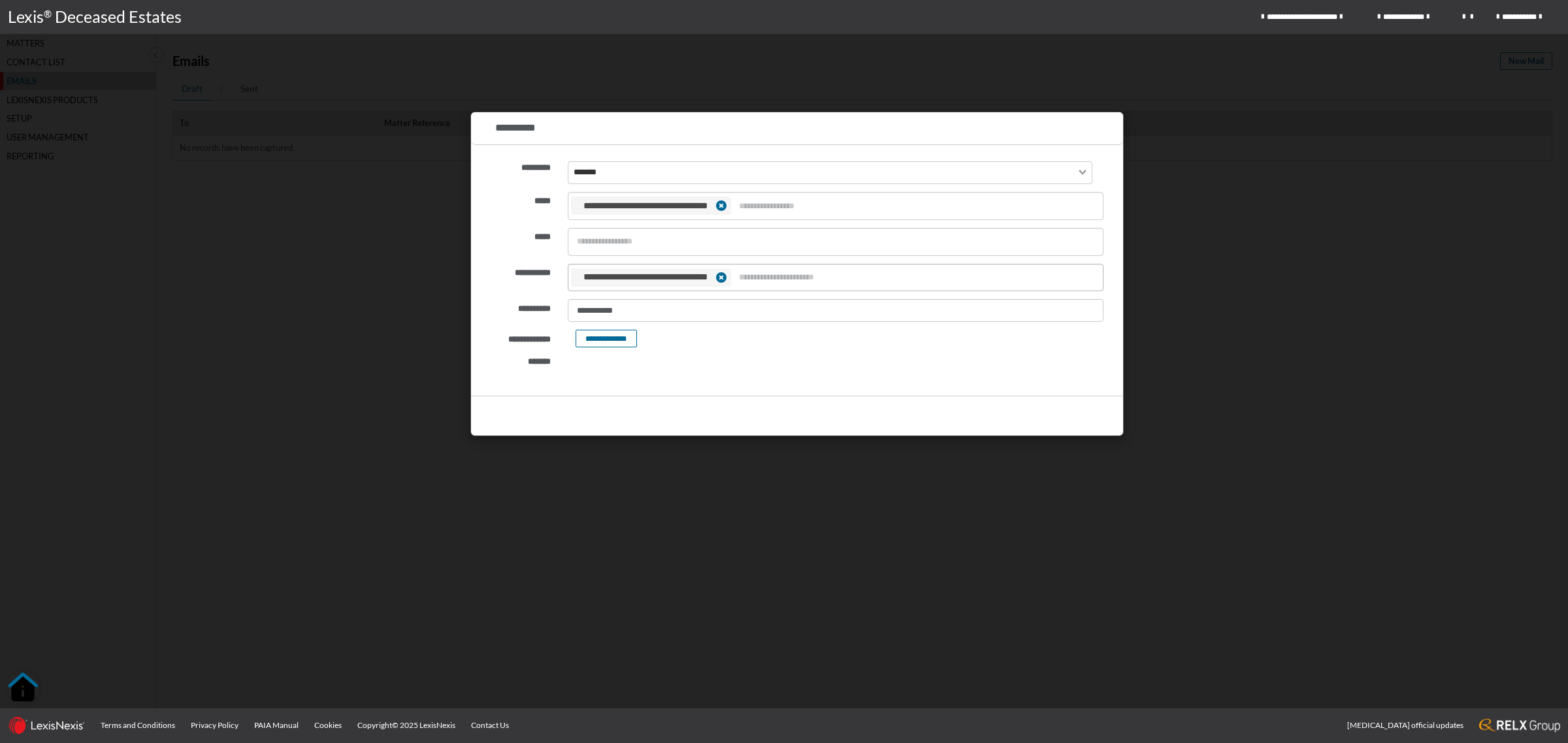
scroll to position [0, 0]
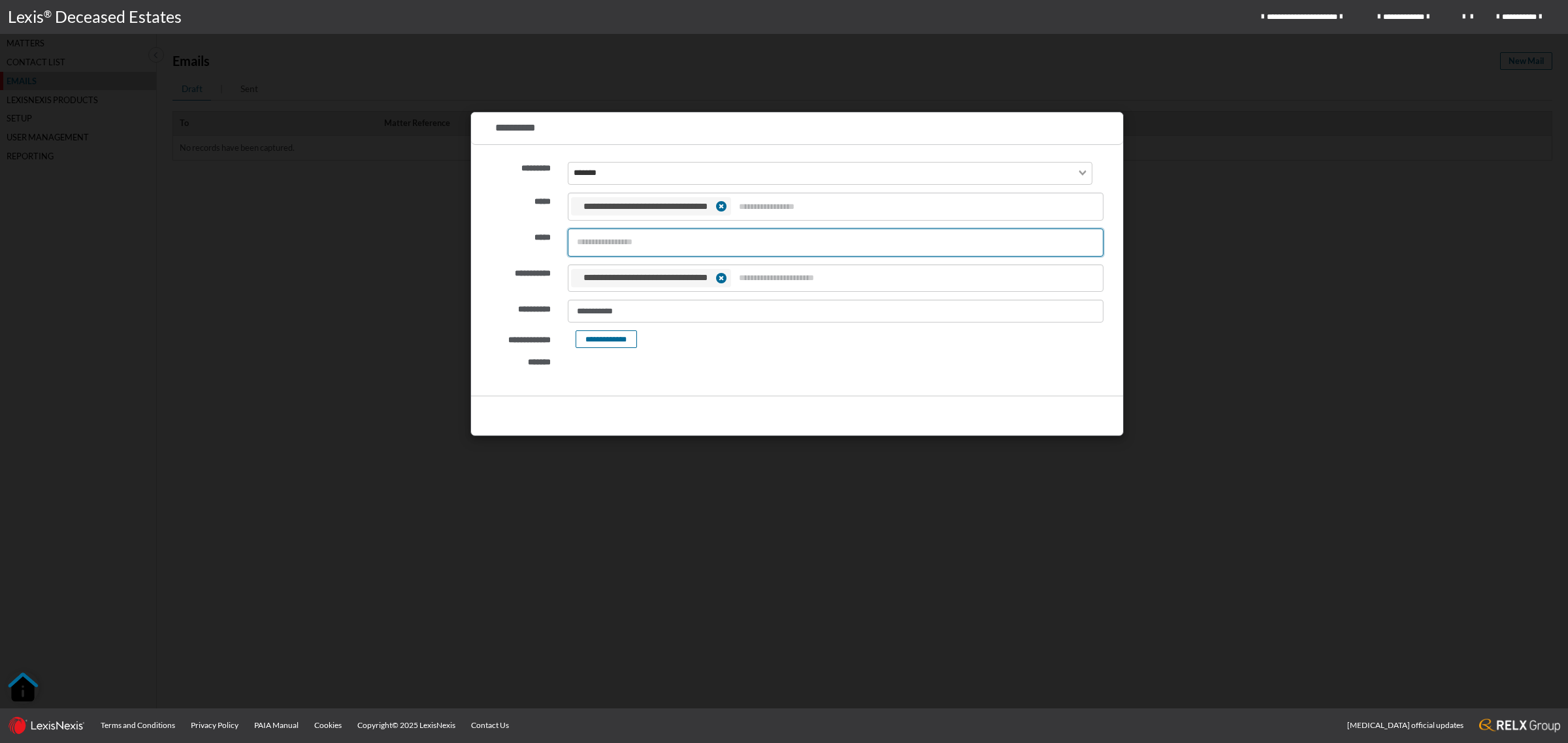
click at [655, 244] on input "text" at bounding box center [836, 242] width 535 height 23
type input "**********"
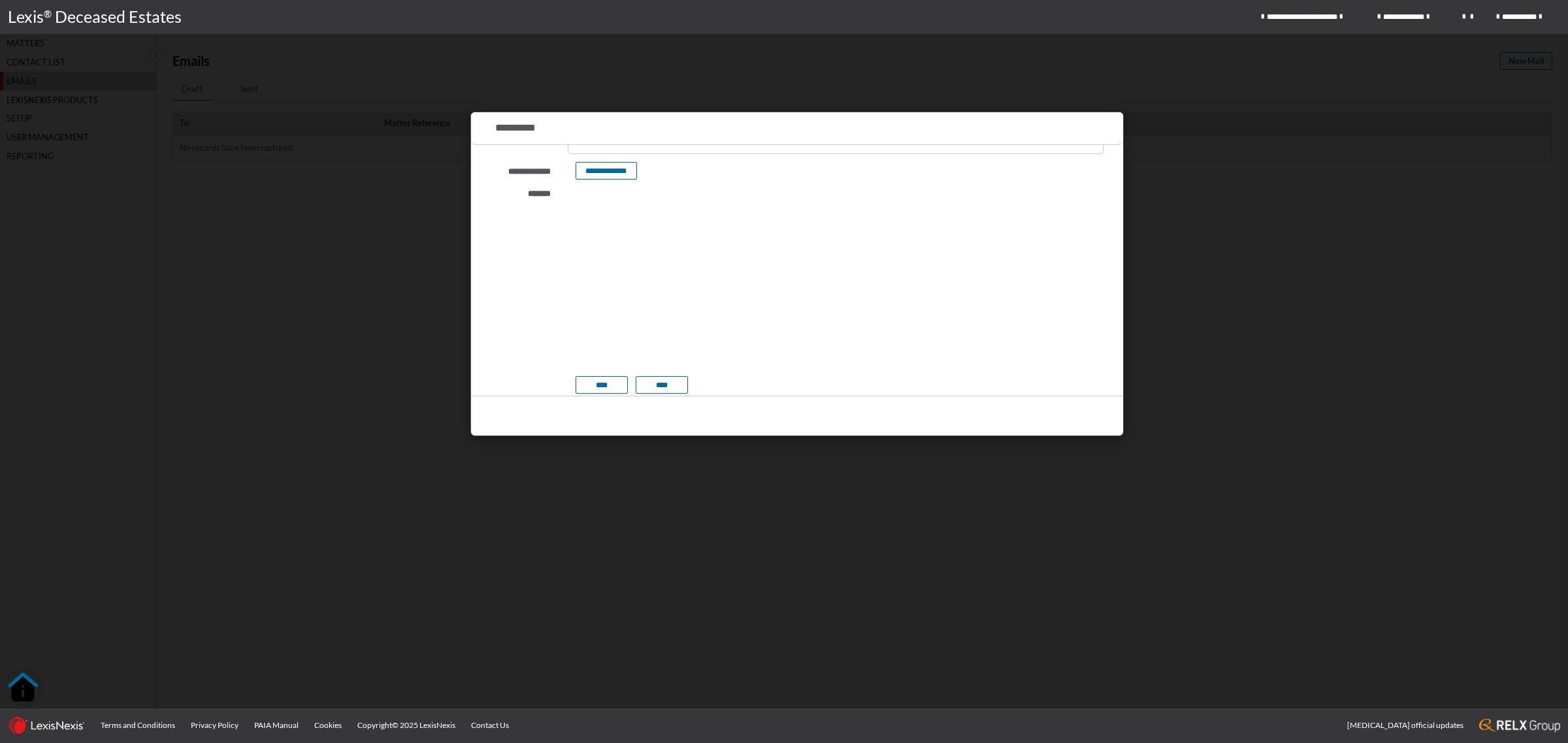
scroll to position [171, 0]
click at [612, 374] on button "****" at bounding box center [602, 382] width 52 height 18
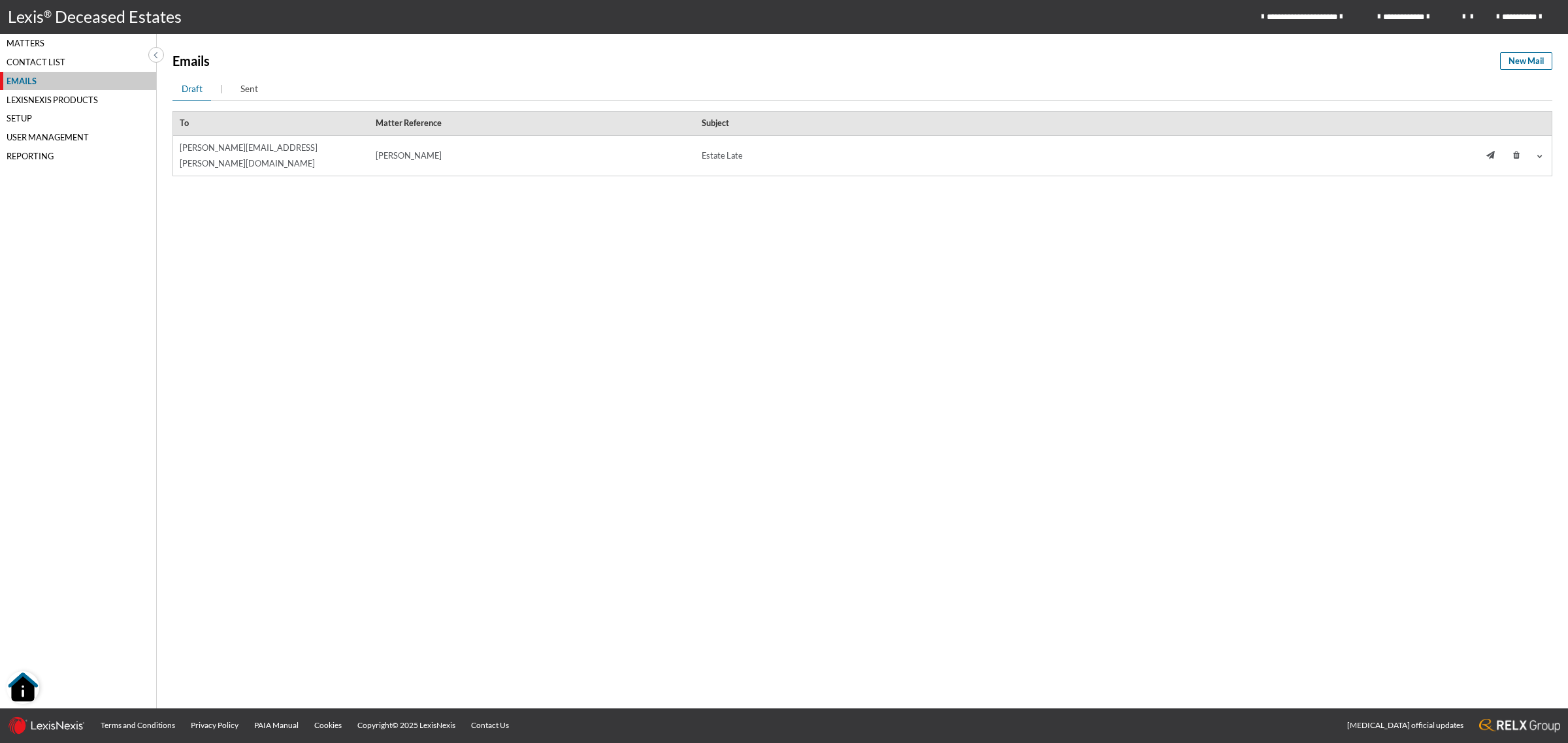
click at [1490, 152] on icon at bounding box center [1490, 156] width 8 height 8
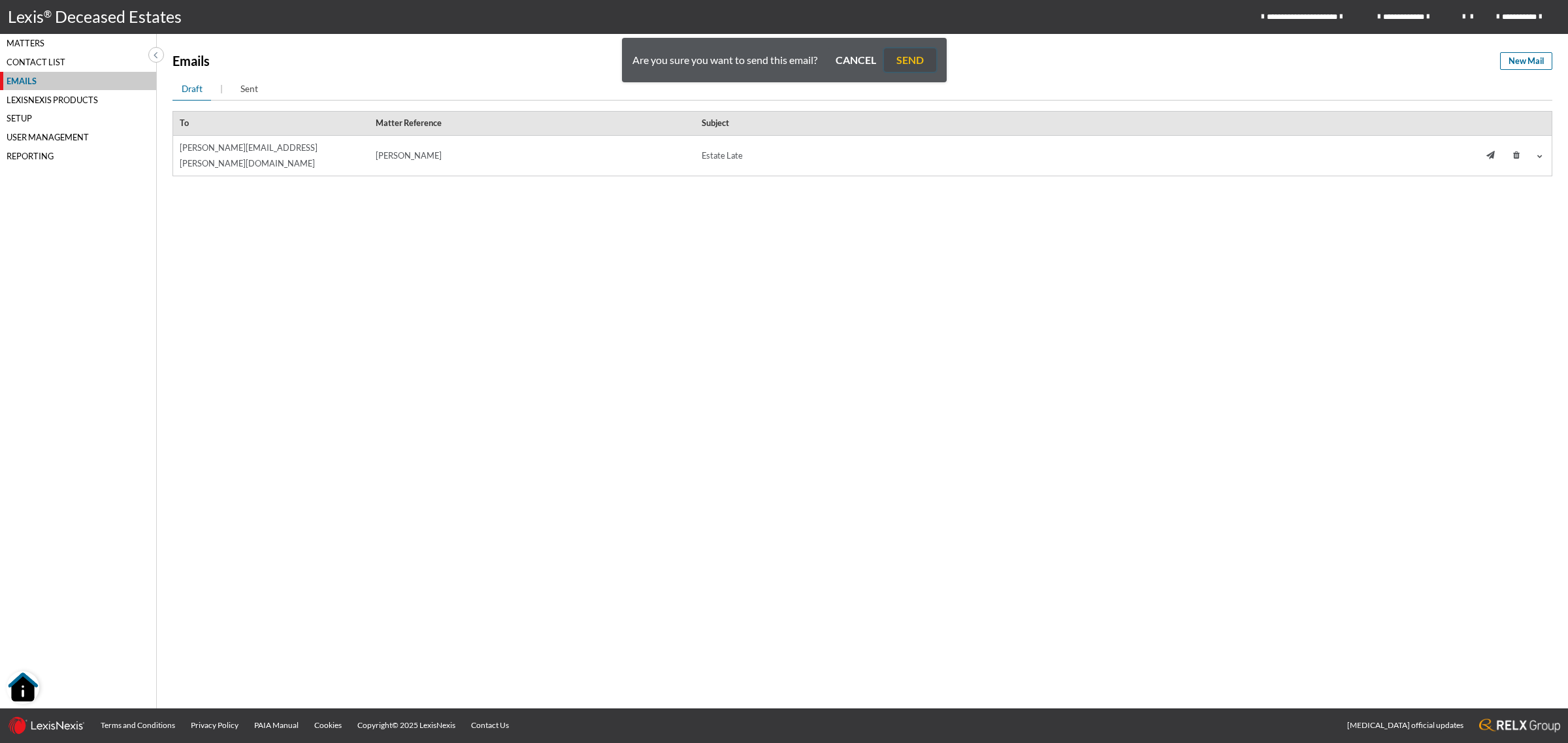
click at [912, 56] on button "SEND" at bounding box center [910, 60] width 52 height 23
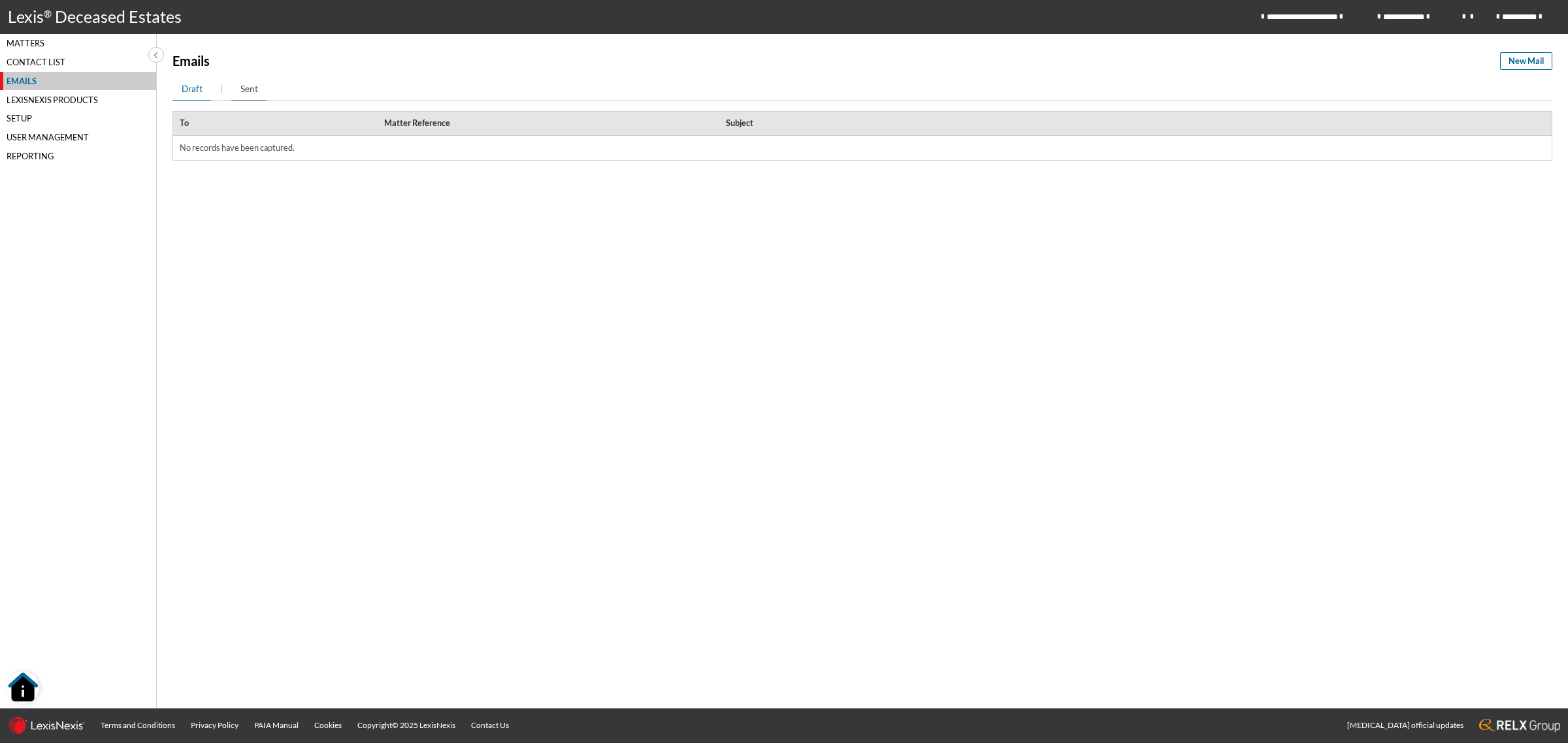
drag, startPoint x: 255, startPoint y: 93, endPoint x: 306, endPoint y: 163, distance: 86.6
click at [254, 93] on span "Sent" at bounding box center [249, 89] width 18 height 13
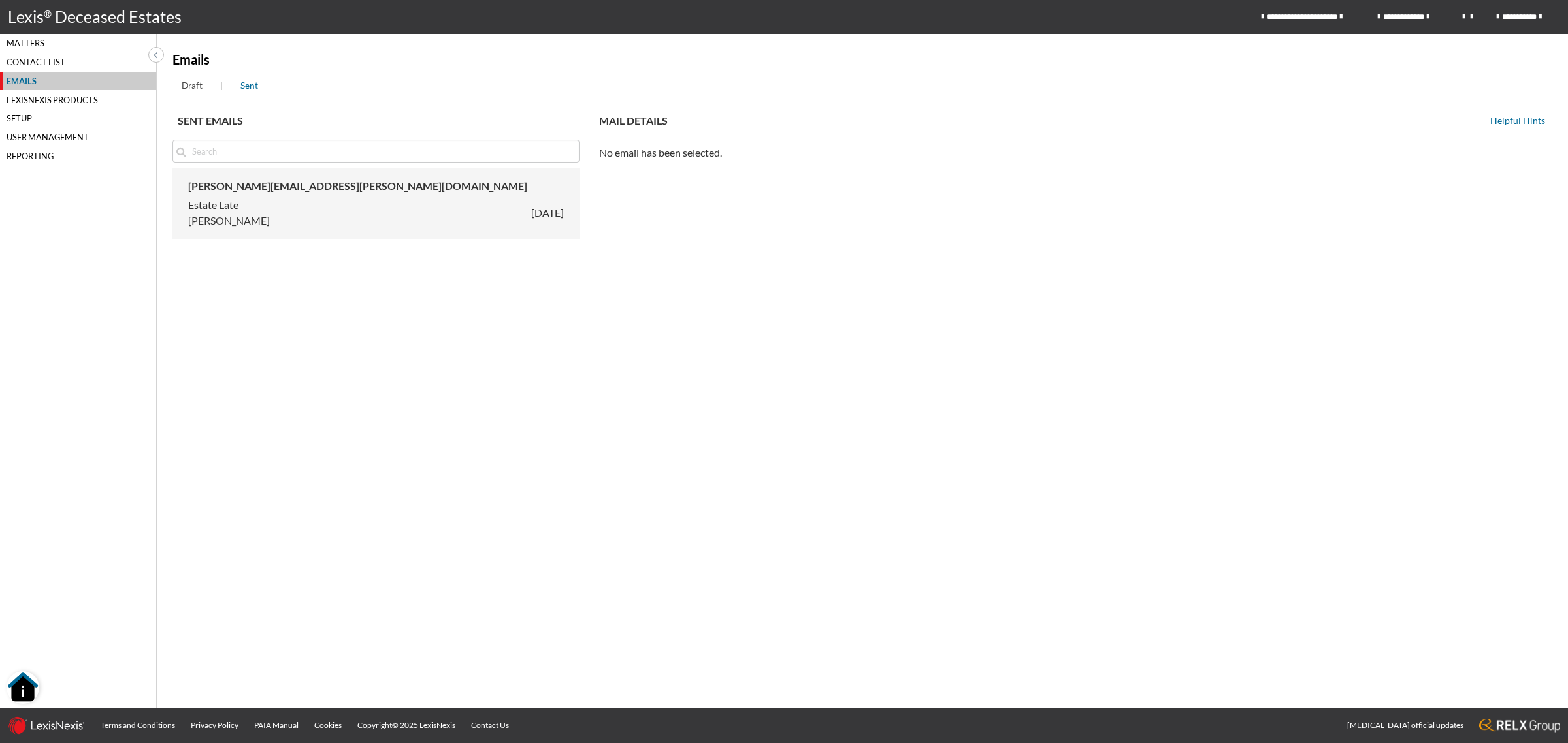
click at [327, 205] on div "Estate Late CHANTAL 2025/09/01" at bounding box center [376, 213] width 376 height 32
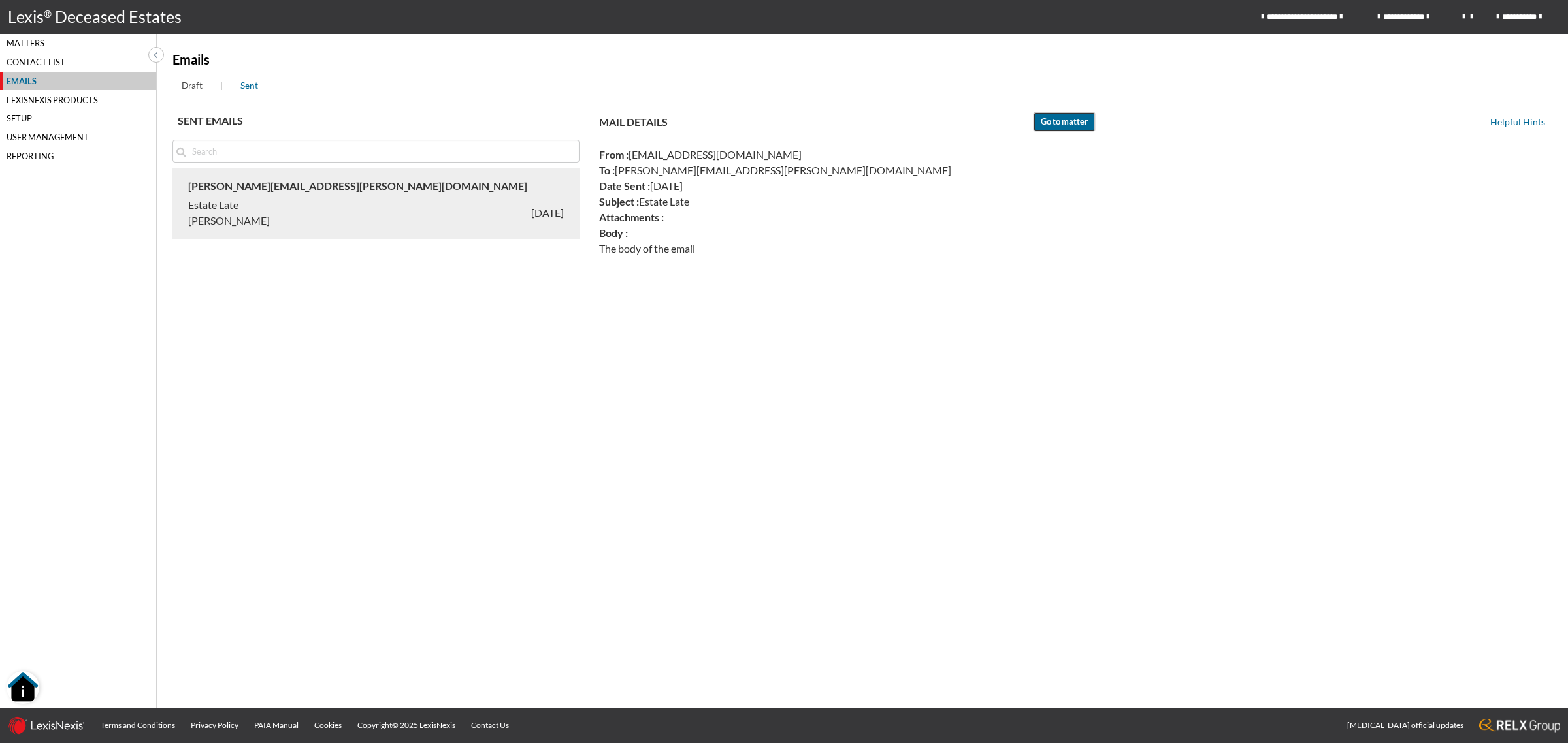
click at [1046, 122] on span "Go to matter" at bounding box center [1064, 122] width 47 height 12
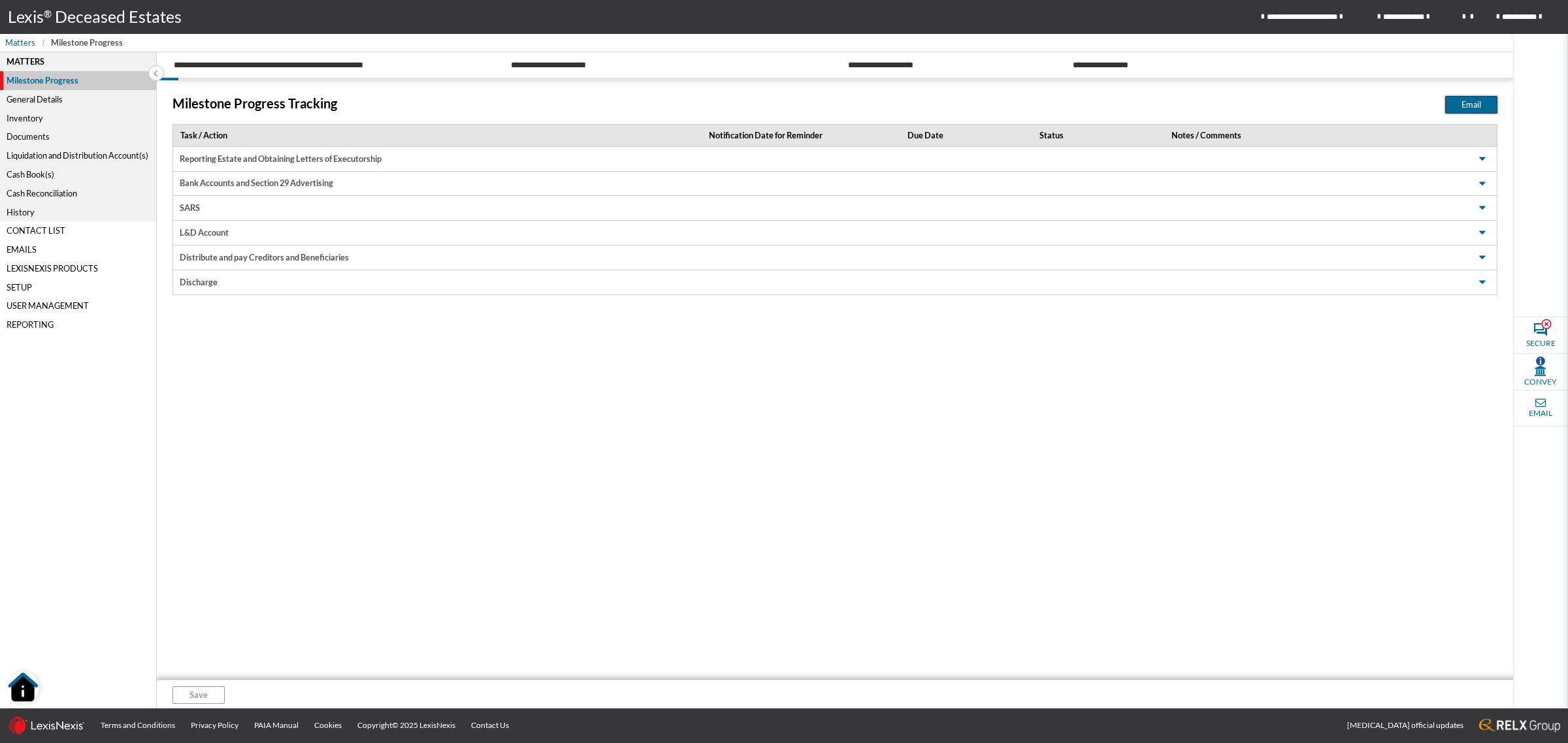
click at [1460, 106] on button "Email" at bounding box center [1471, 105] width 52 height 18
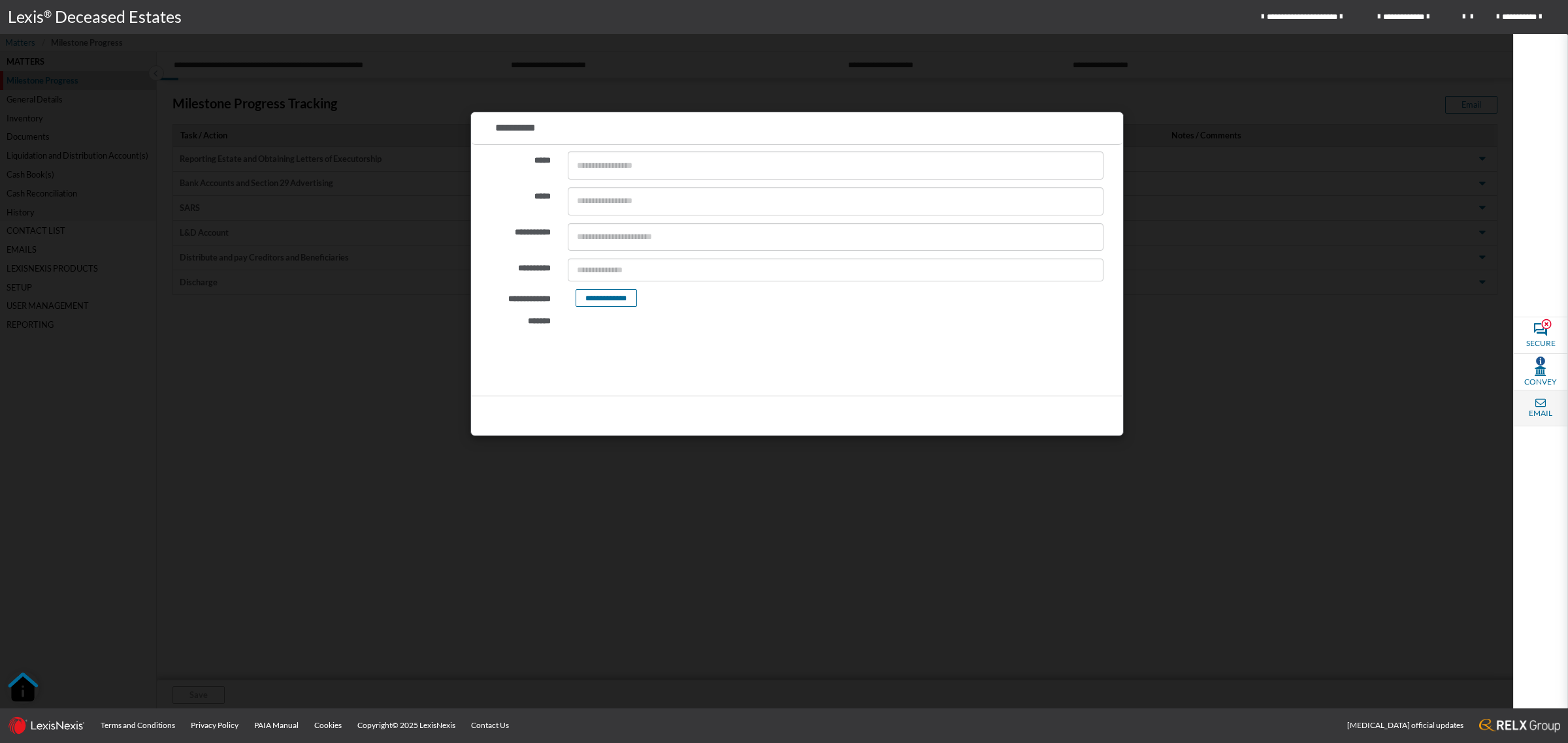
click at [1533, 410] on span "Email" at bounding box center [1541, 413] width 23 height 12
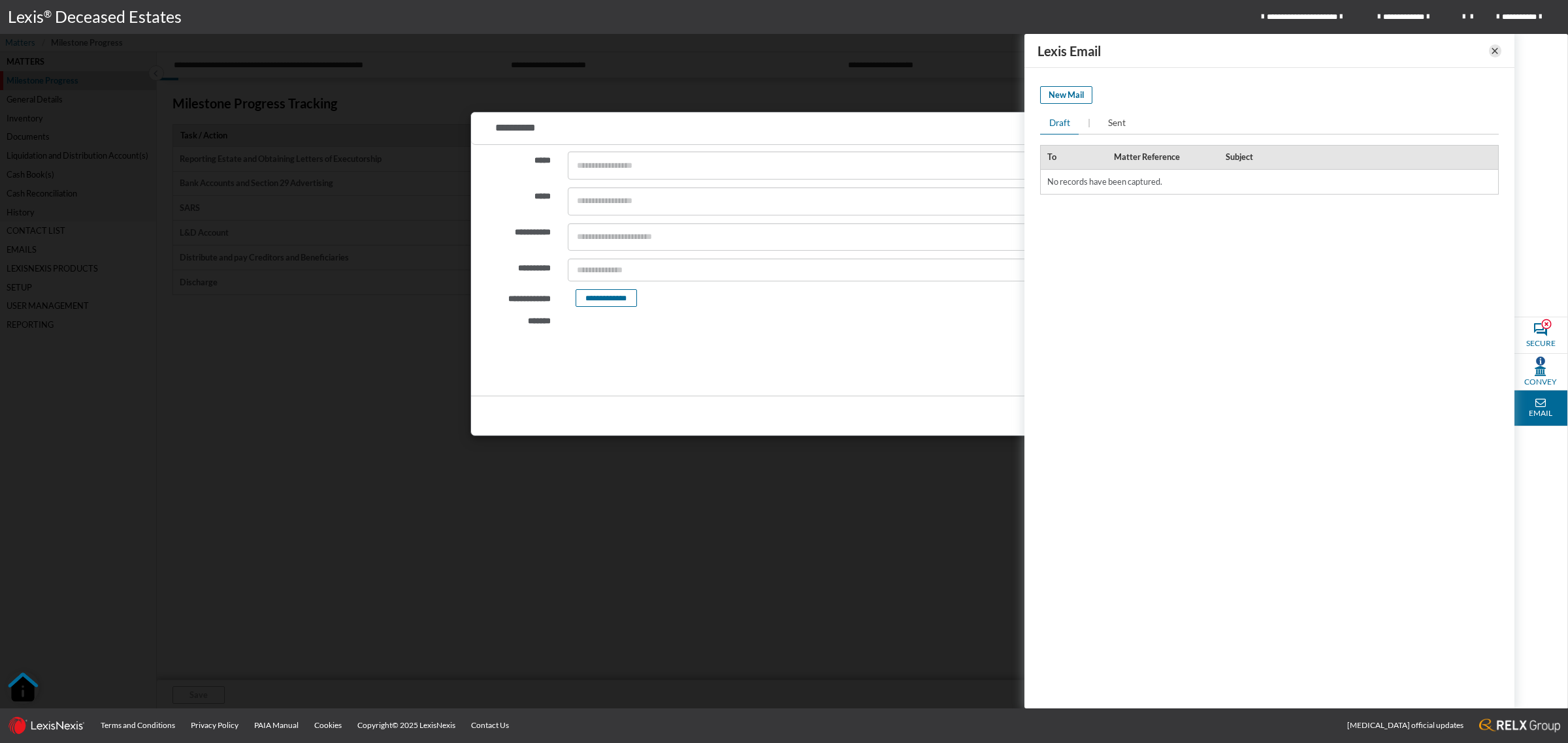
click at [1498, 52] on icon at bounding box center [1494, 51] width 10 height 16
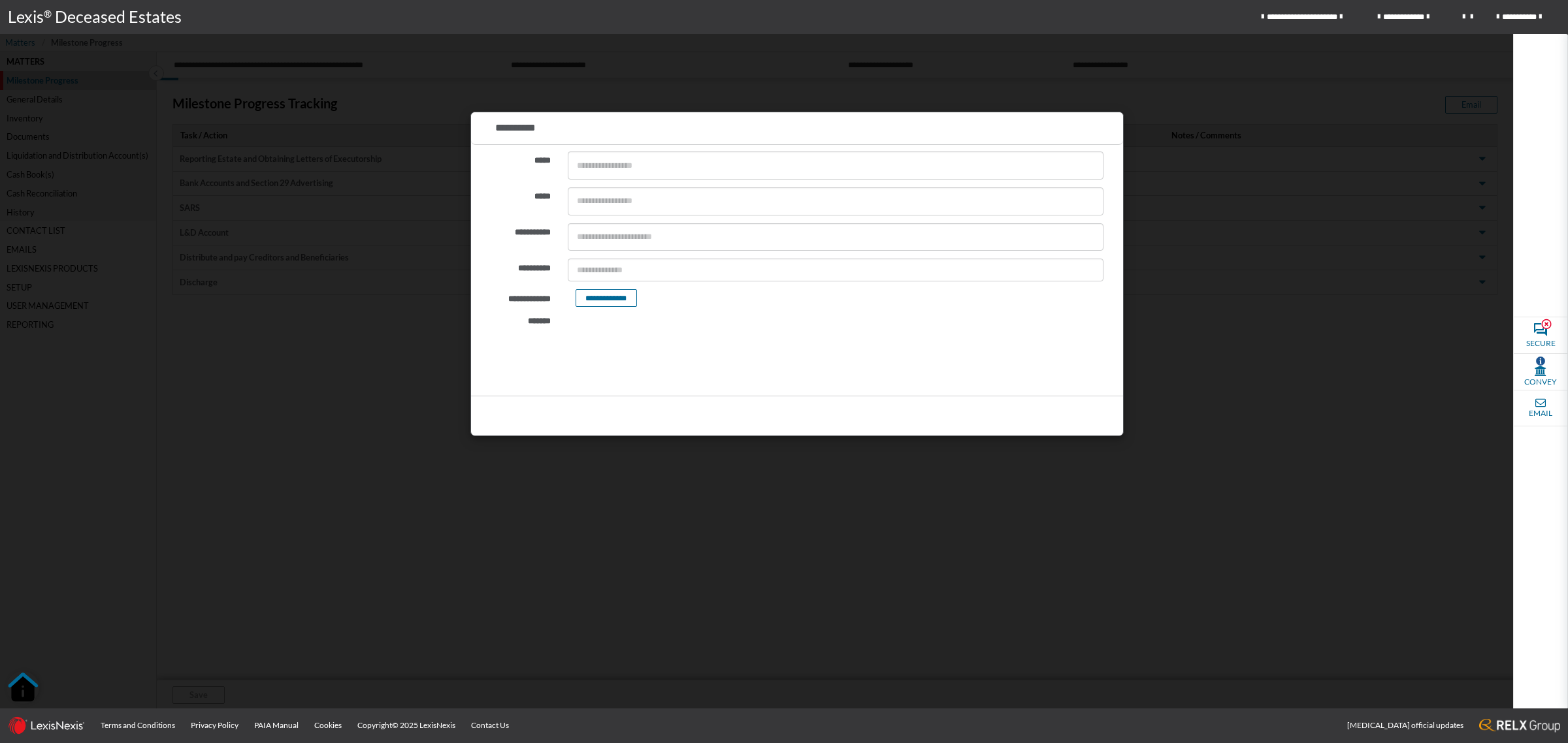
click at [1242, 127] on div at bounding box center [784, 372] width 1568 height 743
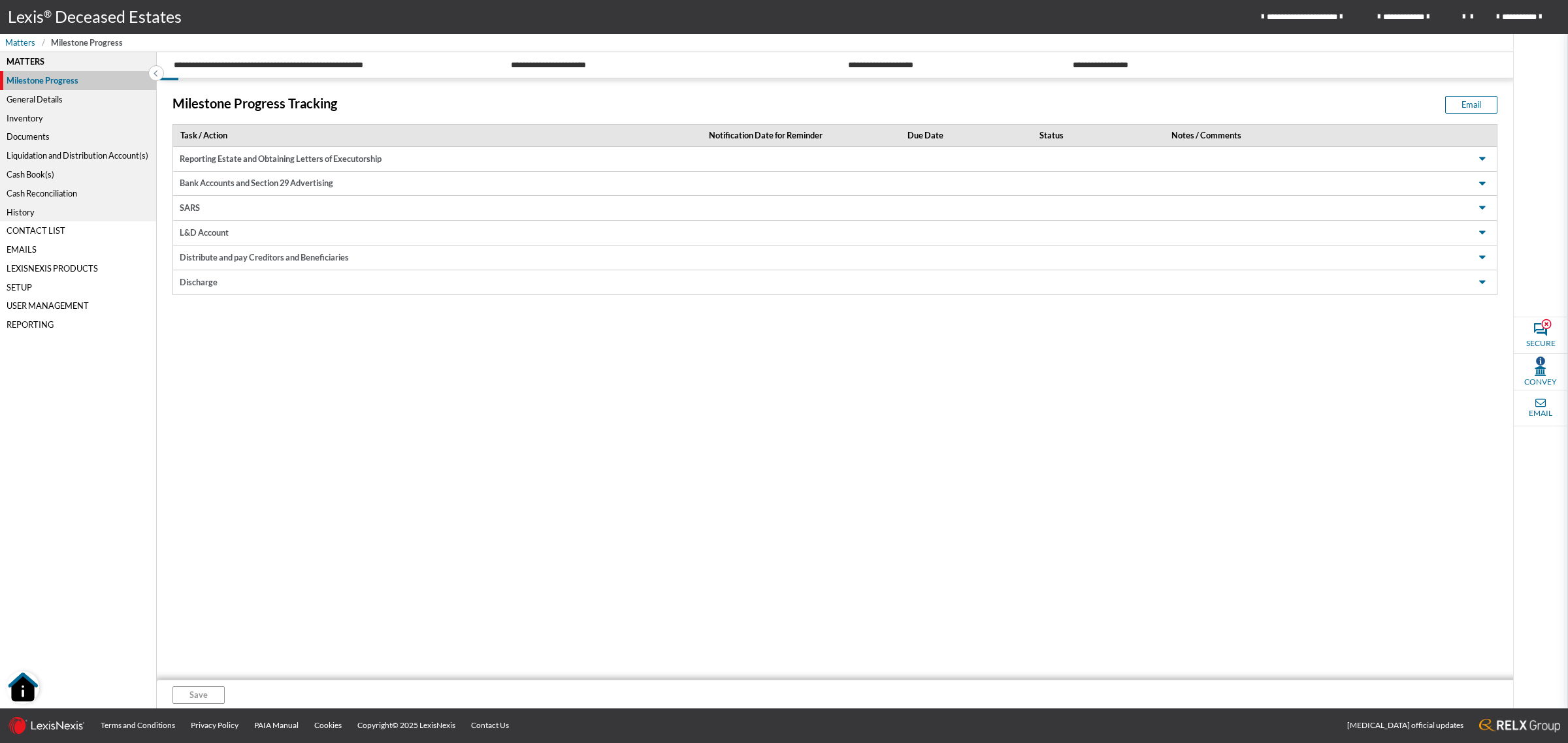
click at [34, 225] on div "Contact List" at bounding box center [78, 231] width 156 height 19
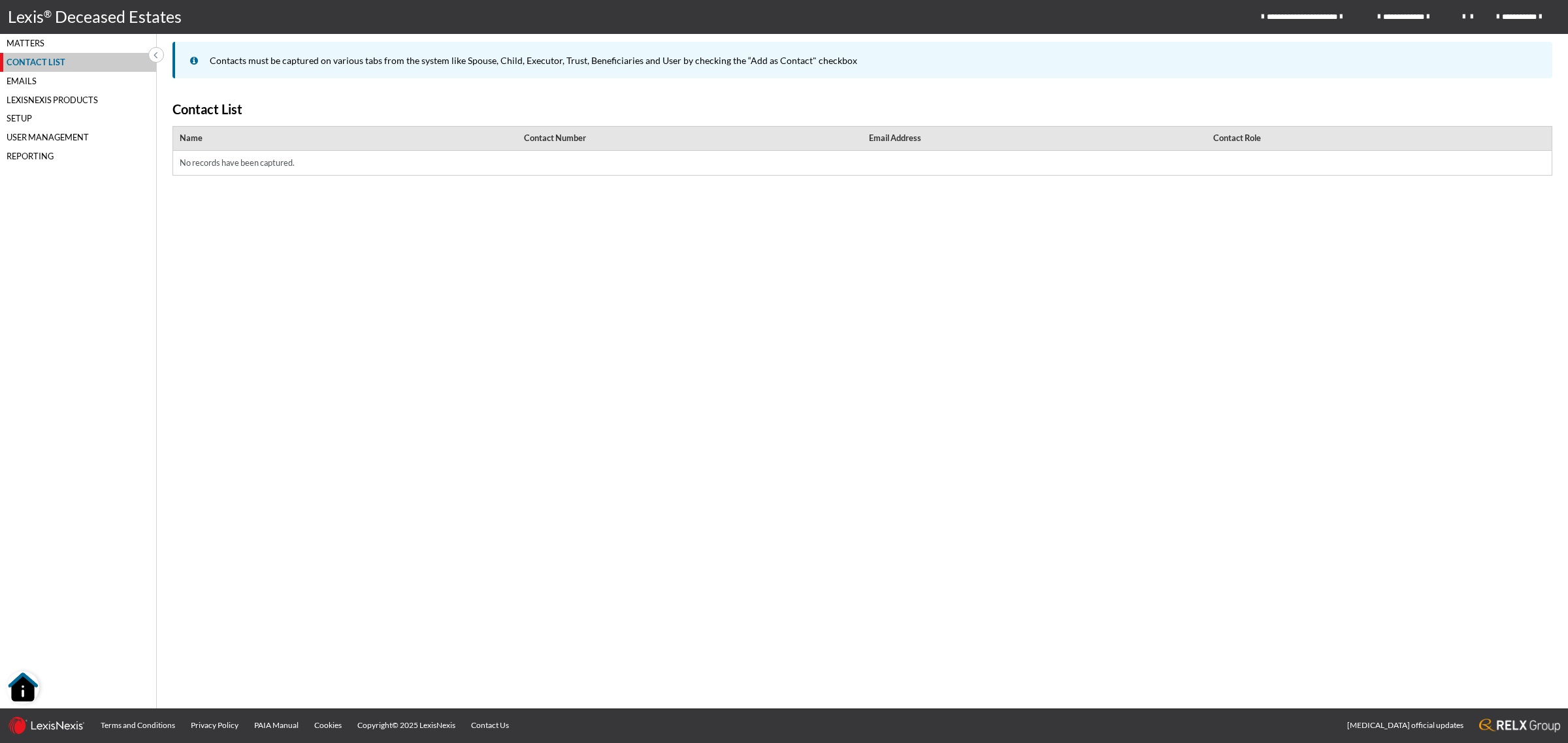
click at [23, 75] on div "Emails" at bounding box center [78, 82] width 156 height 19
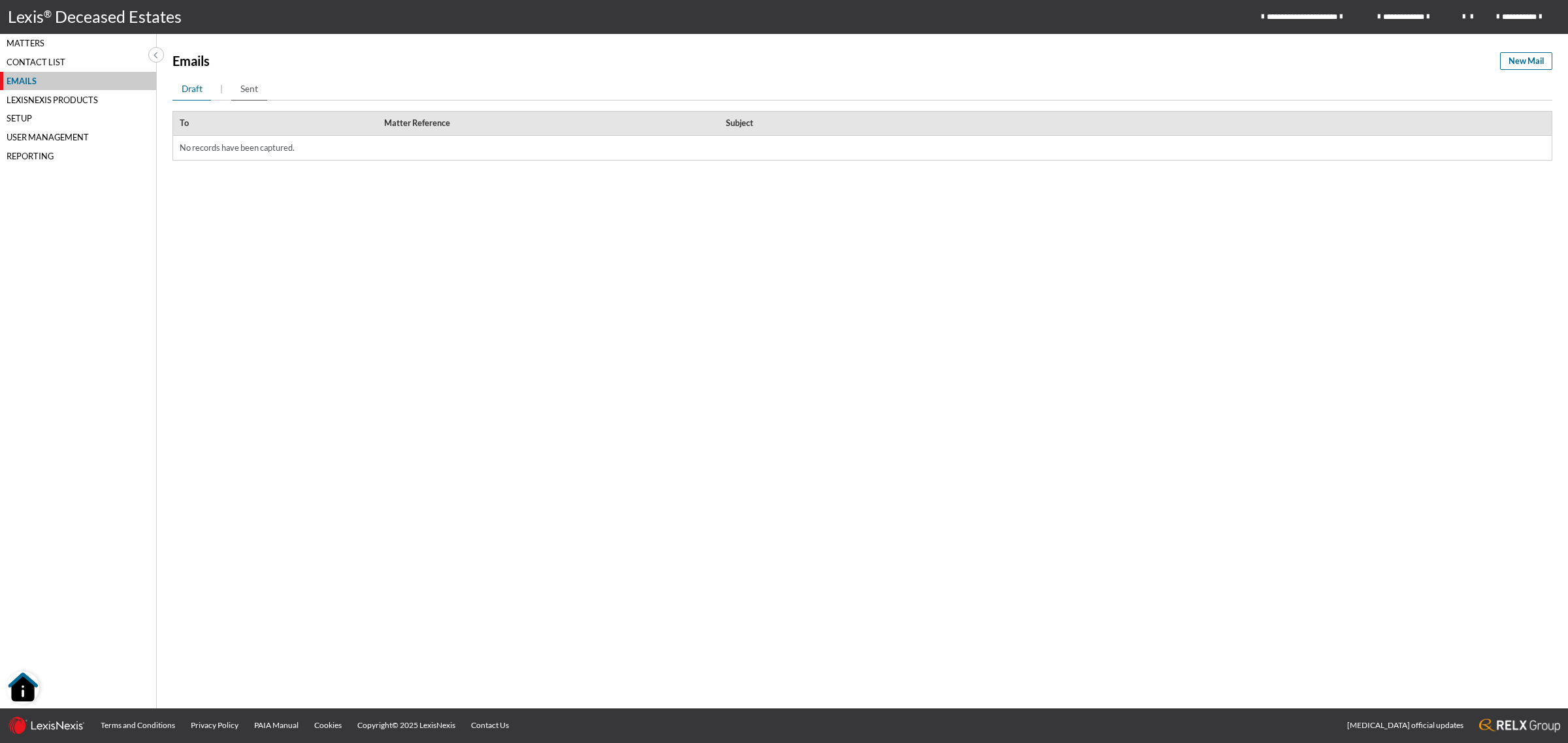
click at [254, 86] on span "Sent" at bounding box center [249, 89] width 18 height 13
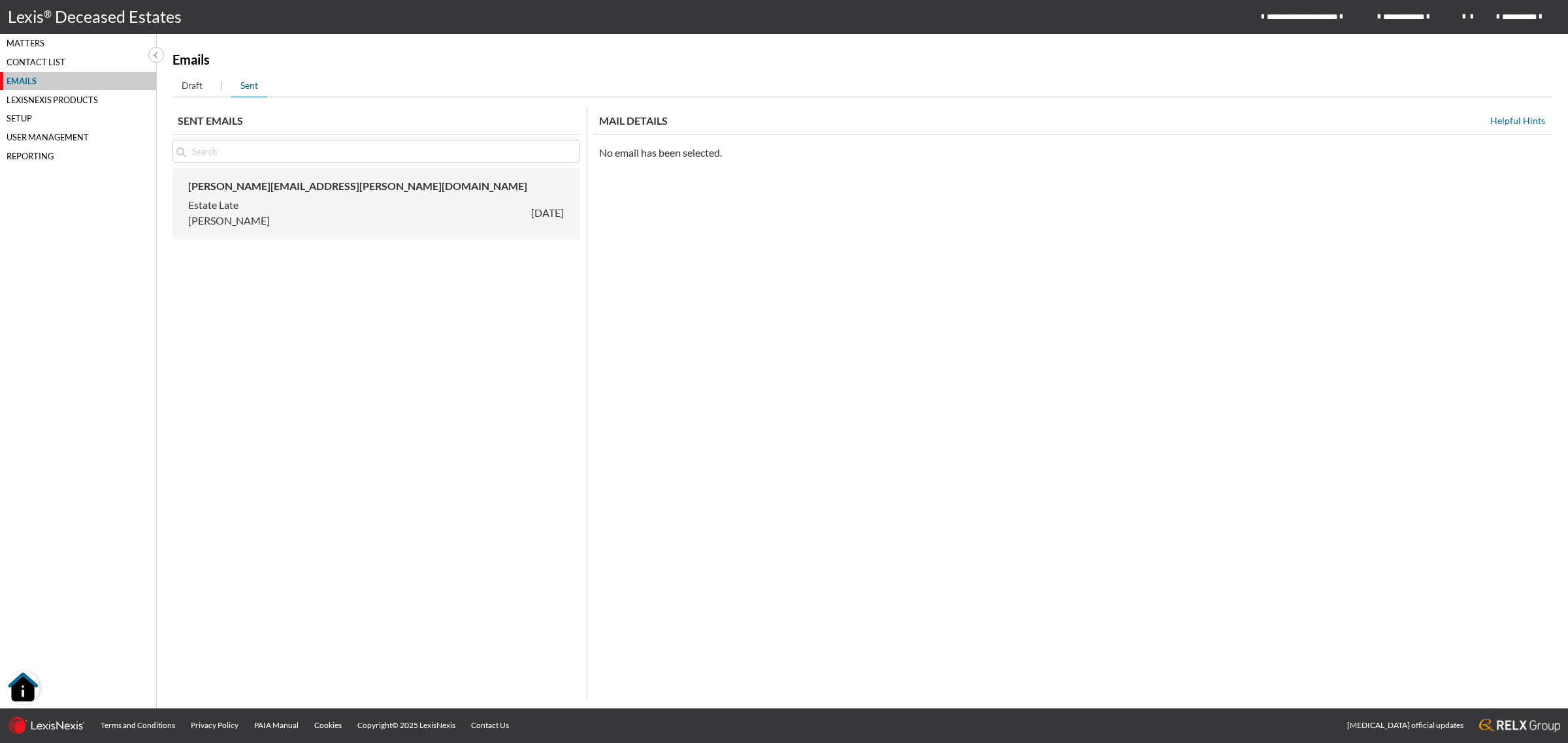
click at [302, 216] on div "Estate Late CHANTAL 2025/09/01" at bounding box center [376, 213] width 376 height 32
click at [1513, 119] on div "Helpful Hints" at bounding box center [1518, 122] width 55 height 9
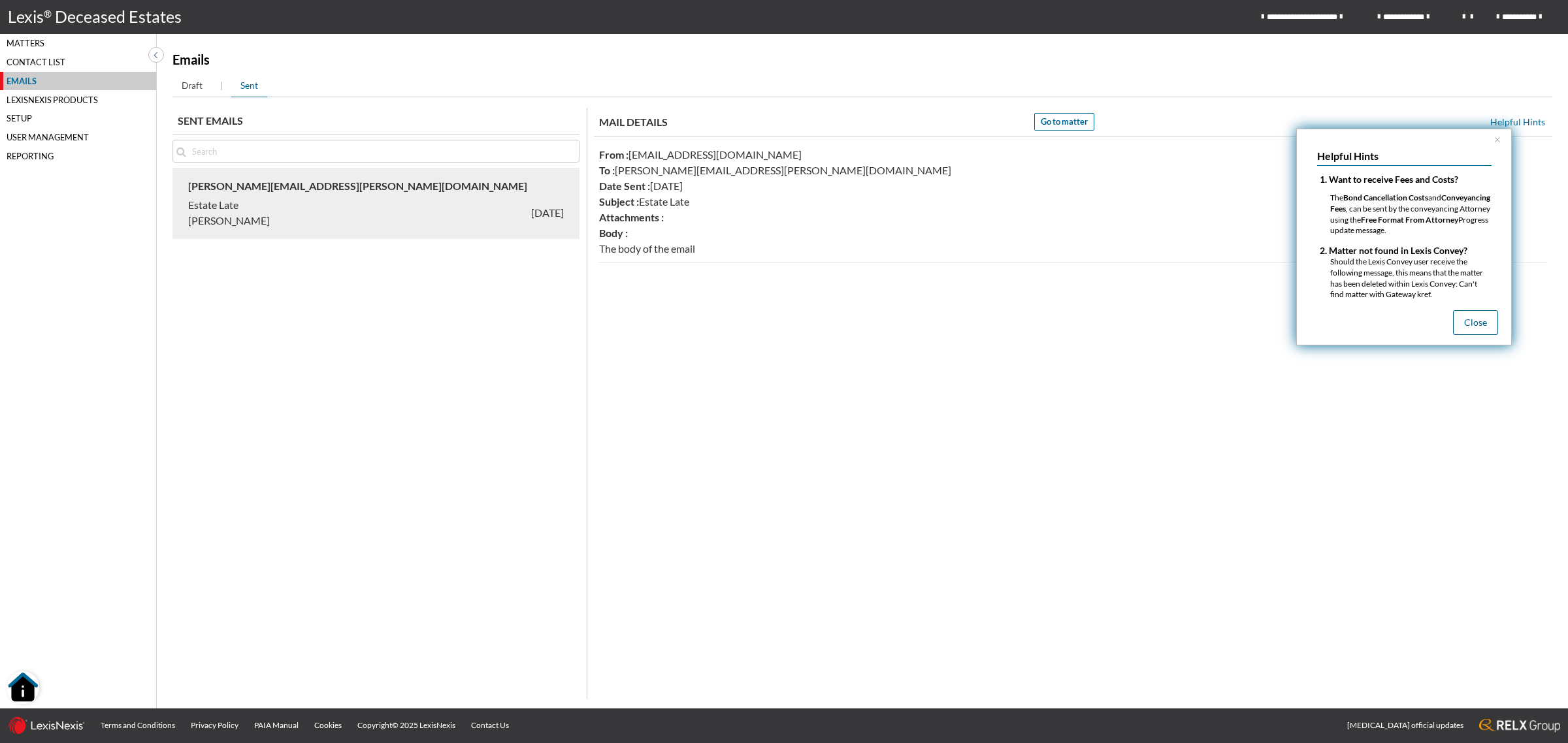
drag, startPoint x: 1481, startPoint y: 328, endPoint x: 1465, endPoint y: 328, distance: 16.0
click at [1480, 328] on button "Close" at bounding box center [1475, 323] width 45 height 25
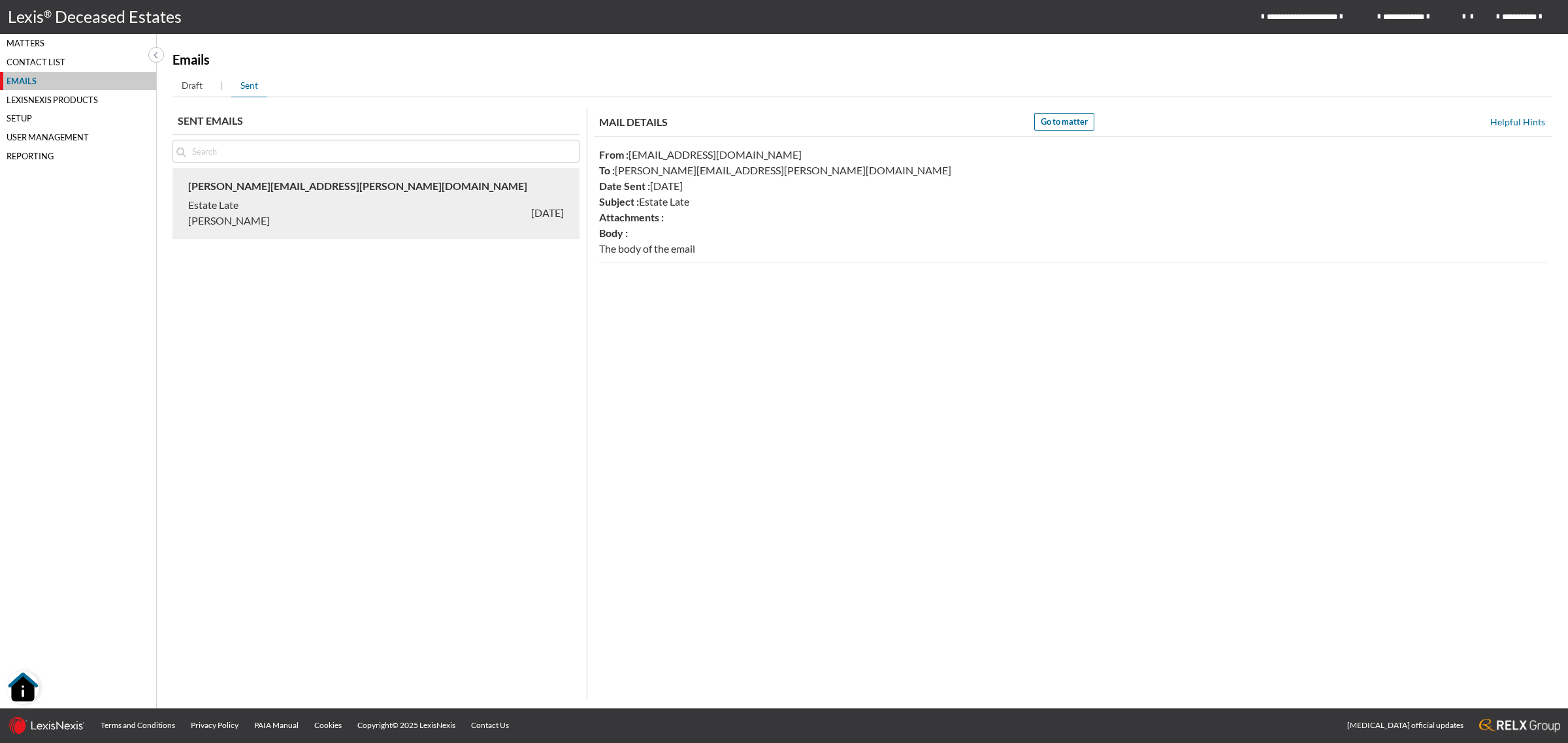
click at [54, 91] on div "LexisNexis Products" at bounding box center [78, 100] width 156 height 19
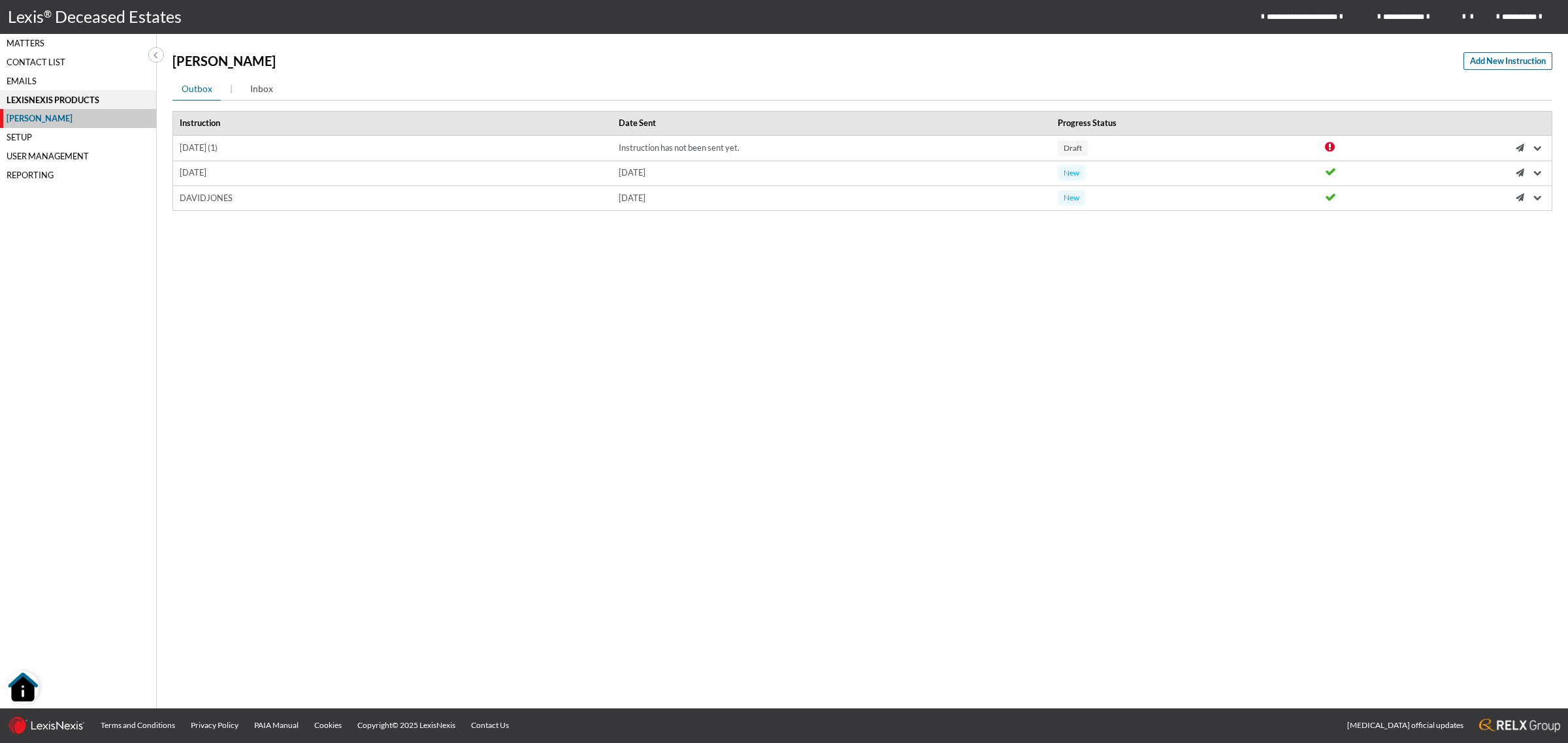
click at [27, 41] on div "Matters" at bounding box center [78, 43] width 156 height 19
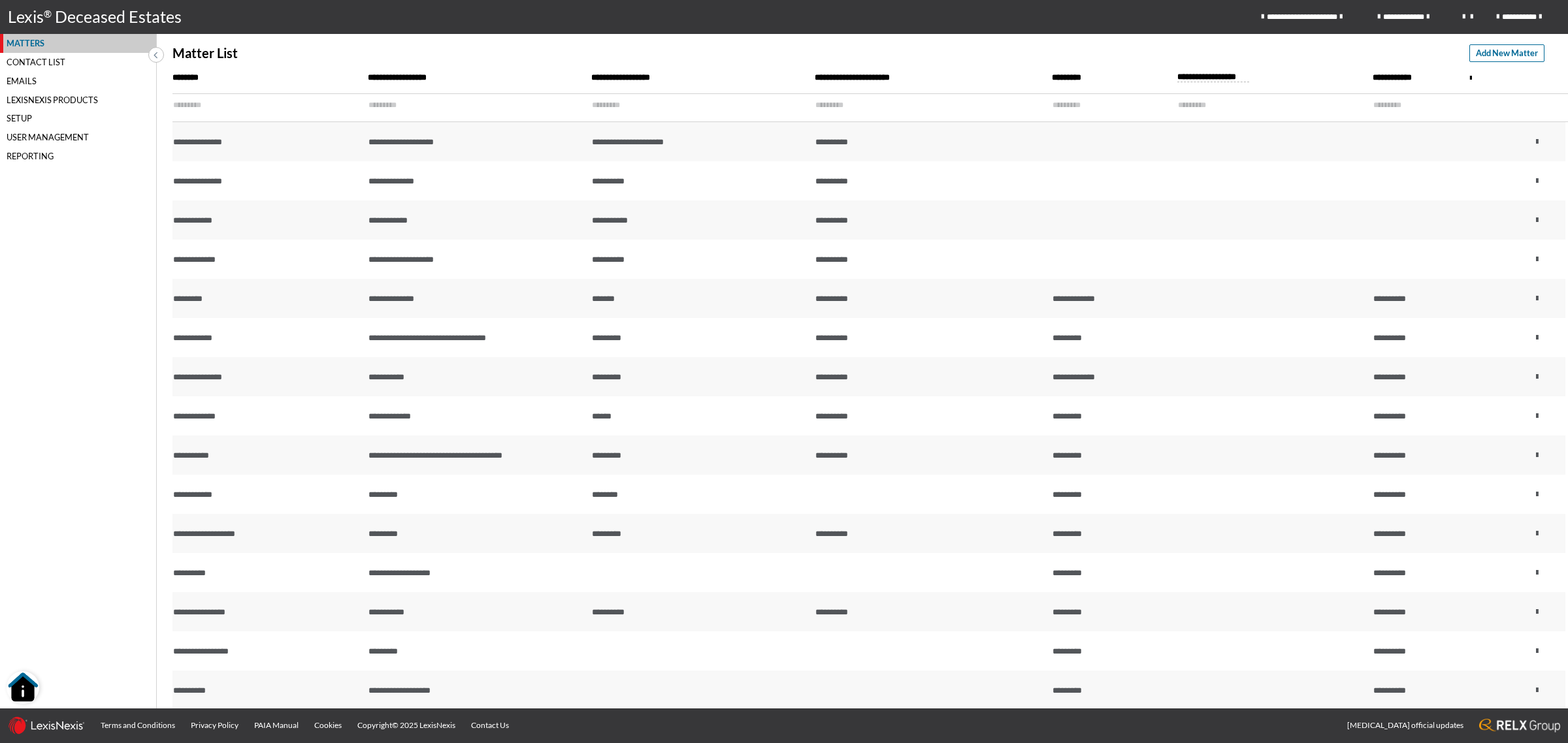
click at [27, 79] on div "Emails" at bounding box center [78, 82] width 156 height 19
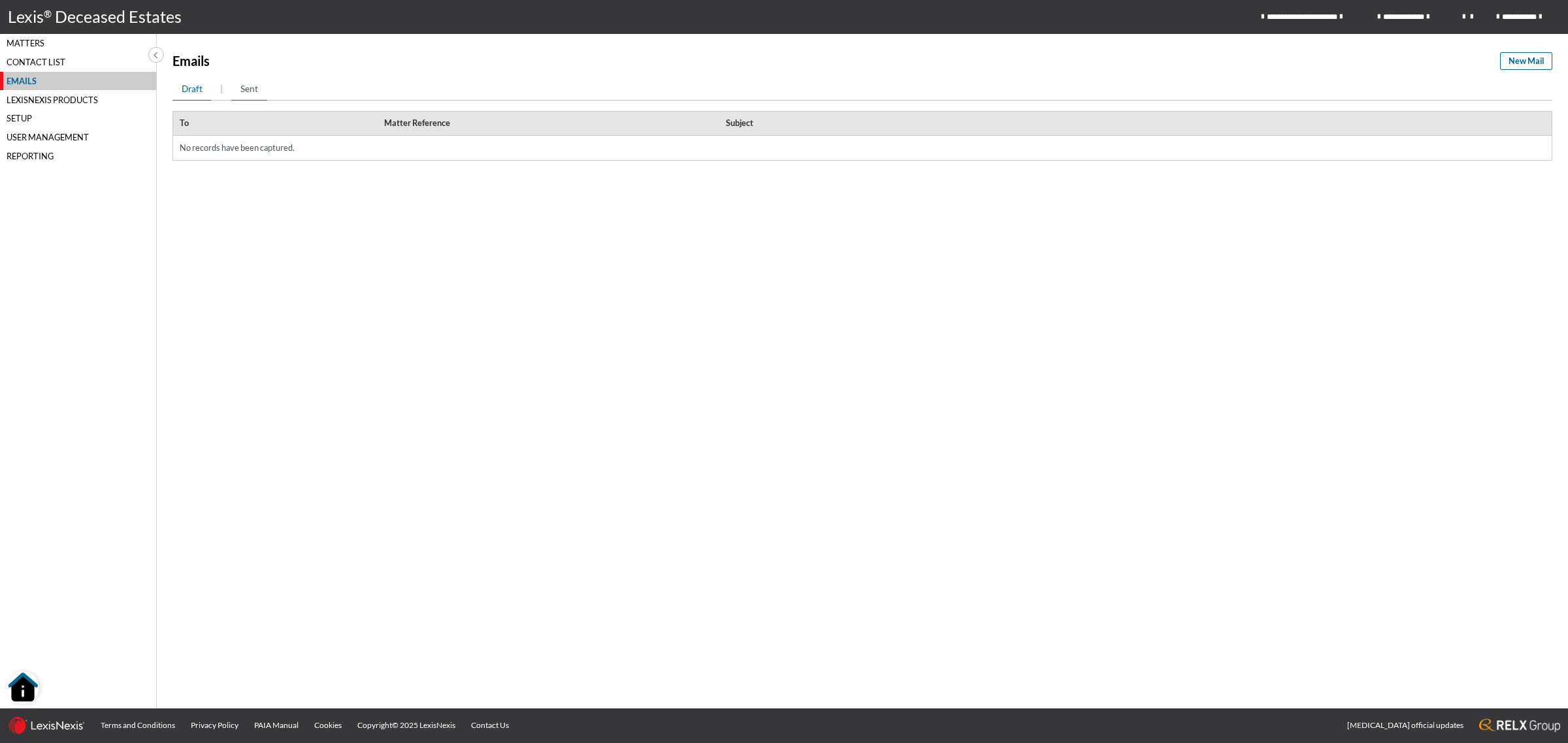
click at [250, 82] on span "Sent" at bounding box center [249, 89] width 18 height 13
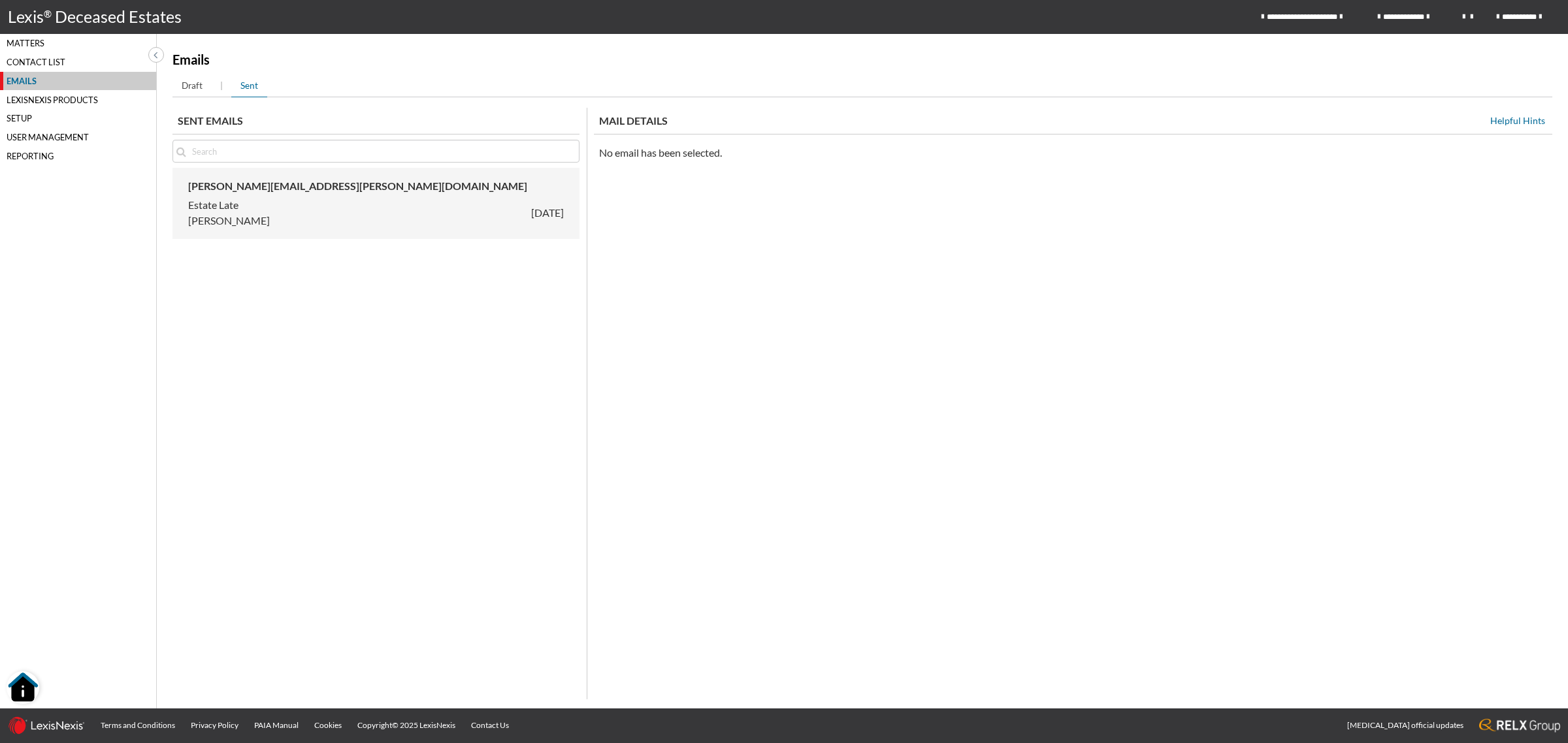
click at [433, 209] on div "Estate Late CHANTAL 2025/09/01" at bounding box center [376, 213] width 376 height 32
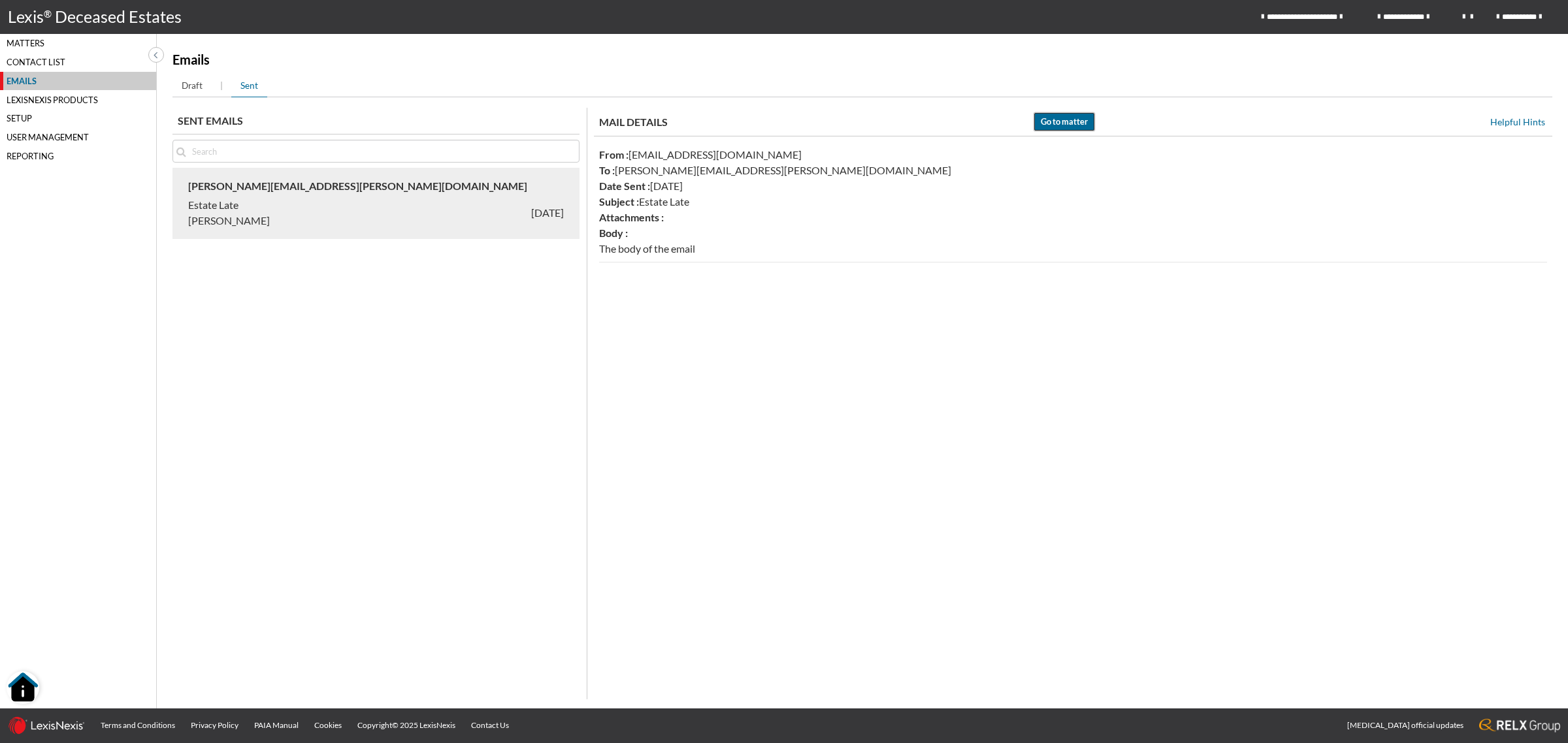
click at [1060, 122] on span "Go to matter" at bounding box center [1064, 122] width 47 height 12
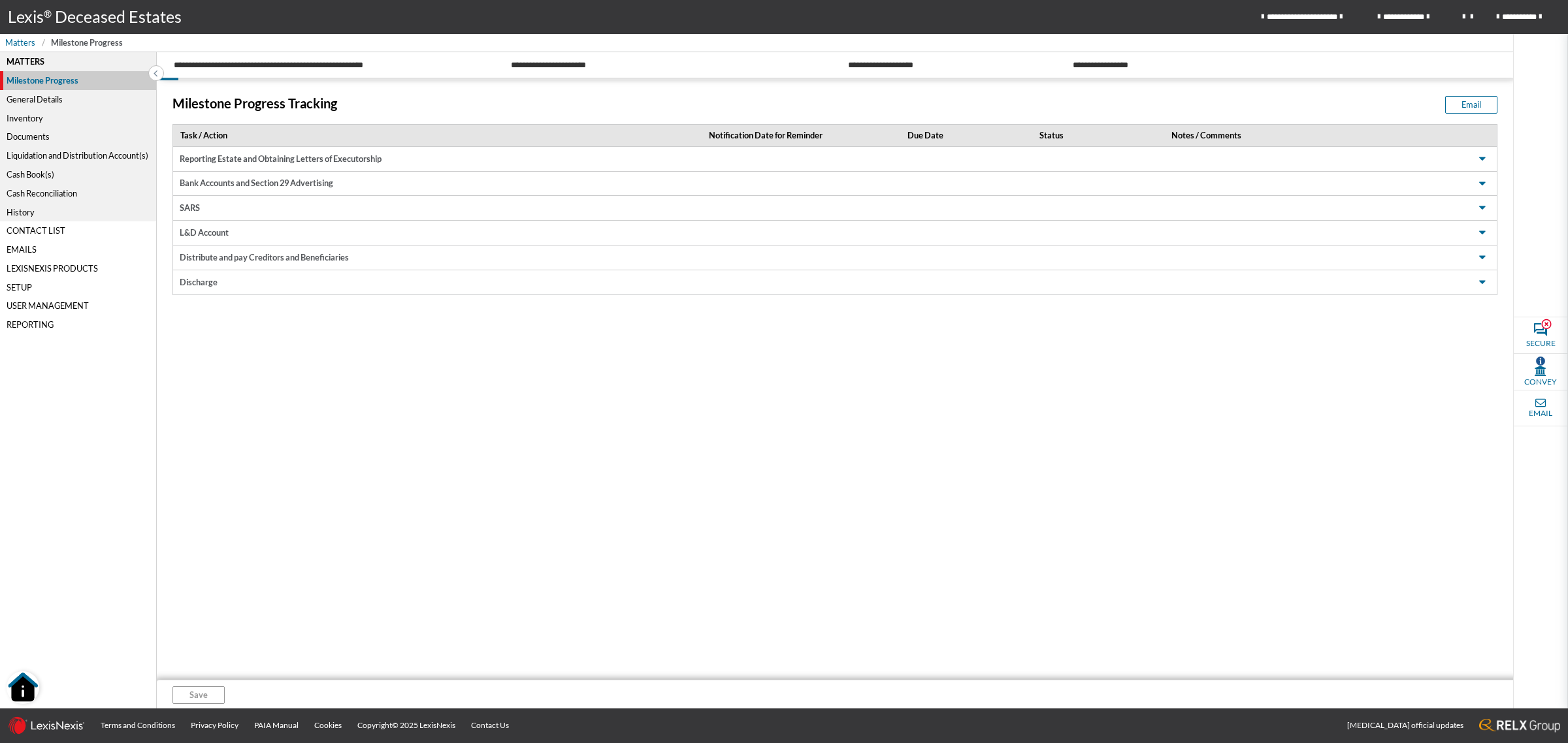
click at [21, 205] on div "History" at bounding box center [78, 212] width 156 height 19
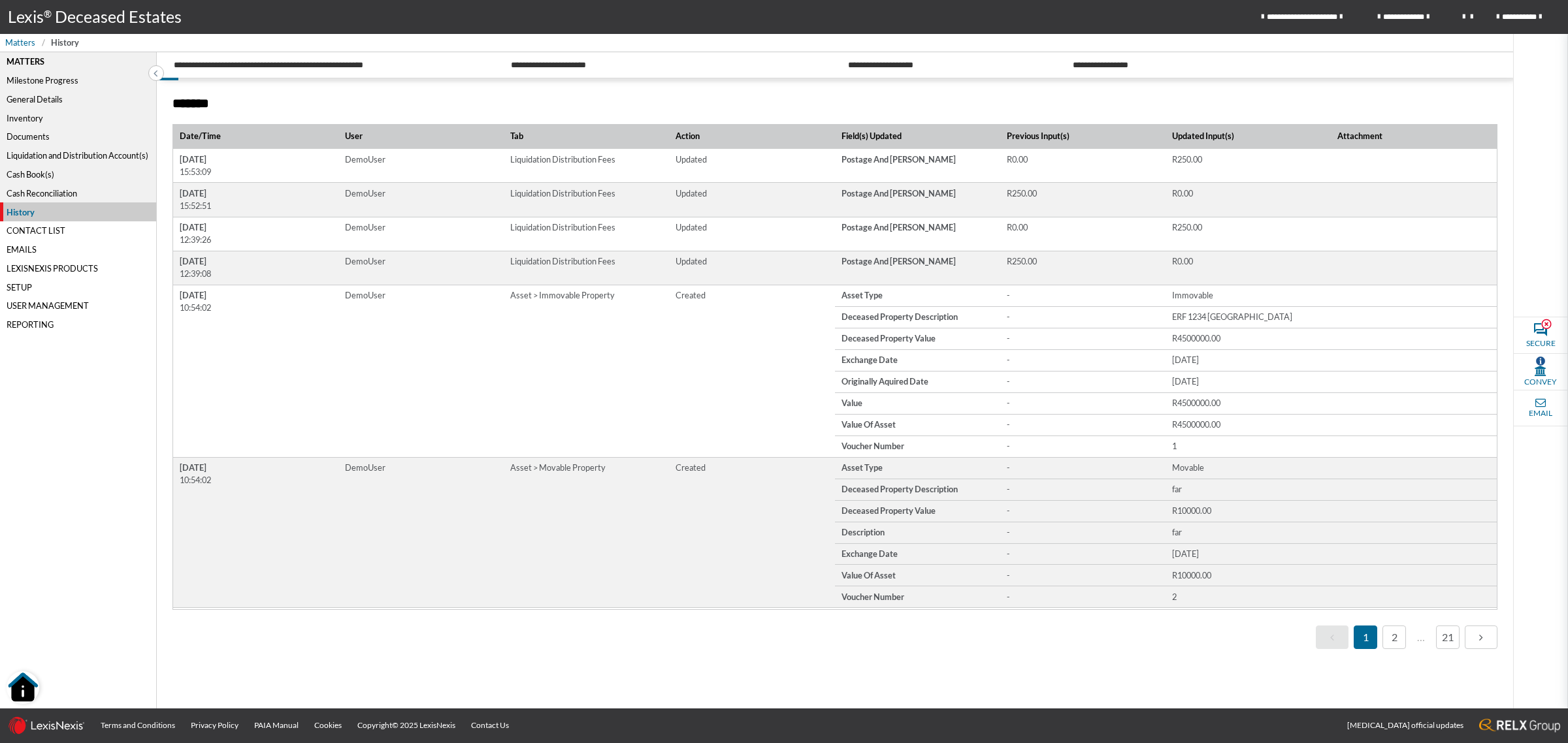
click at [52, 93] on div "General Details" at bounding box center [78, 100] width 156 height 19
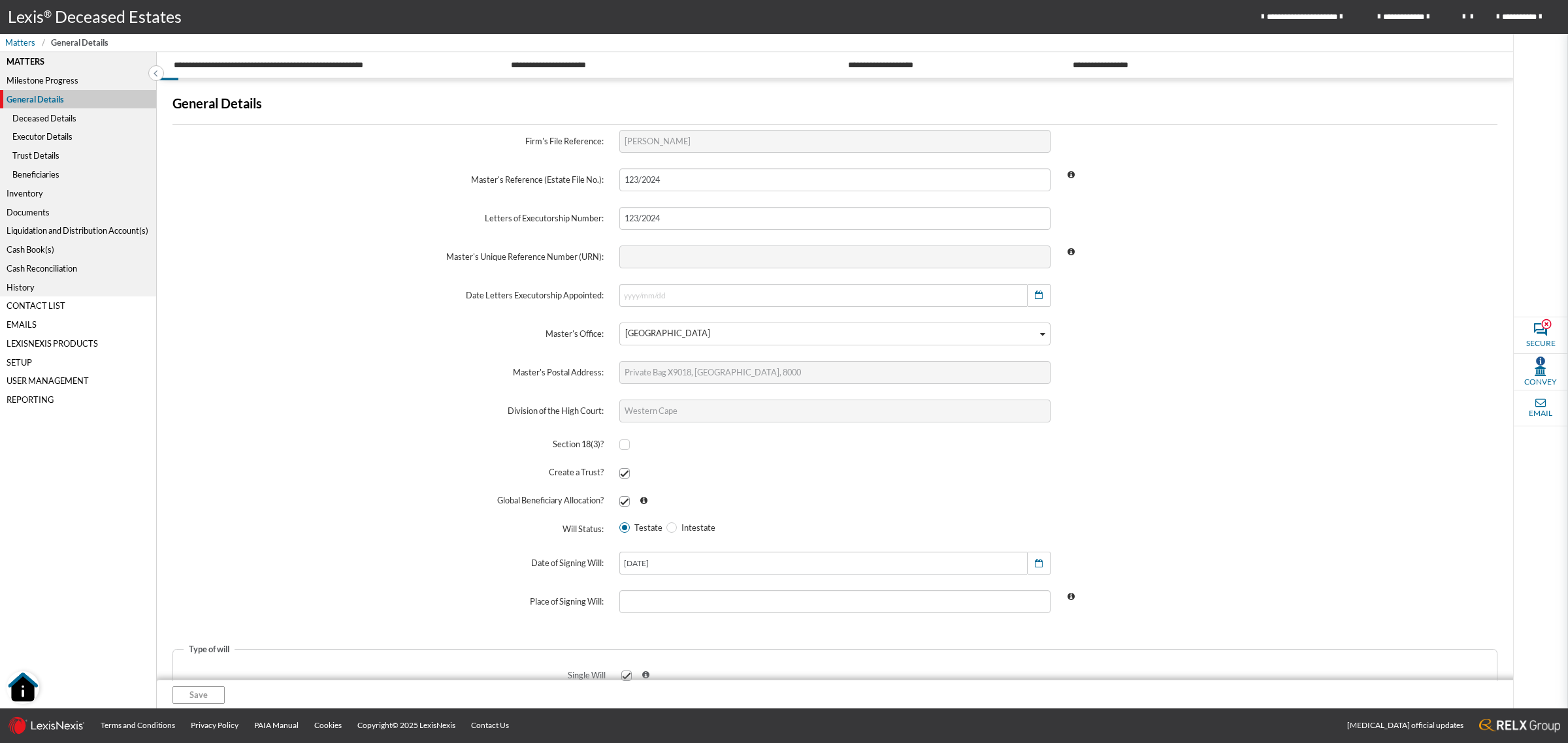
click at [21, 354] on div "Setup" at bounding box center [78, 362] width 156 height 19
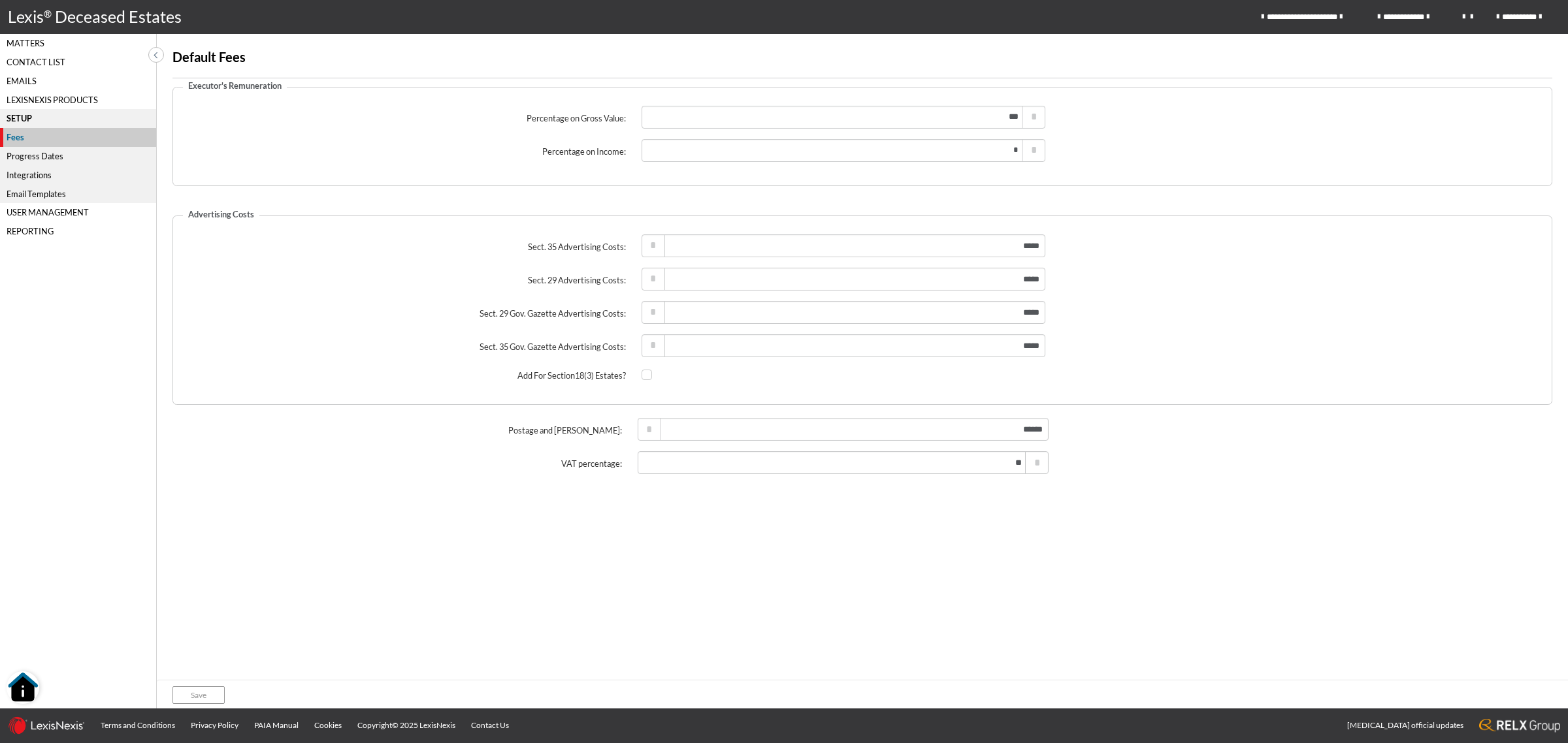
click at [19, 193] on div "Email Templates" at bounding box center [78, 194] width 156 height 19
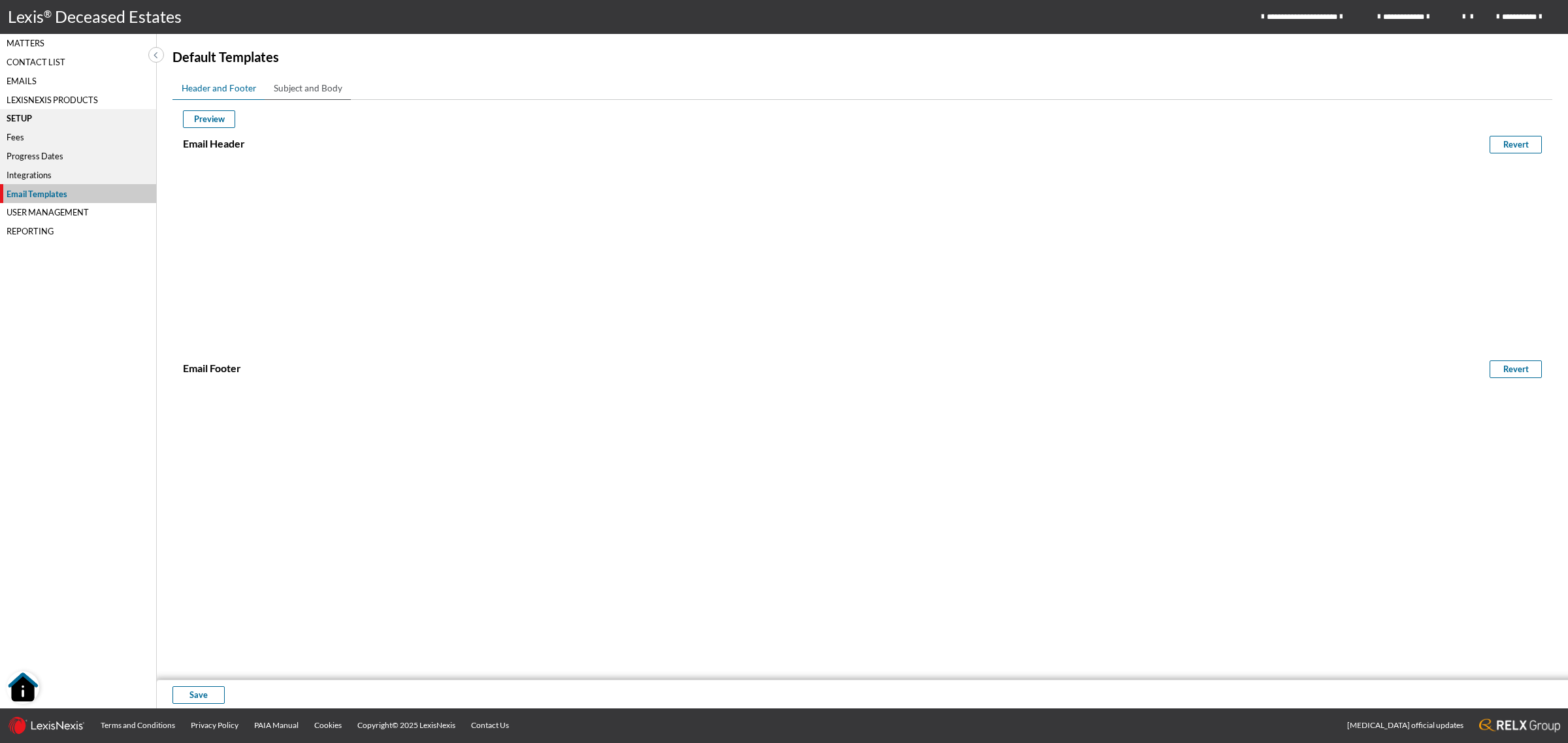
click at [289, 85] on span "Subject and Body" at bounding box center [308, 88] width 69 height 13
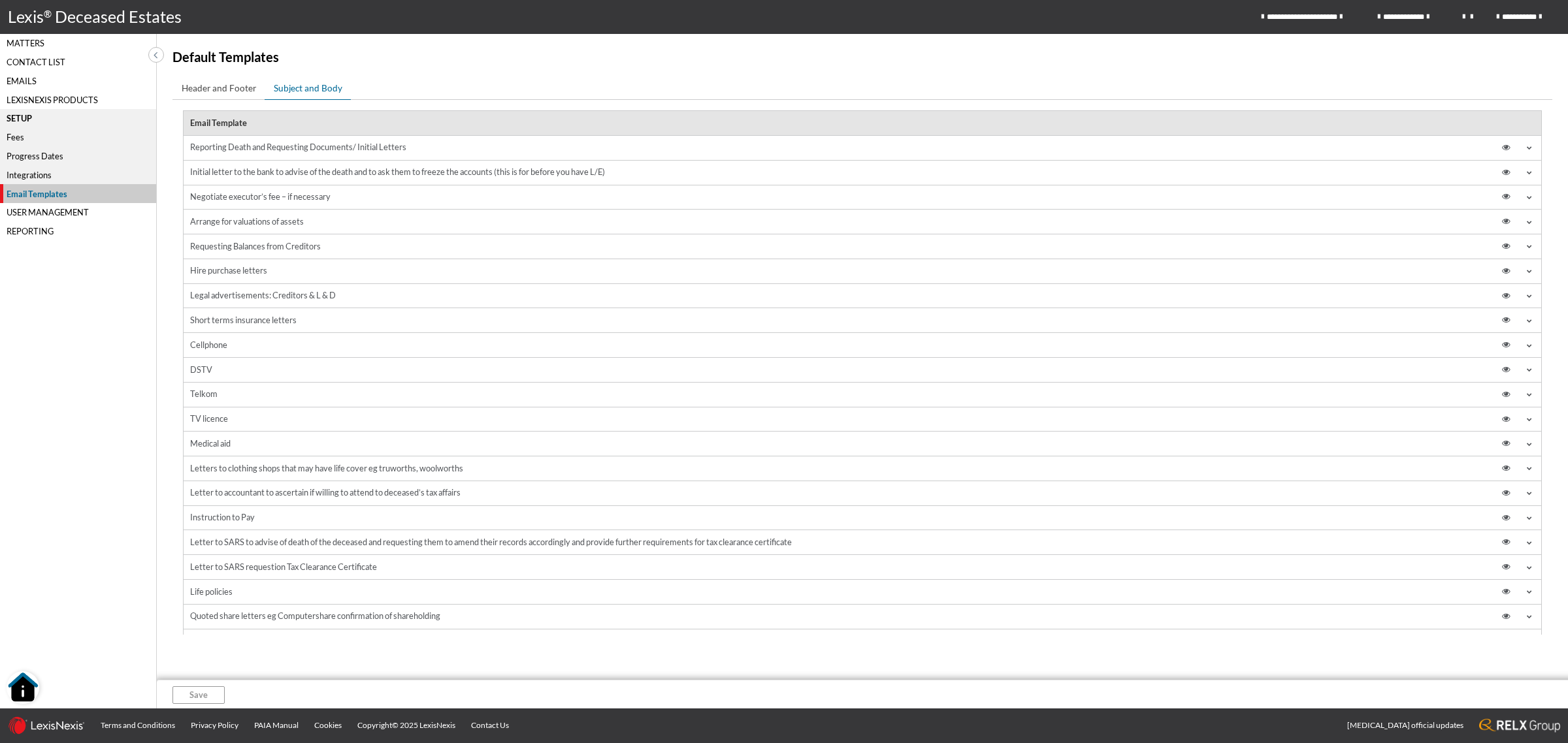
click at [315, 173] on td "Initial letter to the bank to advise of the death and to ask them to freeze the…" at bounding box center [760, 173] width 1154 height 25
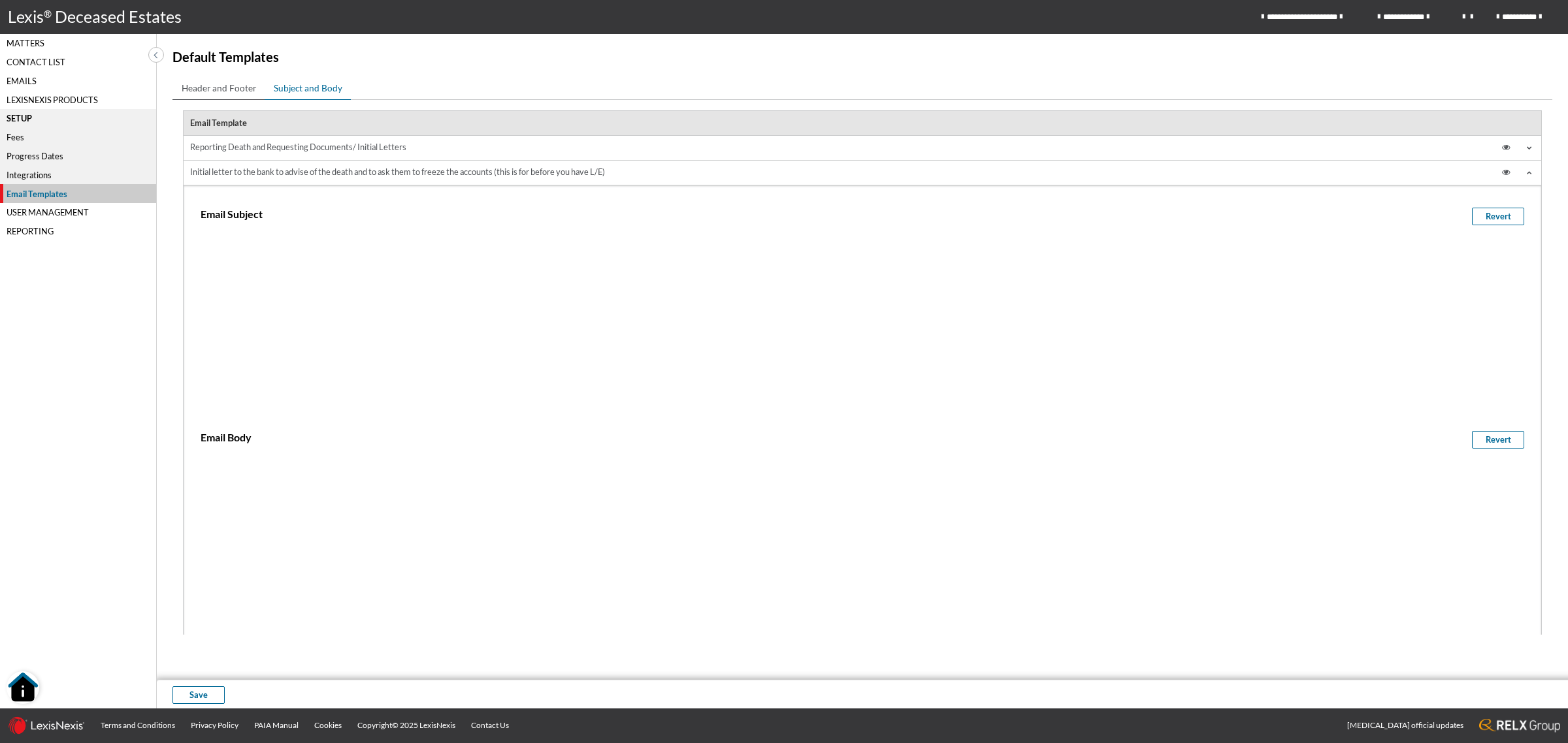
click at [212, 88] on span "Header and Footer" at bounding box center [219, 88] width 74 height 13
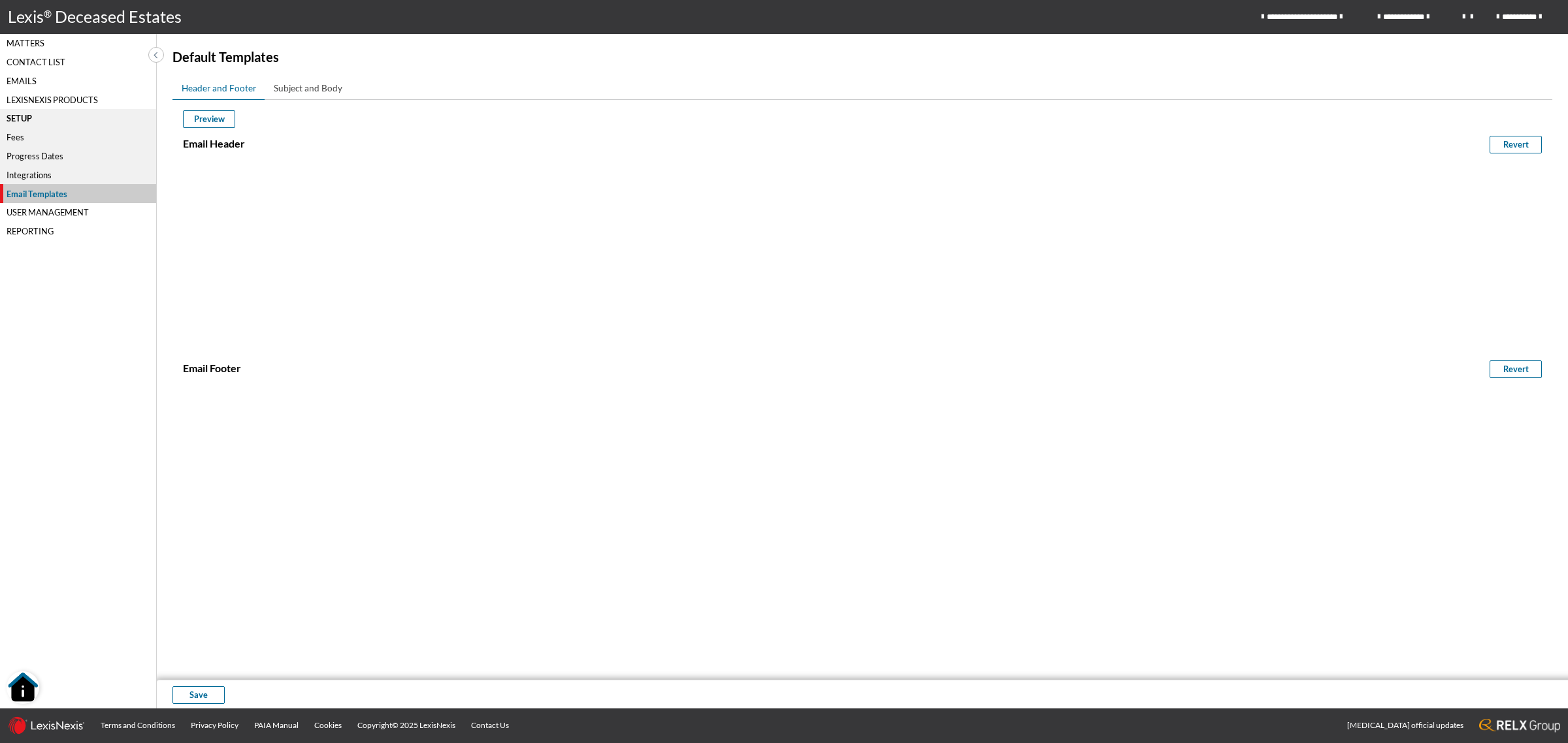
click at [25, 41] on div "Matters" at bounding box center [78, 43] width 156 height 19
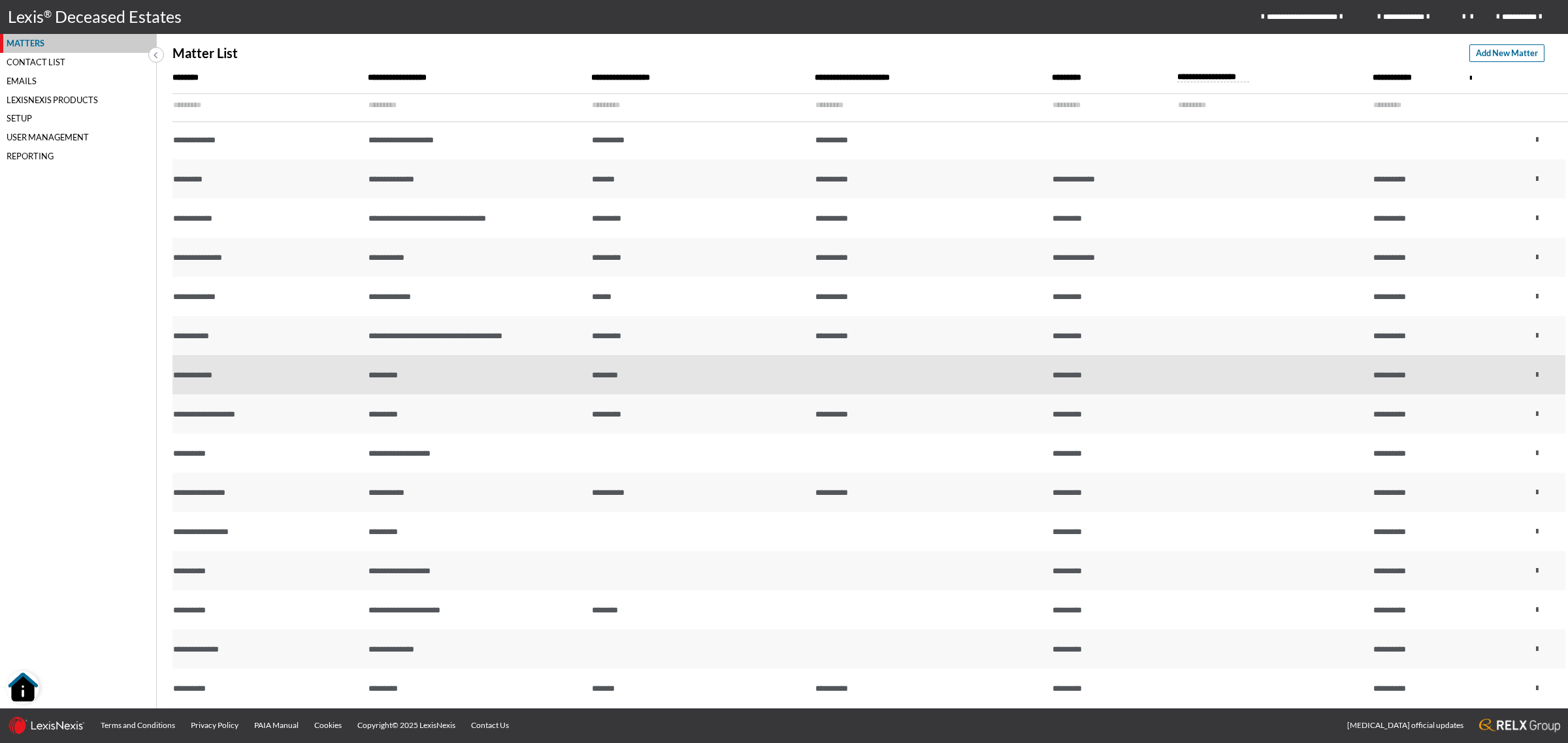
scroll to position [245, 0]
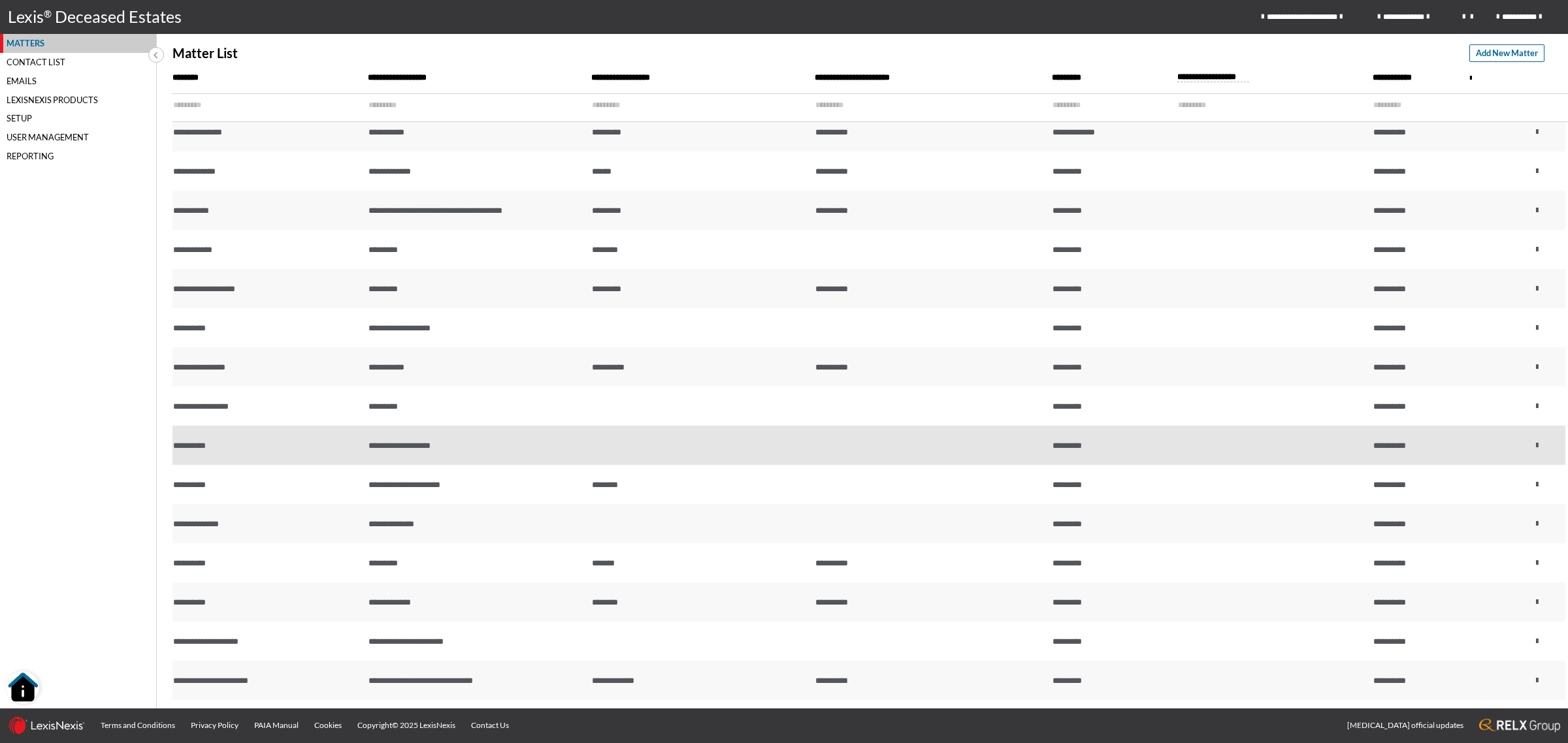
click at [348, 449] on div "**********" at bounding box center [267, 446] width 188 height 12
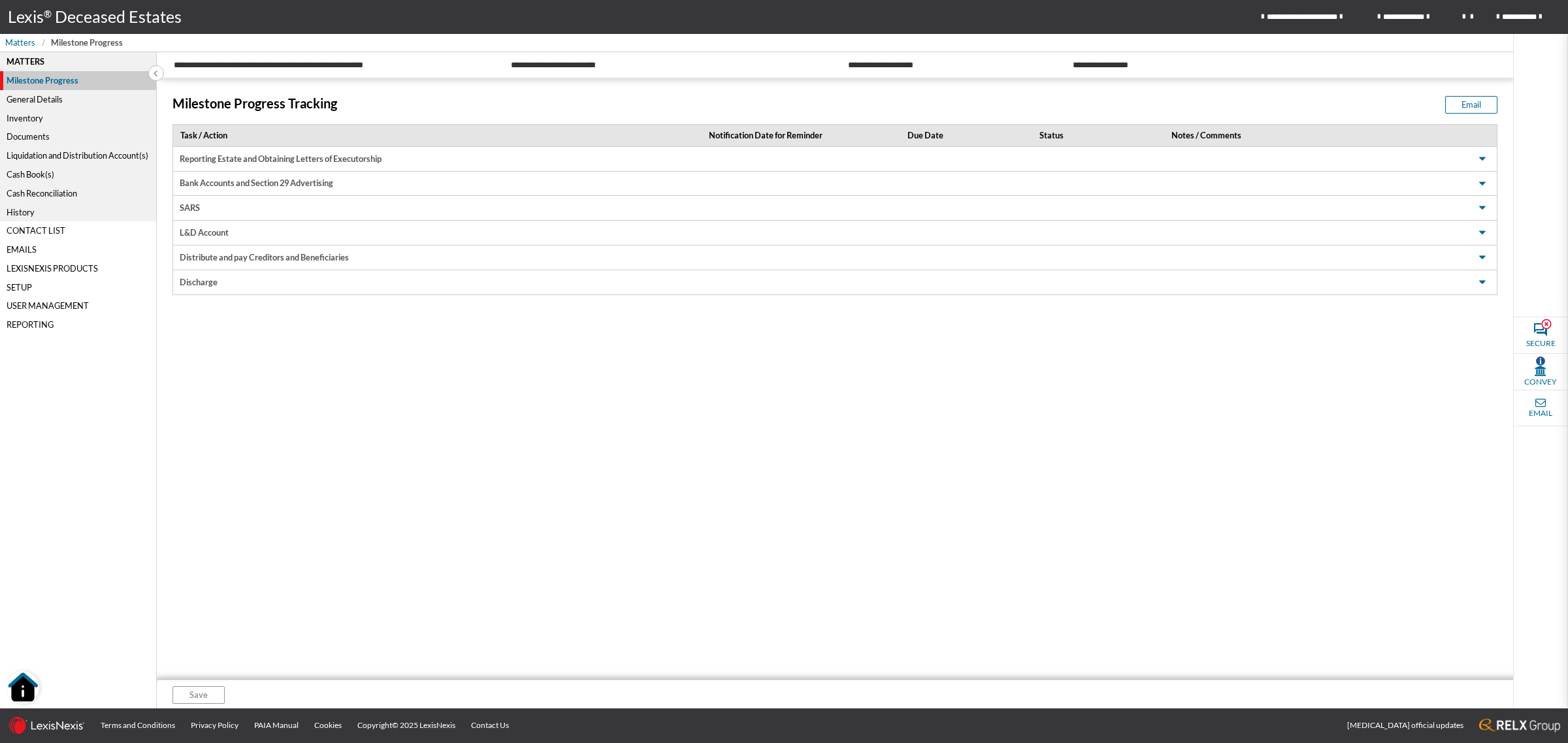
click at [62, 95] on div "General Details" at bounding box center [78, 100] width 156 height 19
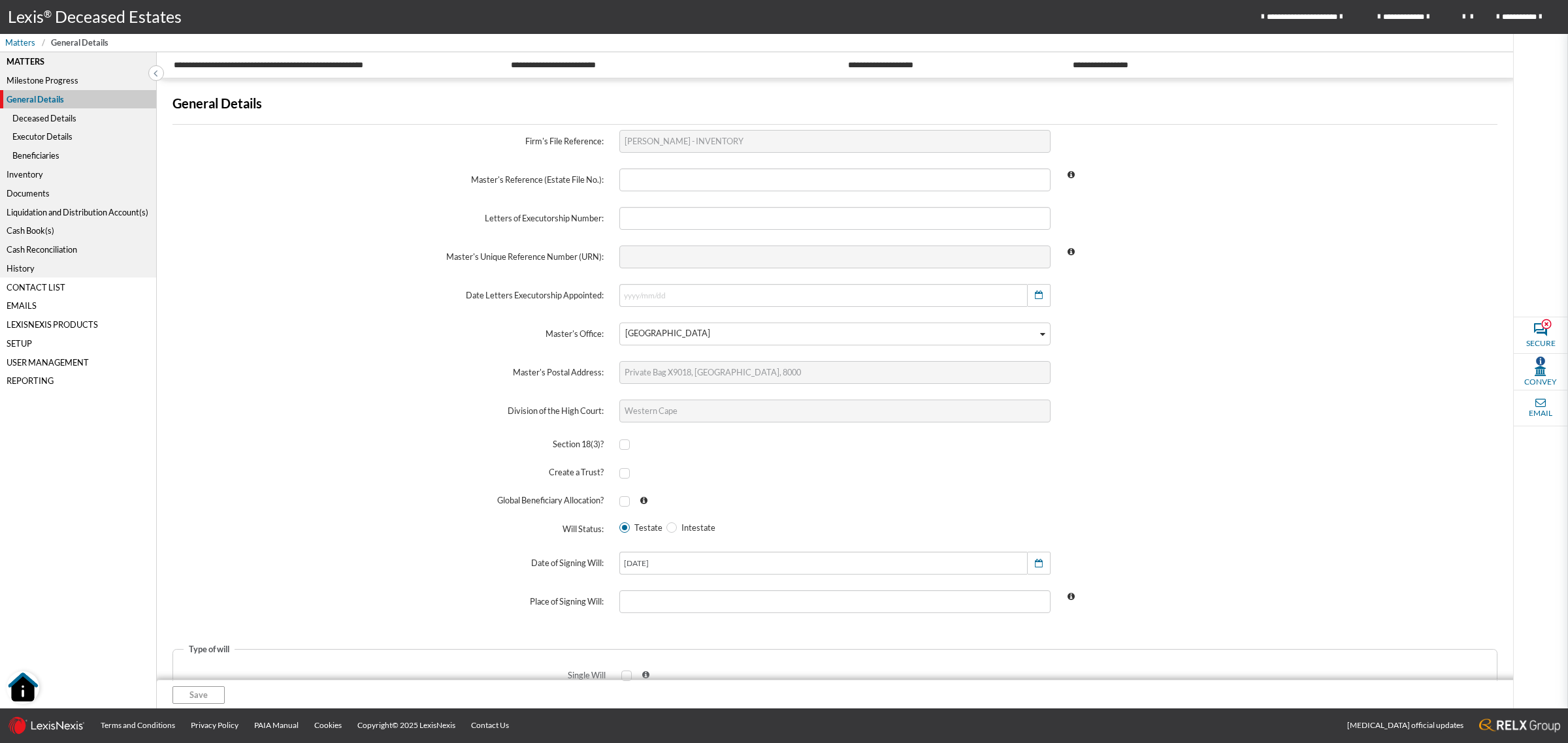
click at [37, 118] on div "Deceased Details" at bounding box center [78, 118] width 156 height 19
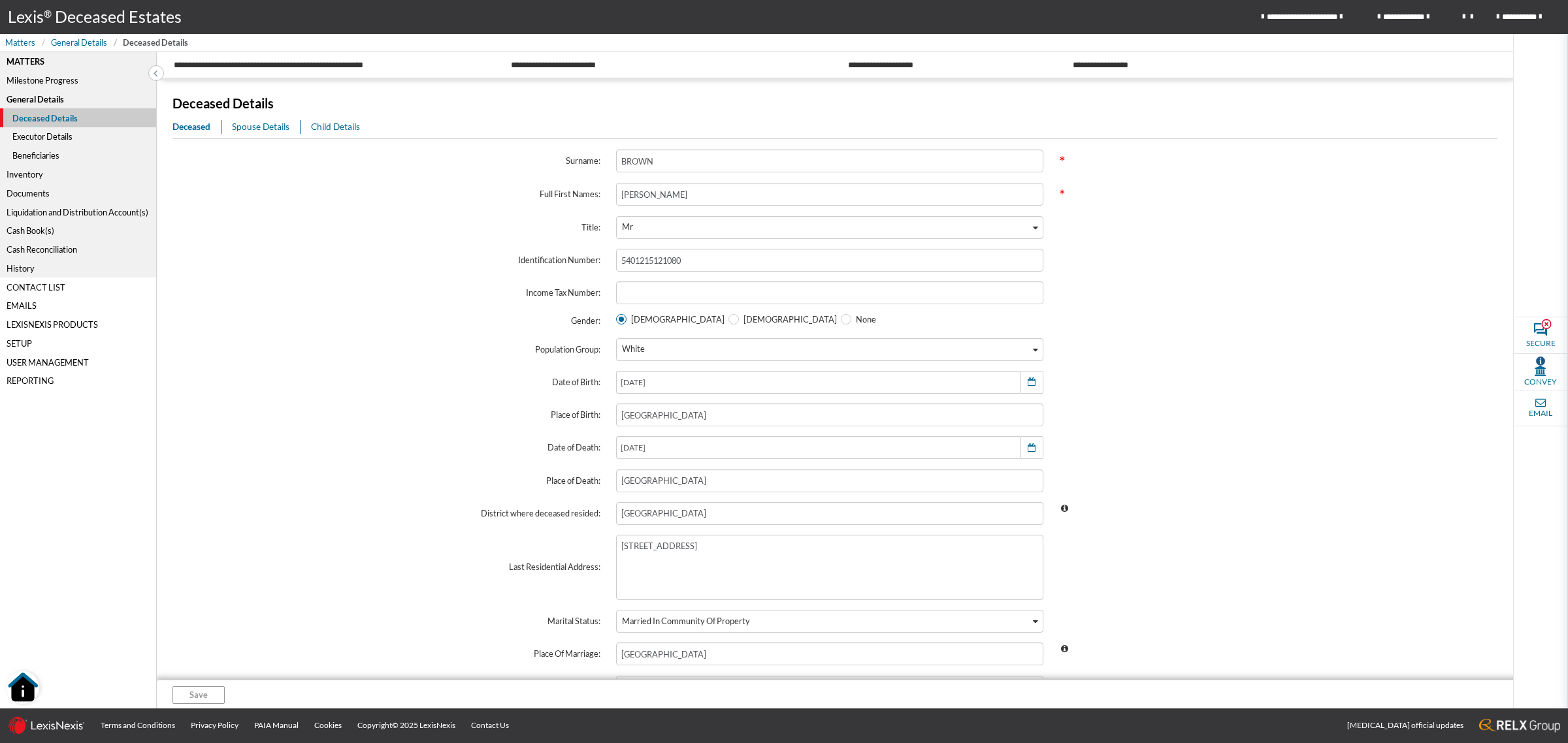
click at [50, 210] on div "Liquidation and Distribution Account(s)" at bounding box center [78, 212] width 156 height 19
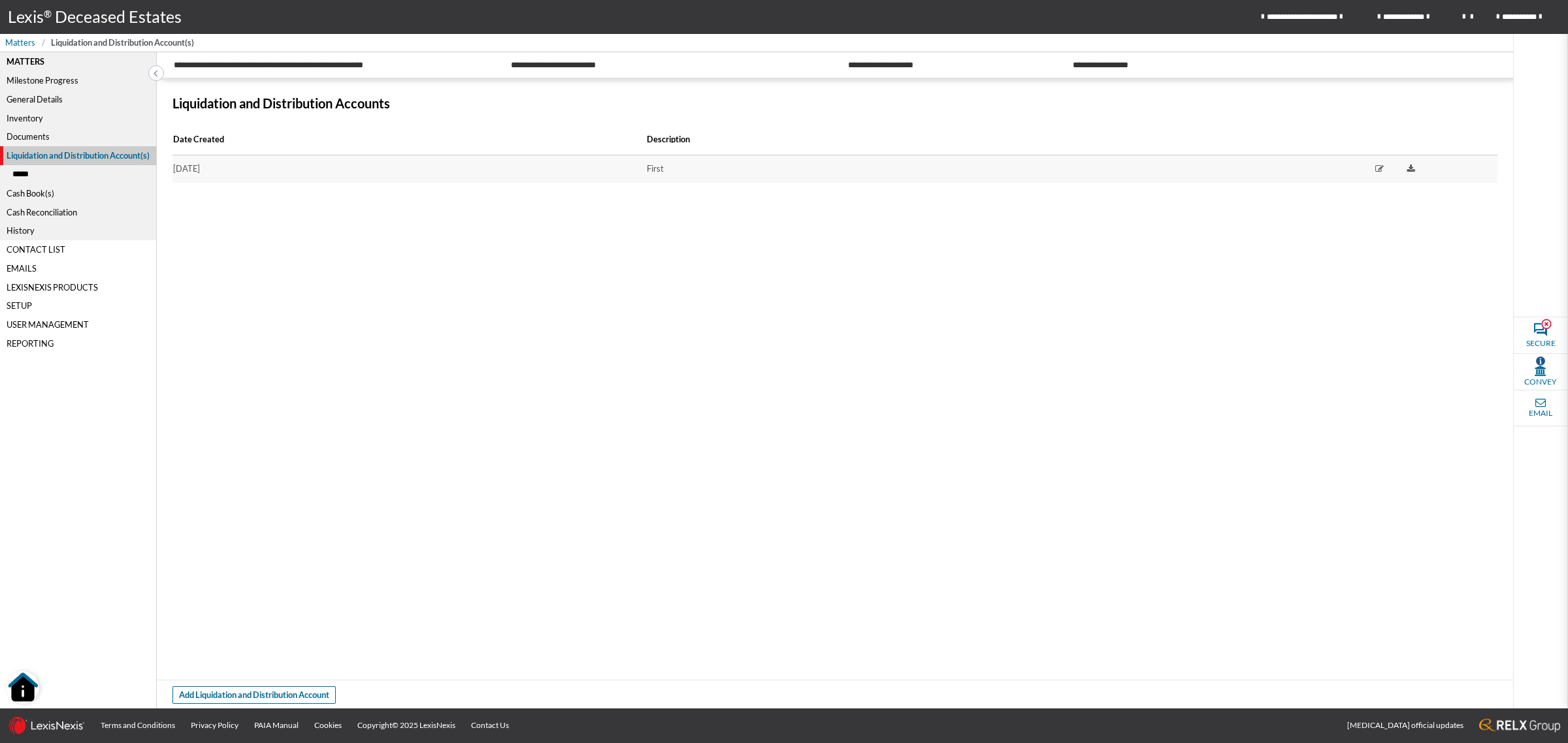
click at [40, 73] on div "Milestone Progress" at bounding box center [78, 81] width 156 height 19
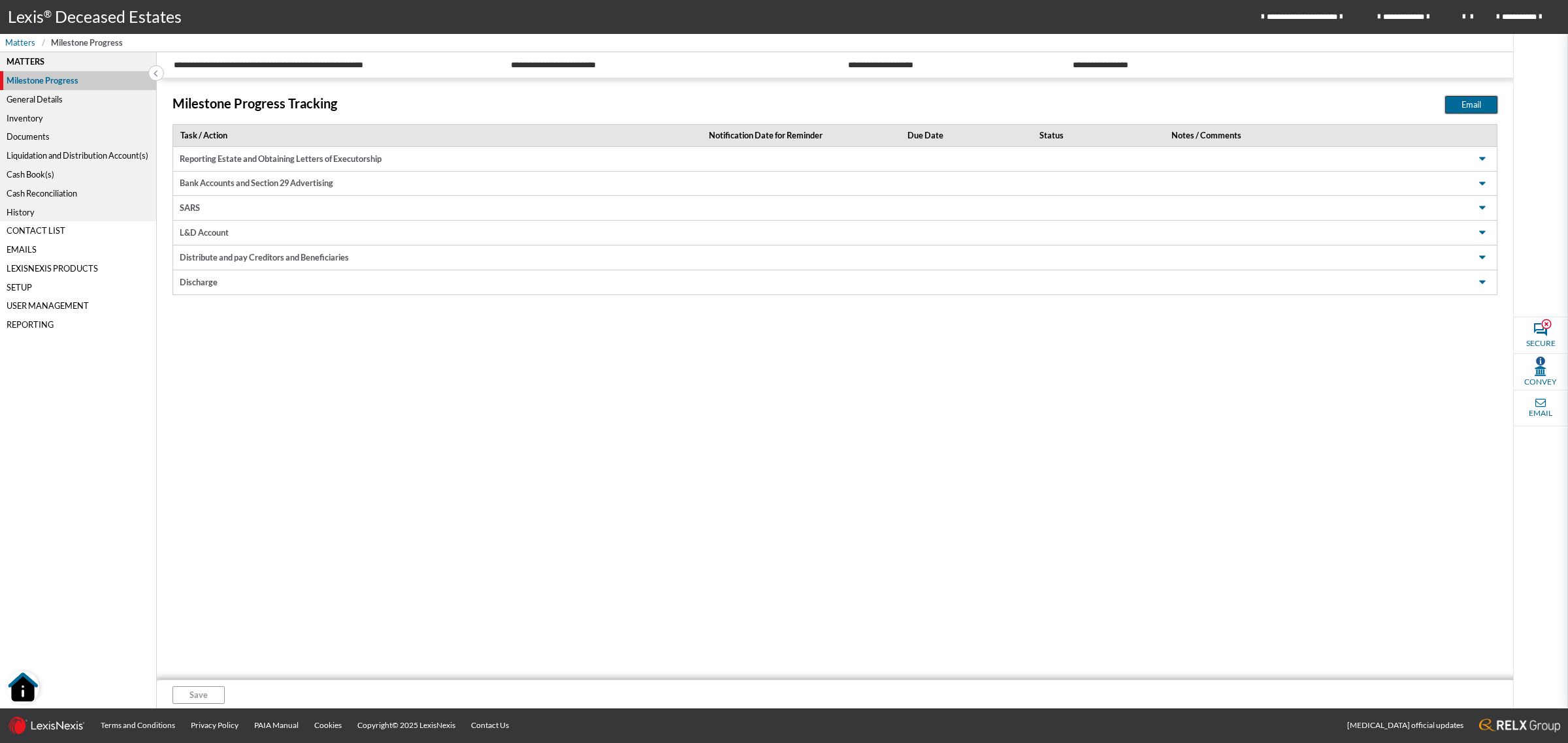
click at [1470, 103] on span "Email" at bounding box center [1471, 105] width 20 height 12
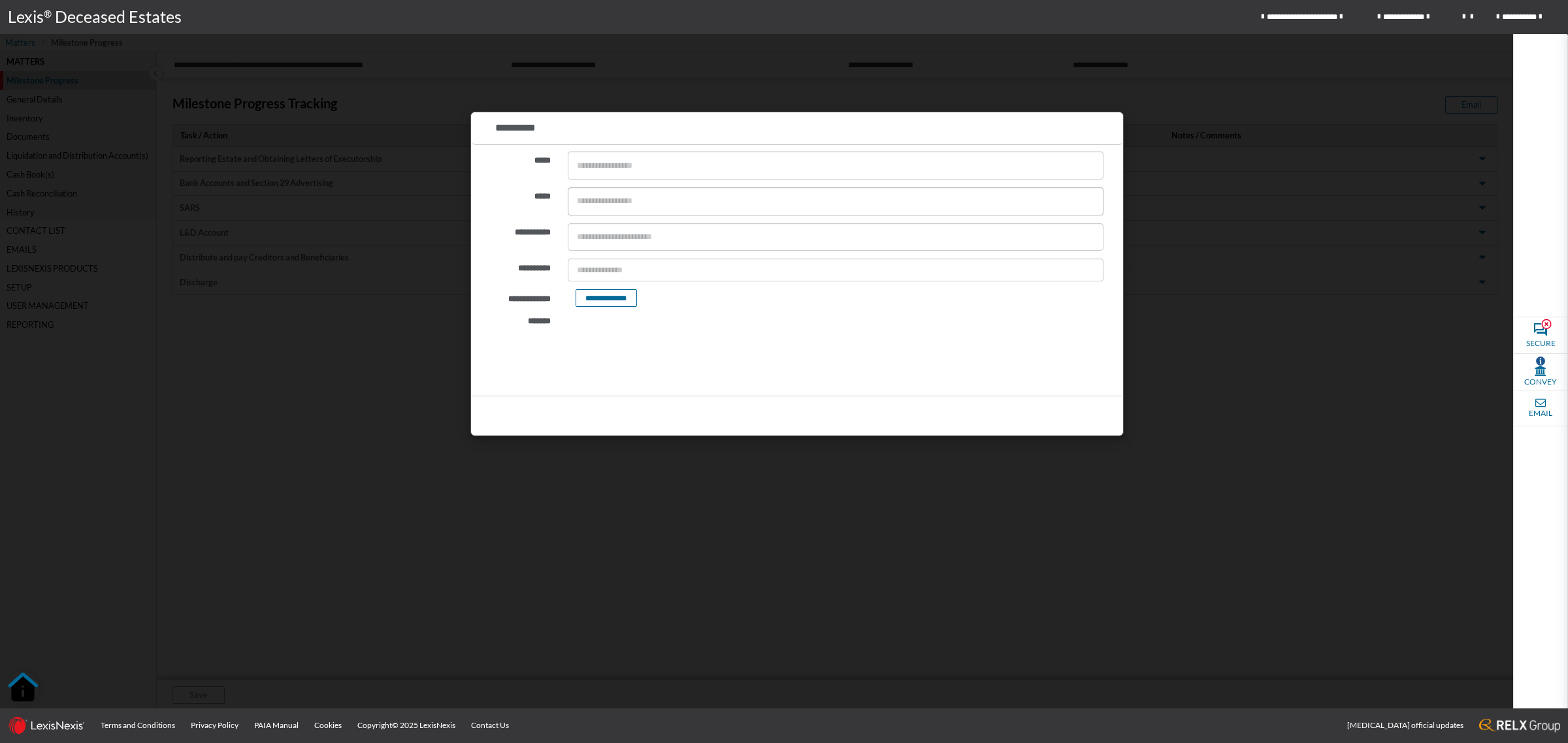
click at [606, 196] on input "text" at bounding box center [836, 201] width 535 height 23
drag, startPoint x: 1349, startPoint y: 245, endPoint x: 1352, endPoint y: 231, distance: 14.3
click at [1345, 236] on div at bounding box center [784, 372] width 1568 height 743
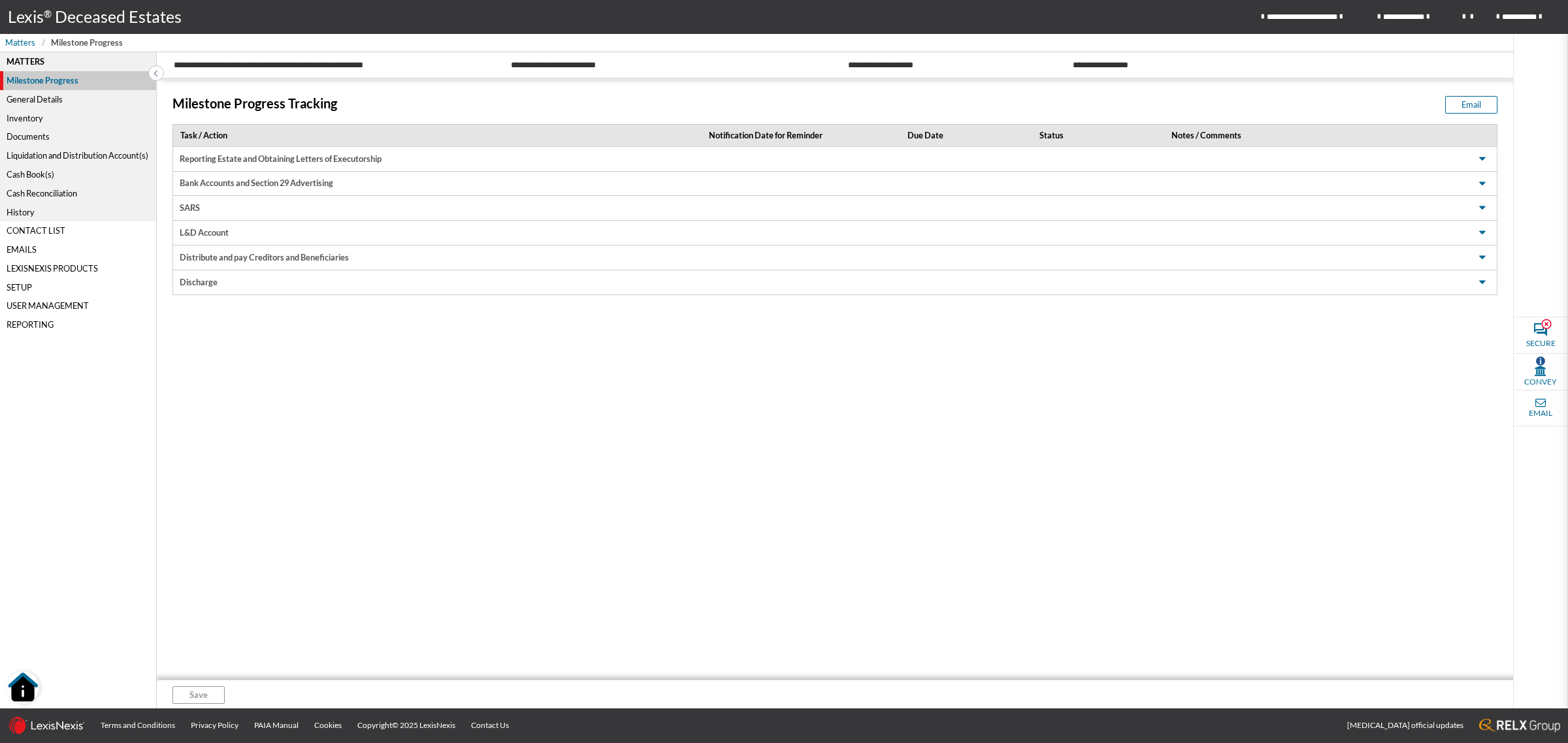
click at [24, 288] on div "Setup" at bounding box center [78, 287] width 156 height 19
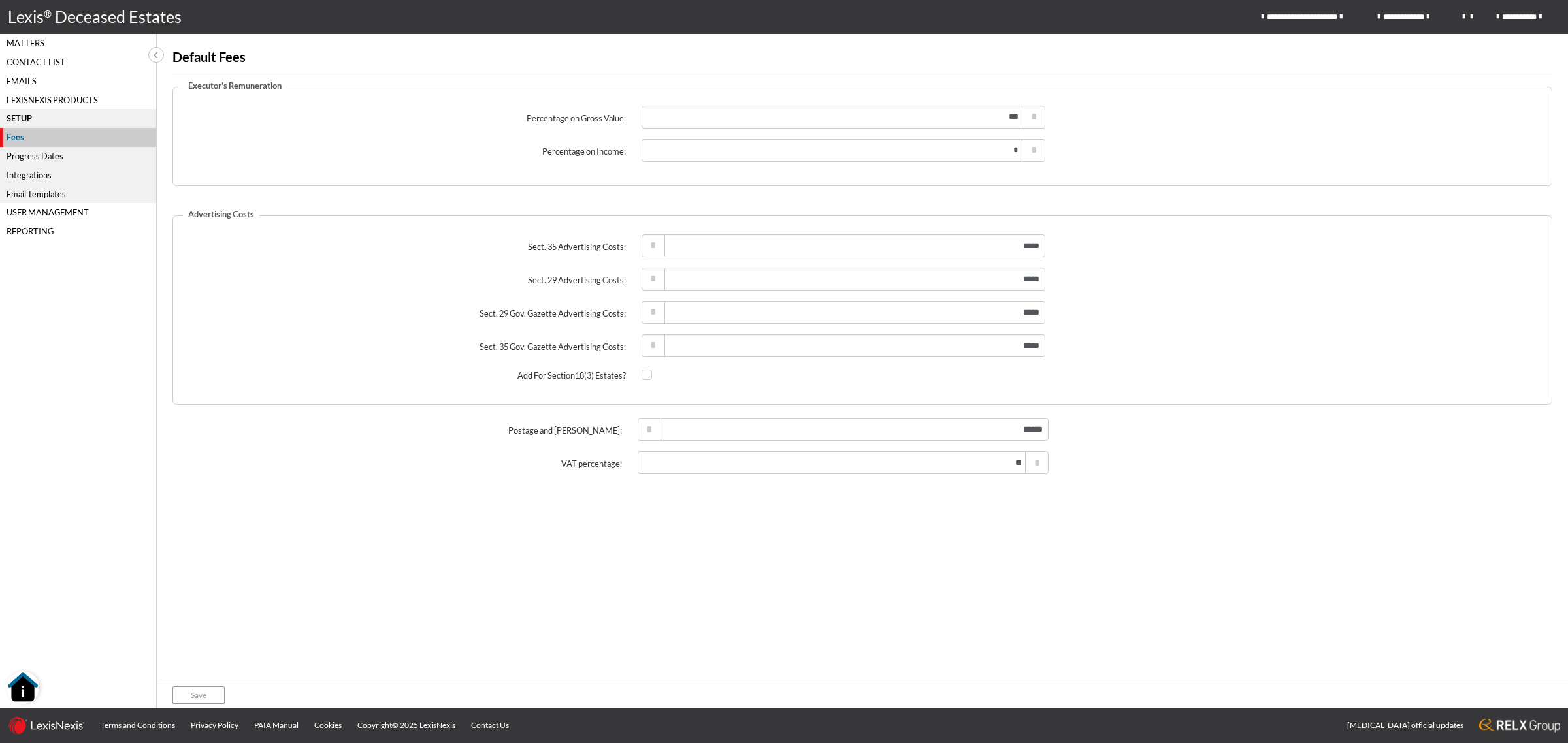
click at [44, 194] on div "Email Templates" at bounding box center [78, 194] width 156 height 19
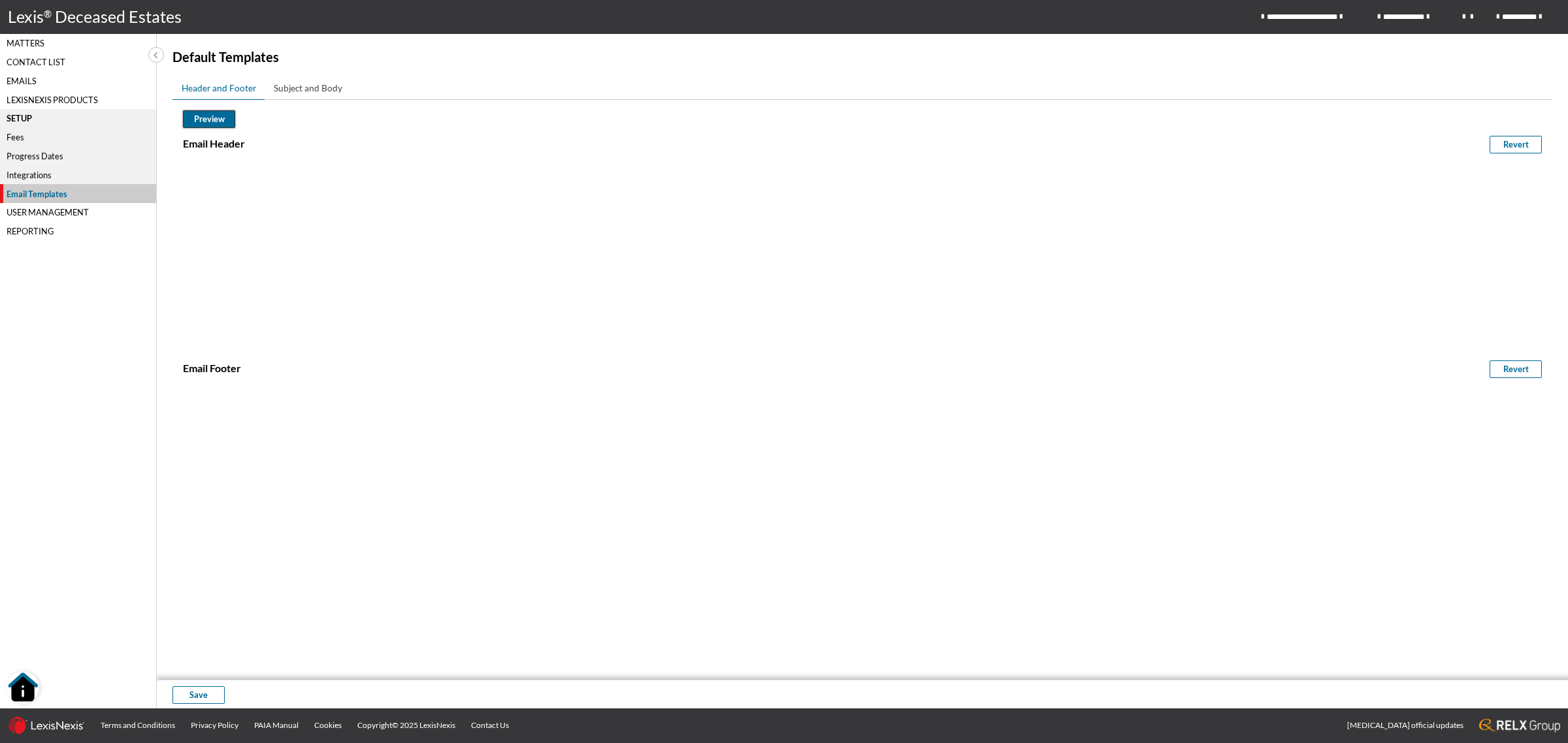
click at [214, 115] on span "Preview" at bounding box center [209, 119] width 31 height 12
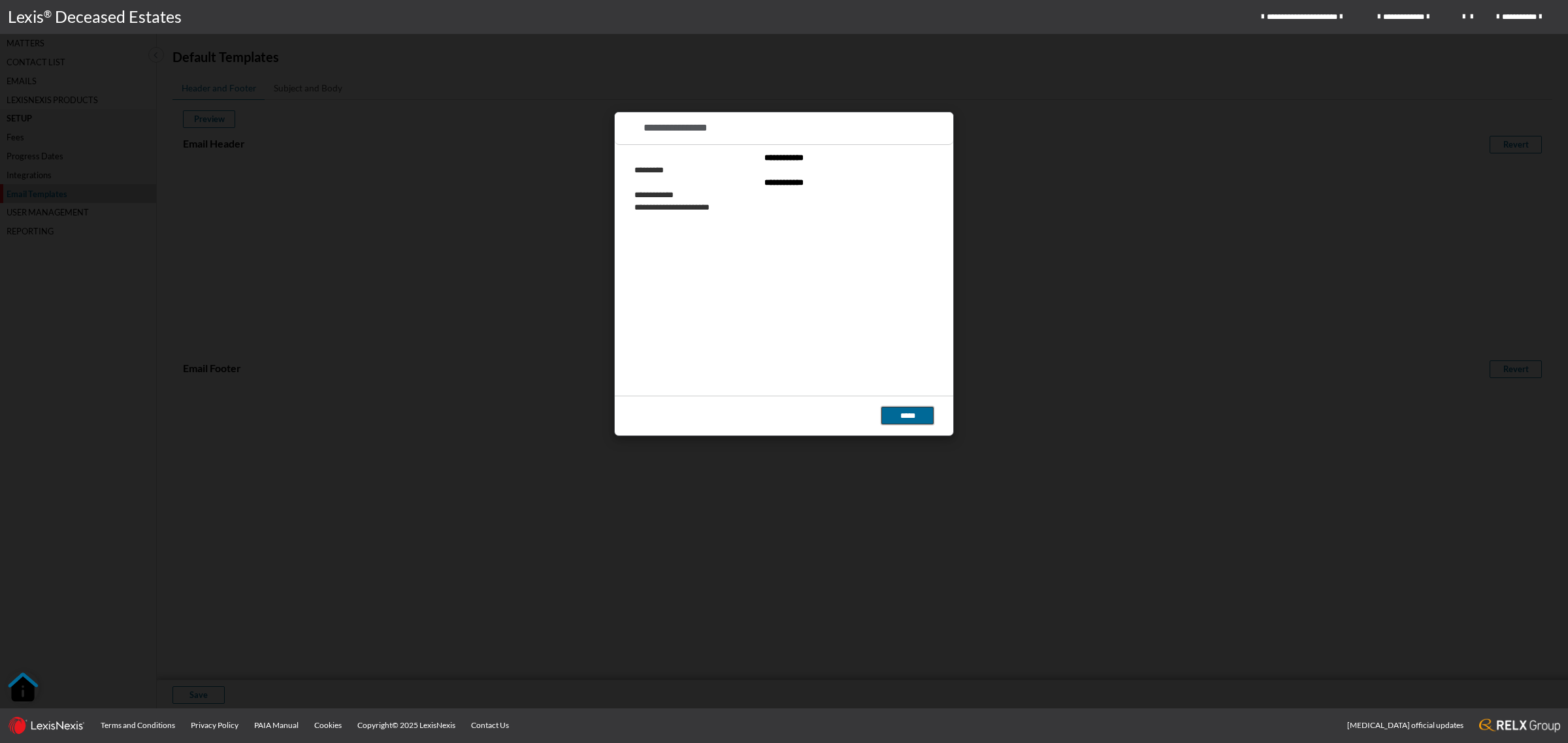
click at [908, 424] on button "*****" at bounding box center [907, 415] width 52 height 18
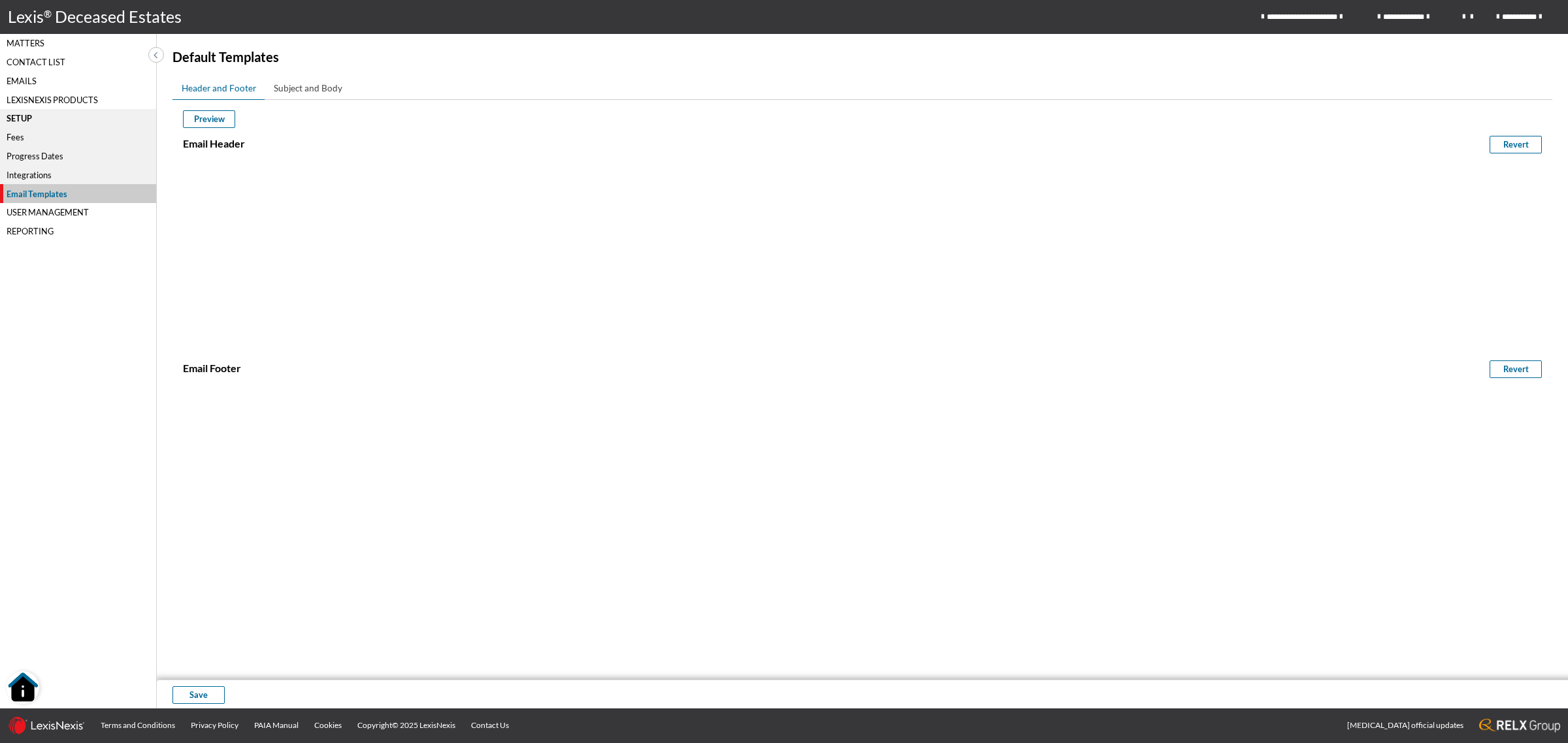
click at [315, 486] on td "{{OrganisationUserRef}}" at bounding box center [862, 479] width 1332 height 13
